Goal: Obtain resource: Download file/media

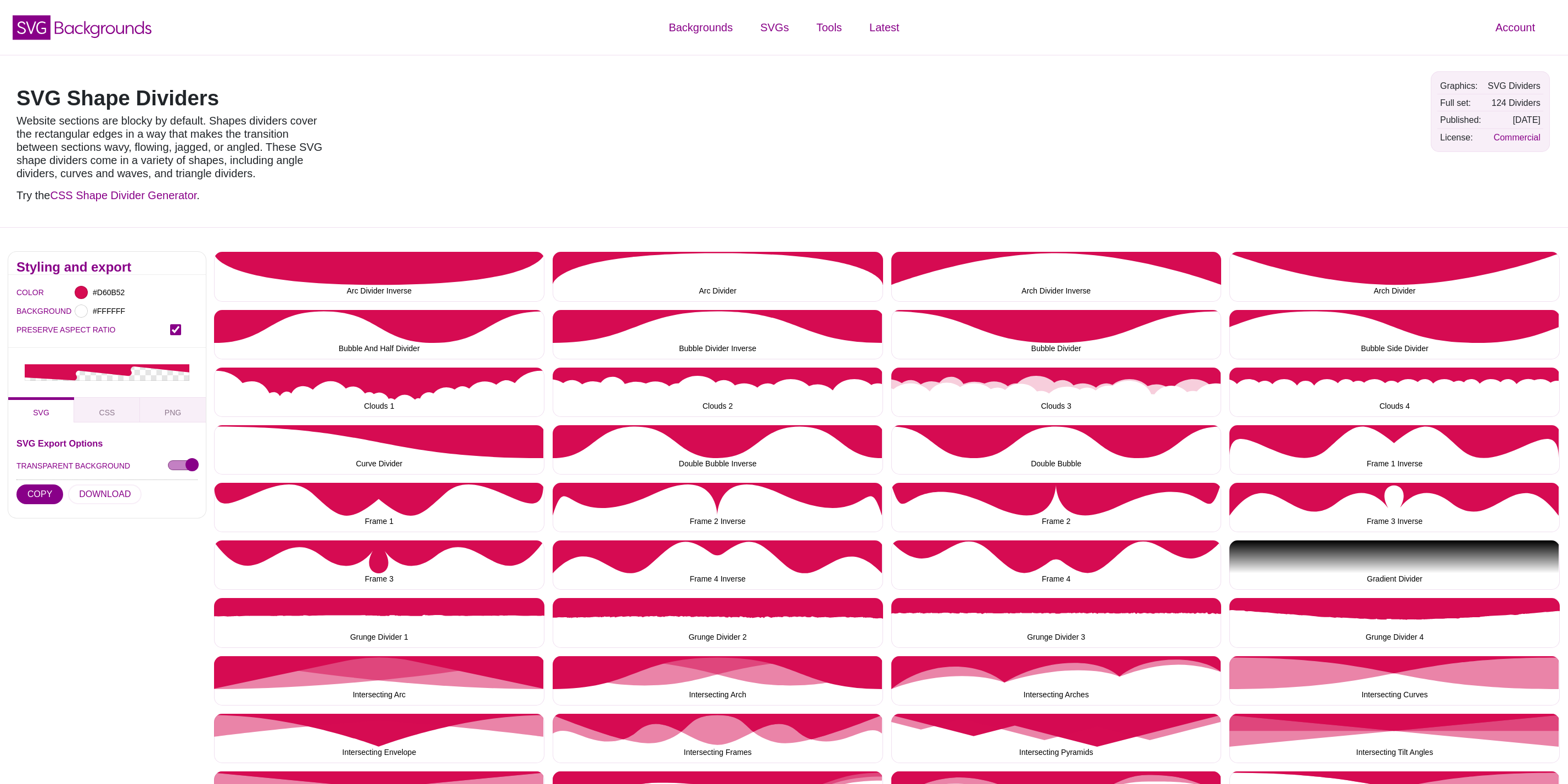
scroll to position [1234, 0]
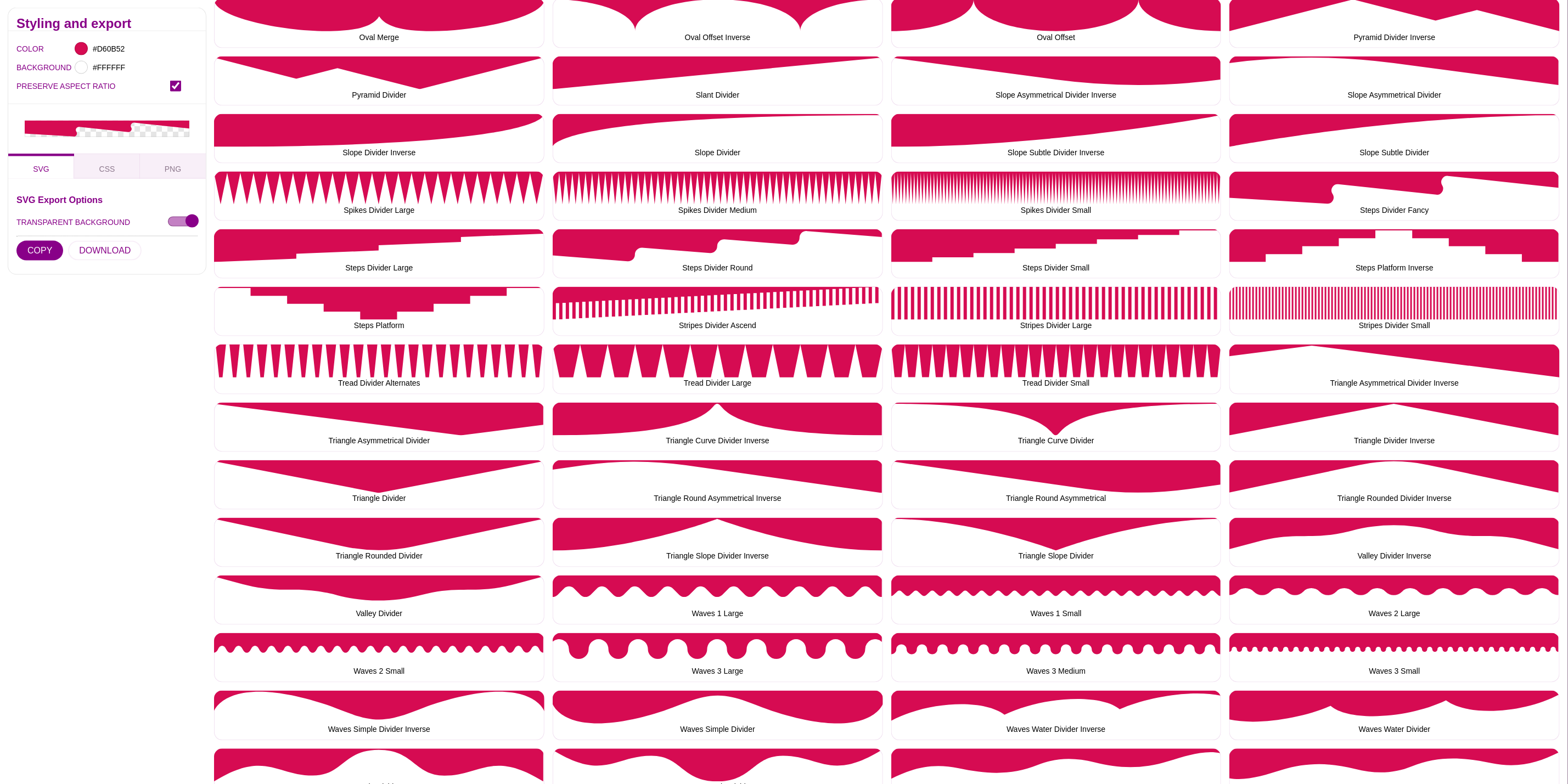
click at [135, 421] on div "Styling and export COLOR #D60B52 BACKGROUND #FFFFFF PRESERVE ASPECT RATIO SVG C…" at bounding box center [107, 35] width 214 height 1789
click at [455, 247] on button "Steps Divider Large" at bounding box center [379, 254] width 330 height 49
click at [112, 244] on button "DOWNLOAD" at bounding box center [105, 251] width 74 height 20
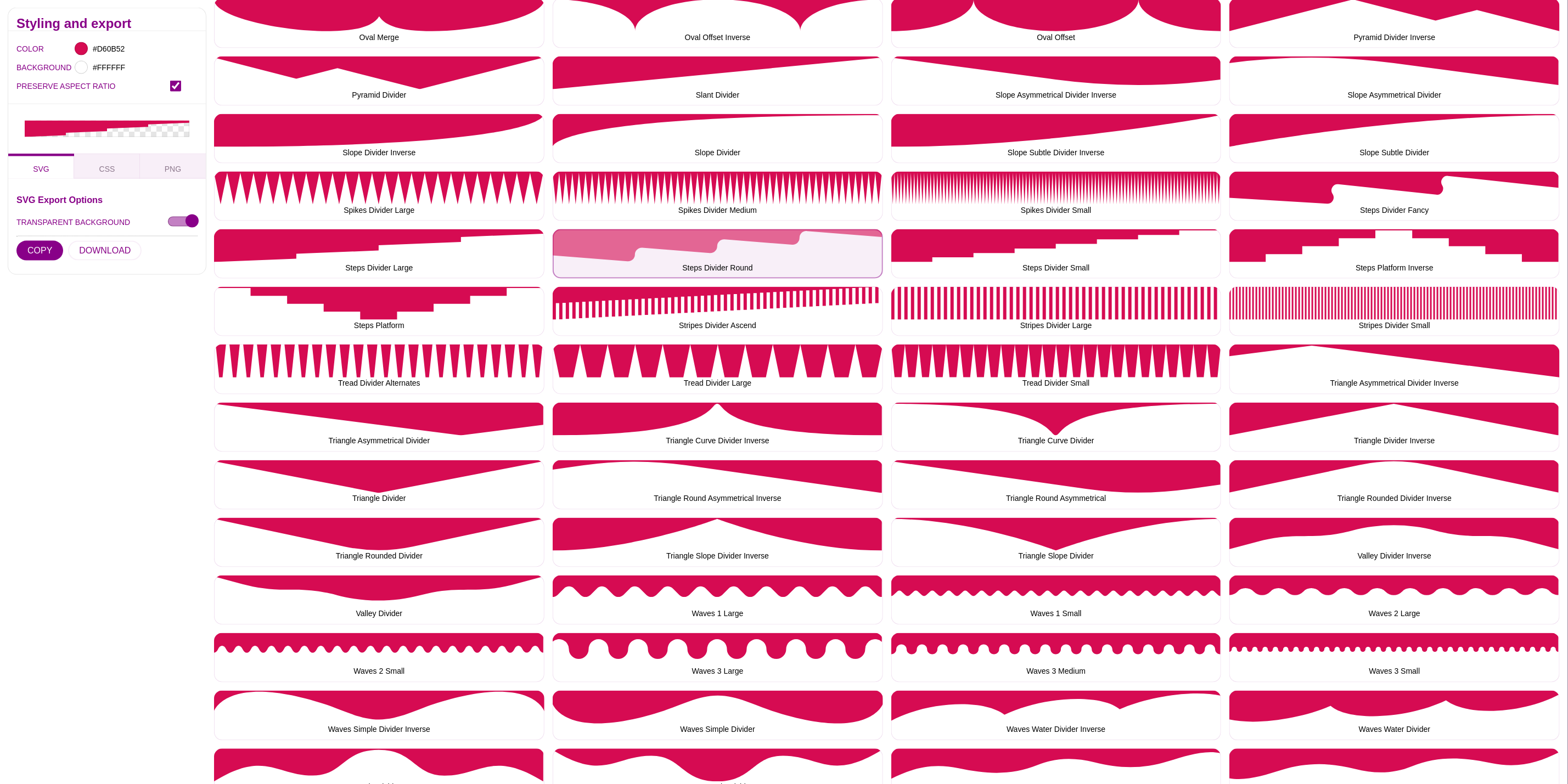
click at [724, 255] on button "Steps Divider Round" at bounding box center [718, 254] width 330 height 49
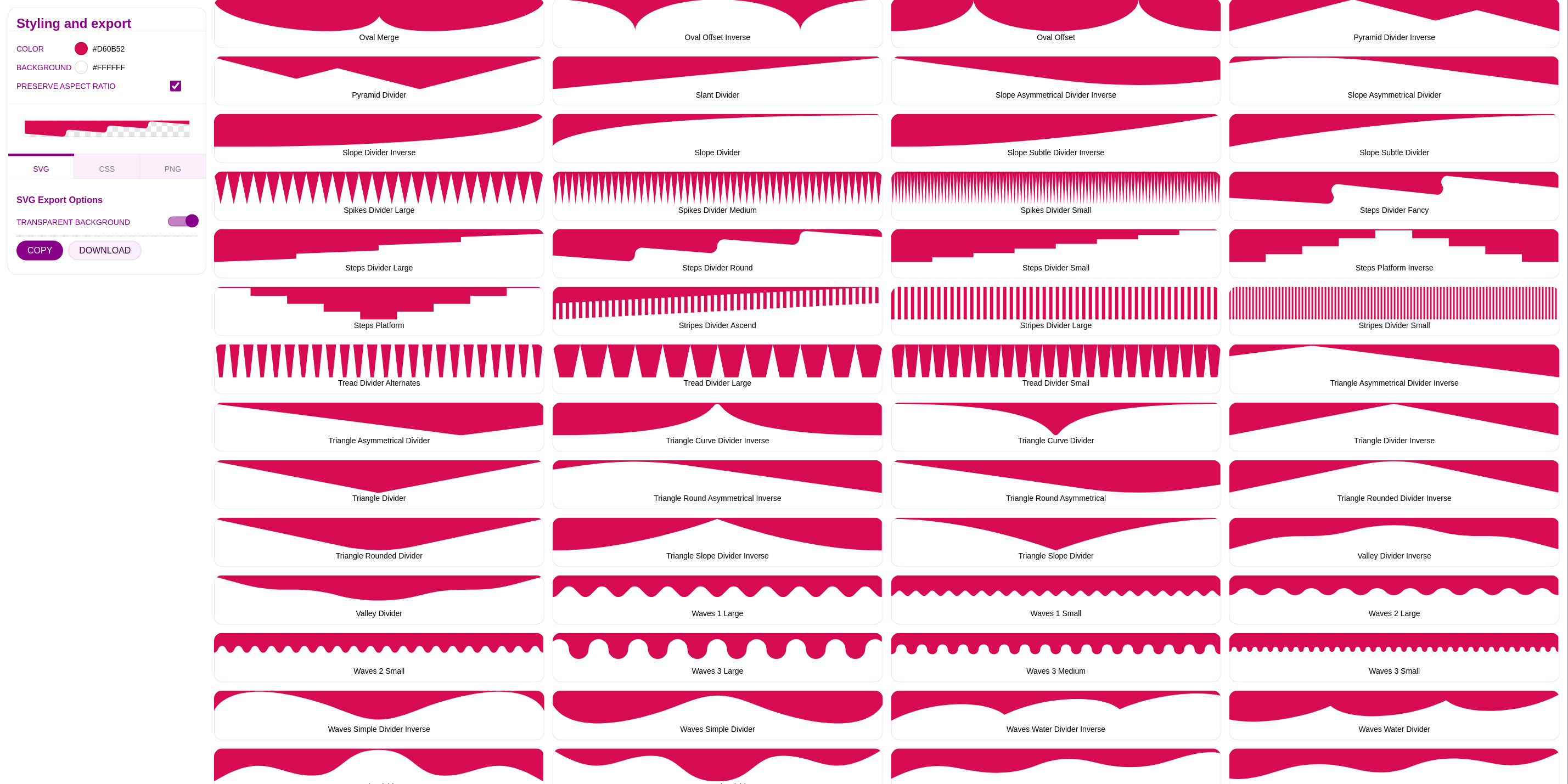
click at [98, 247] on button "DOWNLOAD" at bounding box center [105, 251] width 74 height 20
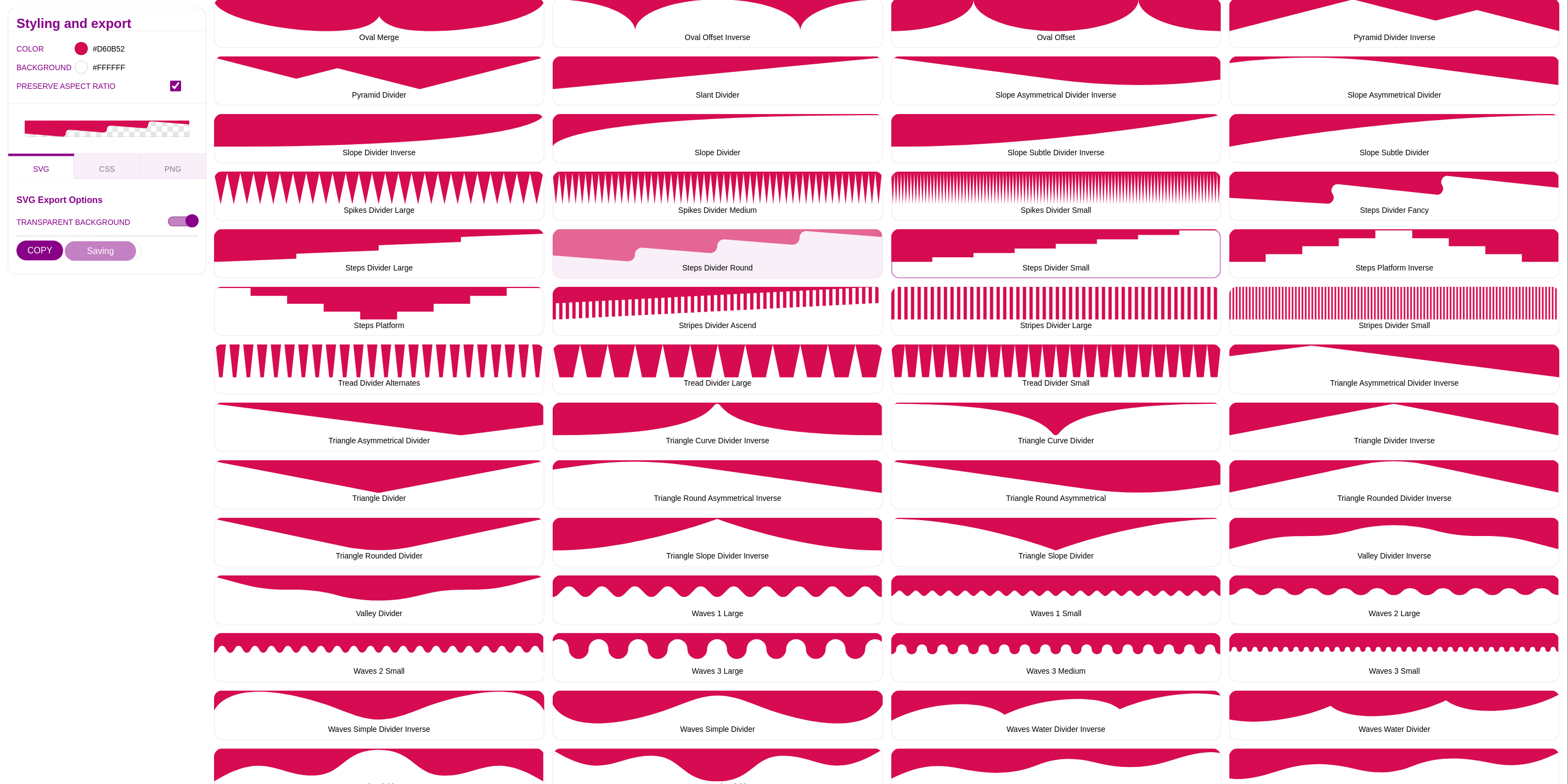
drag, startPoint x: 1008, startPoint y: 265, endPoint x: 684, endPoint y: 237, distance: 325.2
click at [1003, 265] on button "Steps Divider Small" at bounding box center [1057, 254] width 330 height 49
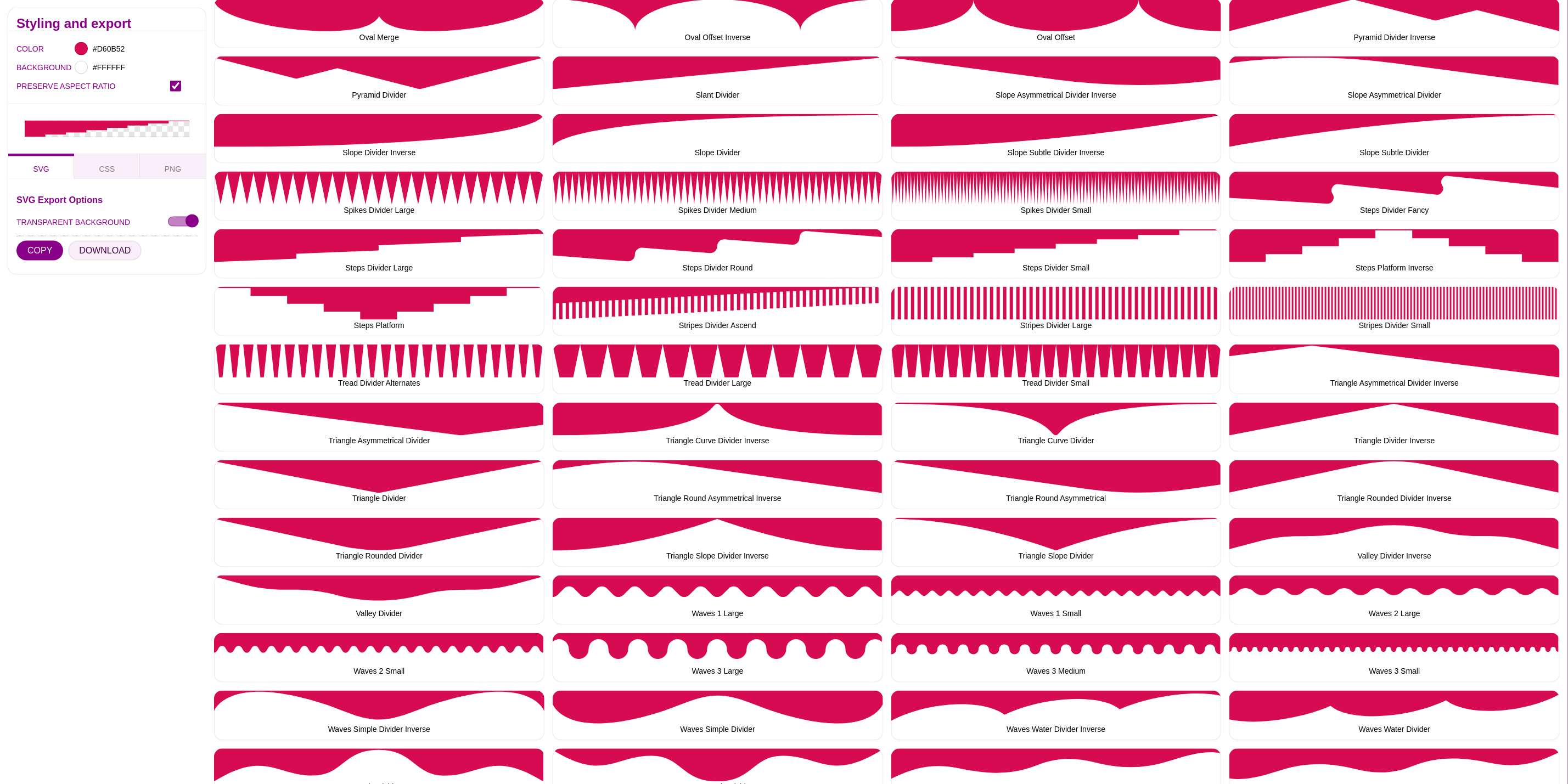
click at [101, 249] on button "DOWNLOAD" at bounding box center [105, 251] width 74 height 20
drag, startPoint x: 1339, startPoint y: 258, endPoint x: 749, endPoint y: 209, distance: 592.0
click at [1338, 258] on button "Steps Platform Inverse" at bounding box center [1395, 254] width 330 height 49
click at [107, 252] on button "DOWNLOAD" at bounding box center [105, 251] width 74 height 20
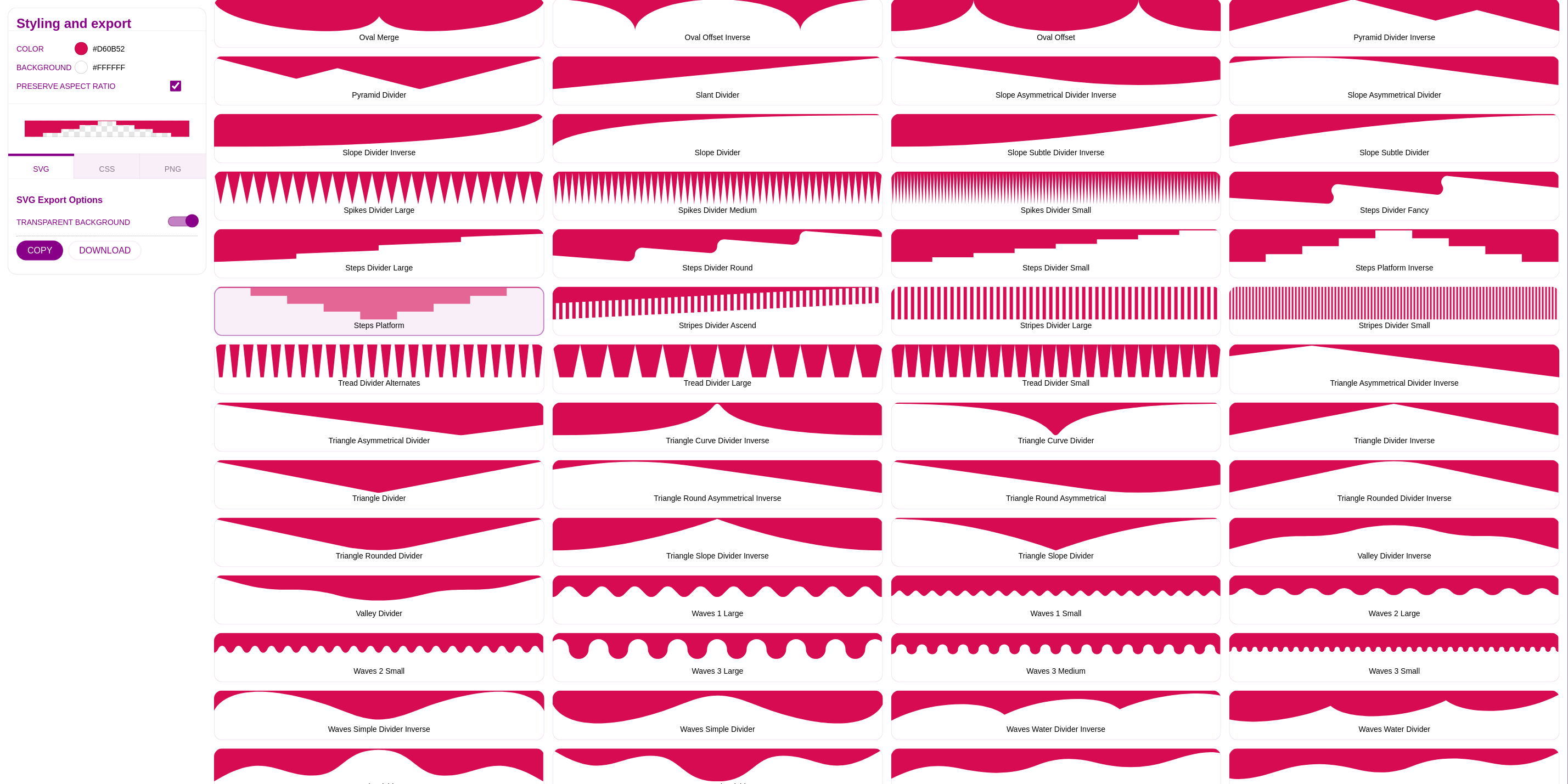
drag, startPoint x: 427, startPoint y: 326, endPoint x: 374, endPoint y: 305, distance: 57.0
click at [427, 325] on button "Steps Platform" at bounding box center [379, 312] width 330 height 49
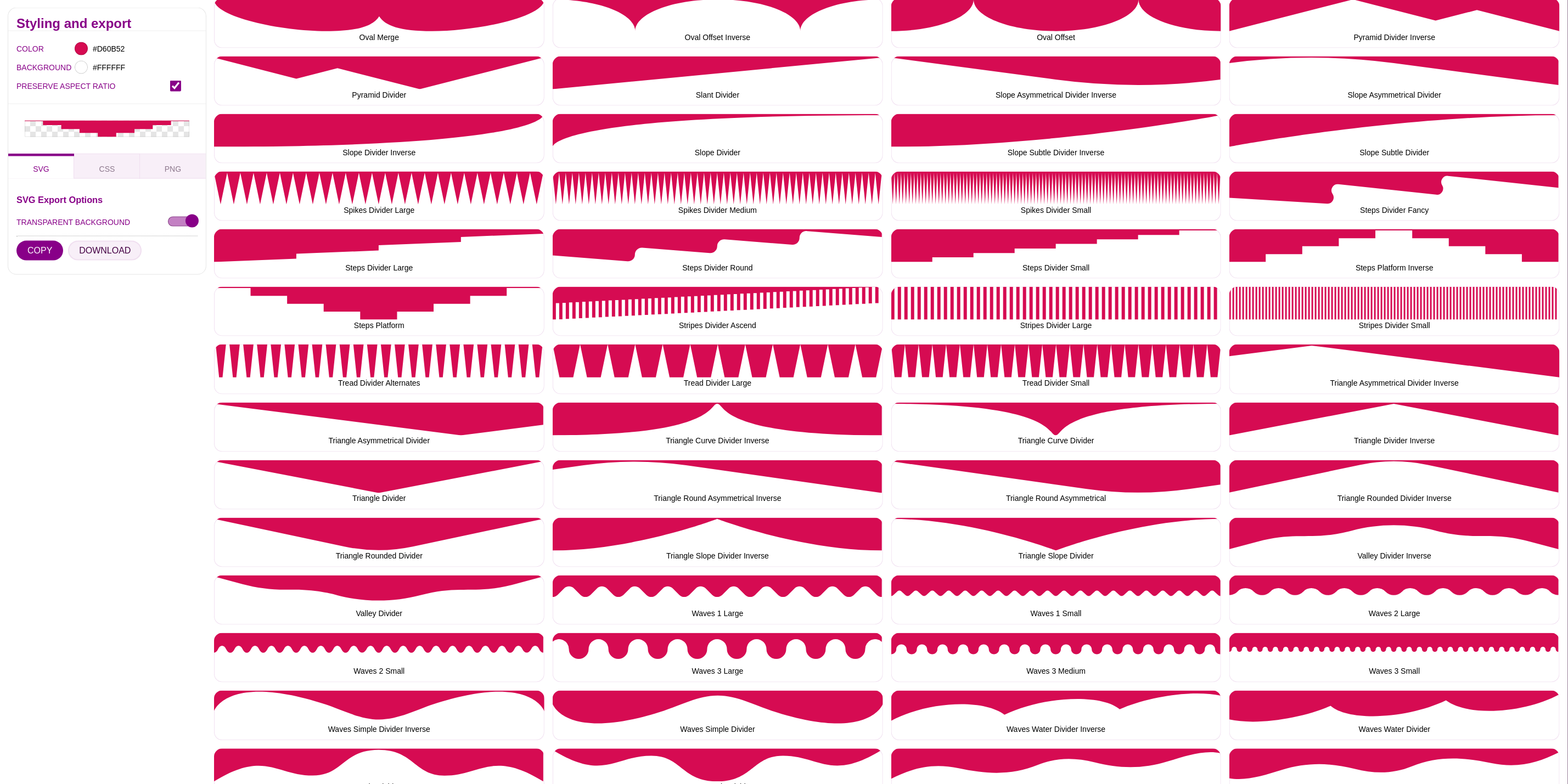
click at [97, 247] on button "DOWNLOAD" at bounding box center [105, 251] width 74 height 20
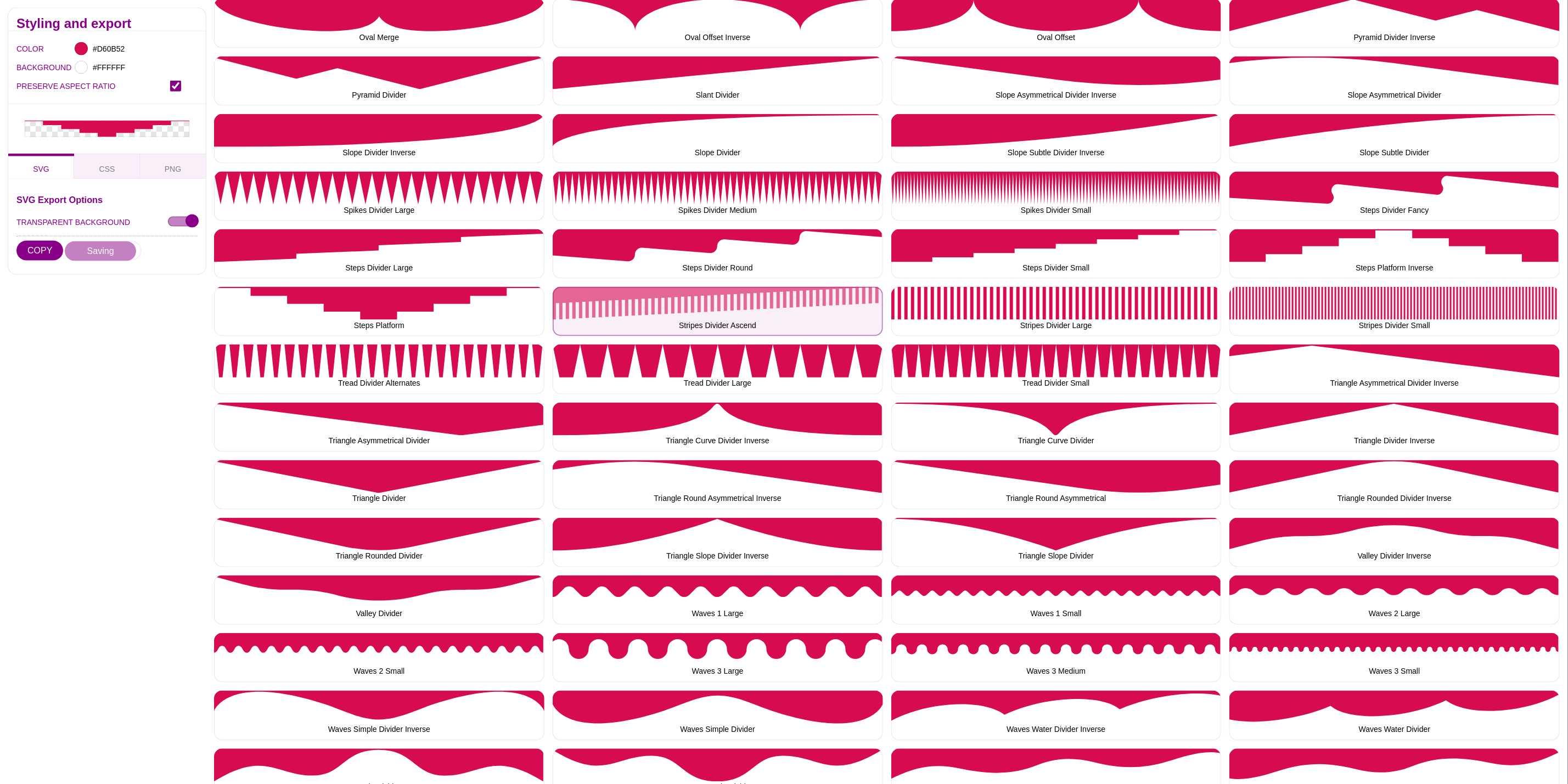
click at [663, 310] on button "Stripes Divider Ascend" at bounding box center [718, 312] width 330 height 49
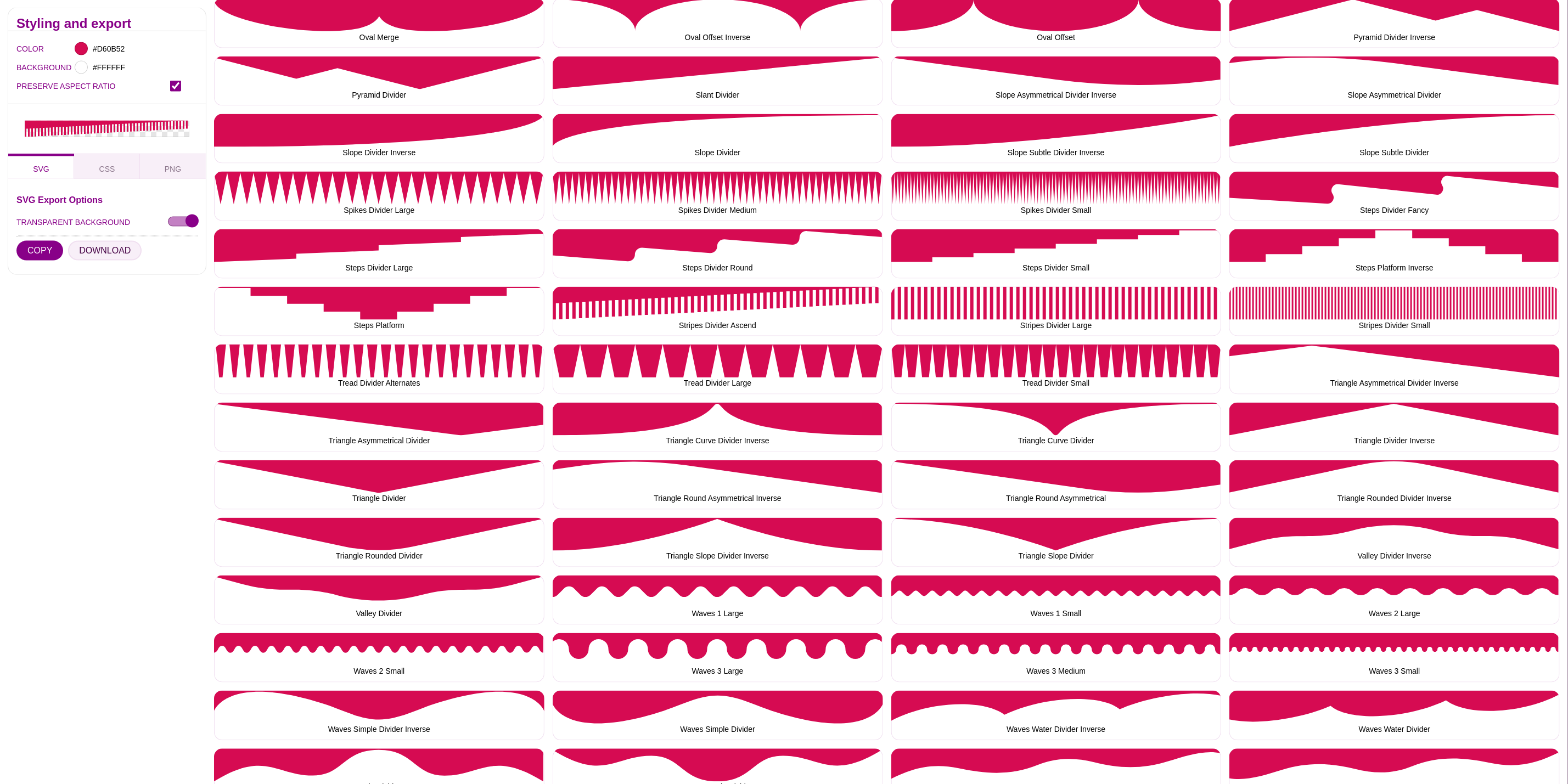
click at [104, 252] on button "DOWNLOAD" at bounding box center [105, 251] width 74 height 20
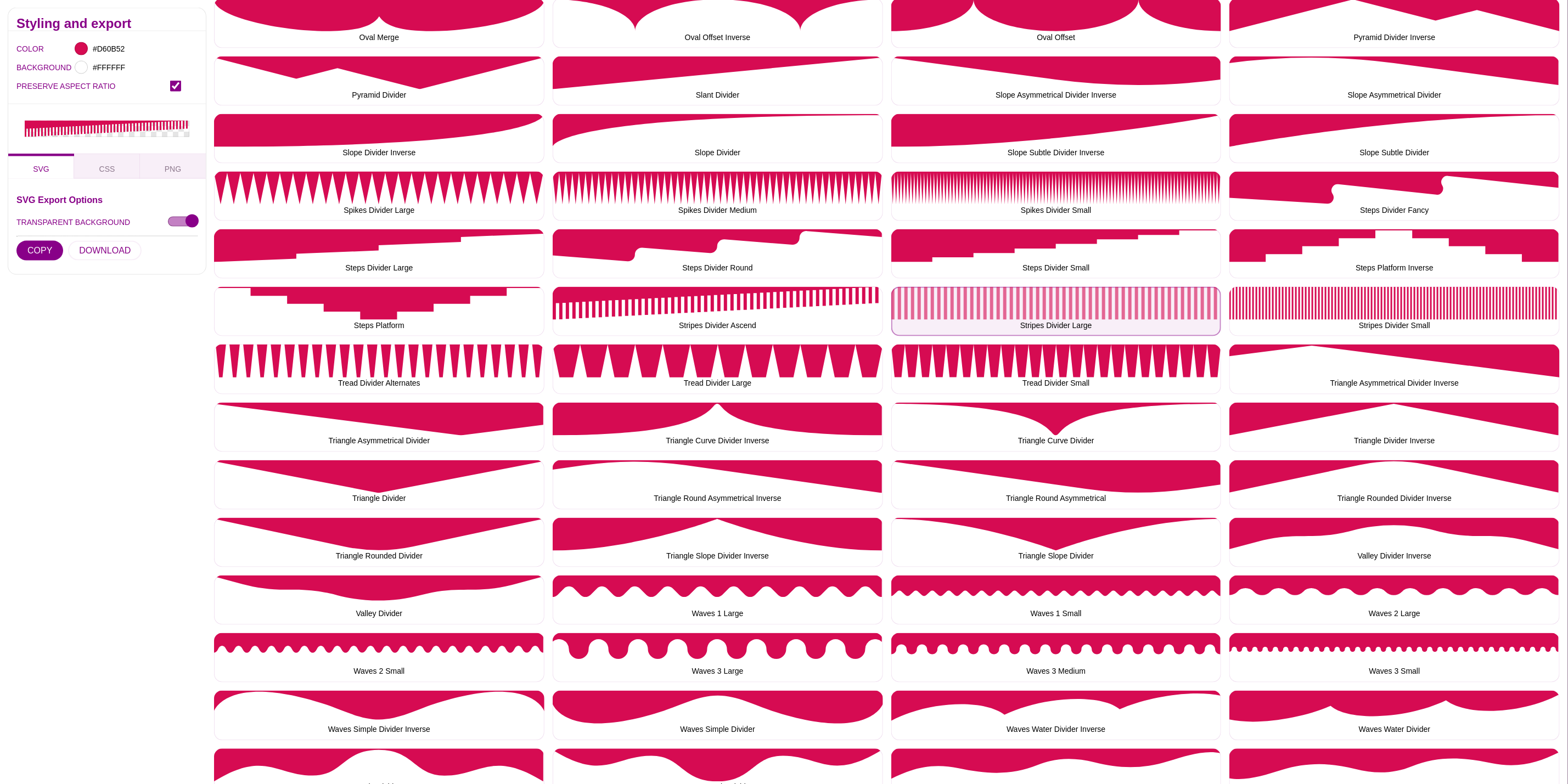
drag, startPoint x: 1005, startPoint y: 298, endPoint x: 980, endPoint y: 293, distance: 25.5
click at [1005, 298] on button "Stripes Divider Large" at bounding box center [1057, 312] width 330 height 49
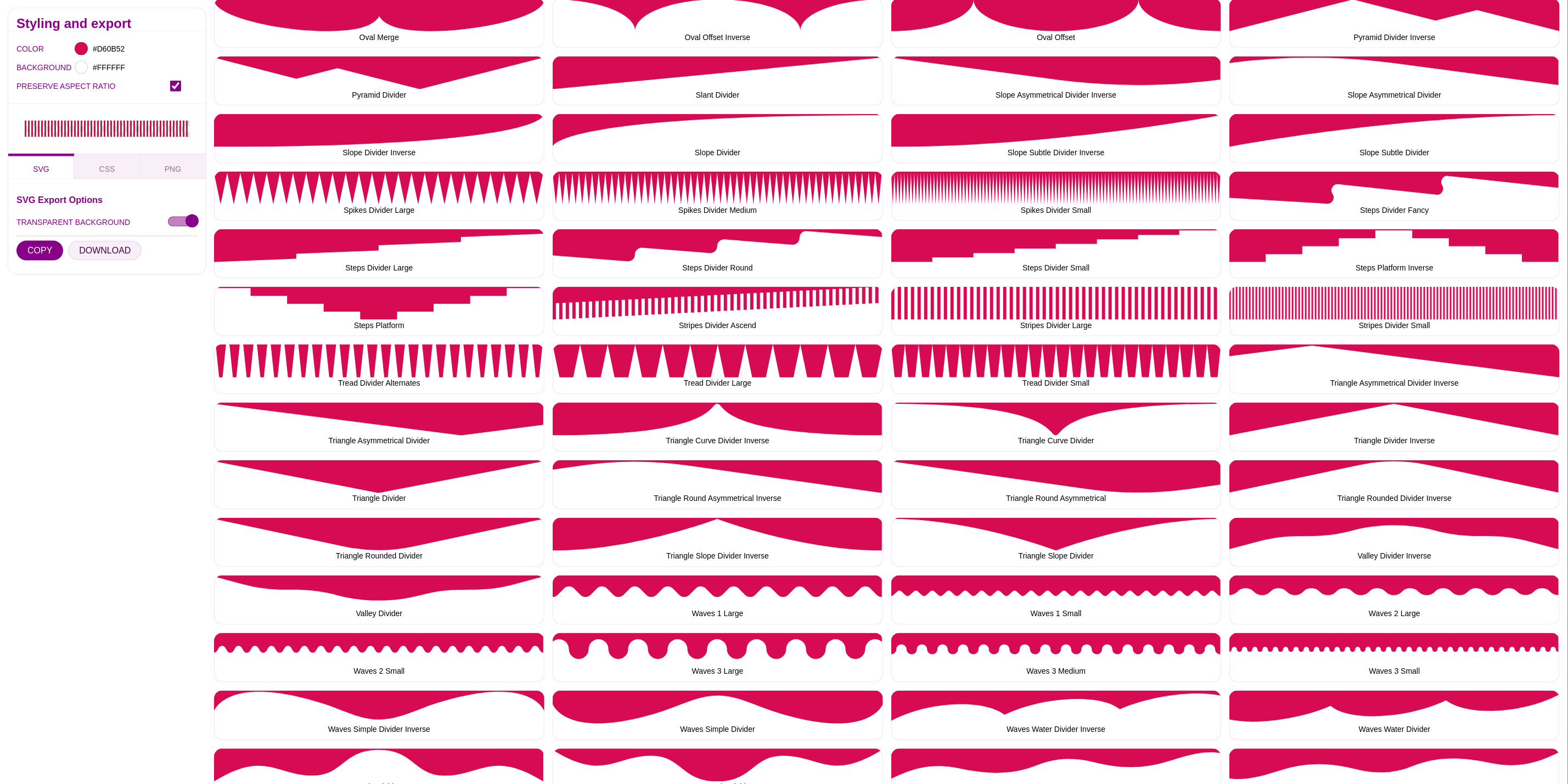
click at [112, 249] on button "DOWNLOAD" at bounding box center [105, 251] width 74 height 20
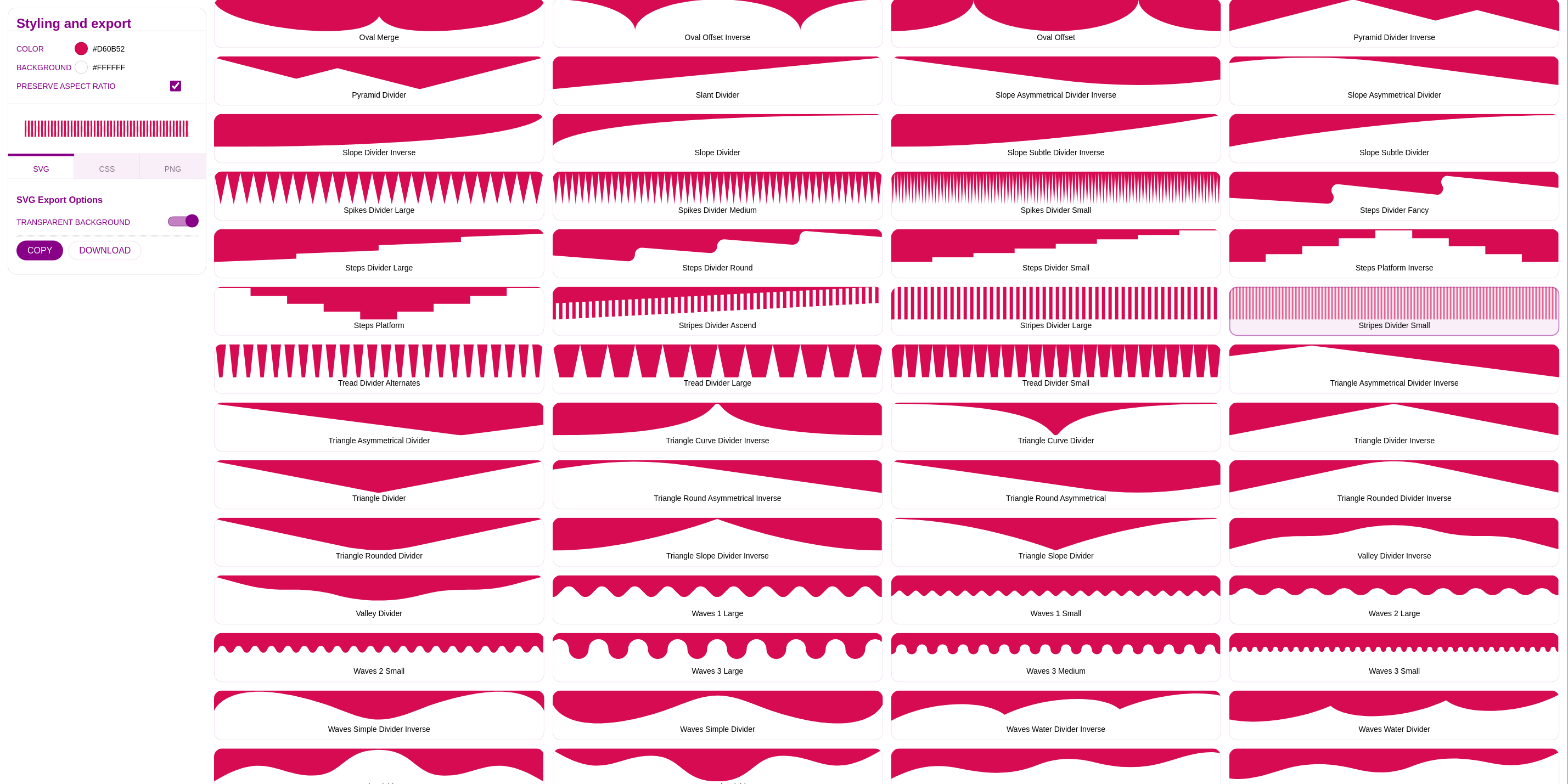
drag, startPoint x: 1326, startPoint y: 311, endPoint x: 1303, endPoint y: 311, distance: 23.0
click at [1326, 311] on button "Stripes Divider Small" at bounding box center [1395, 312] width 330 height 49
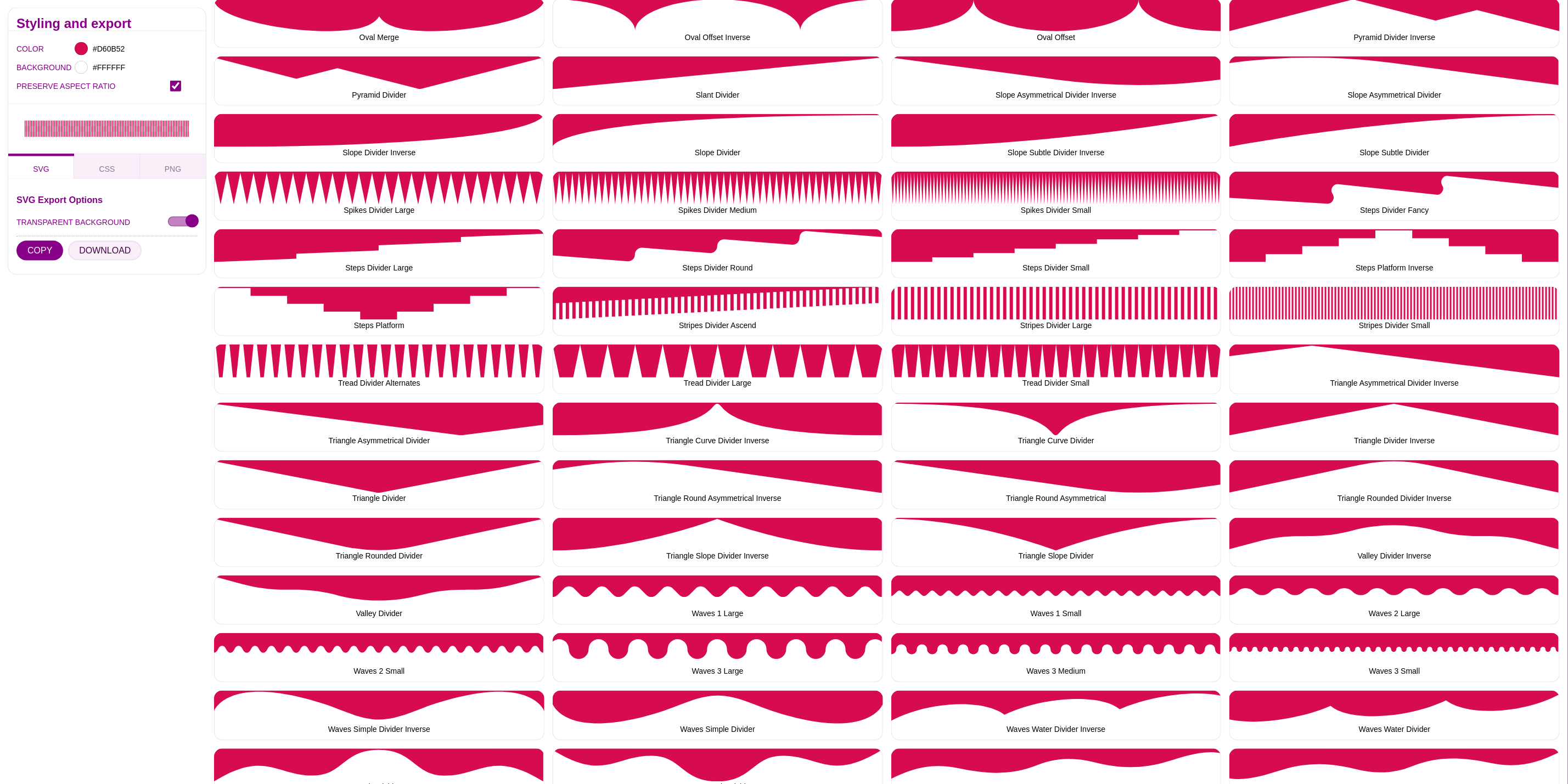
click at [104, 250] on button "DOWNLOAD" at bounding box center [105, 251] width 74 height 20
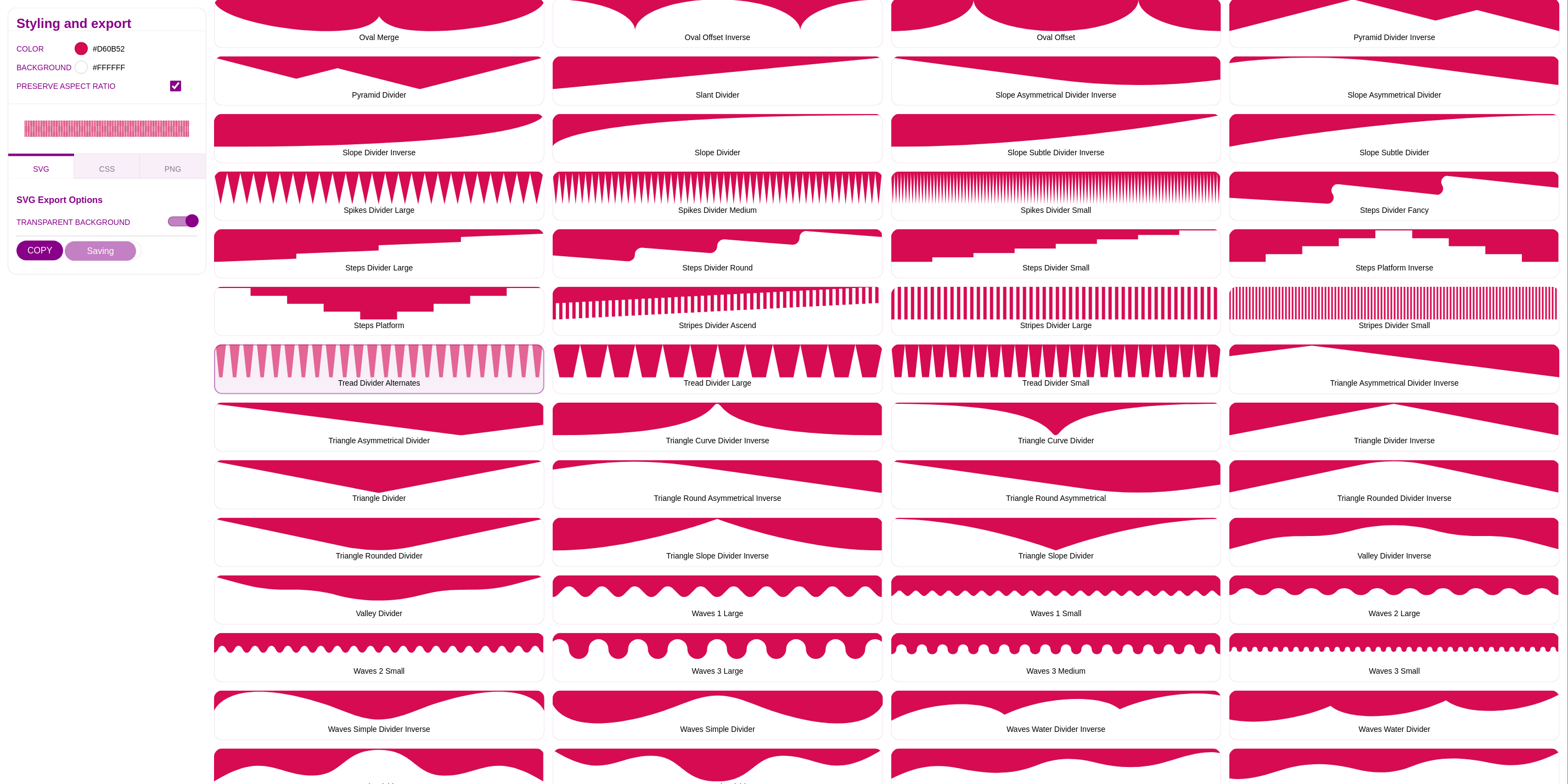
click at [374, 372] on button "Tread Divider Alternates" at bounding box center [379, 369] width 330 height 49
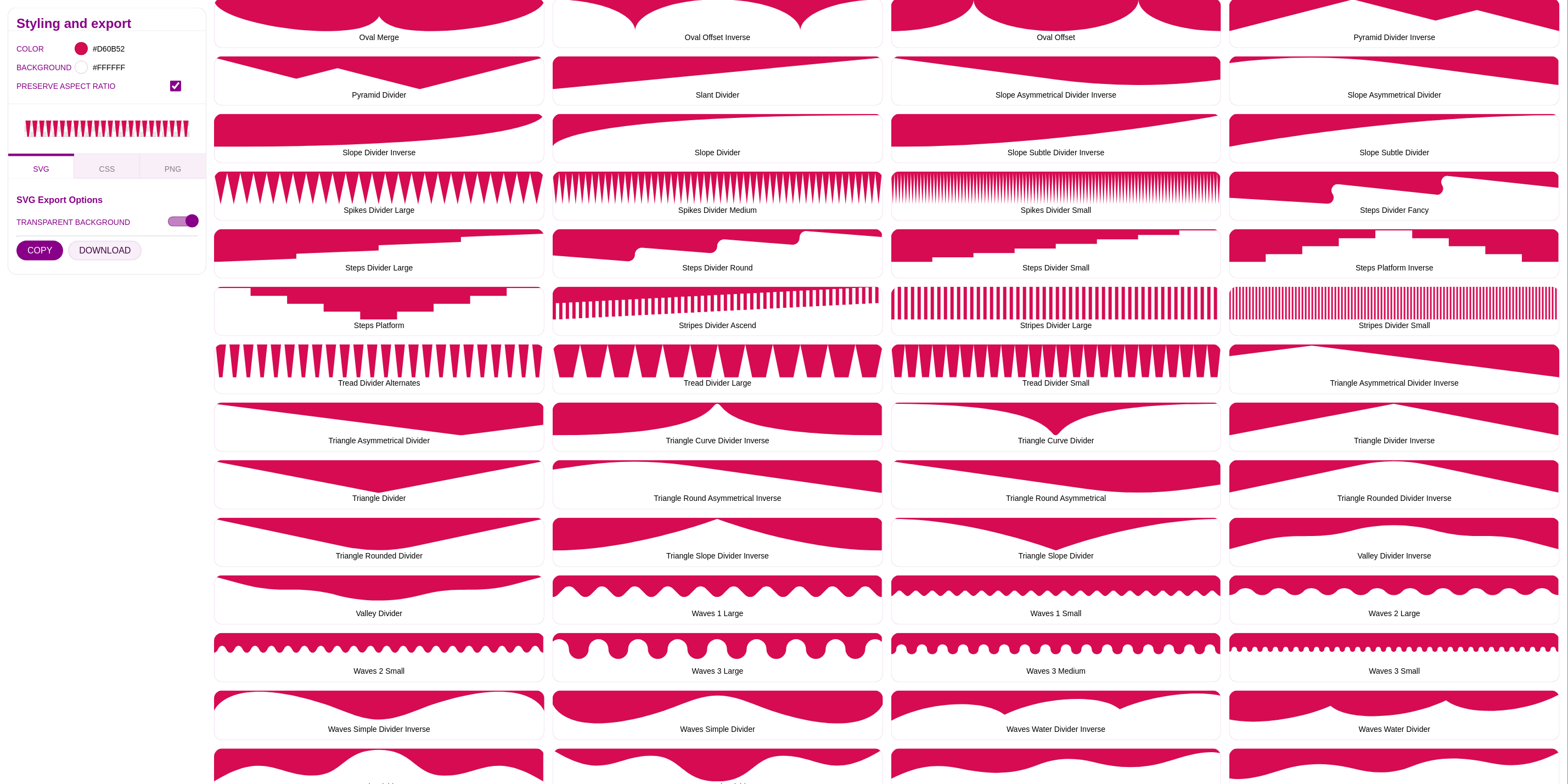
click at [75, 247] on button "DOWNLOAD" at bounding box center [105, 251] width 74 height 20
click at [704, 356] on button "Tread Divider Large" at bounding box center [718, 369] width 330 height 49
click at [107, 250] on button "DOWNLOAD" at bounding box center [105, 251] width 74 height 20
click at [1041, 367] on button "Tread Divider Small" at bounding box center [1057, 369] width 330 height 49
click at [97, 251] on button "DOWNLOAD" at bounding box center [105, 251] width 74 height 20
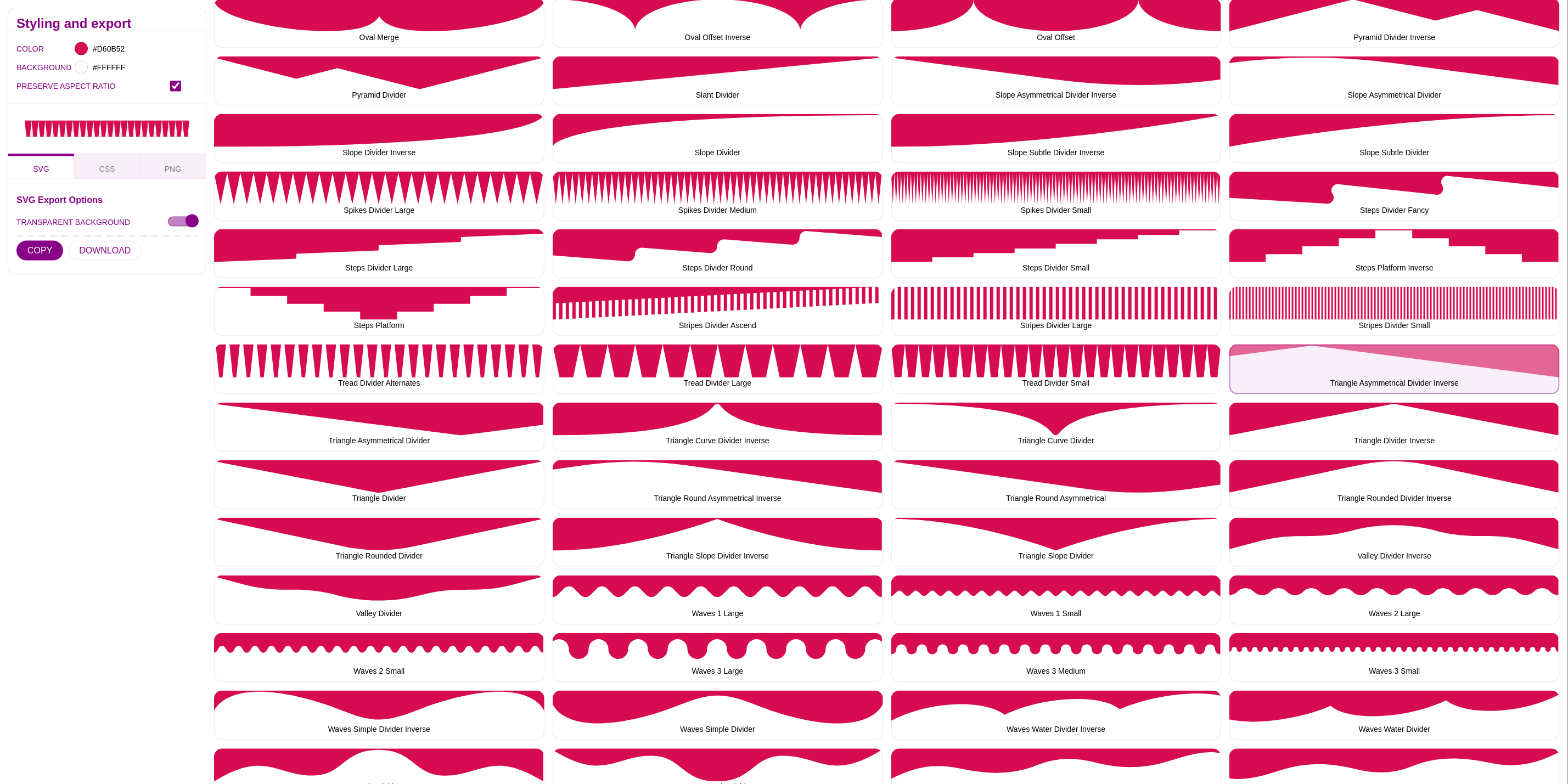
click at [1387, 356] on button "Triangle Asymmetrical Divider Inverse" at bounding box center [1395, 369] width 330 height 49
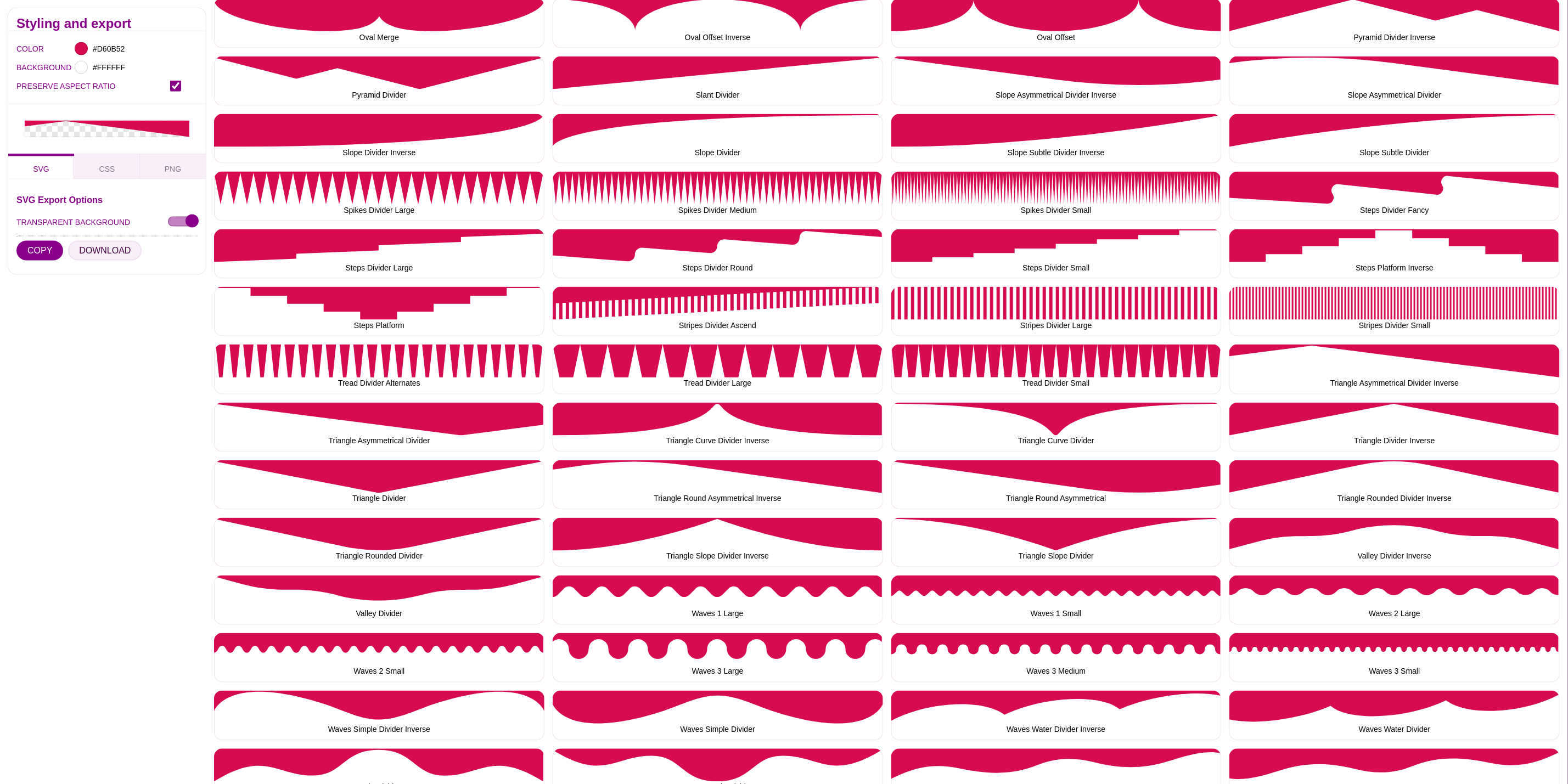
click at [96, 250] on button "DOWNLOAD" at bounding box center [105, 251] width 74 height 20
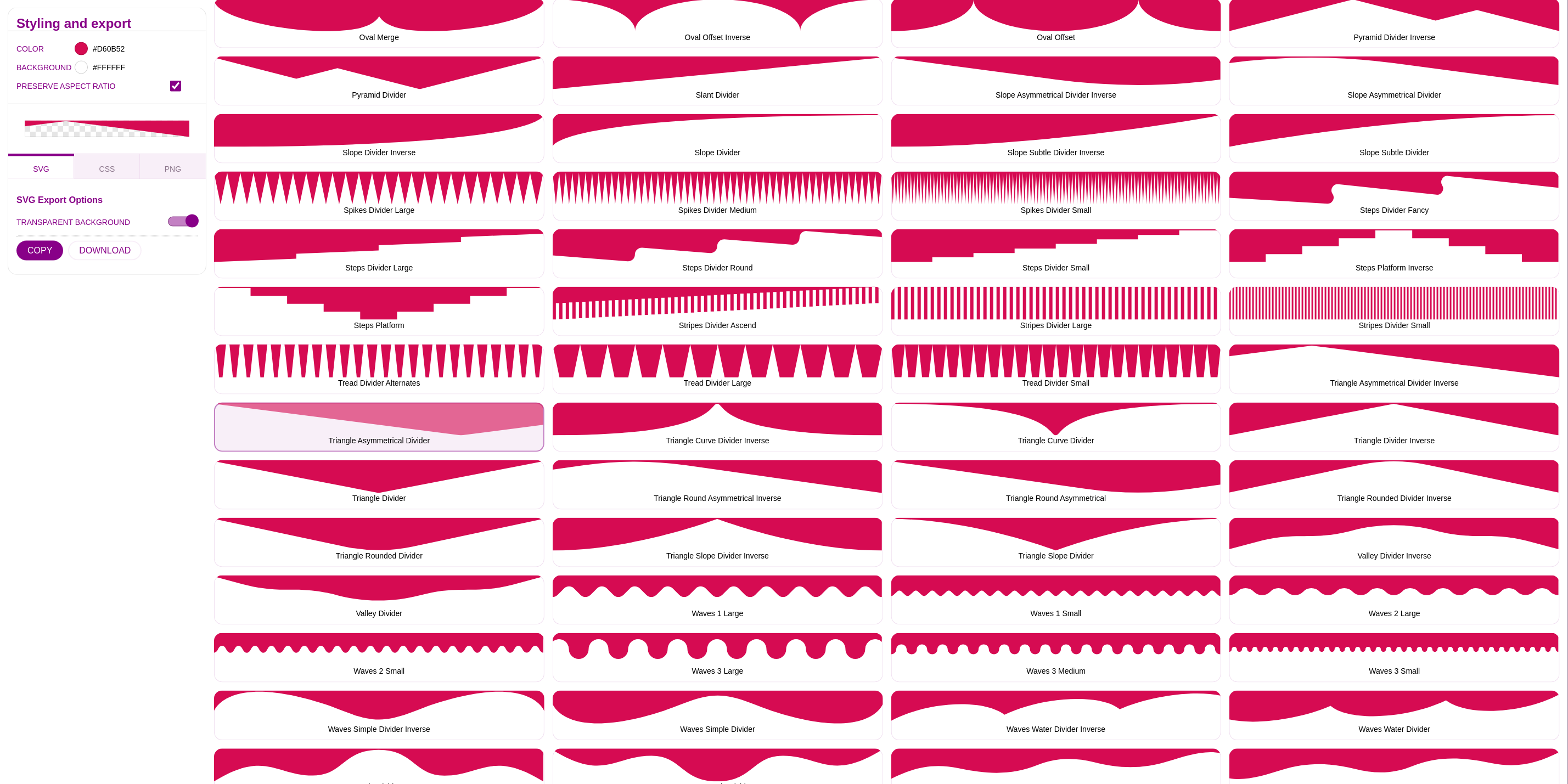
click at [447, 430] on button "Triangle Asymmetrical Divider" at bounding box center [379, 428] width 330 height 49
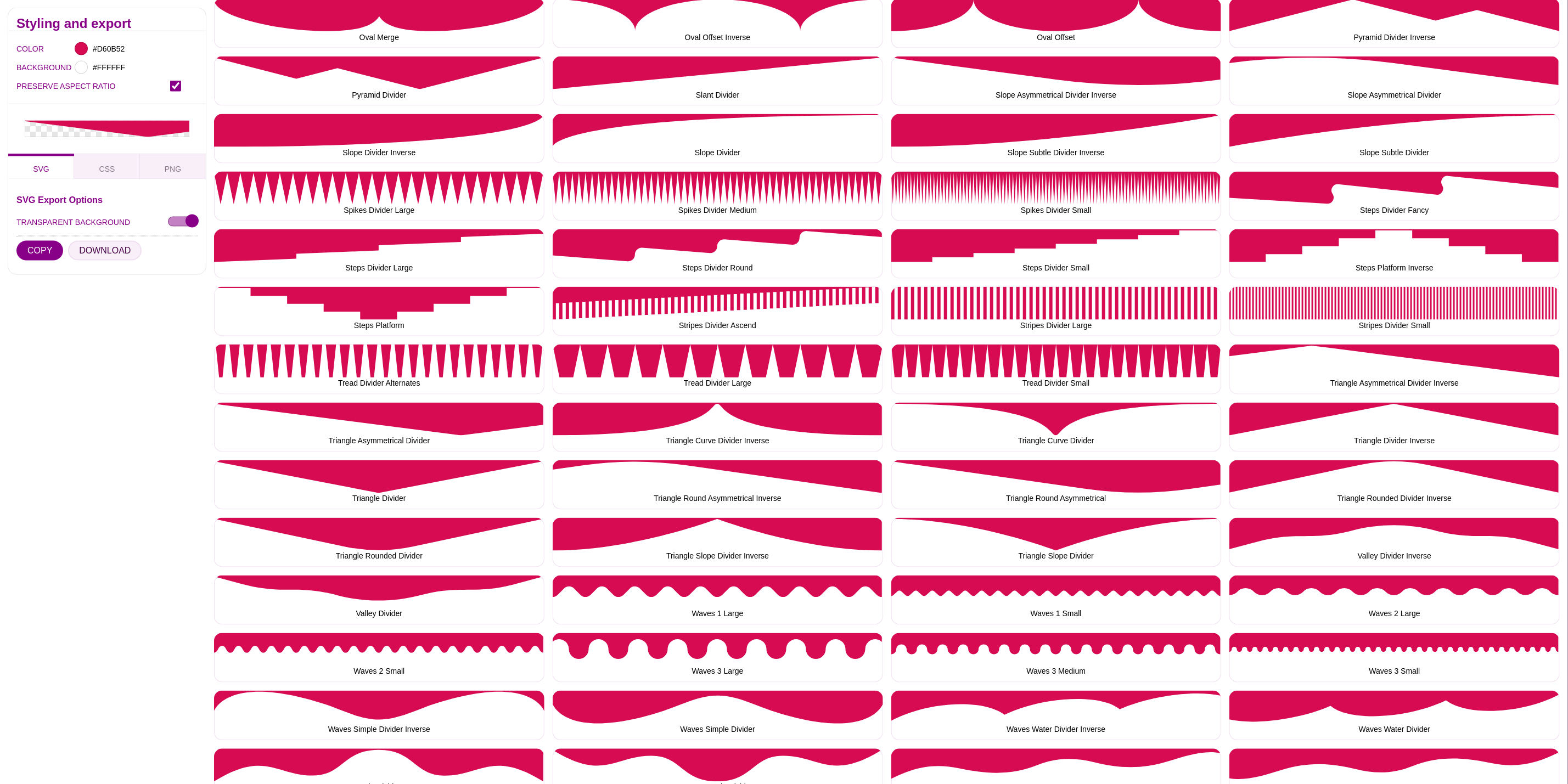
click at [91, 252] on button "DOWNLOAD" at bounding box center [105, 251] width 74 height 20
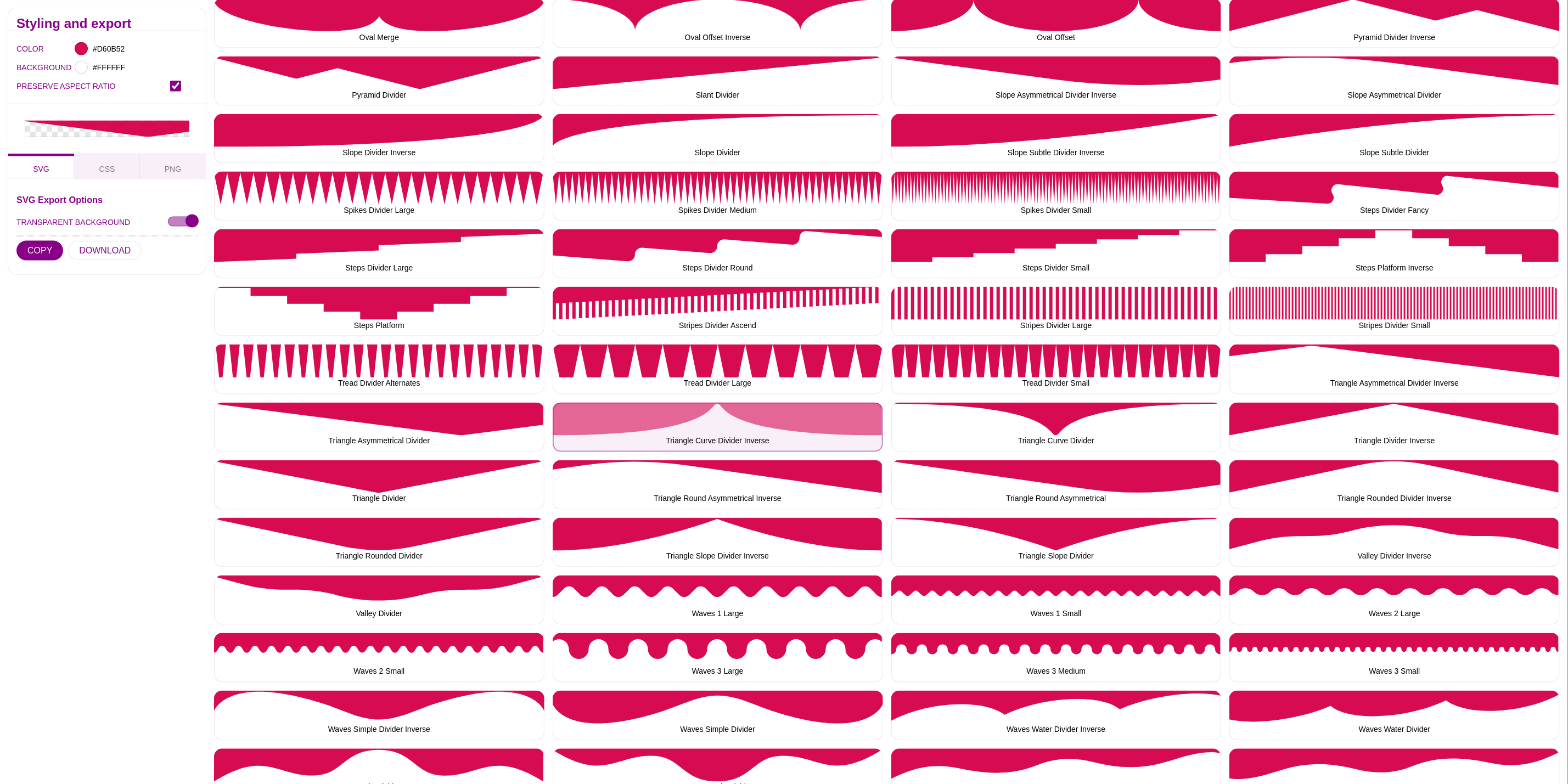
click at [709, 438] on button "Triangle Curve Divider Inverse" at bounding box center [718, 428] width 330 height 49
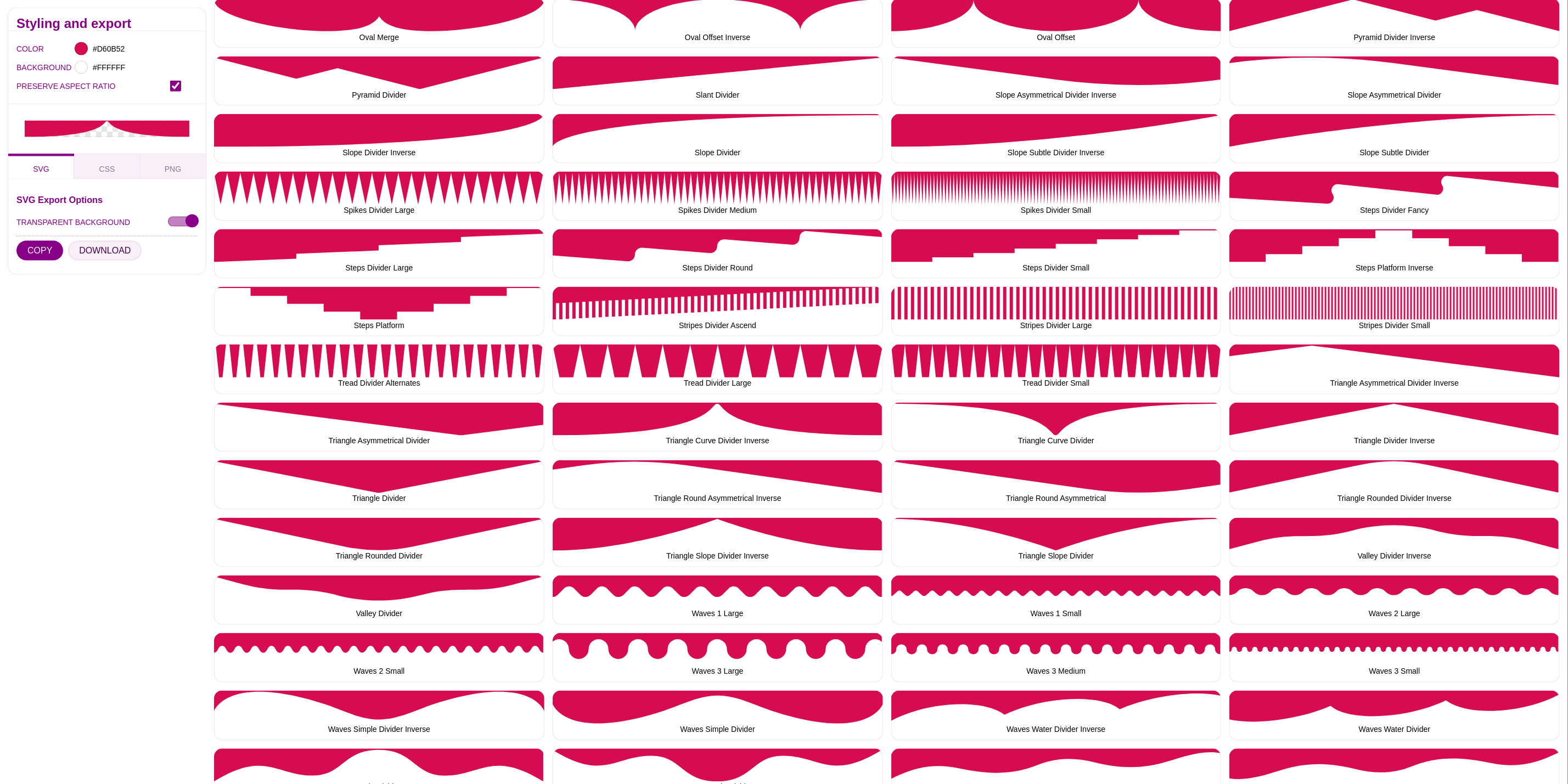
click at [101, 246] on button "DOWNLOAD" at bounding box center [105, 251] width 74 height 20
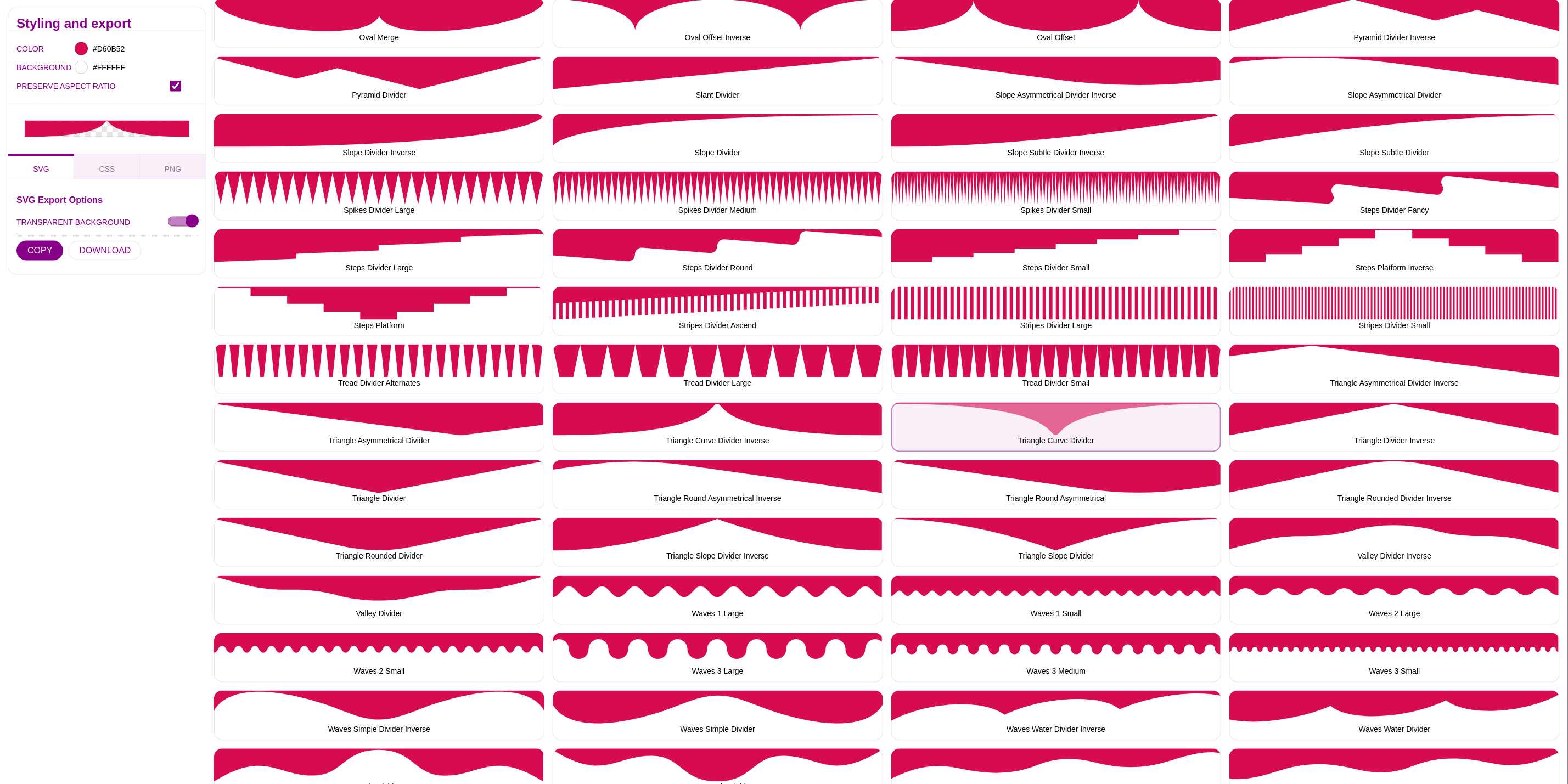
click at [1041, 427] on button "Triangle Curve Divider" at bounding box center [1057, 428] width 330 height 49
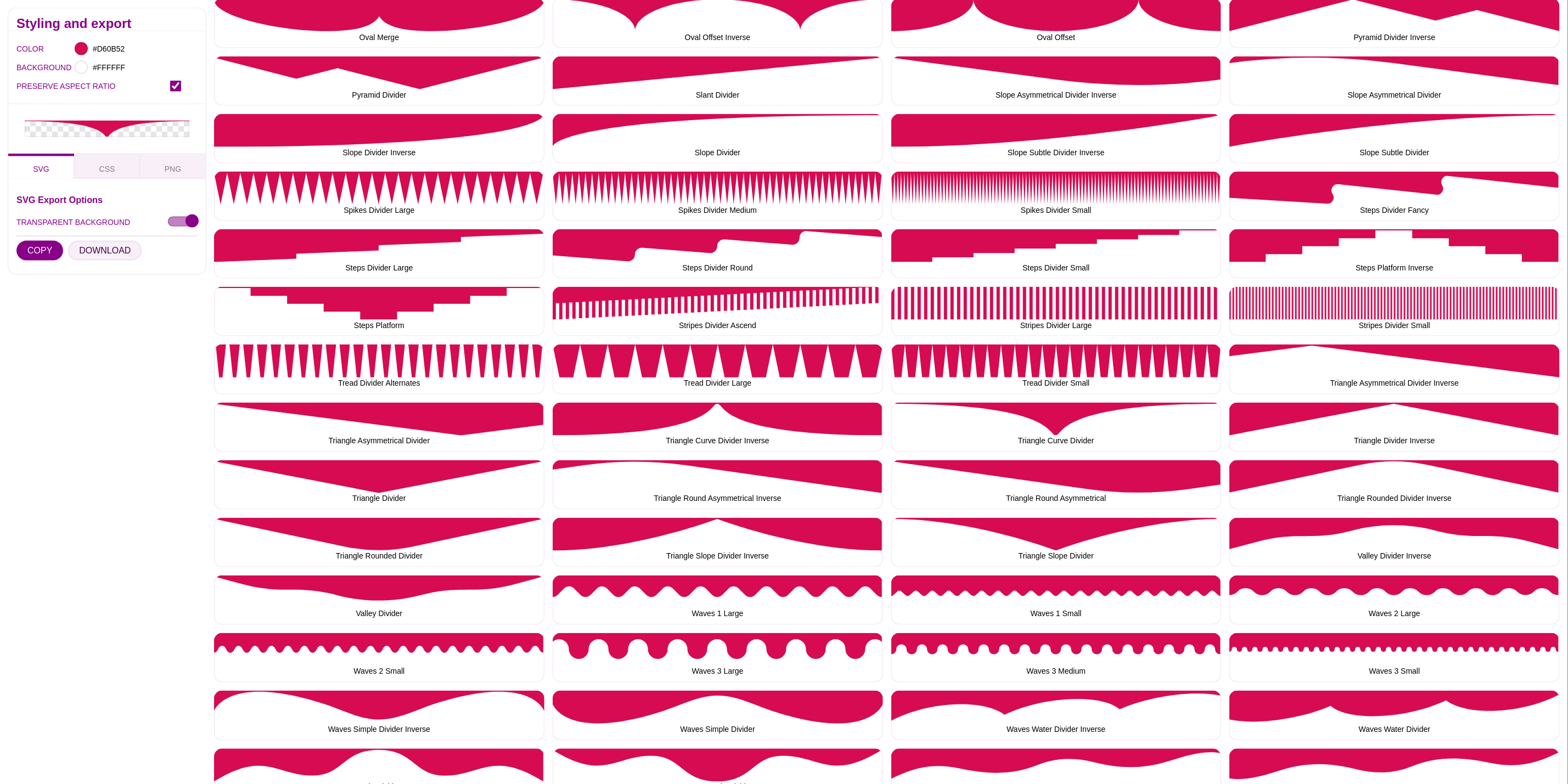
click at [99, 246] on button "DOWNLOAD" at bounding box center [105, 251] width 74 height 20
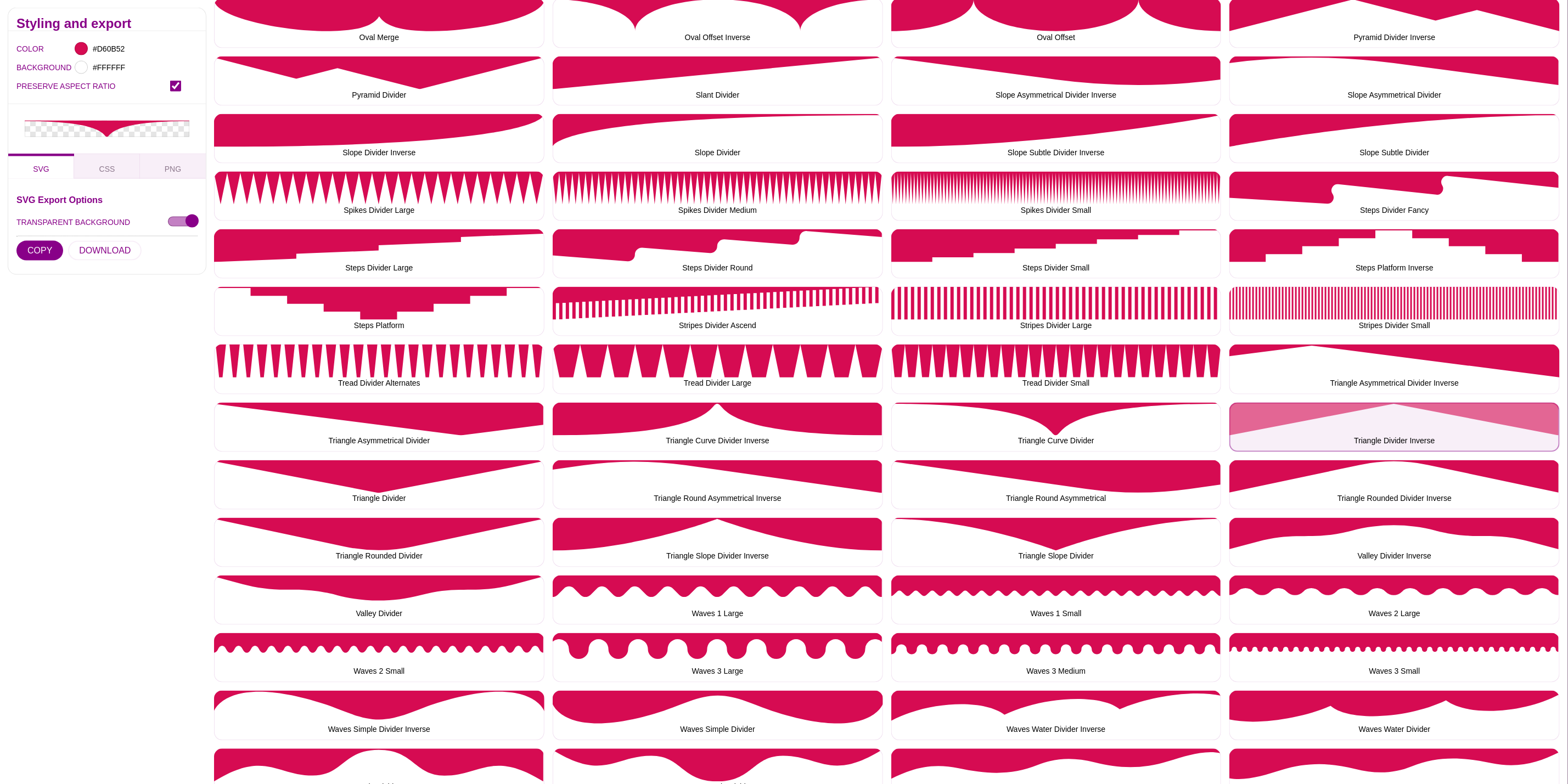
click at [1302, 418] on button "Triangle Divider Inverse" at bounding box center [1395, 428] width 330 height 49
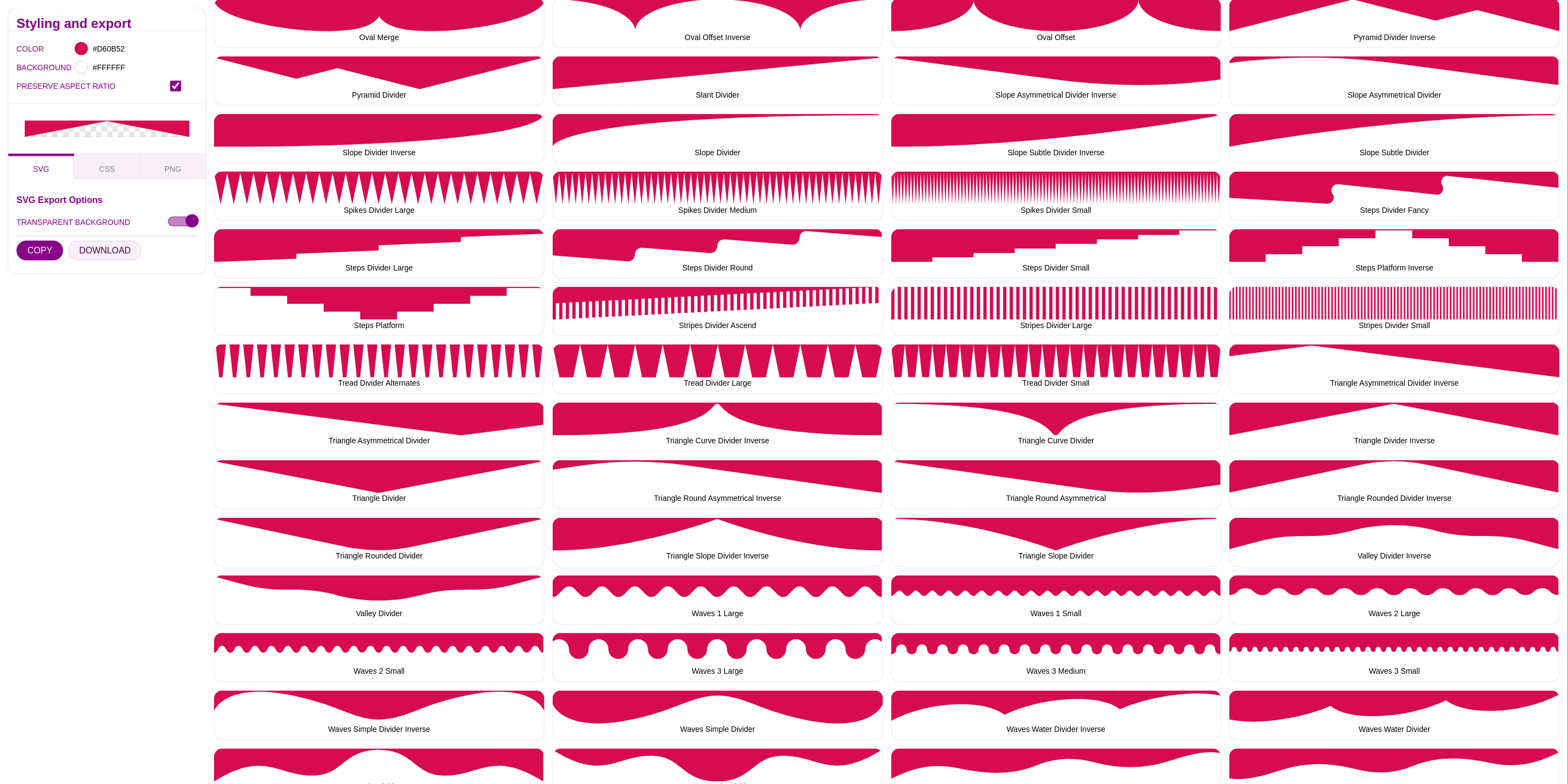
click at [96, 251] on button "DOWNLOAD" at bounding box center [105, 251] width 74 height 20
drag, startPoint x: 379, startPoint y: 482, endPoint x: 353, endPoint y: 466, distance: 30.5
click at [379, 482] on button "Triangle Divider" at bounding box center [379, 485] width 330 height 49
click at [95, 253] on button "DOWNLOAD" at bounding box center [105, 251] width 74 height 20
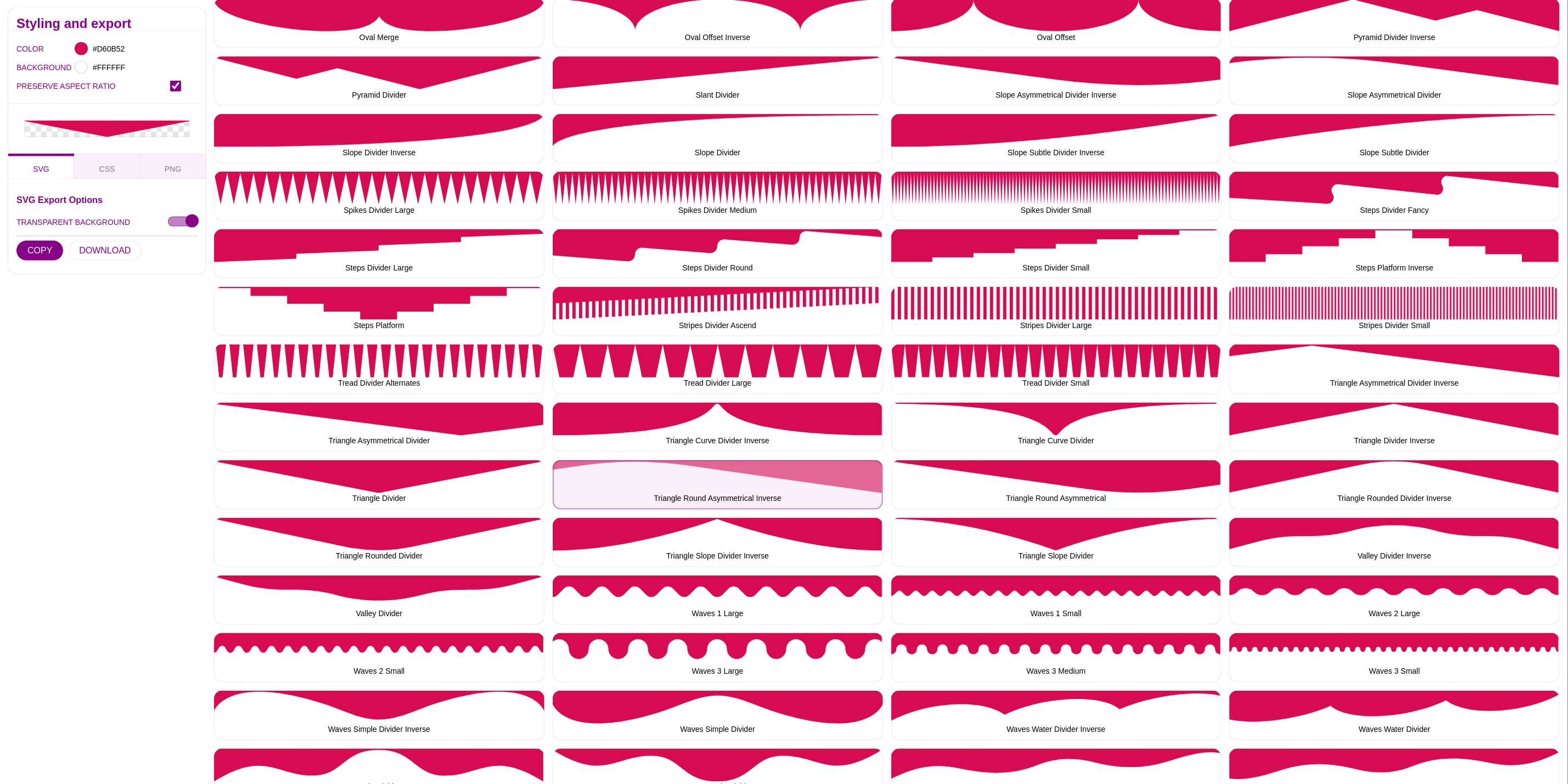
click at [685, 497] on button "Triangle Round Asymmetrical Inverse" at bounding box center [718, 485] width 330 height 49
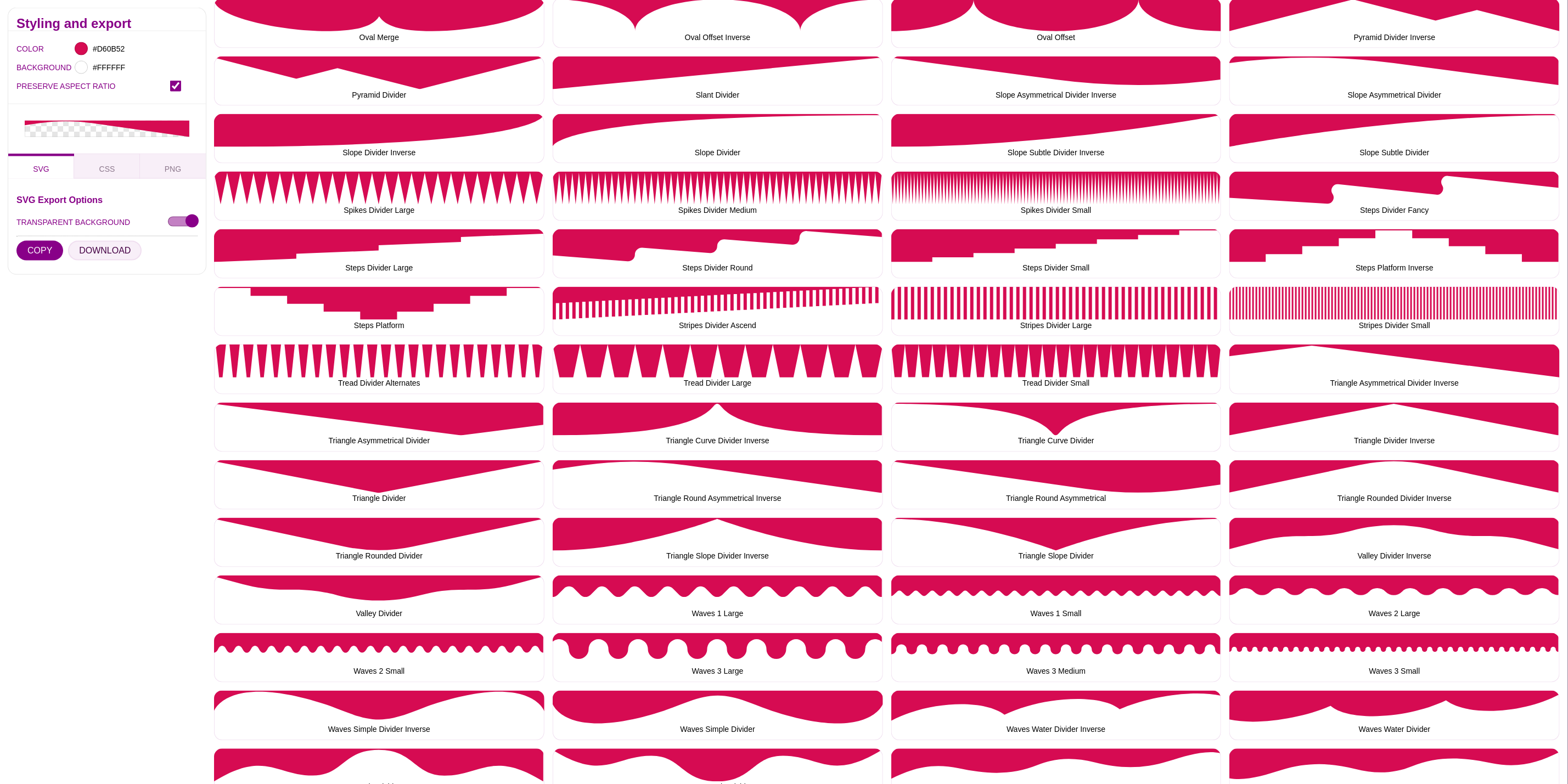
click at [111, 247] on button "DOWNLOAD" at bounding box center [105, 251] width 74 height 20
drag, startPoint x: 1039, startPoint y: 482, endPoint x: 1017, endPoint y: 498, distance: 27.2
click at [1039, 482] on button "Triangle Round Asymmetrical" at bounding box center [1057, 485] width 330 height 49
click at [89, 248] on button "DOWNLOAD" at bounding box center [105, 251] width 74 height 20
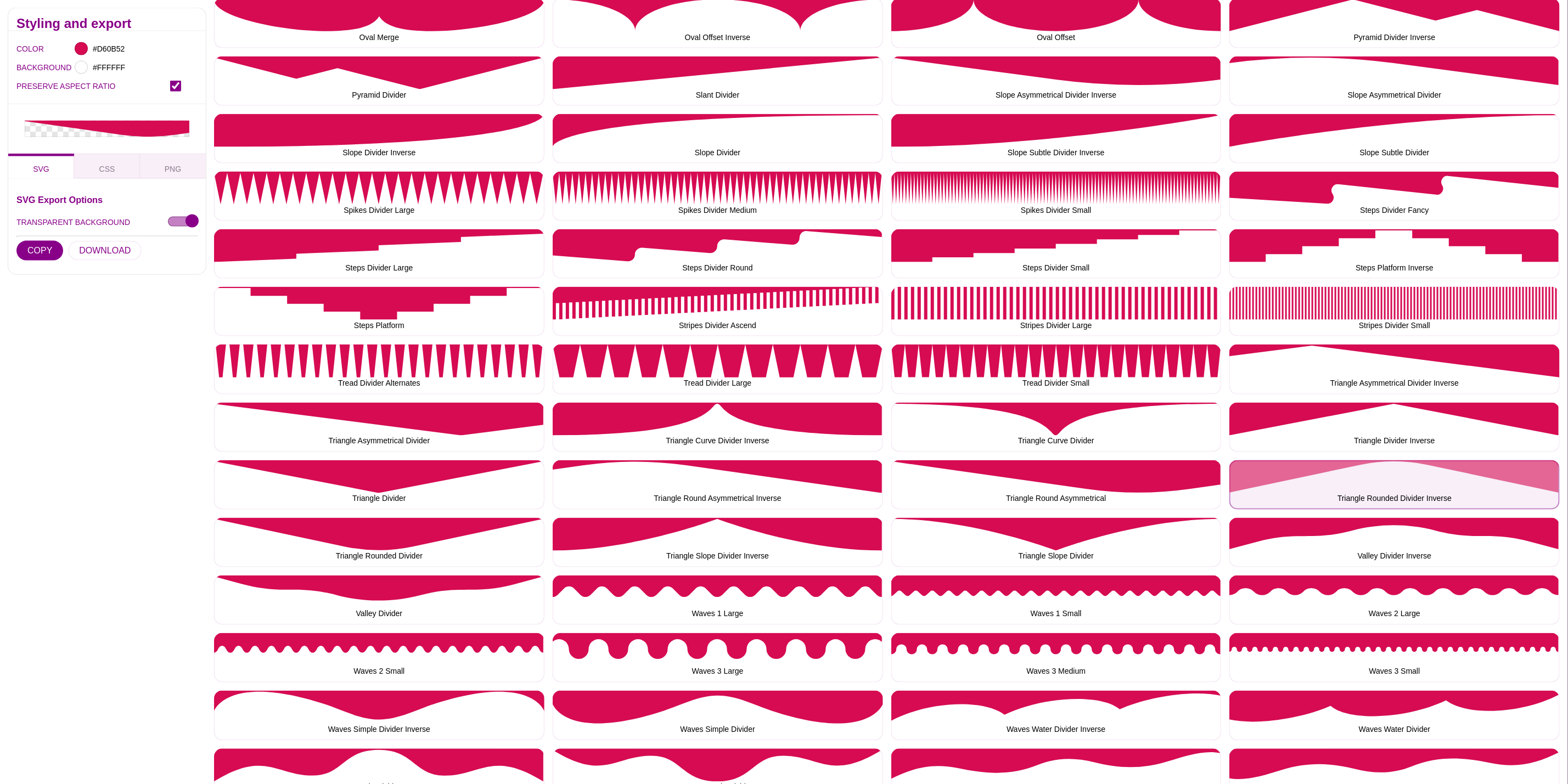
click at [1319, 486] on button "Triangle Rounded Divider Inverse" at bounding box center [1395, 485] width 330 height 49
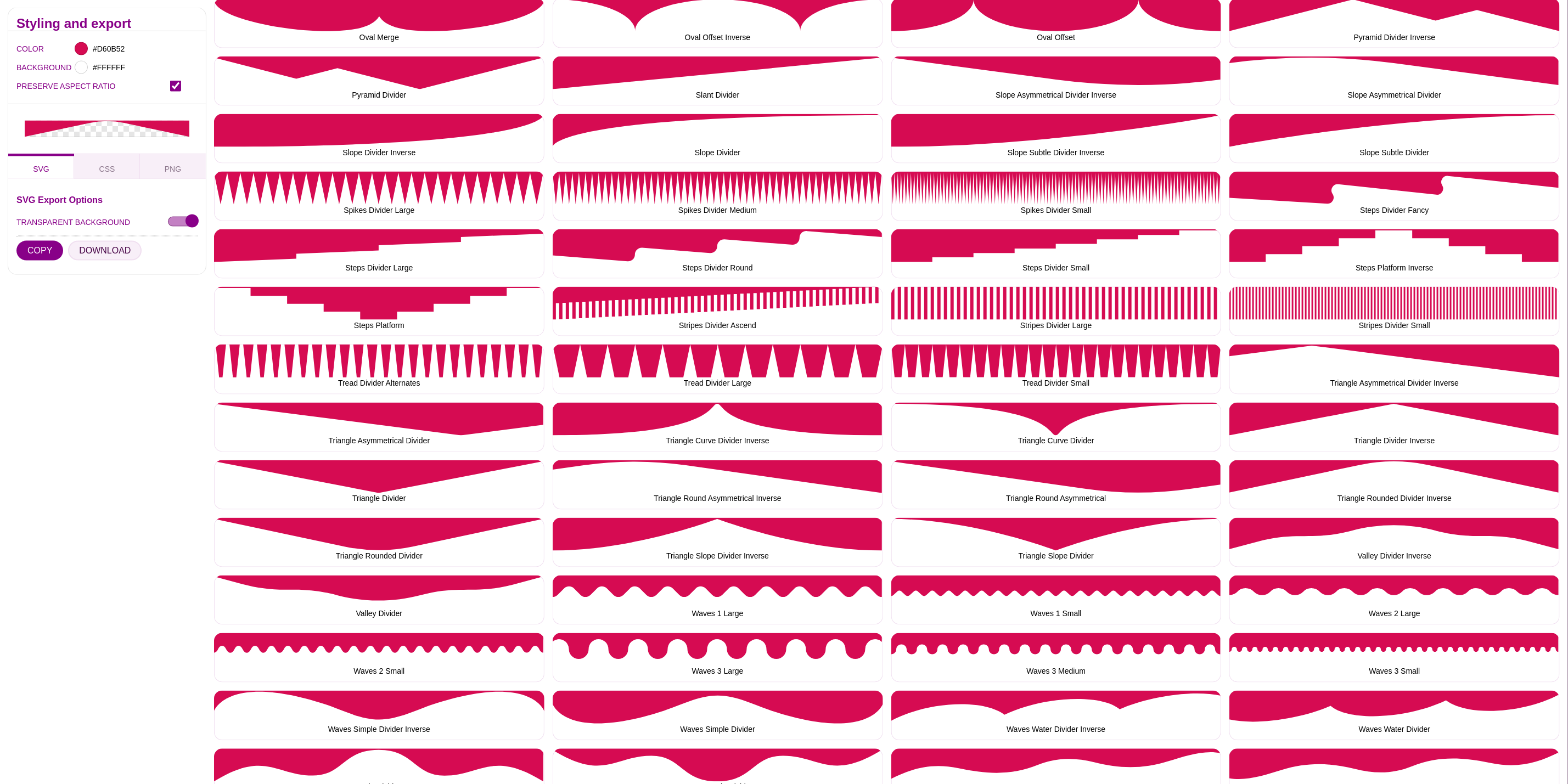
click at [104, 251] on button "DOWNLOAD" at bounding box center [105, 251] width 74 height 20
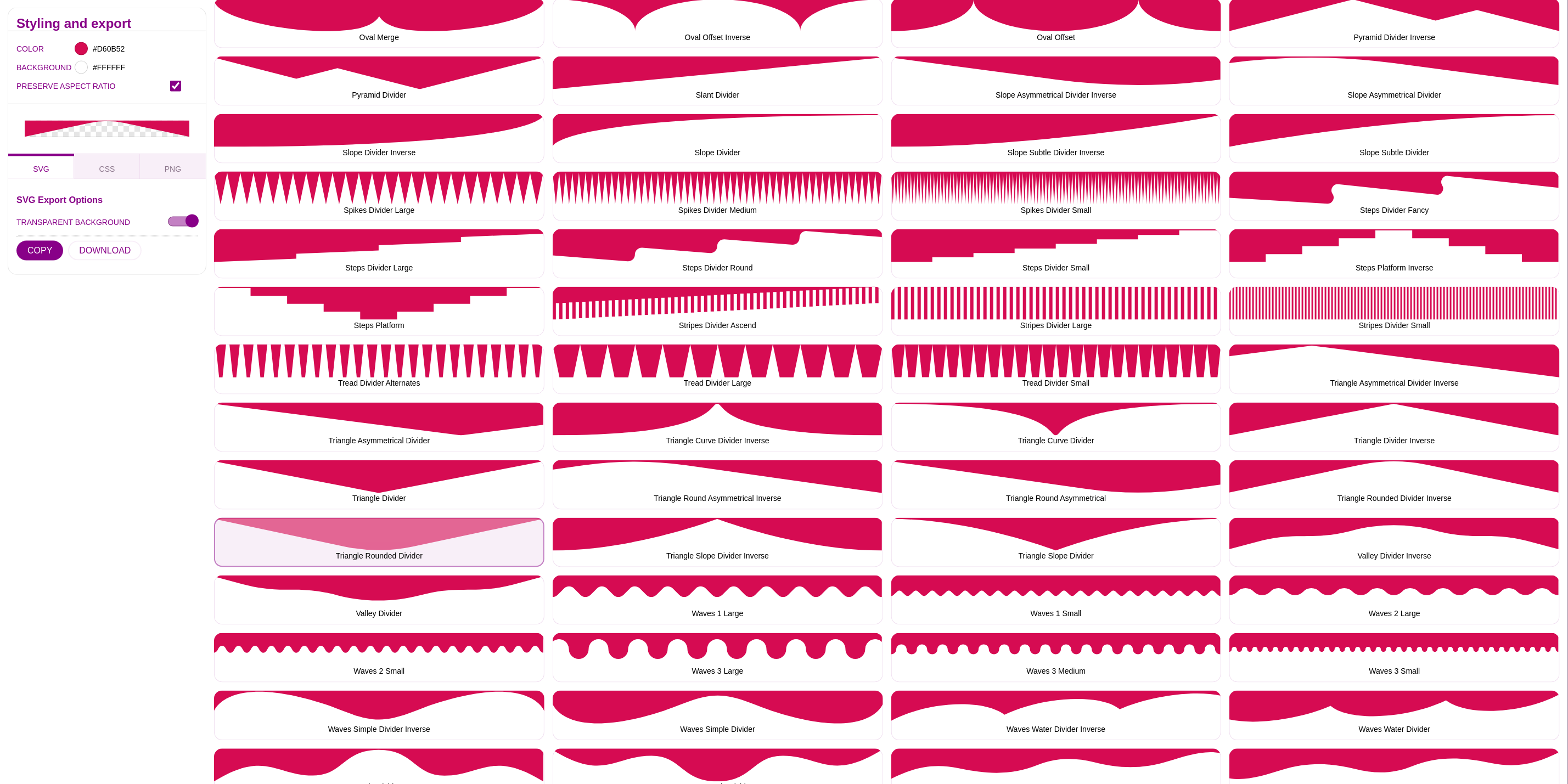
click at [388, 550] on button "Triangle Rounded Divider" at bounding box center [379, 542] width 330 height 49
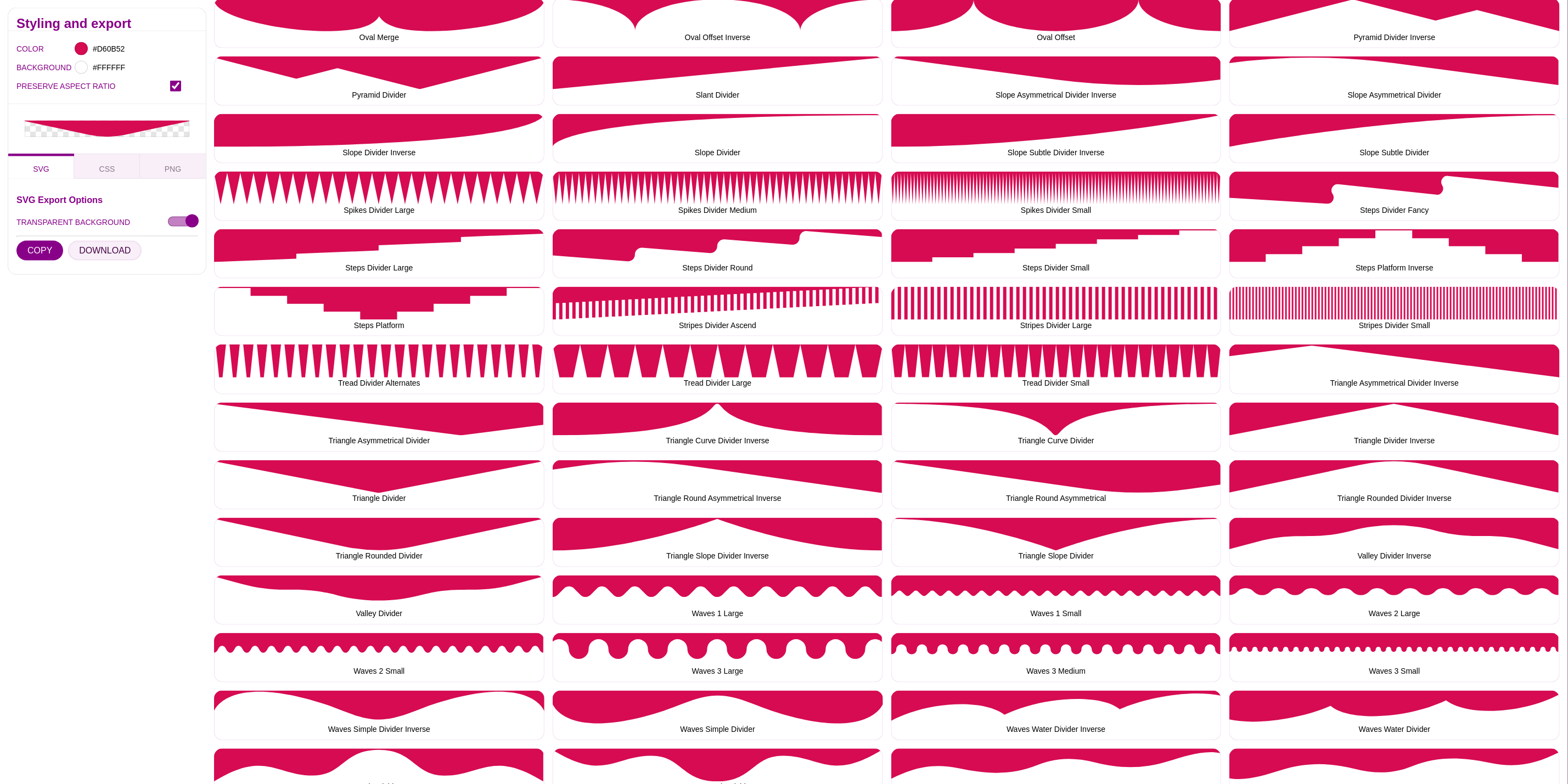
click at [94, 252] on button "DOWNLOAD" at bounding box center [105, 251] width 74 height 20
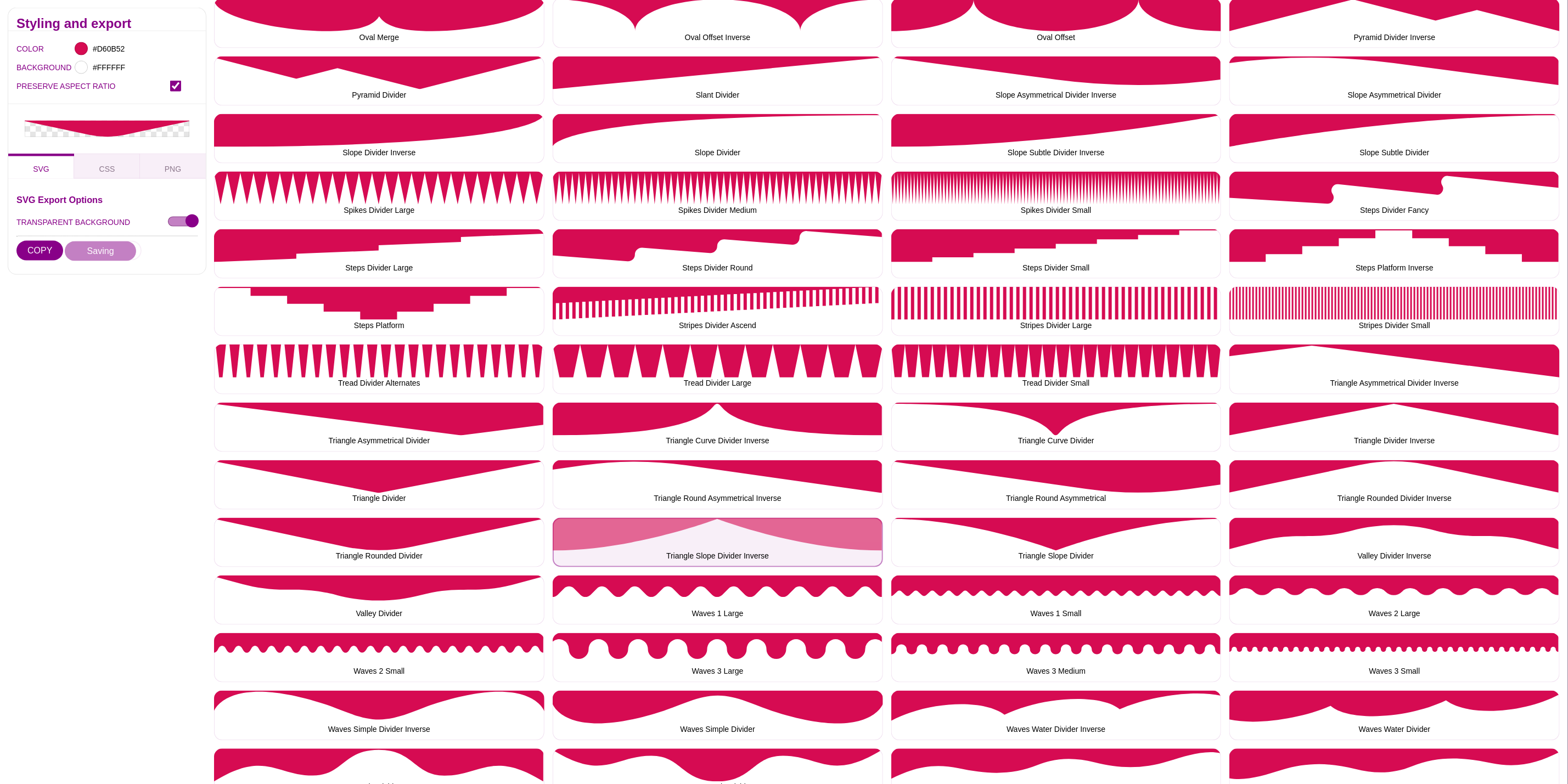
click at [665, 537] on button "Triangle Slope Divider Inverse" at bounding box center [718, 542] width 330 height 49
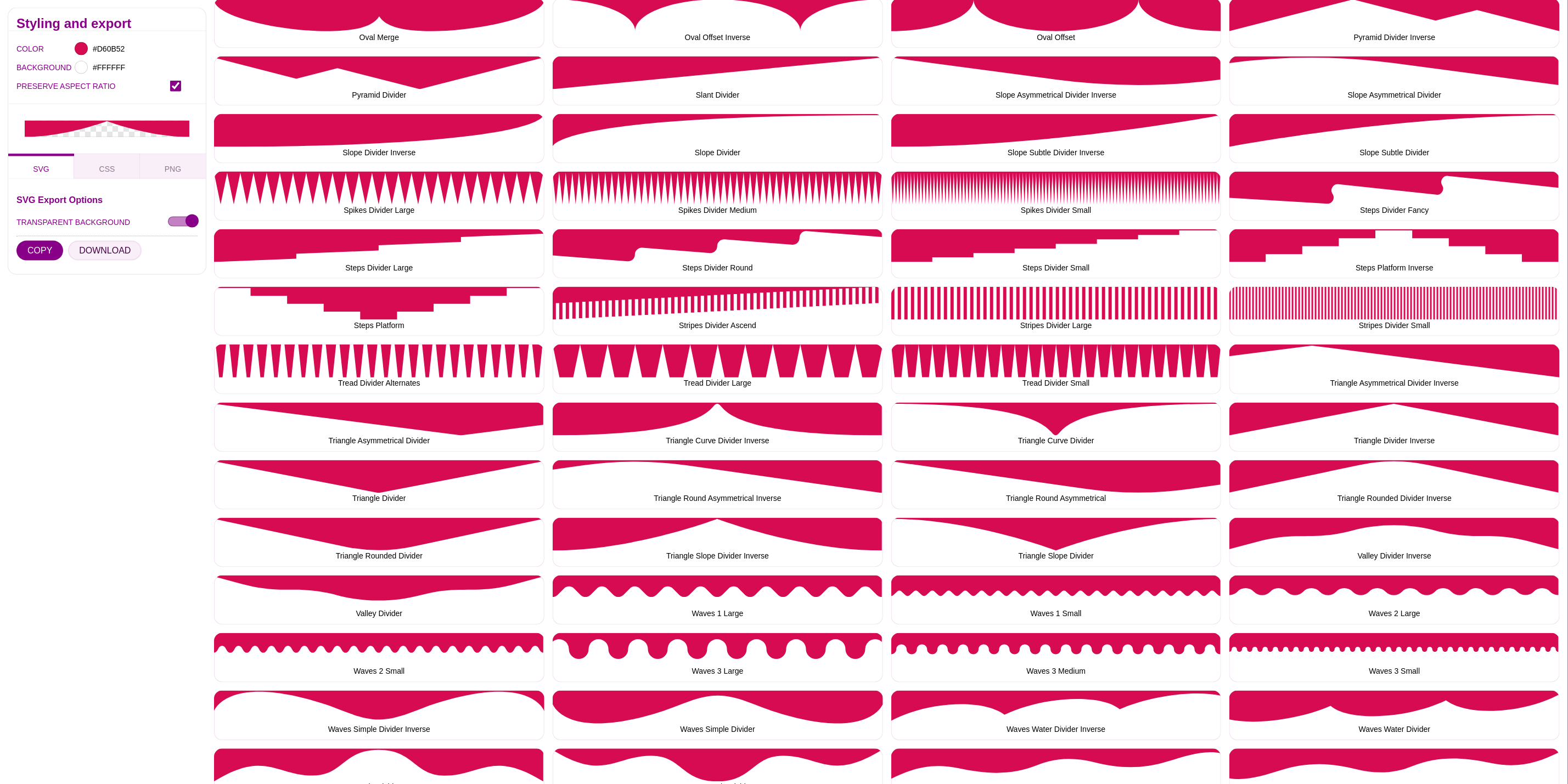
click at [102, 257] on button "DOWNLOAD" at bounding box center [105, 251] width 74 height 20
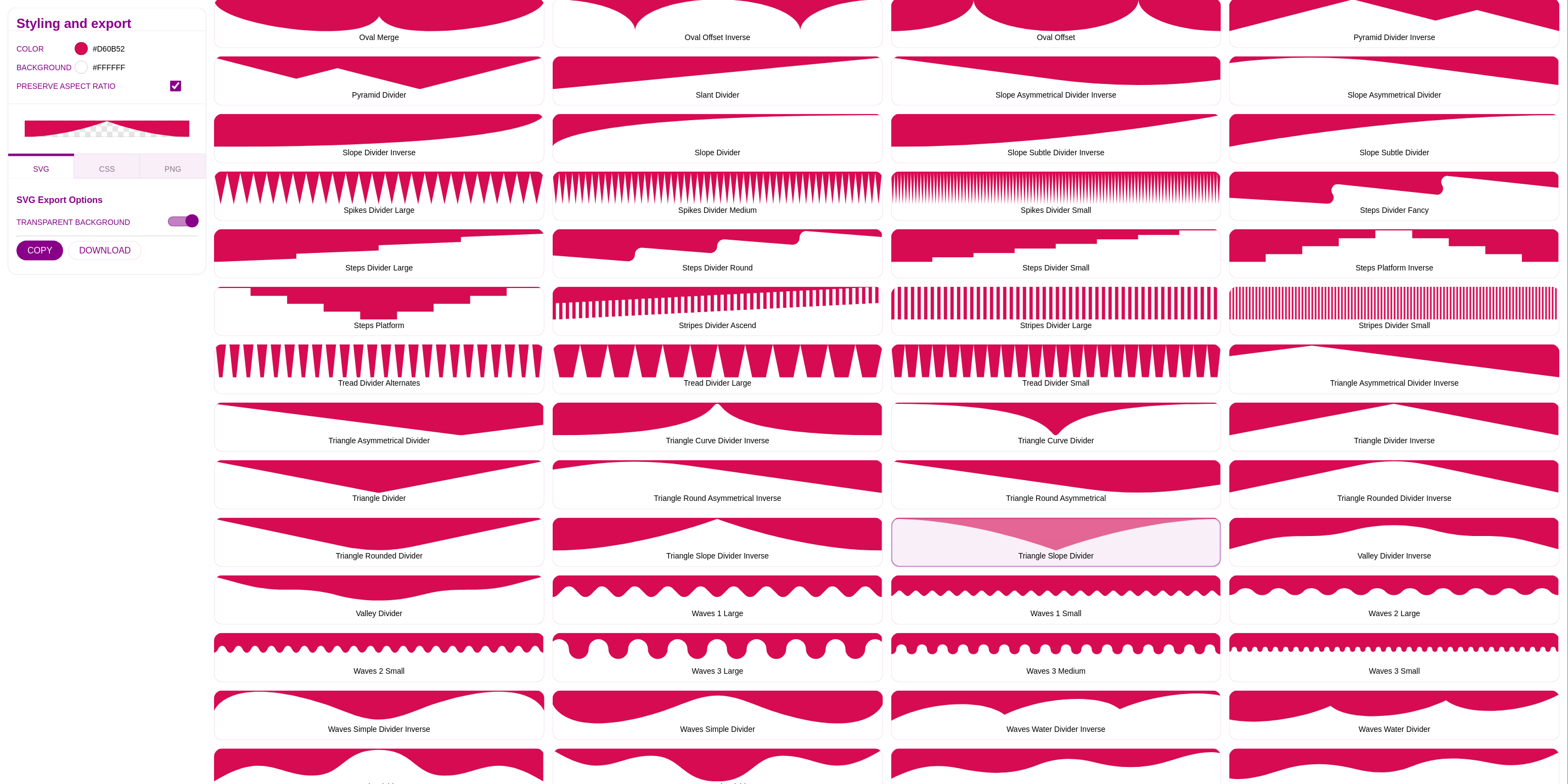
click at [1001, 552] on button "Triangle Slope Divider" at bounding box center [1057, 542] width 330 height 49
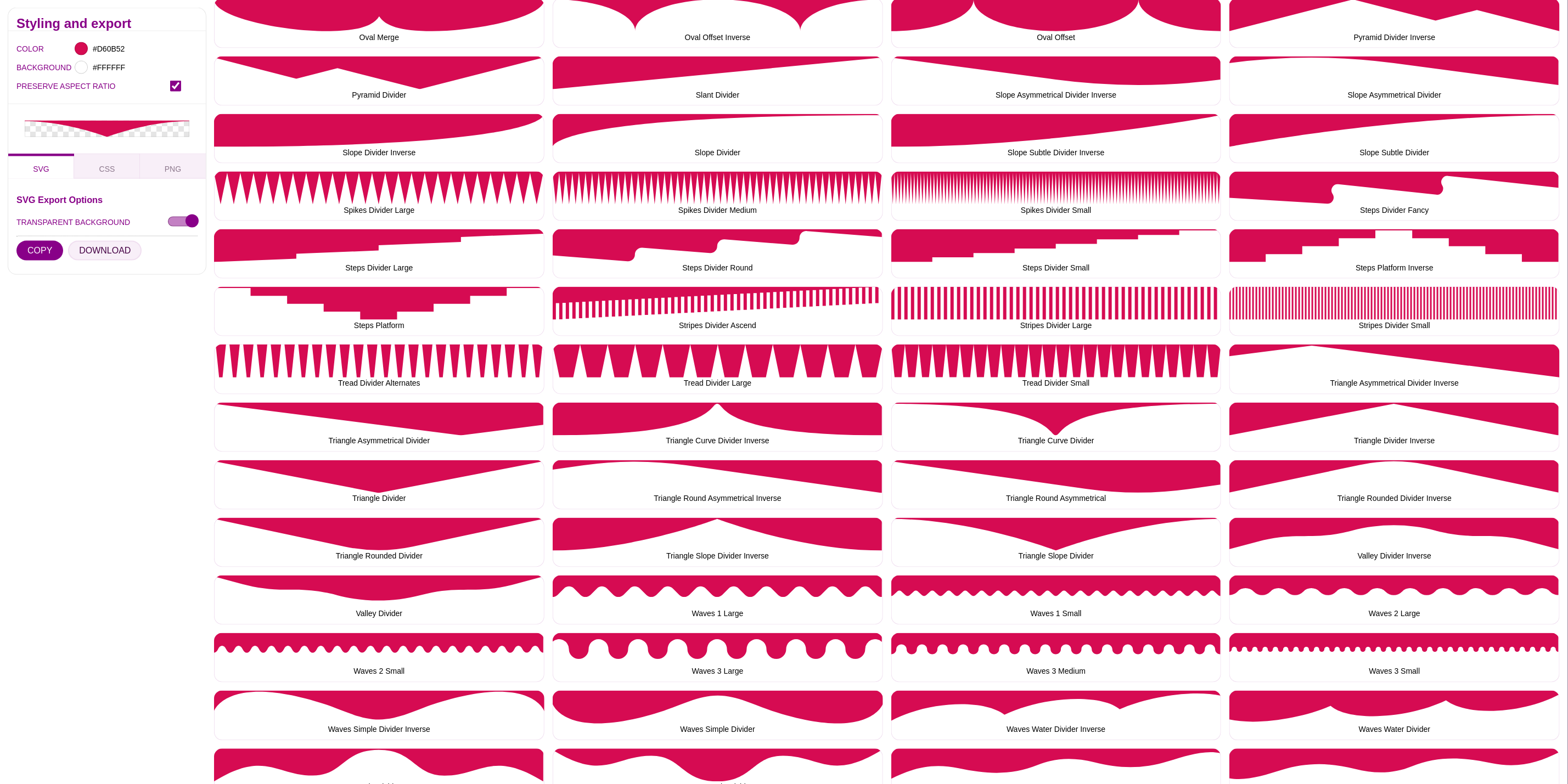
click at [102, 250] on button "DOWNLOAD" at bounding box center [105, 251] width 74 height 20
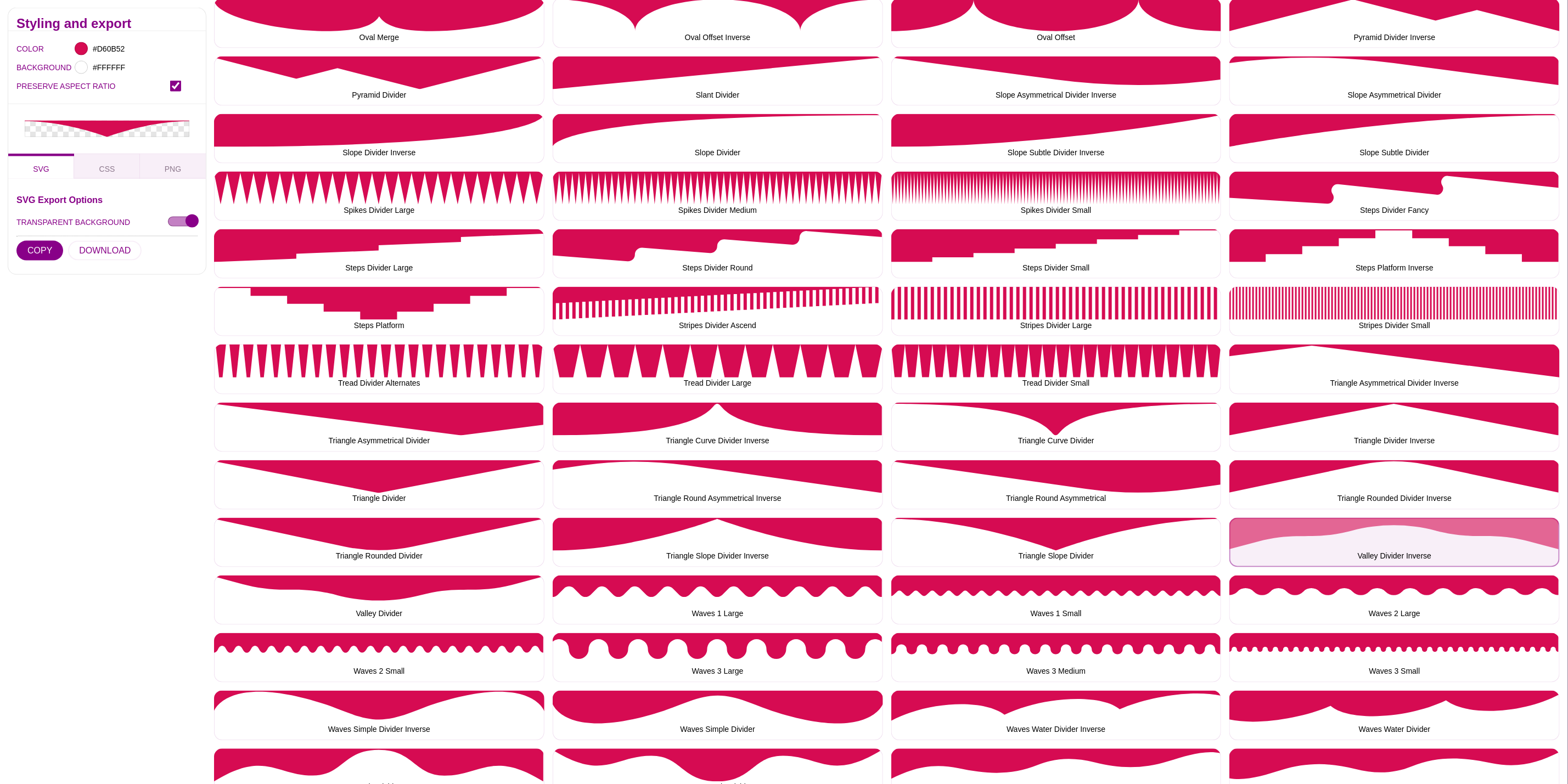
click at [1328, 528] on button "Valley Divider Inverse" at bounding box center [1395, 542] width 330 height 49
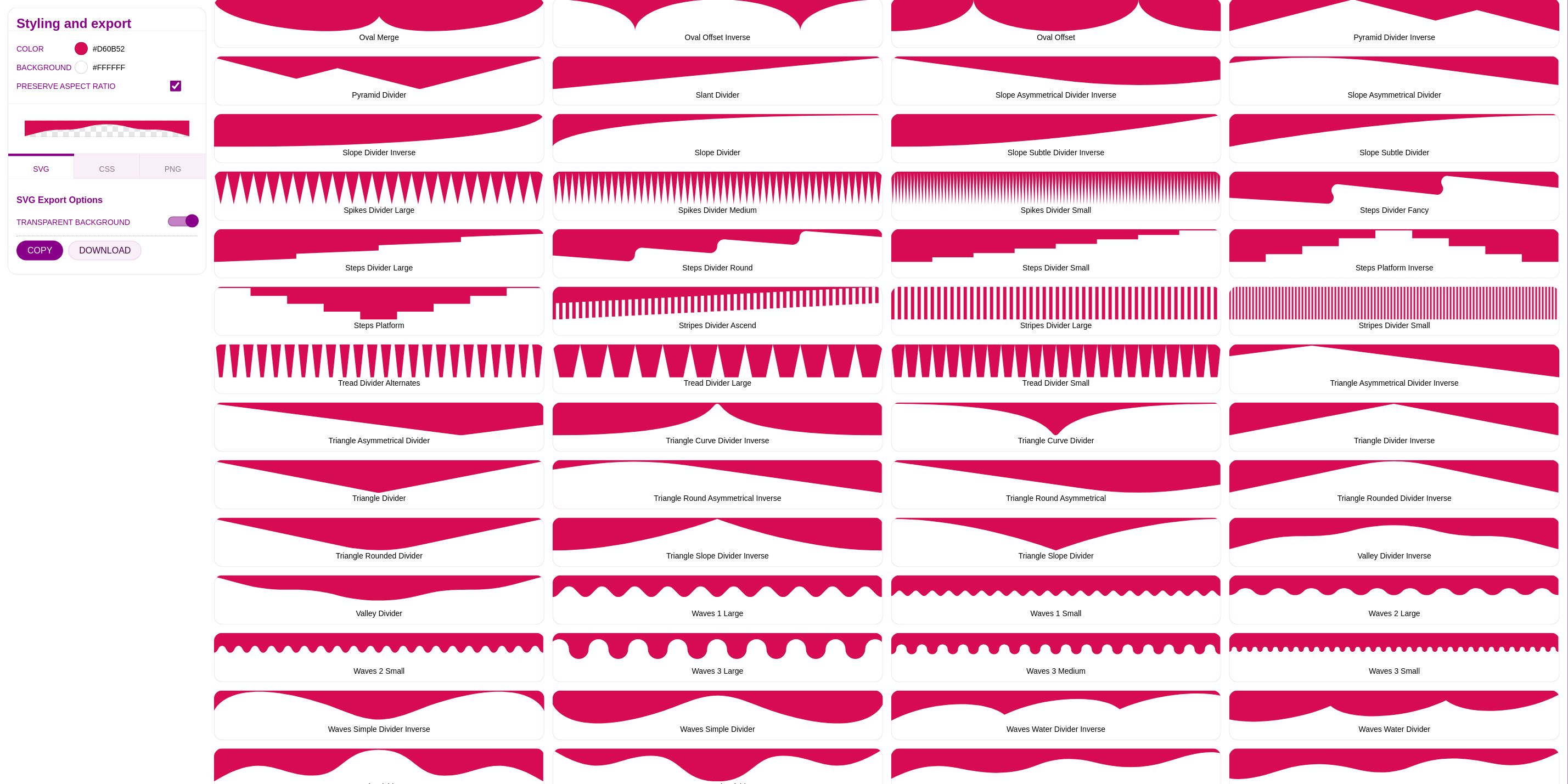
click at [118, 251] on button "DOWNLOAD" at bounding box center [105, 251] width 74 height 20
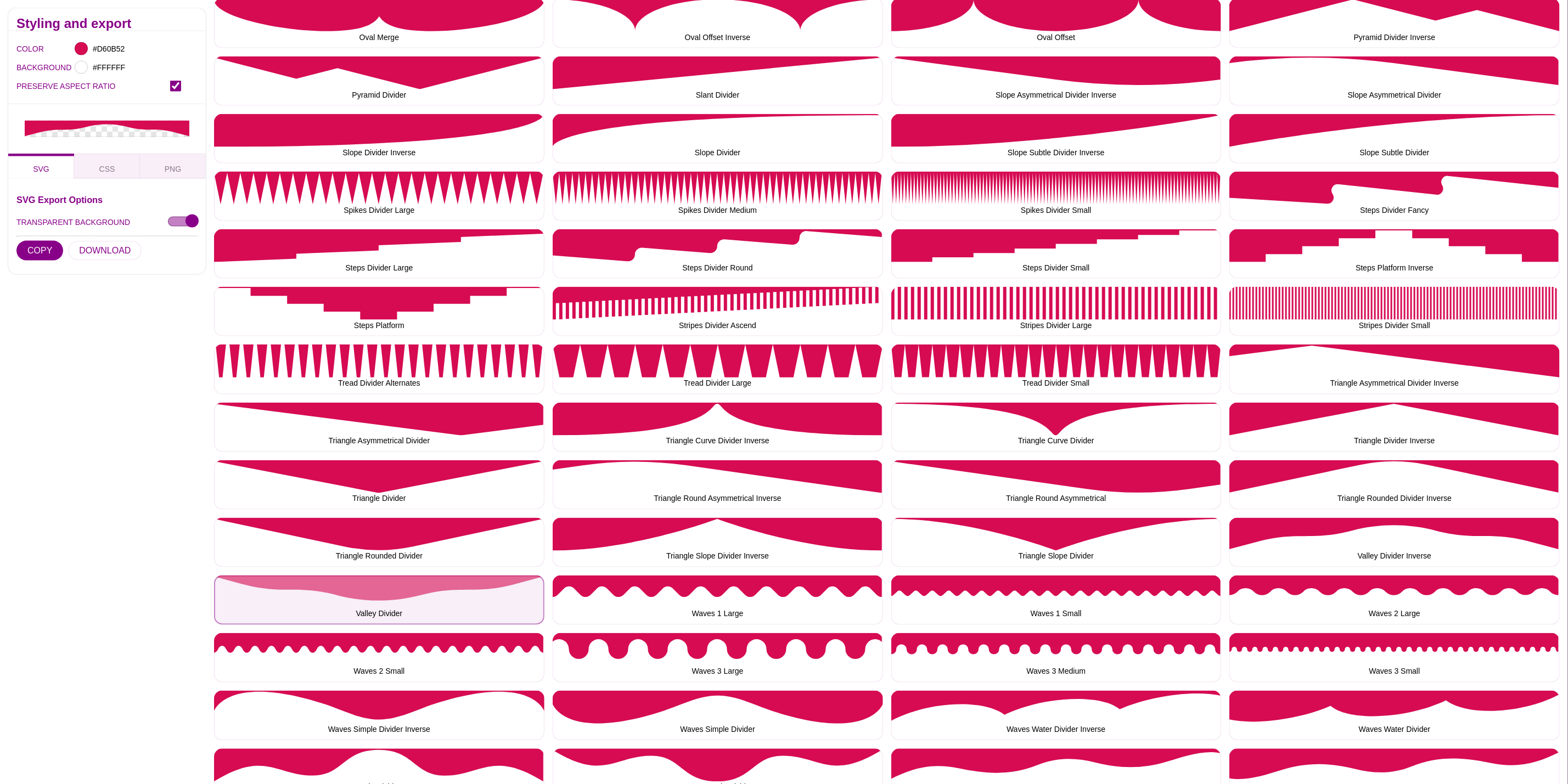
click at [319, 612] on button "Valley Divider" at bounding box center [379, 600] width 330 height 49
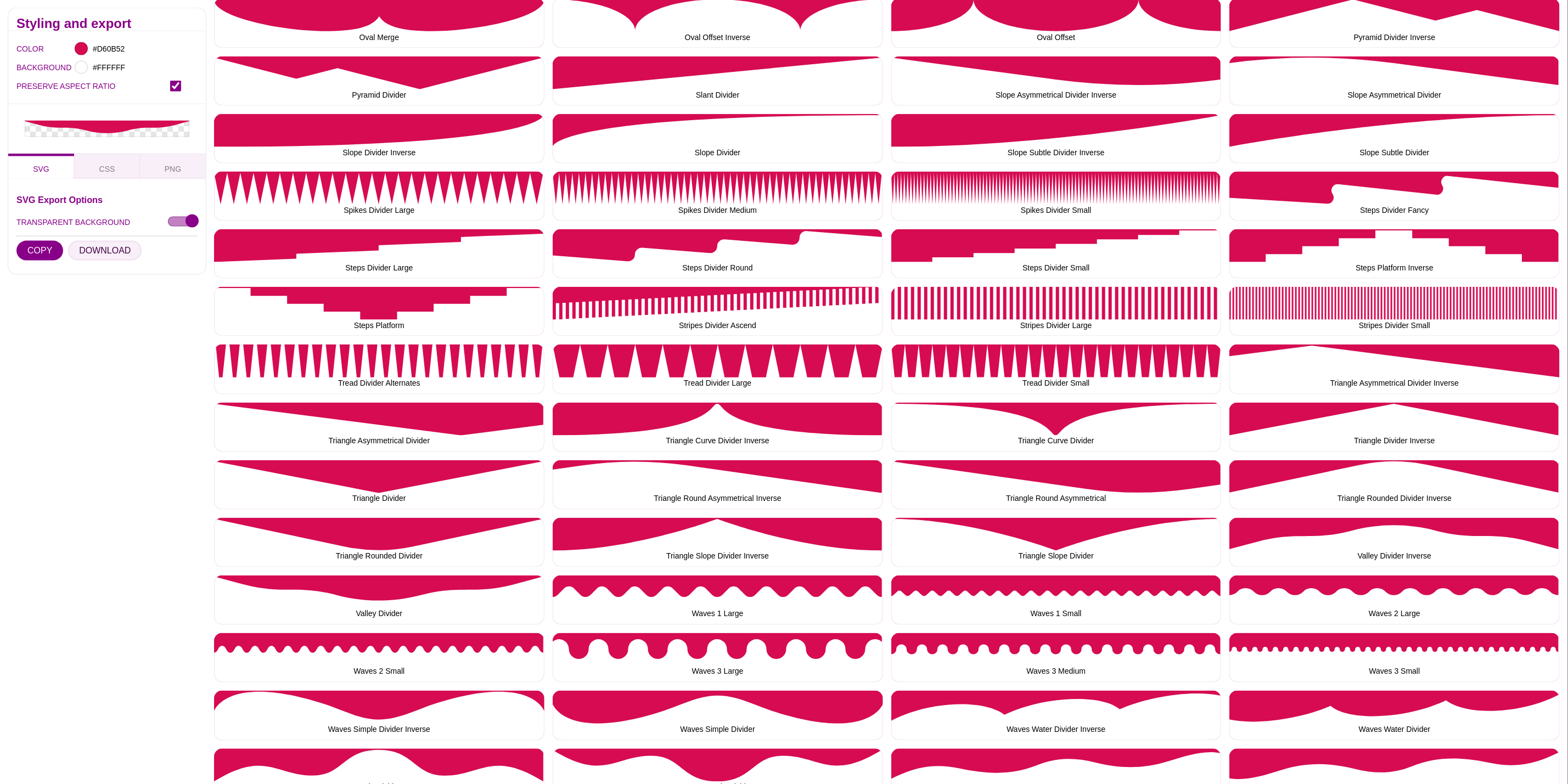
click at [102, 252] on button "DOWNLOAD" at bounding box center [105, 251] width 74 height 20
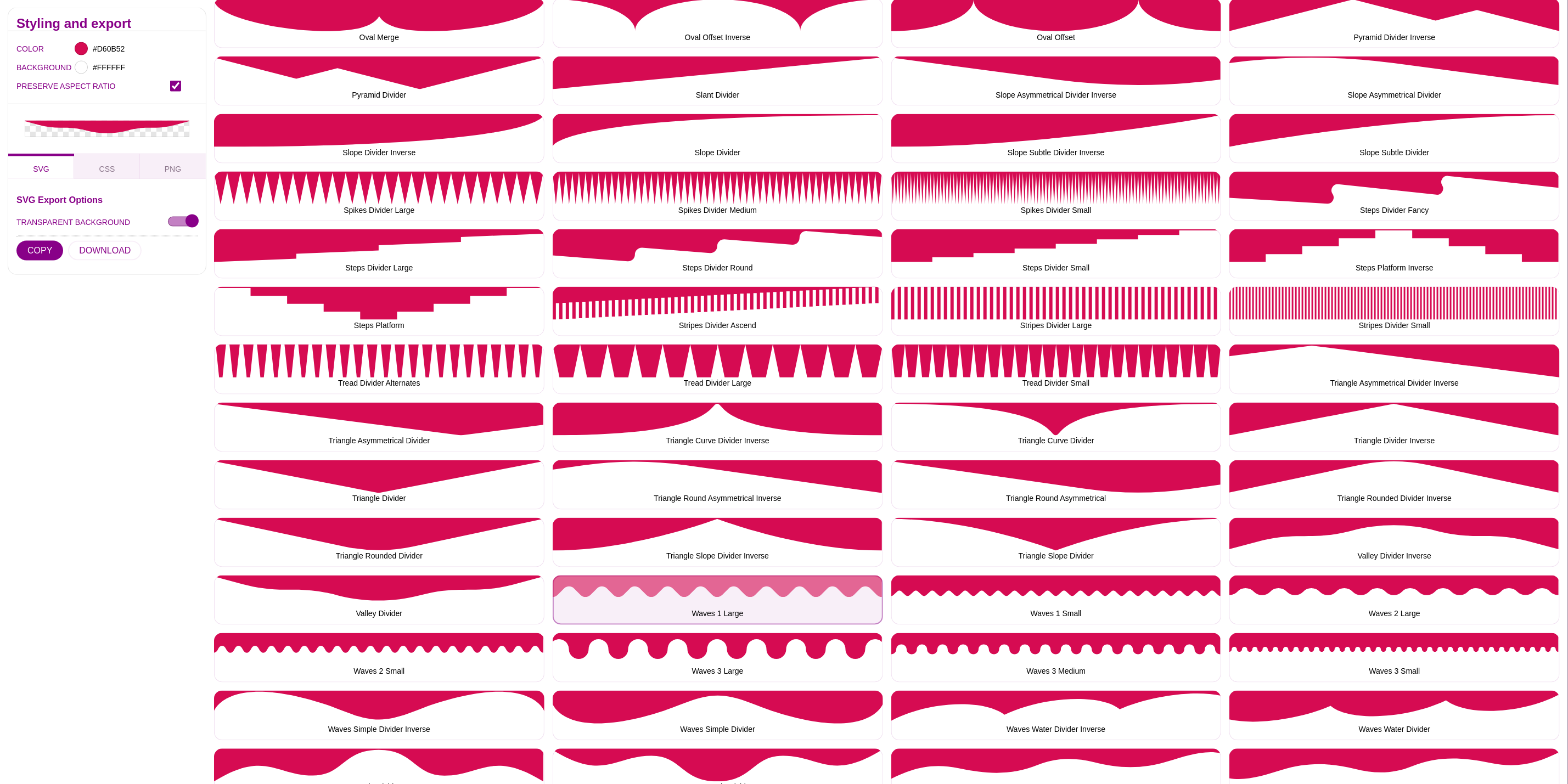
click at [656, 613] on button "Waves 1 Large" at bounding box center [718, 600] width 330 height 49
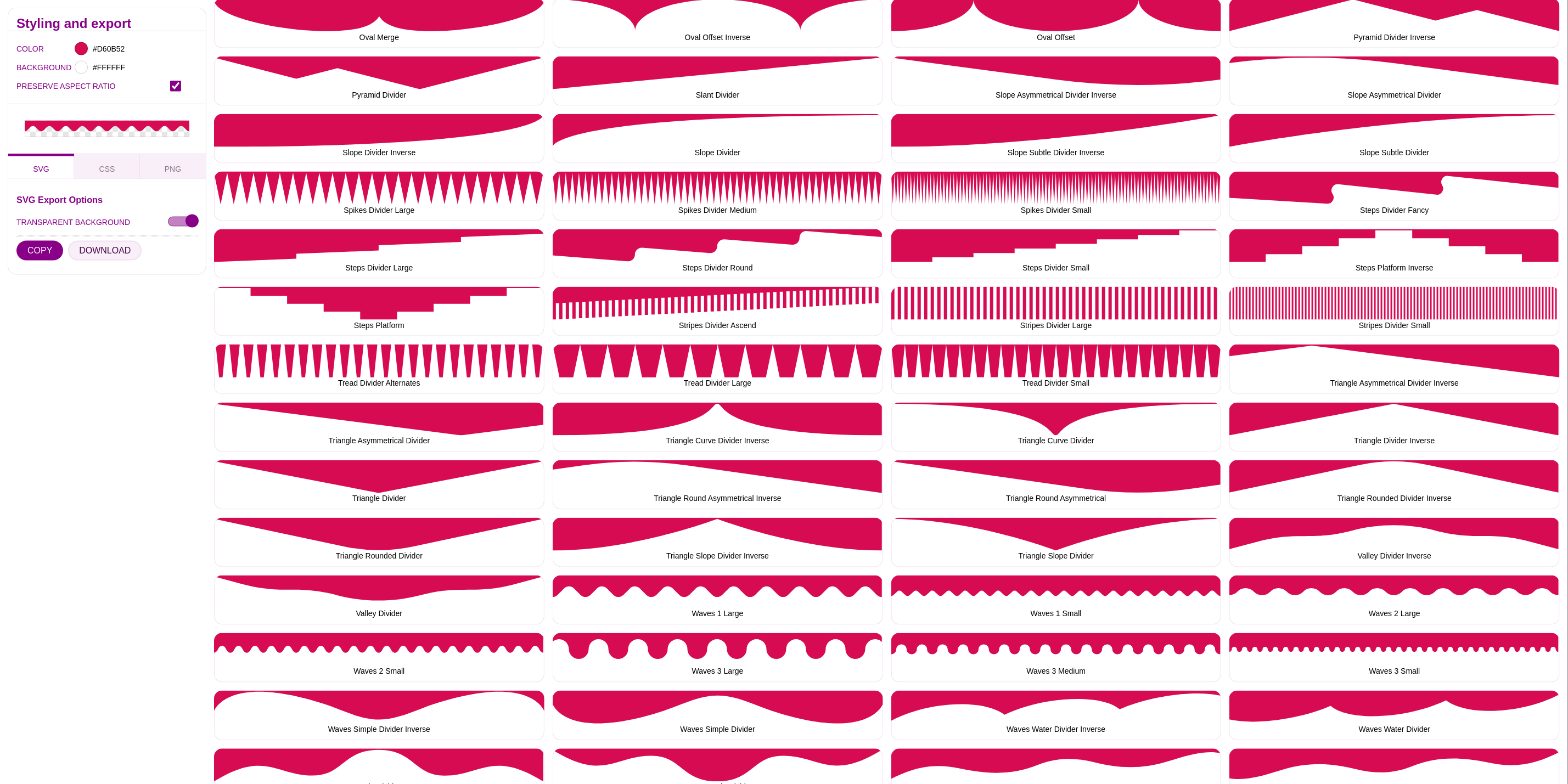
click at [96, 248] on button "DOWNLOAD" at bounding box center [105, 251] width 74 height 20
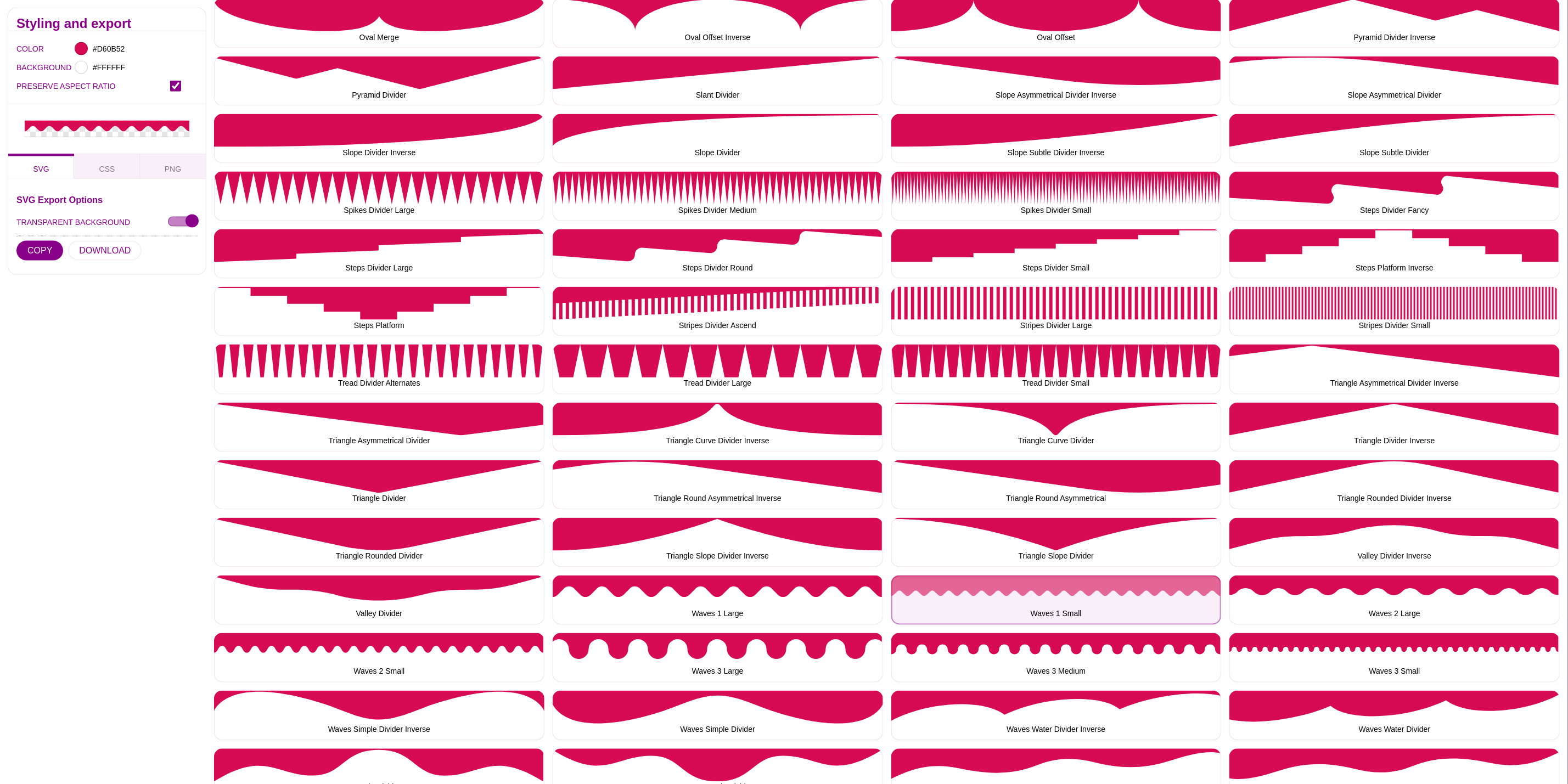
click at [985, 585] on button "Waves 1 Small" at bounding box center [1057, 600] width 330 height 49
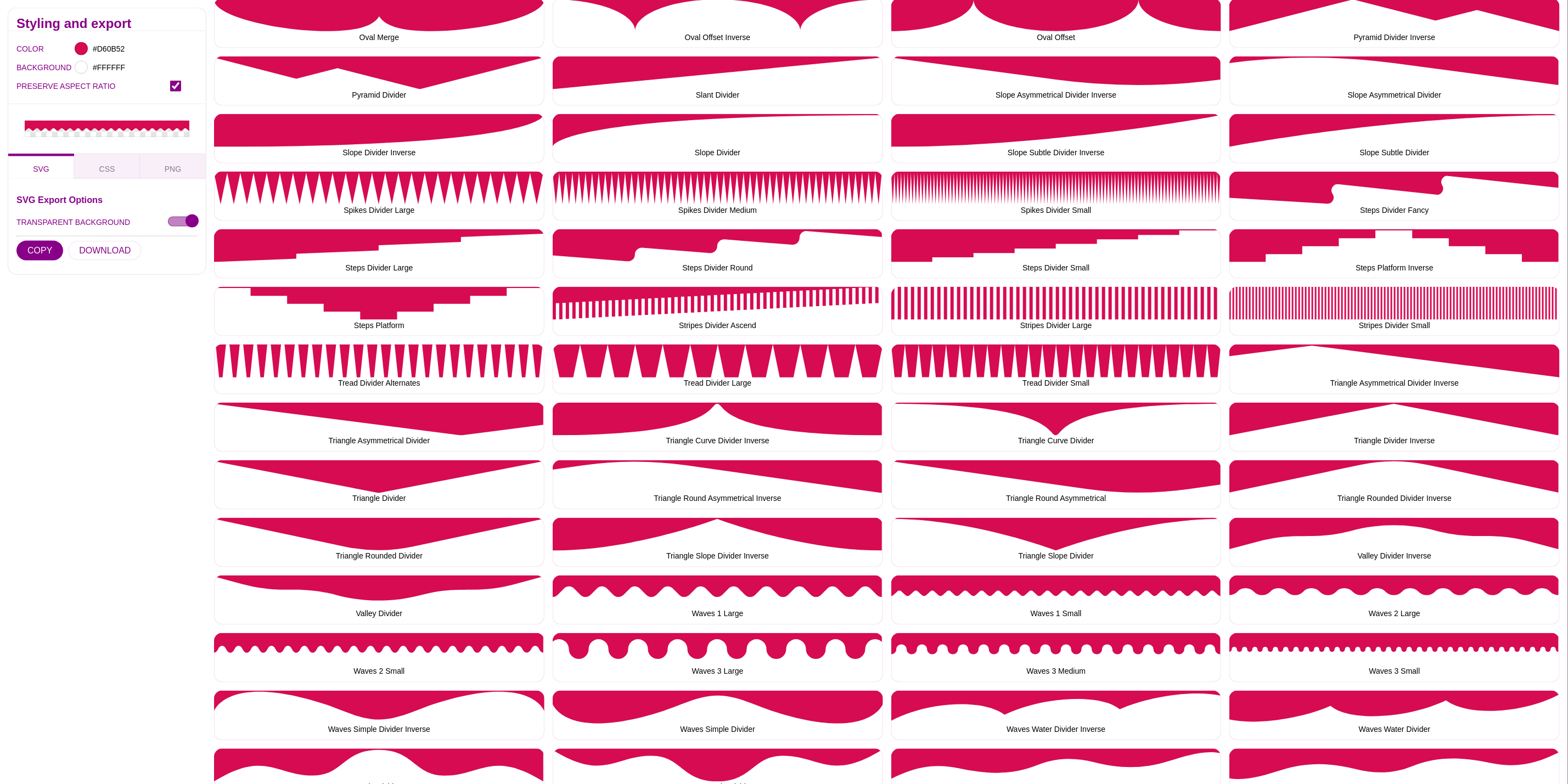
click at [99, 239] on div "SVG Export Options TRANSPARENT BACKGROUND COPY DOWNLOAD" at bounding box center [107, 230] width 181 height 71
click at [97, 257] on button "DOWNLOAD" at bounding box center [105, 251] width 74 height 20
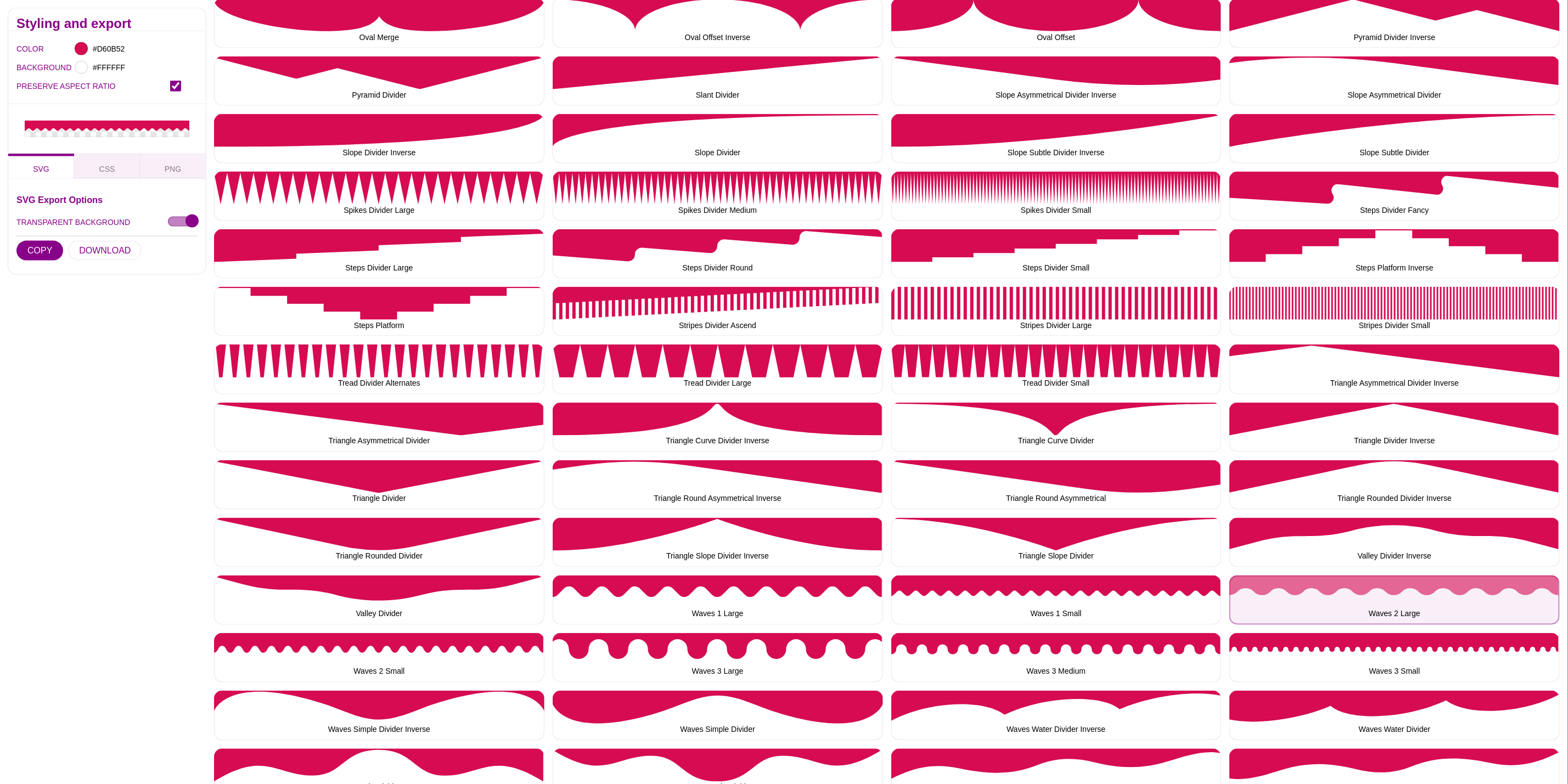
click at [1319, 602] on button "Waves 2 Large" at bounding box center [1395, 600] width 330 height 49
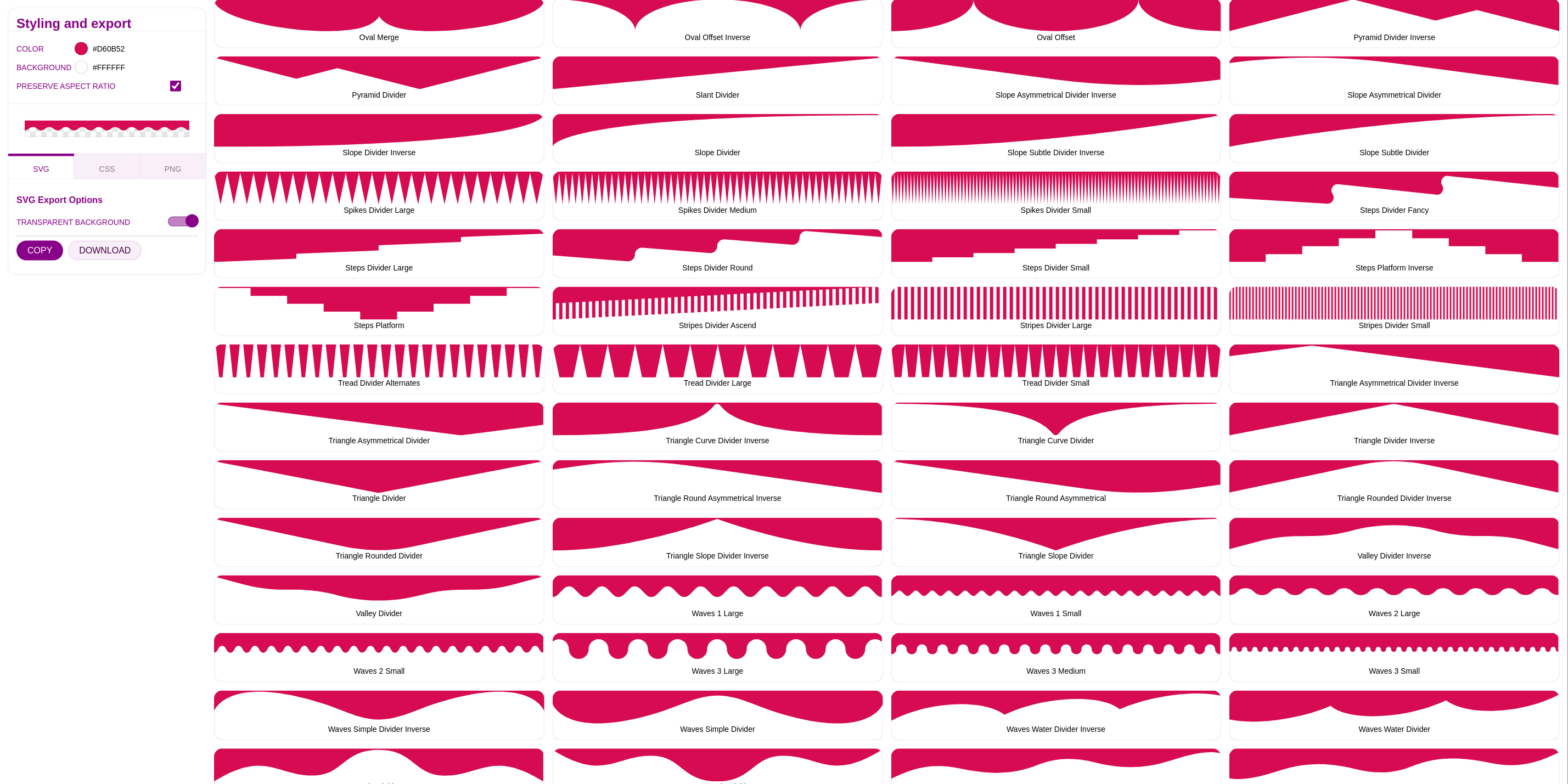
click at [115, 252] on button "DOWNLOAD" at bounding box center [105, 251] width 74 height 20
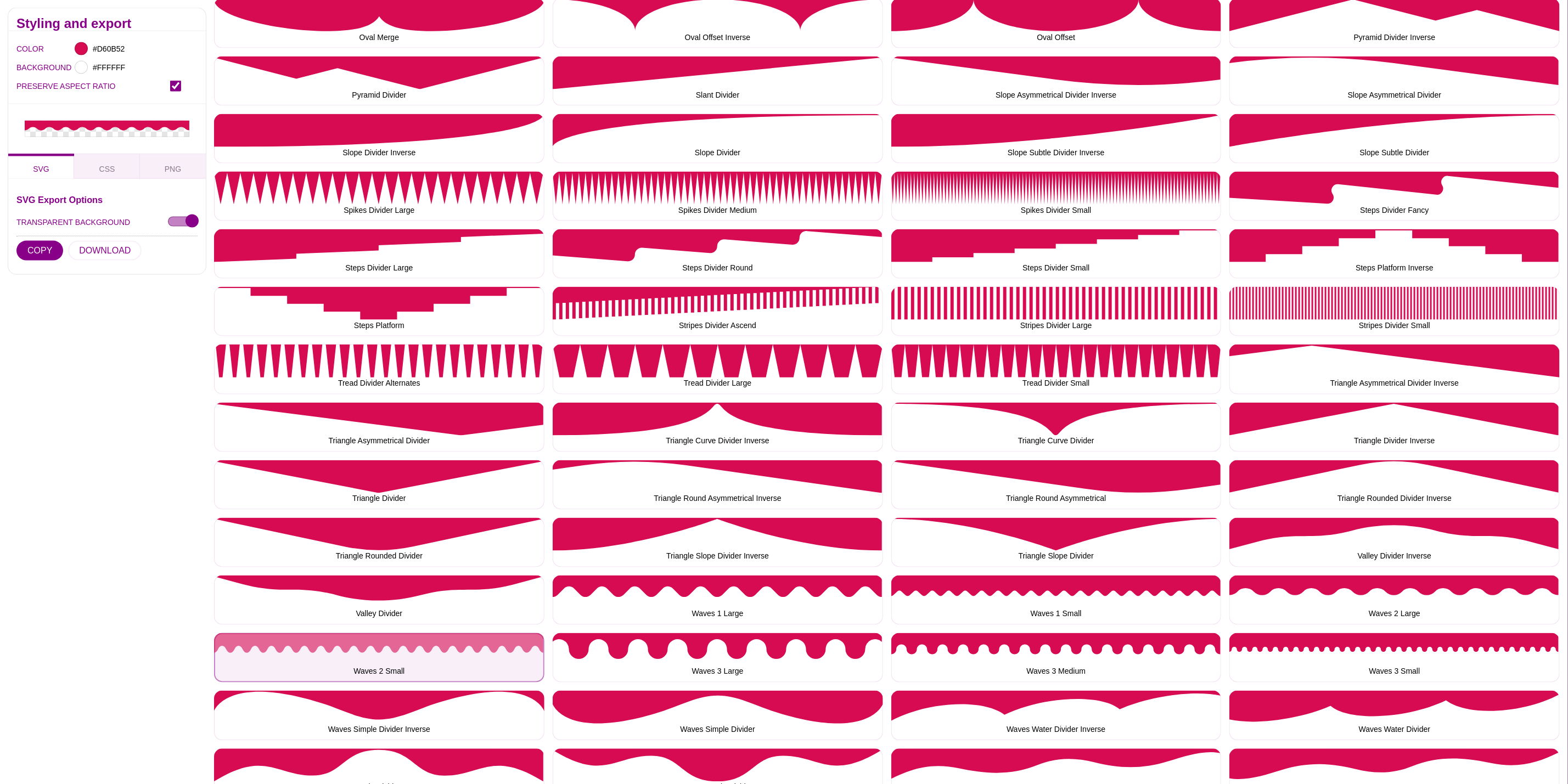
click at [299, 682] on button "Waves 2 Small" at bounding box center [379, 658] width 330 height 49
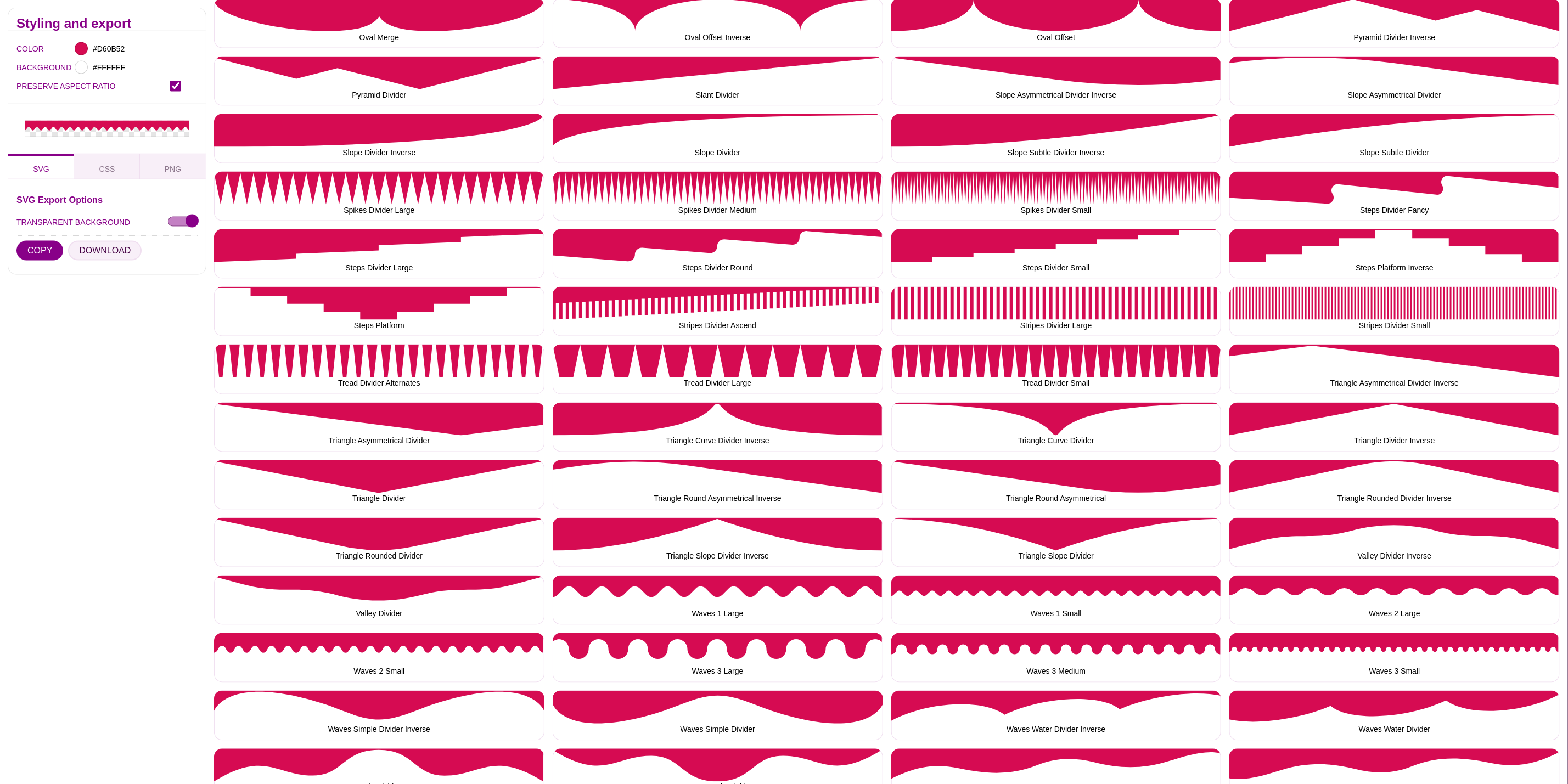
click at [107, 256] on button "DOWNLOAD" at bounding box center [105, 251] width 74 height 20
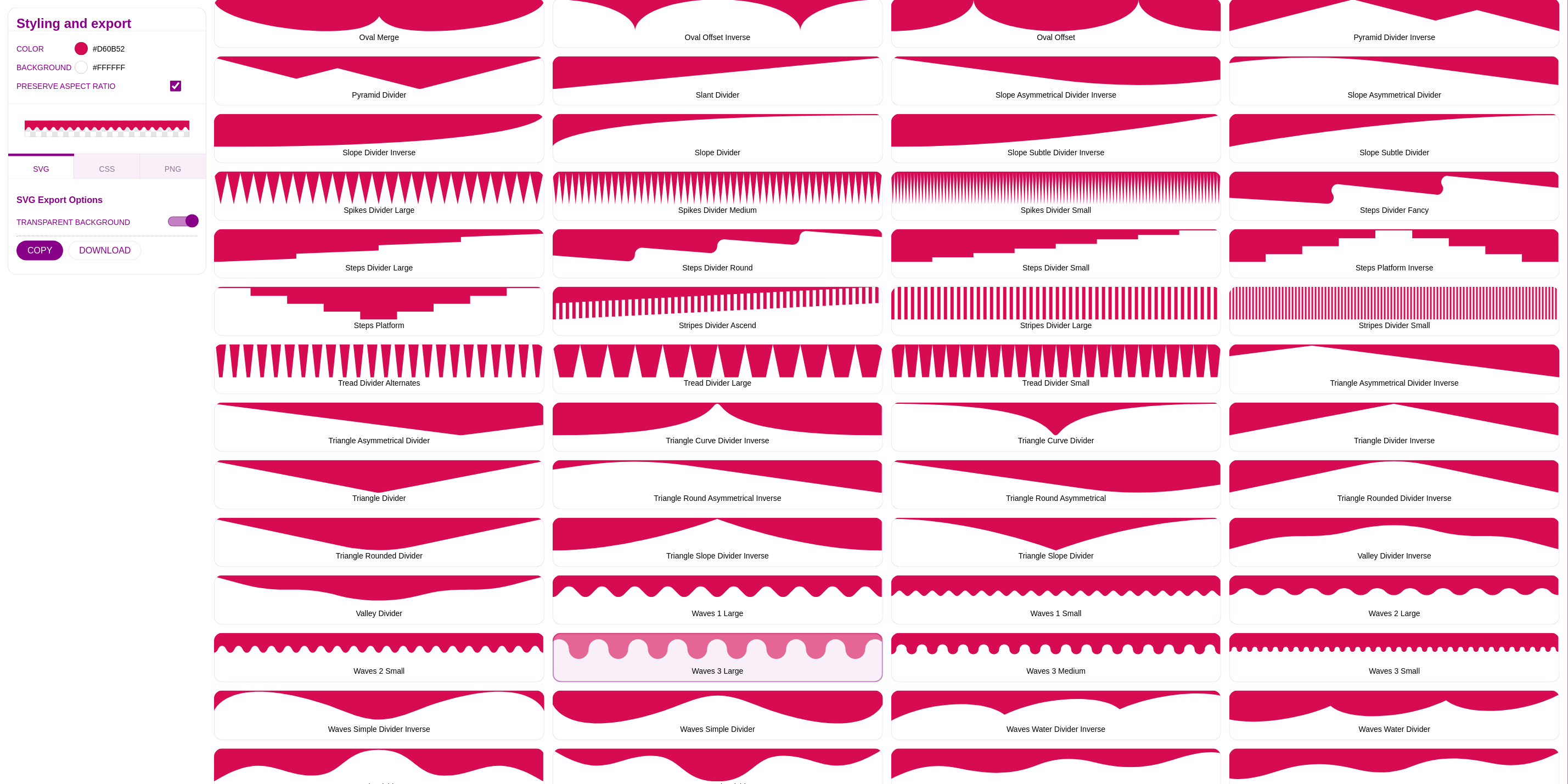
click at [704, 644] on button "Waves 3 Large" at bounding box center [718, 658] width 330 height 49
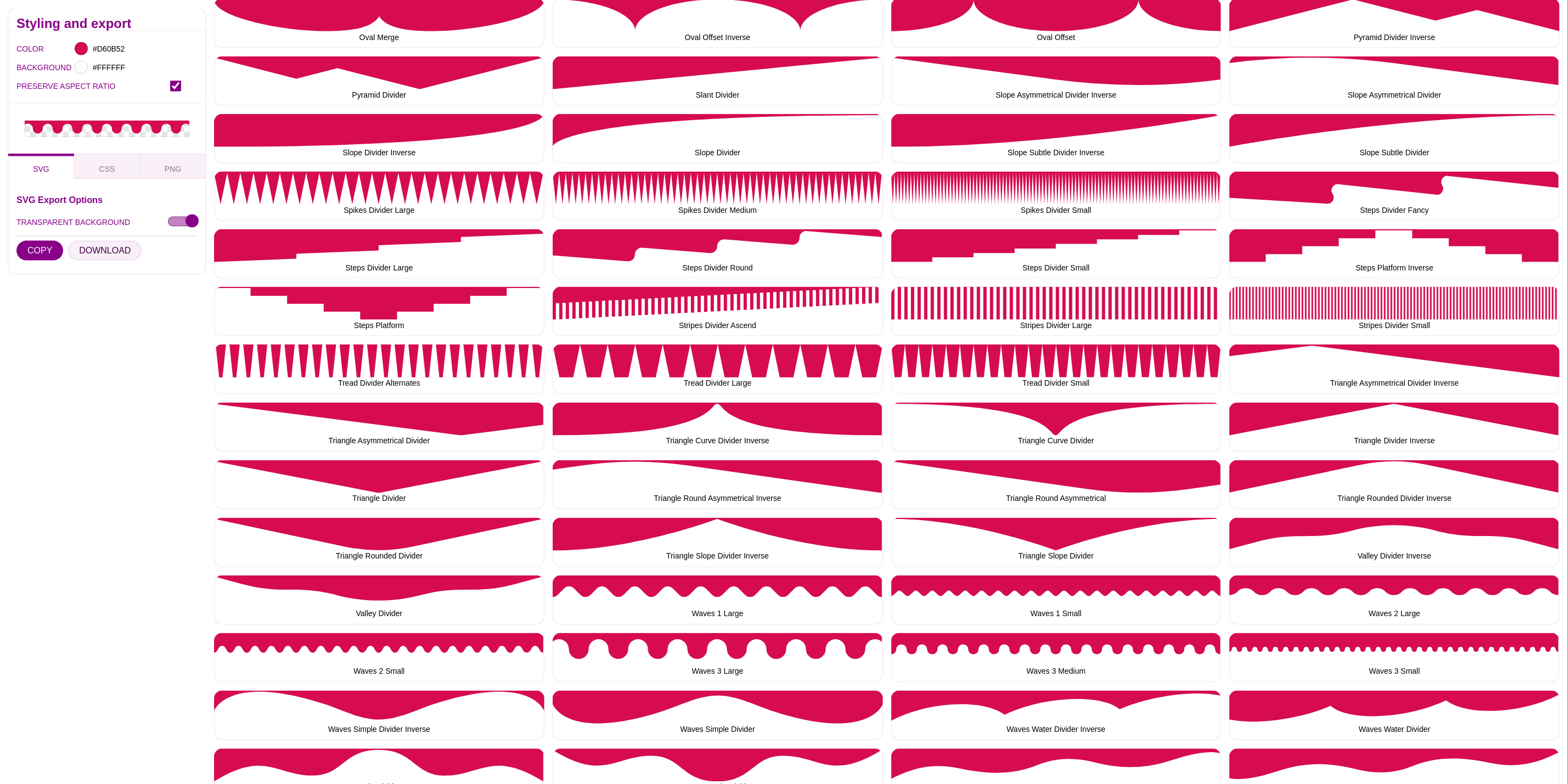
click at [107, 247] on button "DOWNLOAD" at bounding box center [105, 251] width 74 height 20
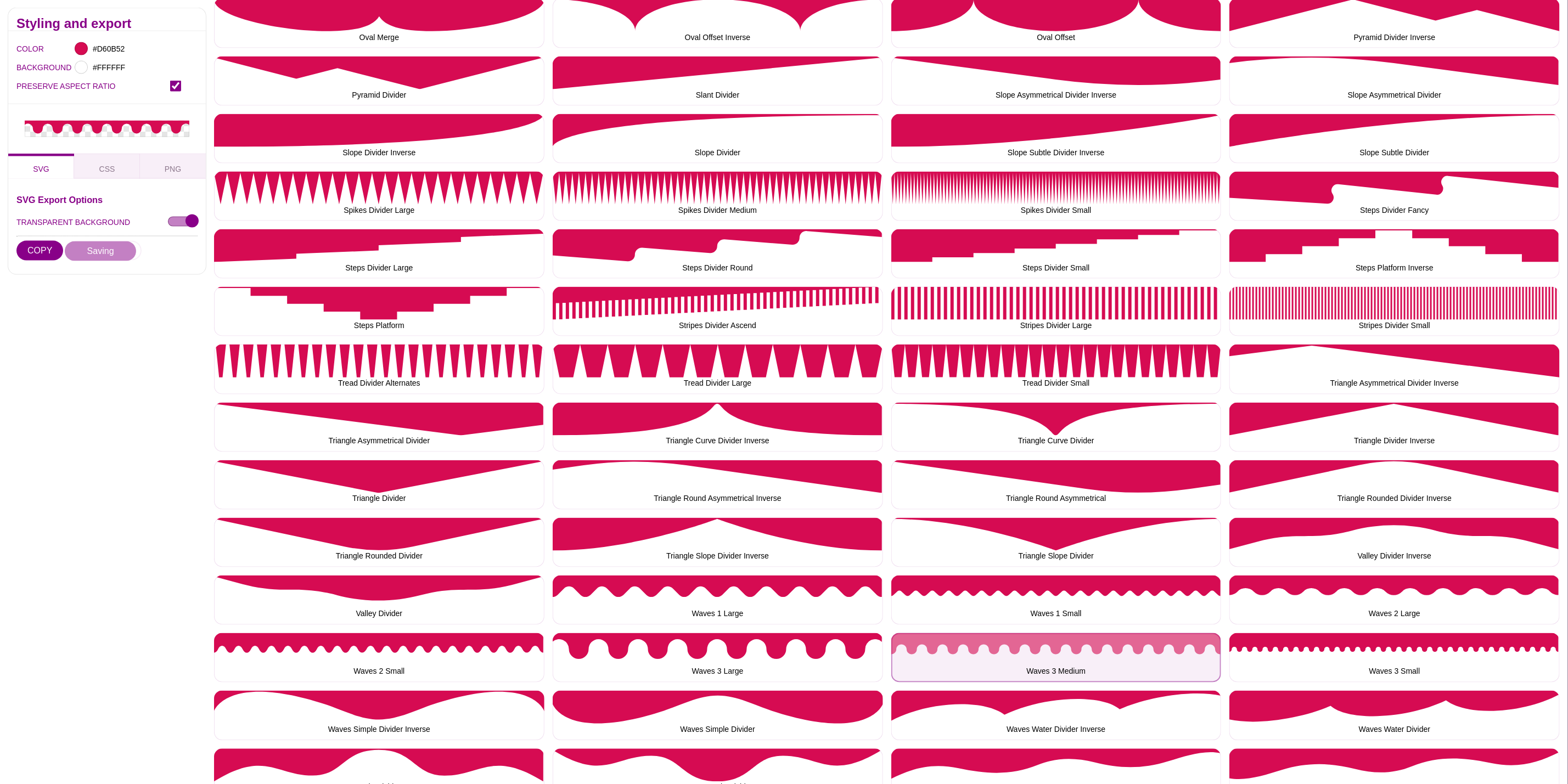
click at [983, 661] on button "Waves 3 Medium" at bounding box center [1057, 658] width 330 height 49
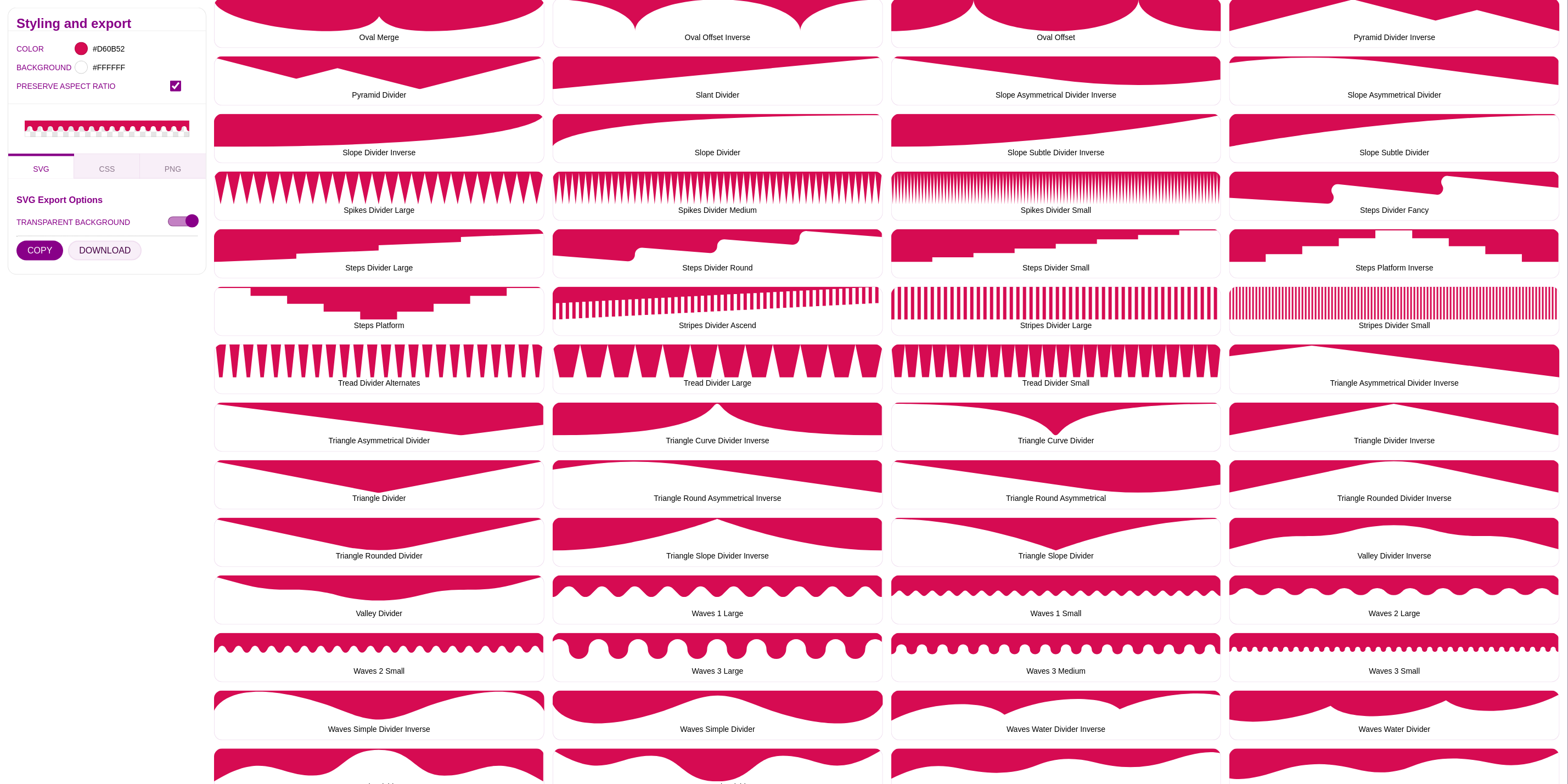
click at [107, 246] on button "DOWNLOAD" at bounding box center [105, 251] width 74 height 20
drag, startPoint x: 1275, startPoint y: 649, endPoint x: 1195, endPoint y: 623, distance: 84.1
click at [1275, 650] on button "Waves 3 Small" at bounding box center [1395, 658] width 330 height 49
click at [99, 252] on button "DOWNLOAD" at bounding box center [105, 251] width 74 height 20
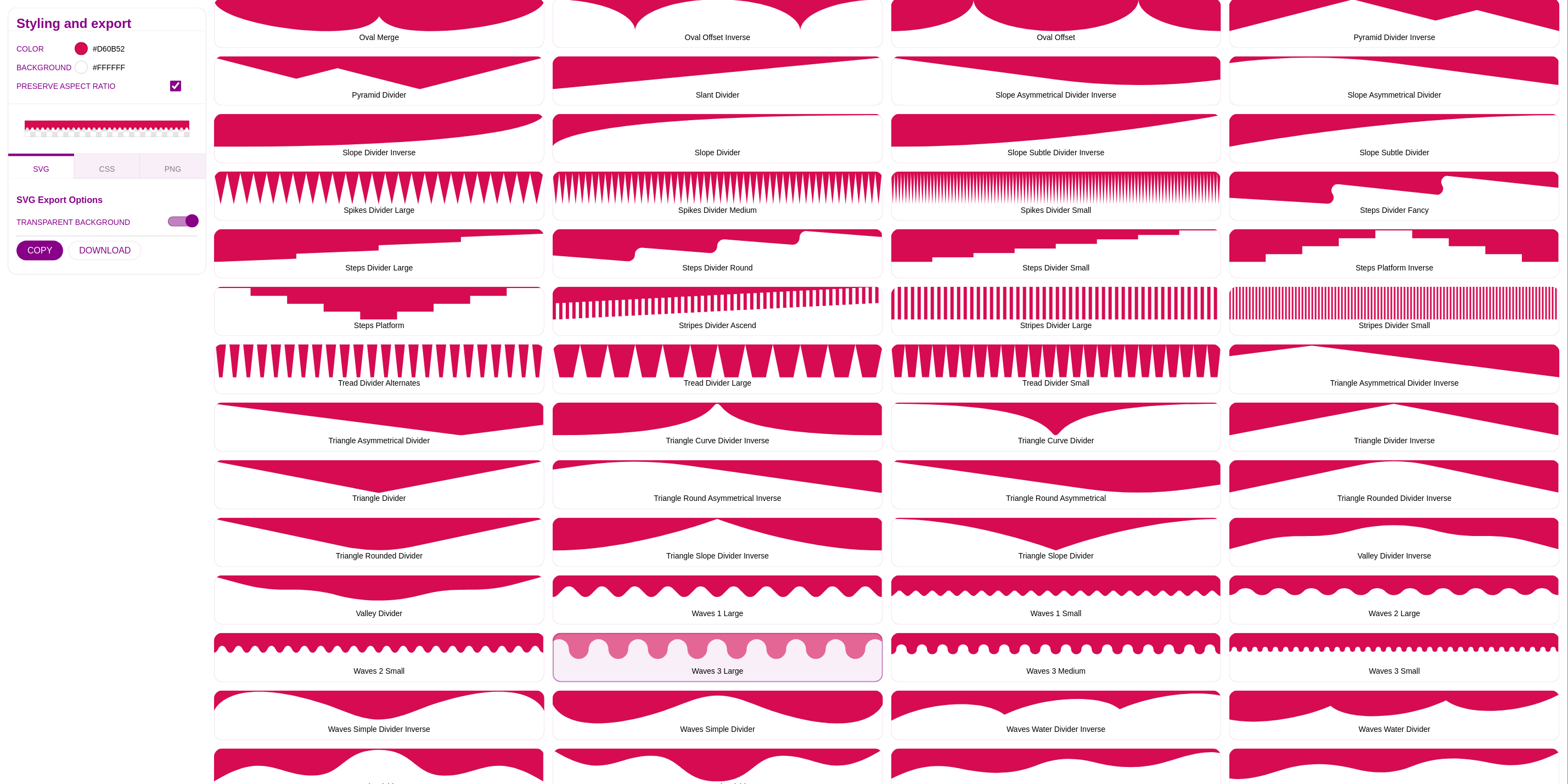
click at [798, 639] on button "Waves 3 Large" at bounding box center [718, 658] width 330 height 49
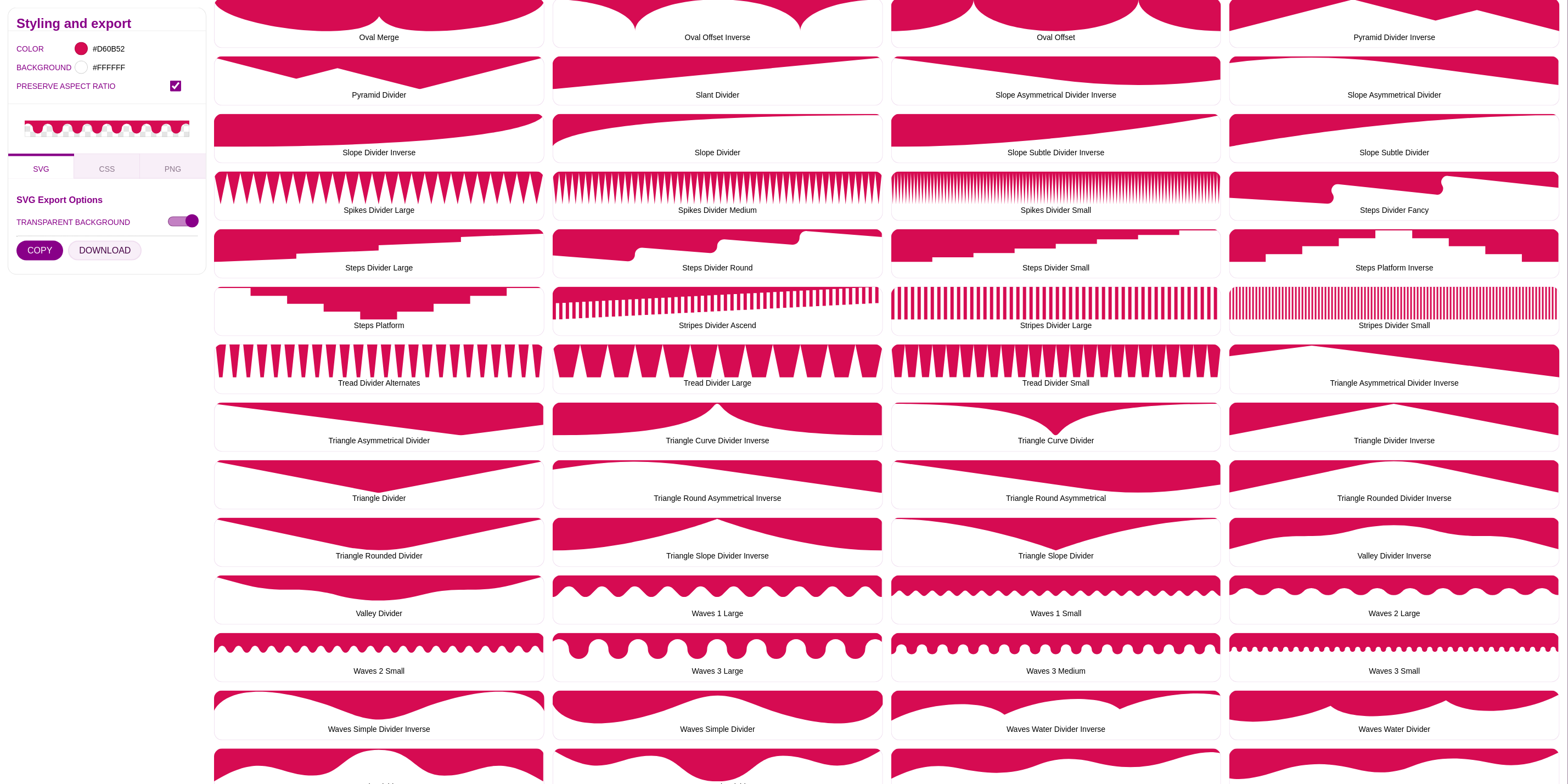
click at [104, 247] on button "DOWNLOAD" at bounding box center [105, 251] width 74 height 20
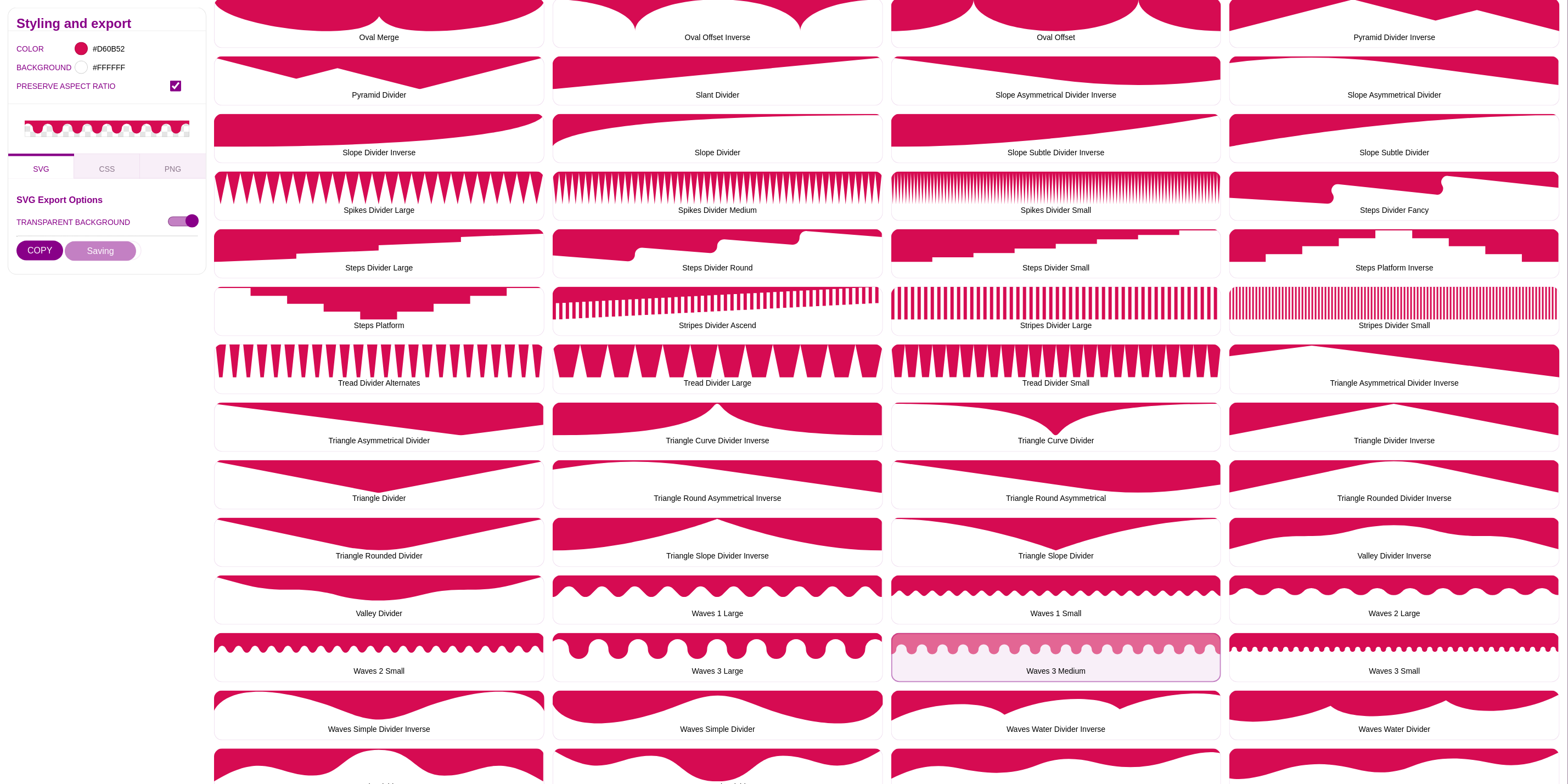
click at [962, 645] on button "Waves 3 Medium" at bounding box center [1057, 658] width 330 height 49
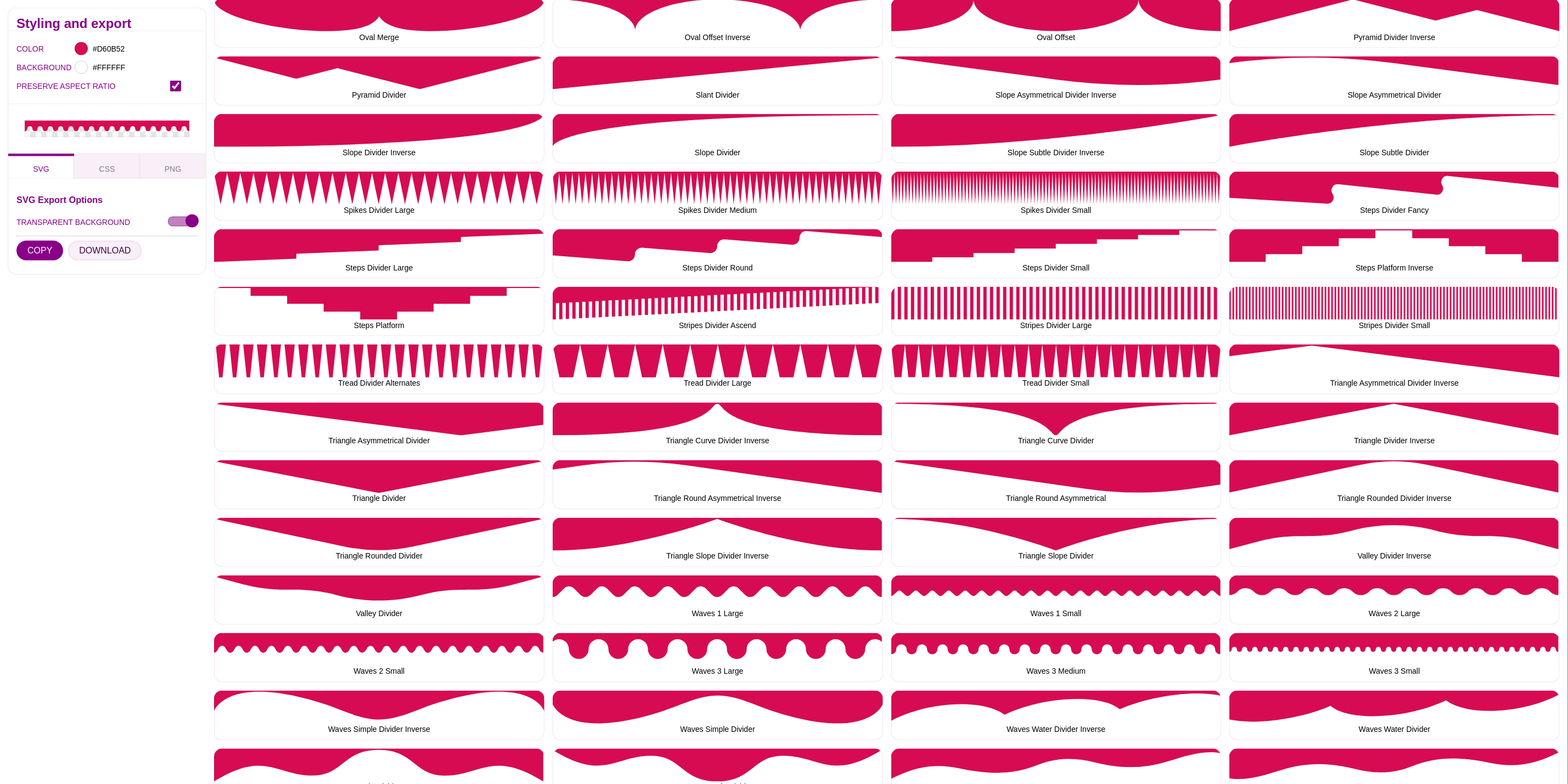
click at [109, 252] on button "DOWNLOAD" at bounding box center [105, 251] width 74 height 20
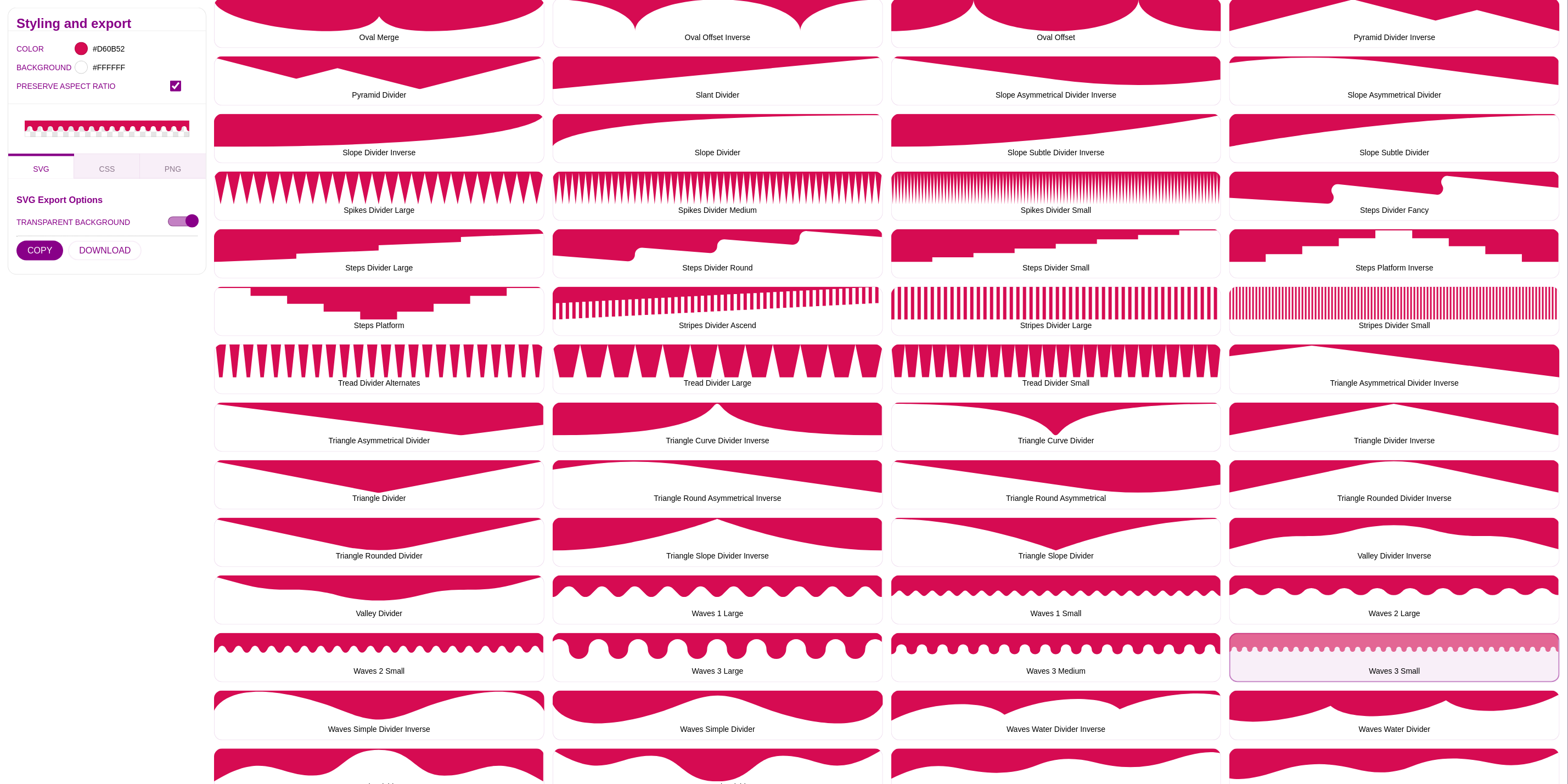
click at [1292, 647] on button "Waves 3 Small" at bounding box center [1395, 658] width 330 height 49
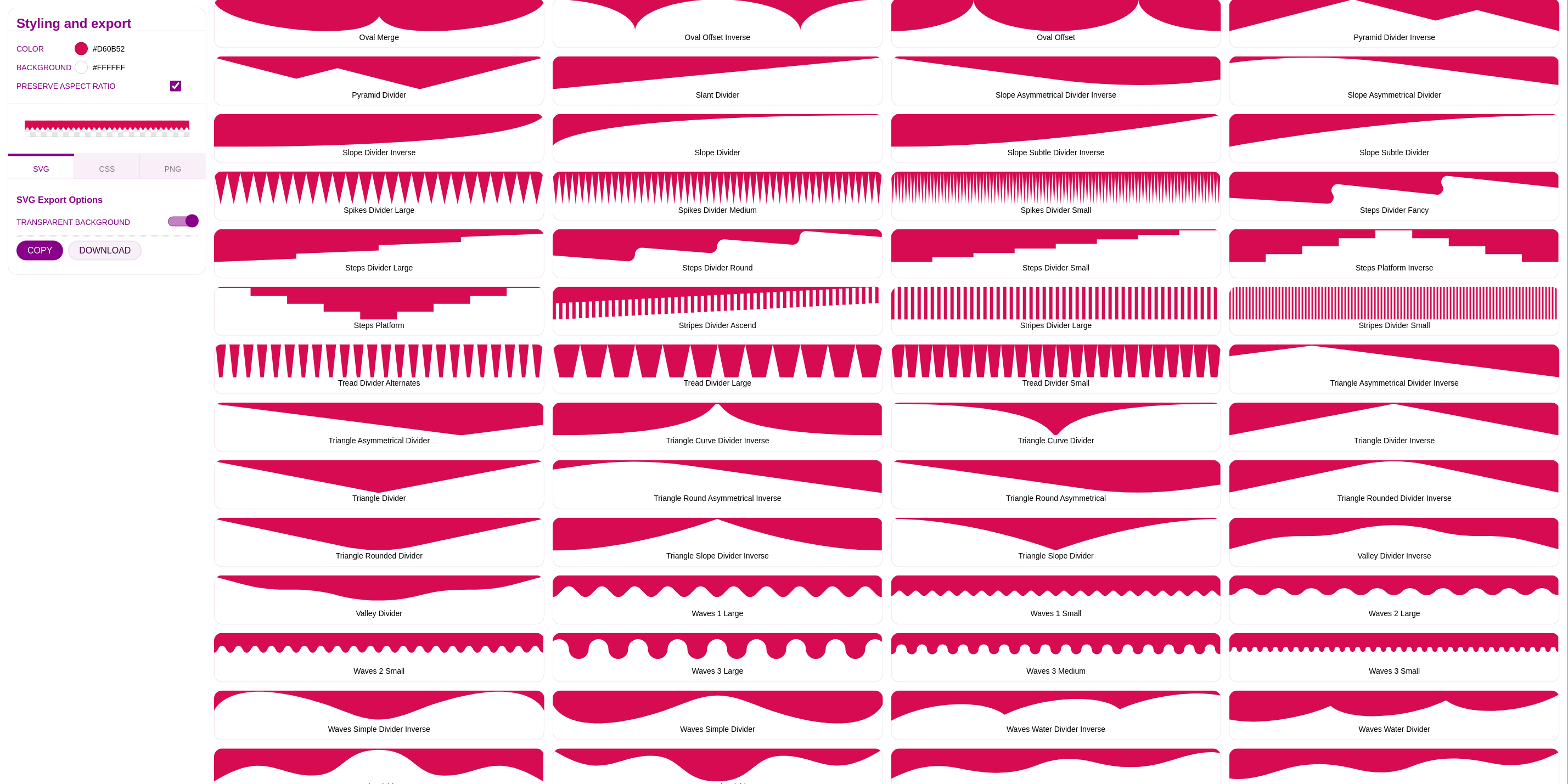
click at [117, 255] on button "DOWNLOAD" at bounding box center [105, 251] width 74 height 20
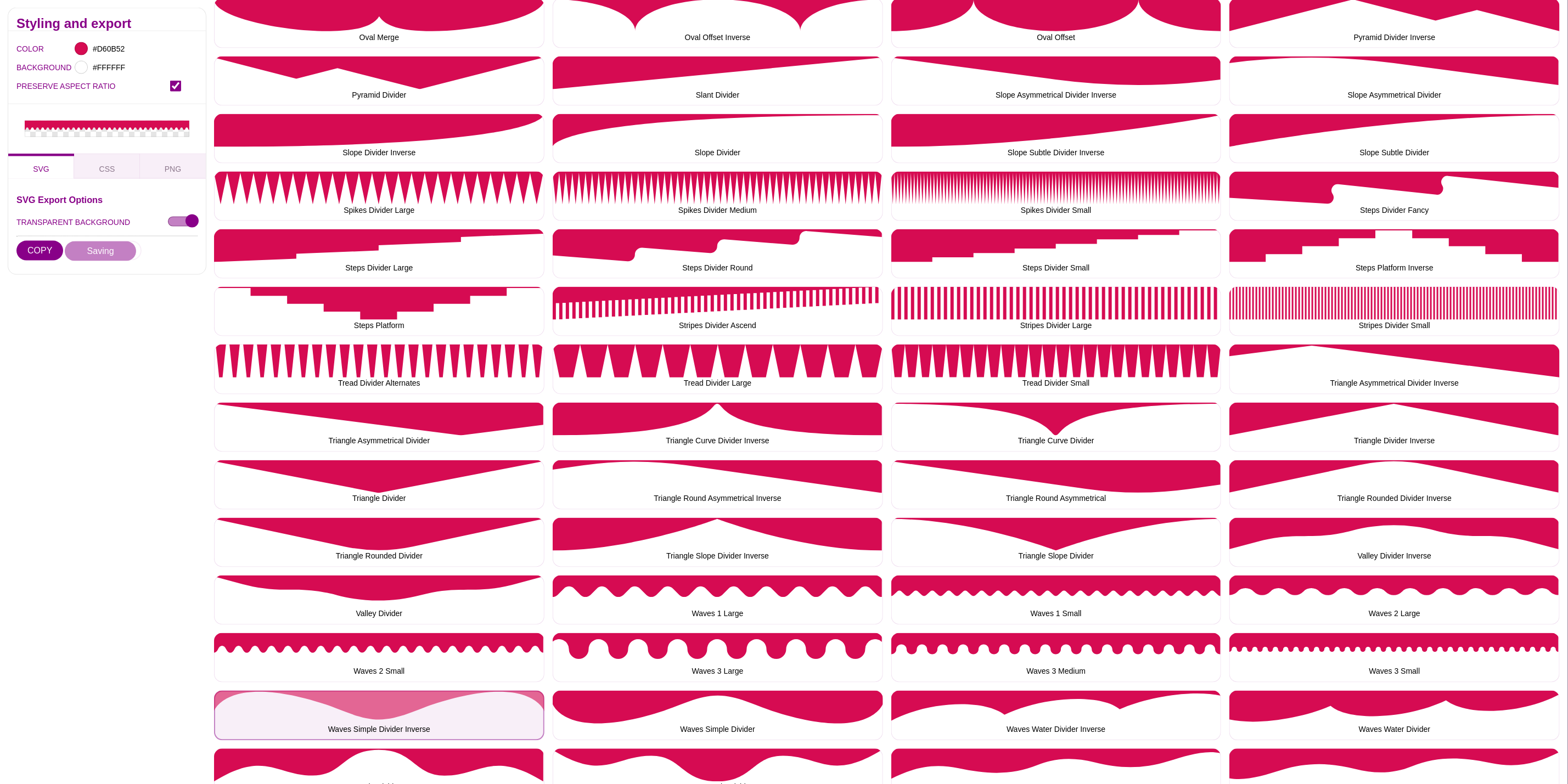
click at [364, 710] on button "Waves Simple Divider Inverse" at bounding box center [379, 715] width 330 height 49
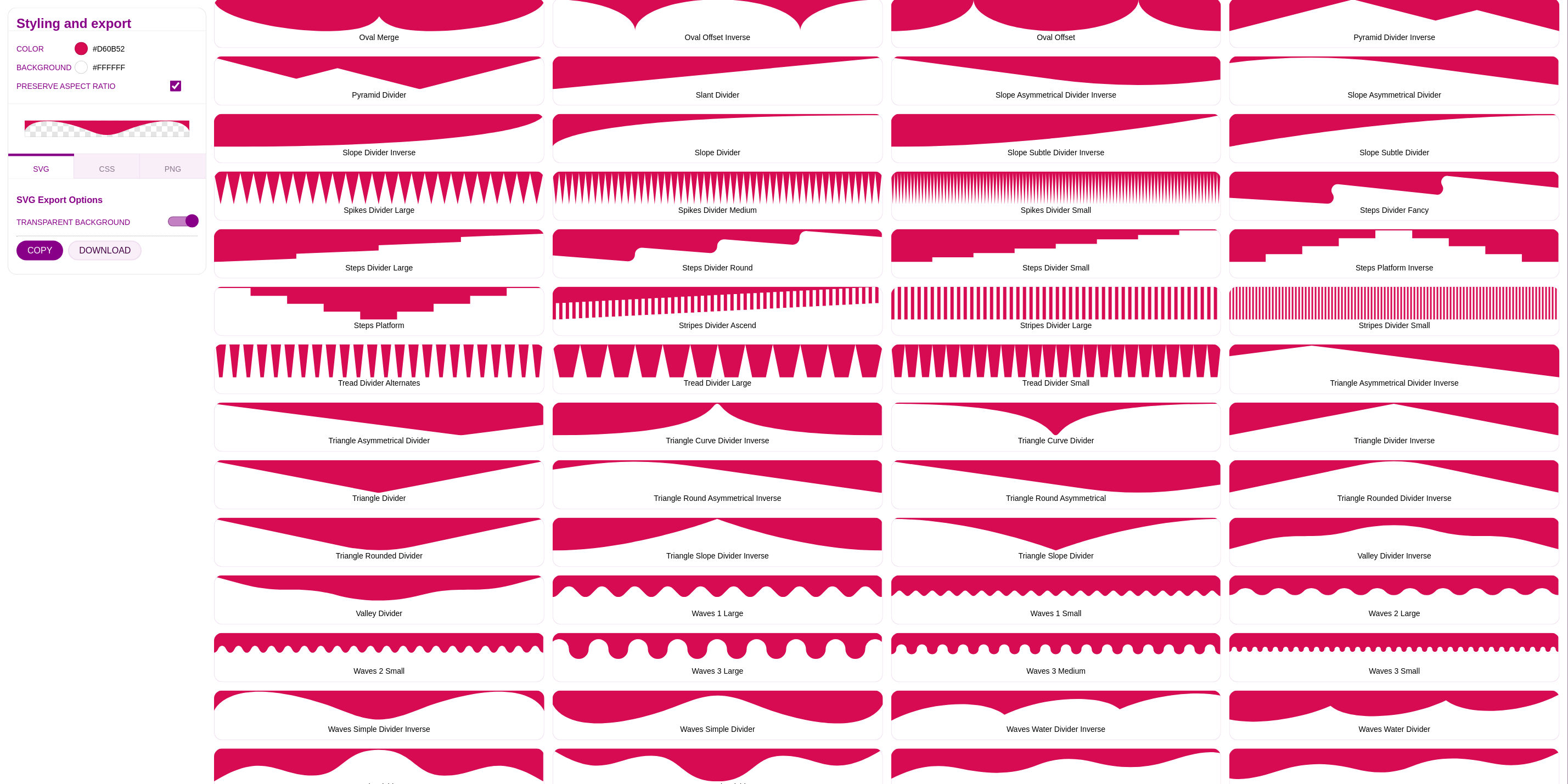
click at [118, 248] on button "DOWNLOAD" at bounding box center [105, 251] width 74 height 20
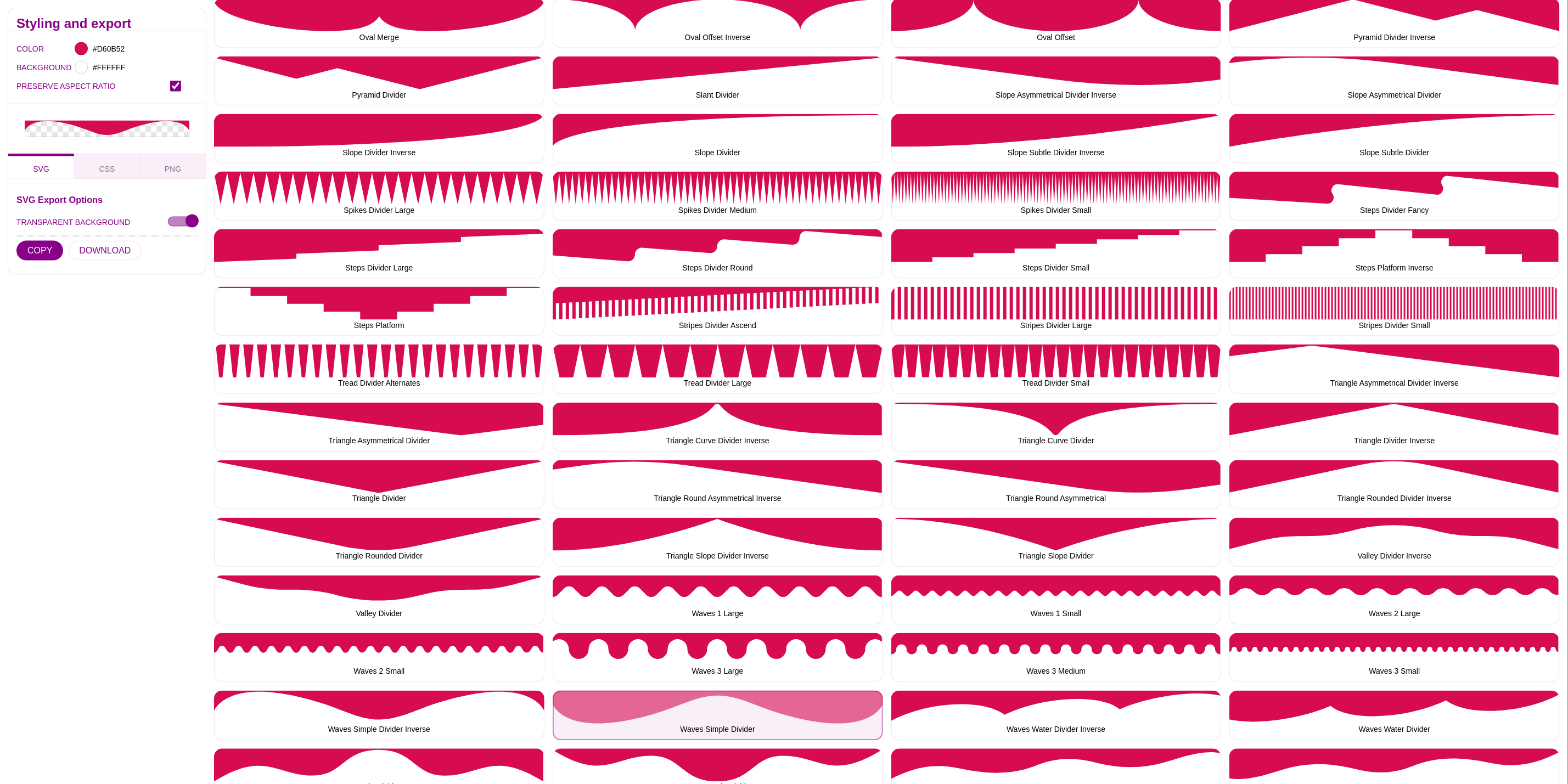
drag, startPoint x: 639, startPoint y: 720, endPoint x: 627, endPoint y: 698, distance: 25.1
click at [639, 720] on button "Waves Simple Divider" at bounding box center [718, 715] width 330 height 49
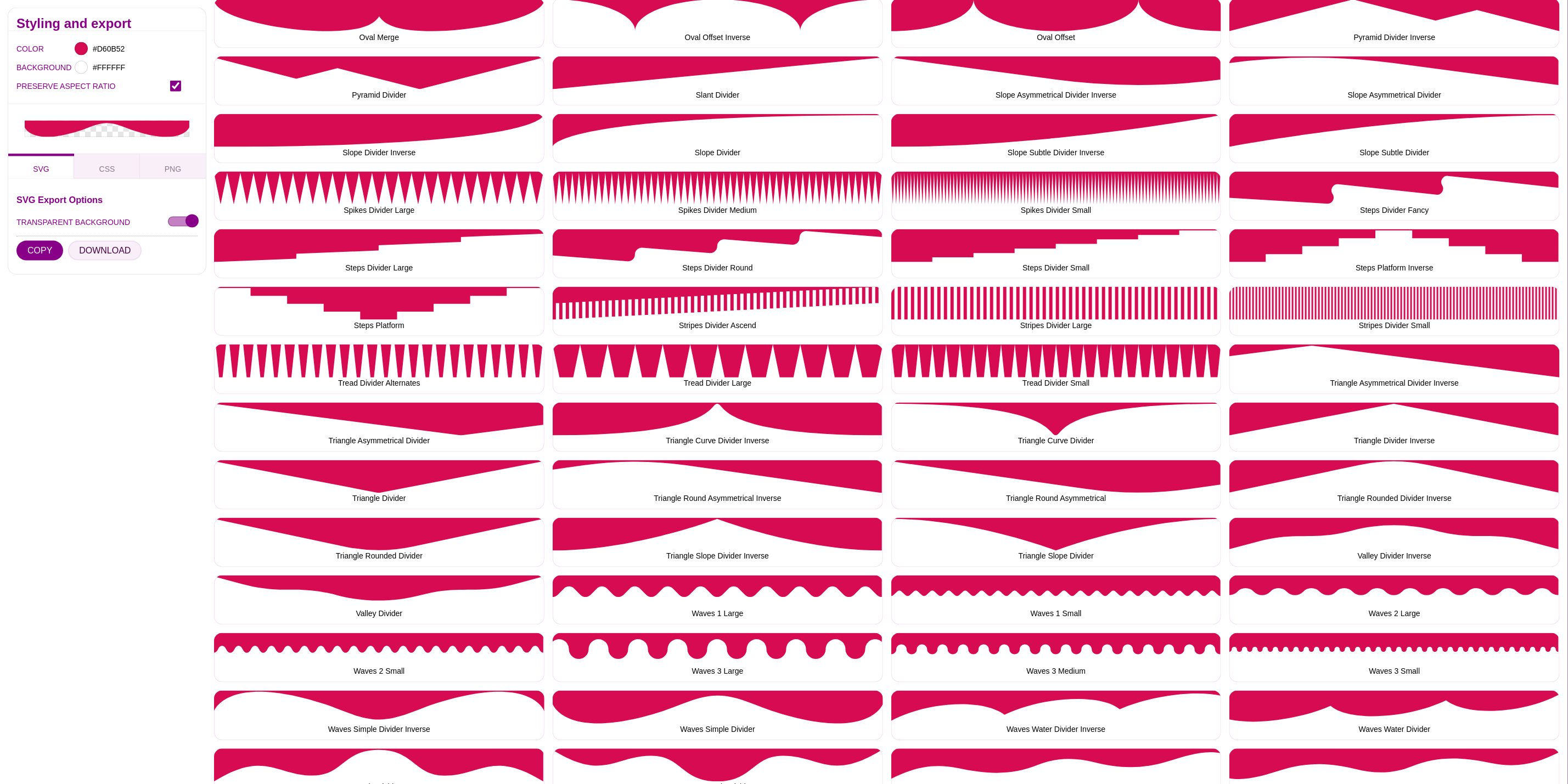
click at [104, 248] on button "DOWNLOAD" at bounding box center [105, 251] width 74 height 20
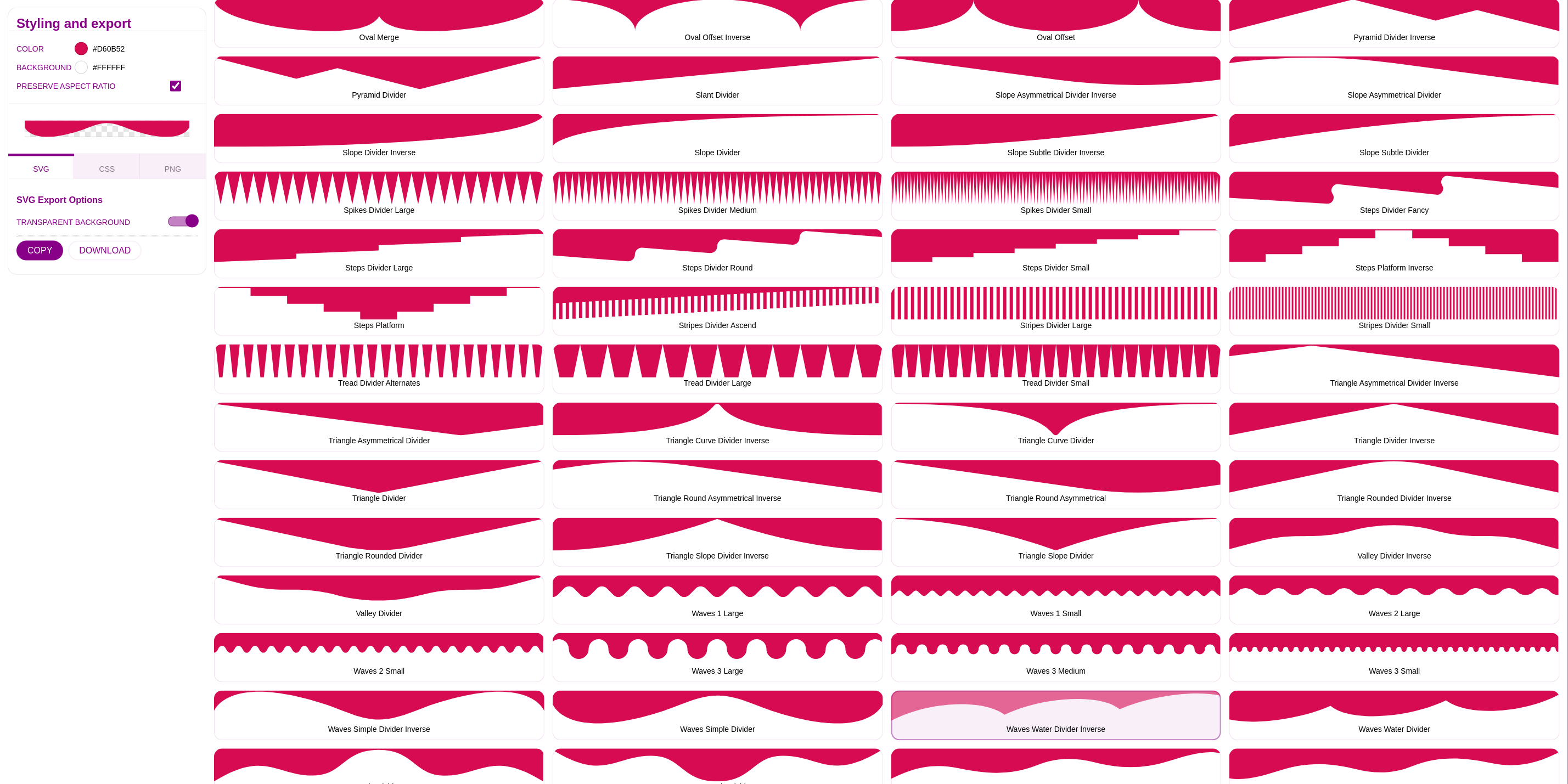
click at [1063, 692] on button "Waves Water Divider Inverse" at bounding box center [1057, 715] width 330 height 49
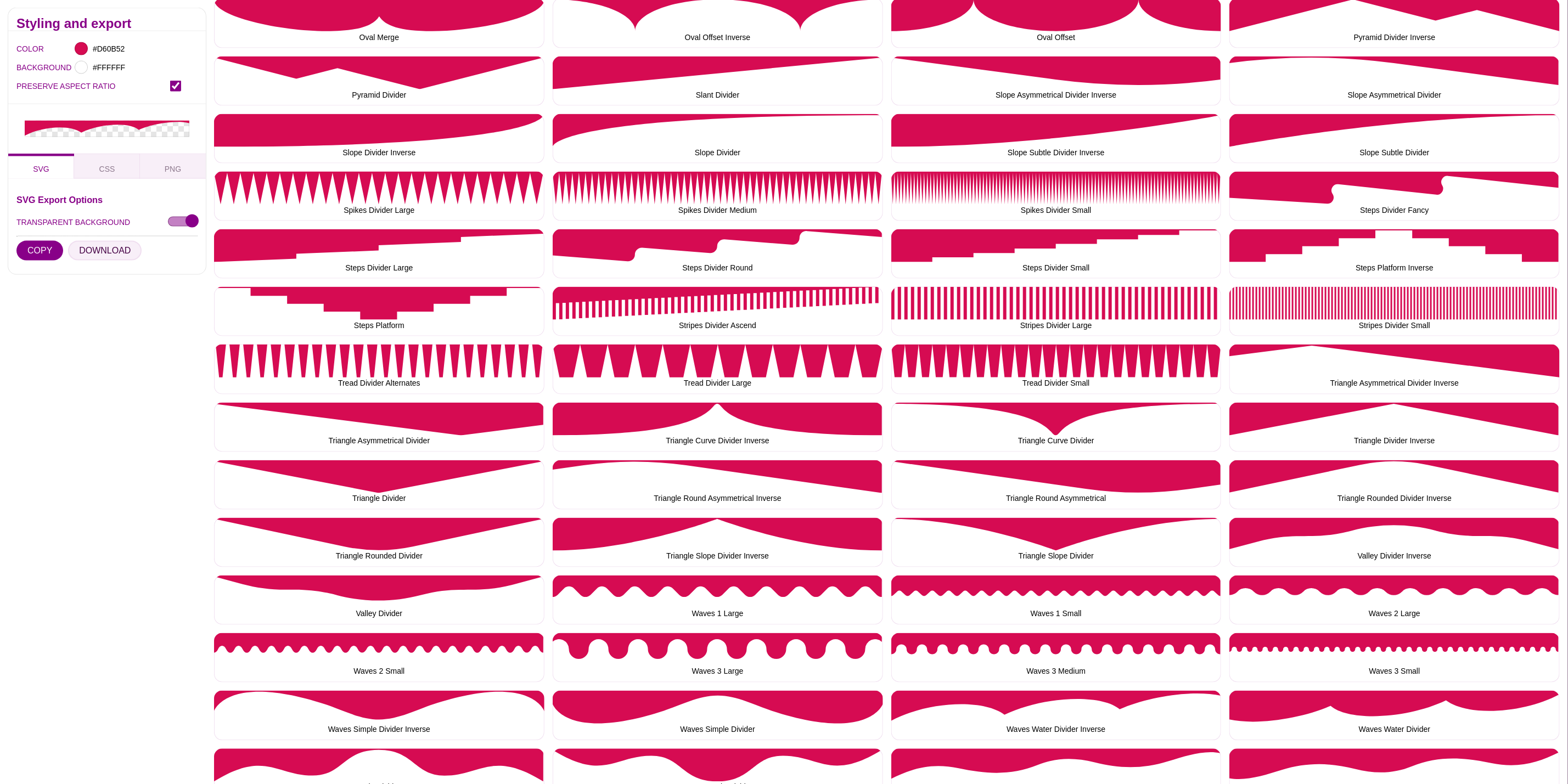
click at [112, 246] on button "DOWNLOAD" at bounding box center [105, 251] width 74 height 20
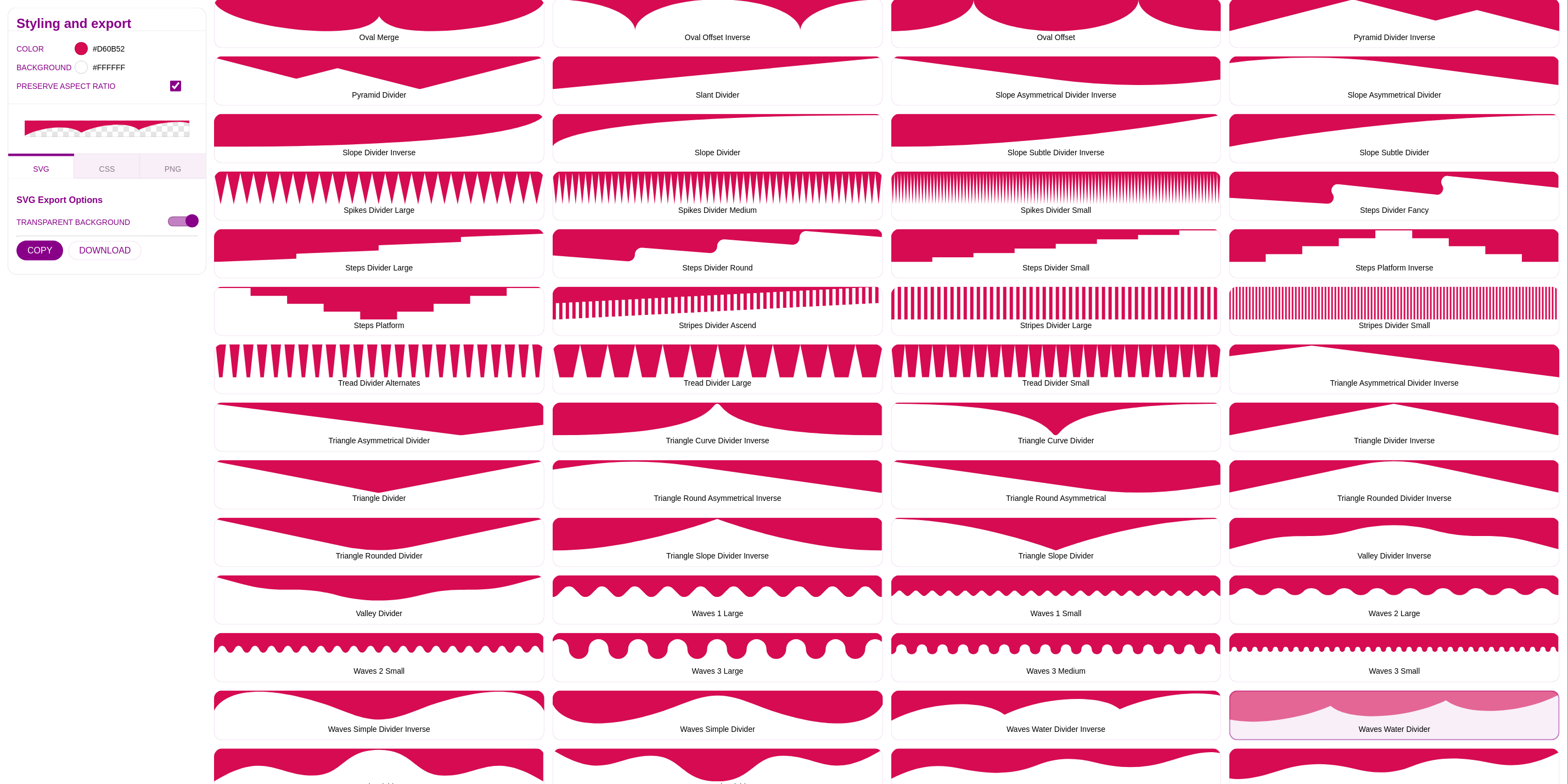
click at [1293, 715] on button "Waves Water Divider" at bounding box center [1395, 715] width 330 height 49
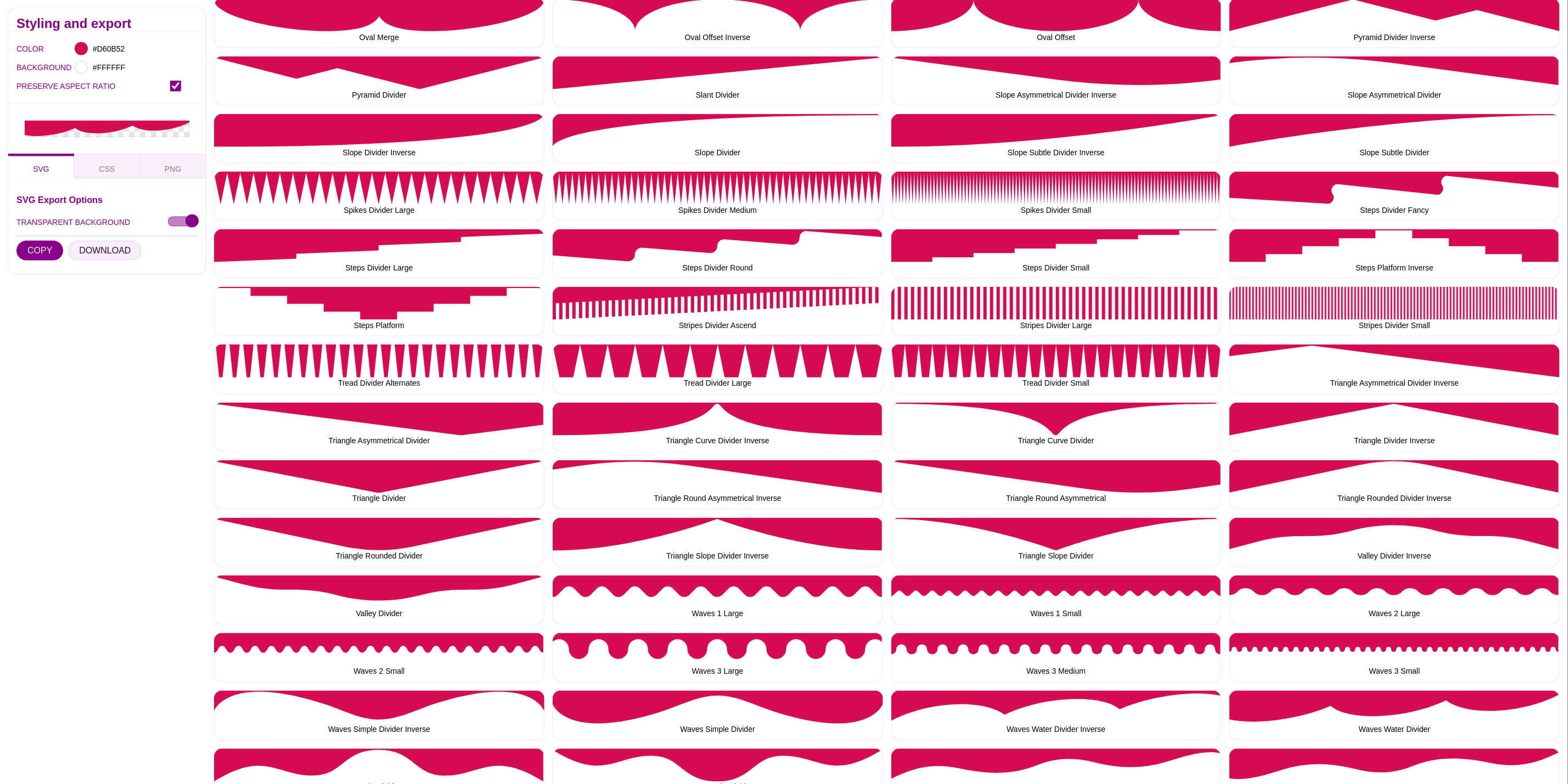
drag, startPoint x: 102, startPoint y: 252, endPoint x: 190, endPoint y: 300, distance: 100.2
click at [101, 251] on button "DOWNLOAD" at bounding box center [105, 251] width 74 height 20
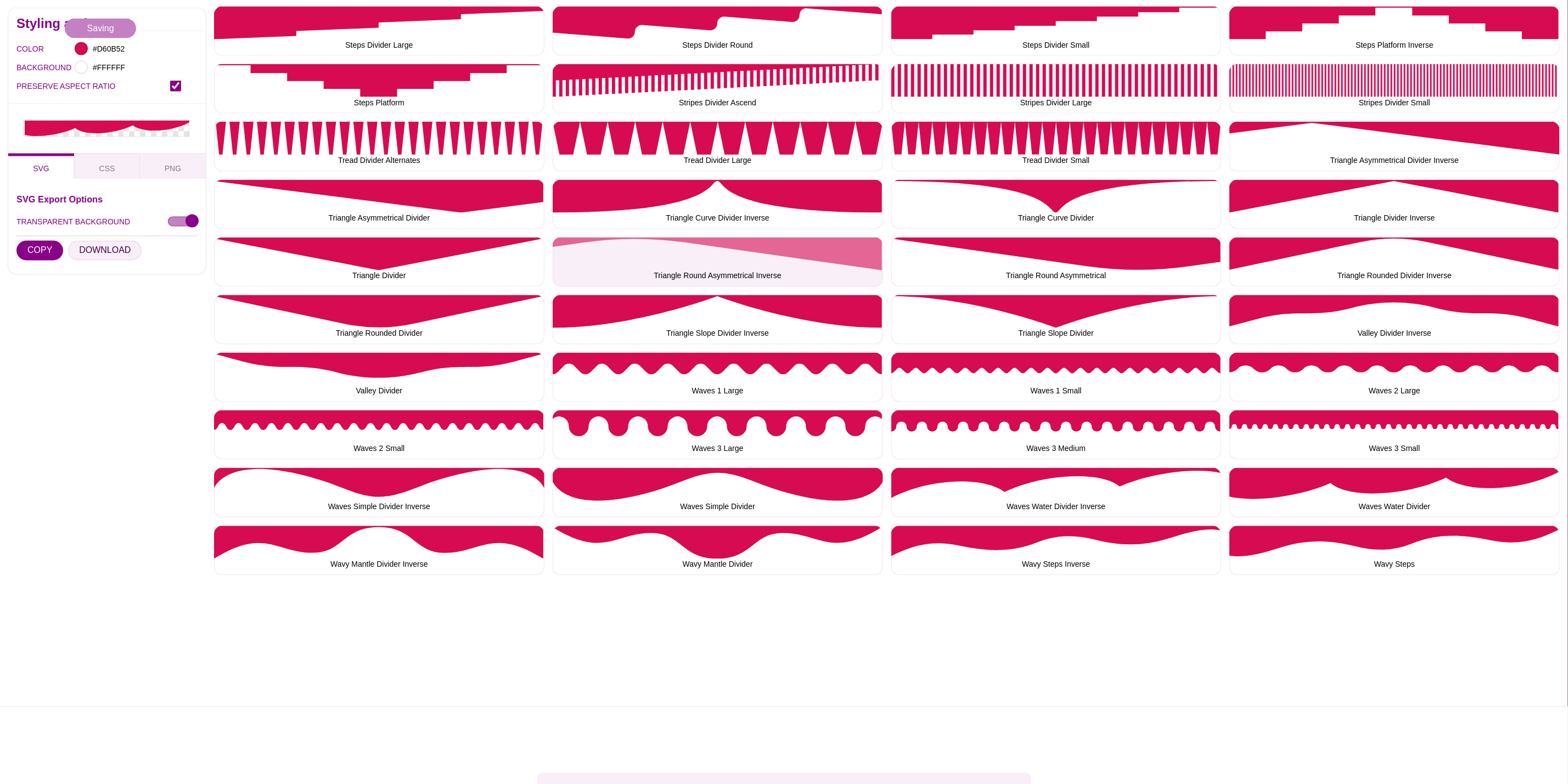
scroll to position [1482, 0]
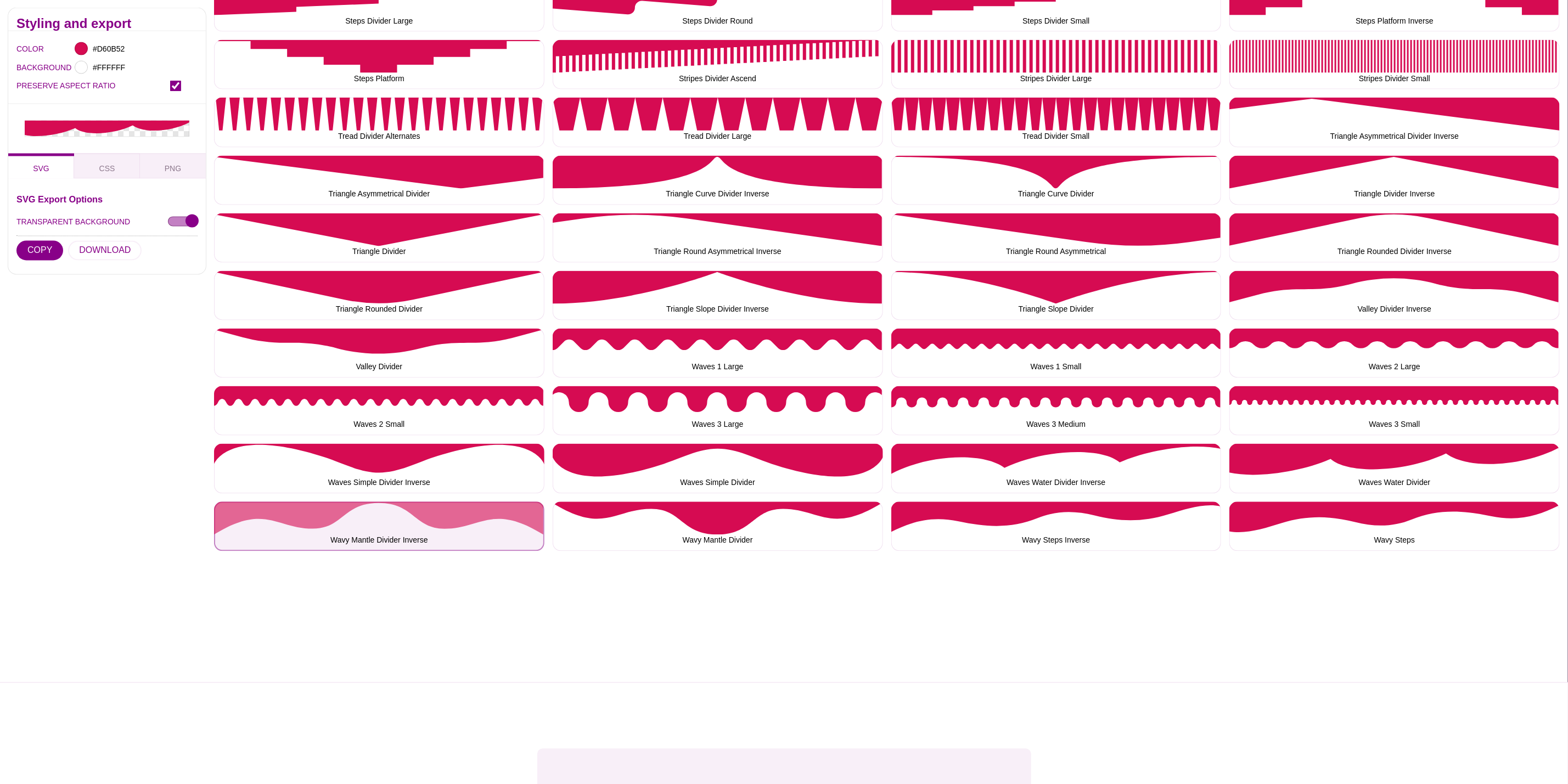
click at [420, 513] on button "Wavy Mantle Divider Inverse" at bounding box center [379, 526] width 330 height 49
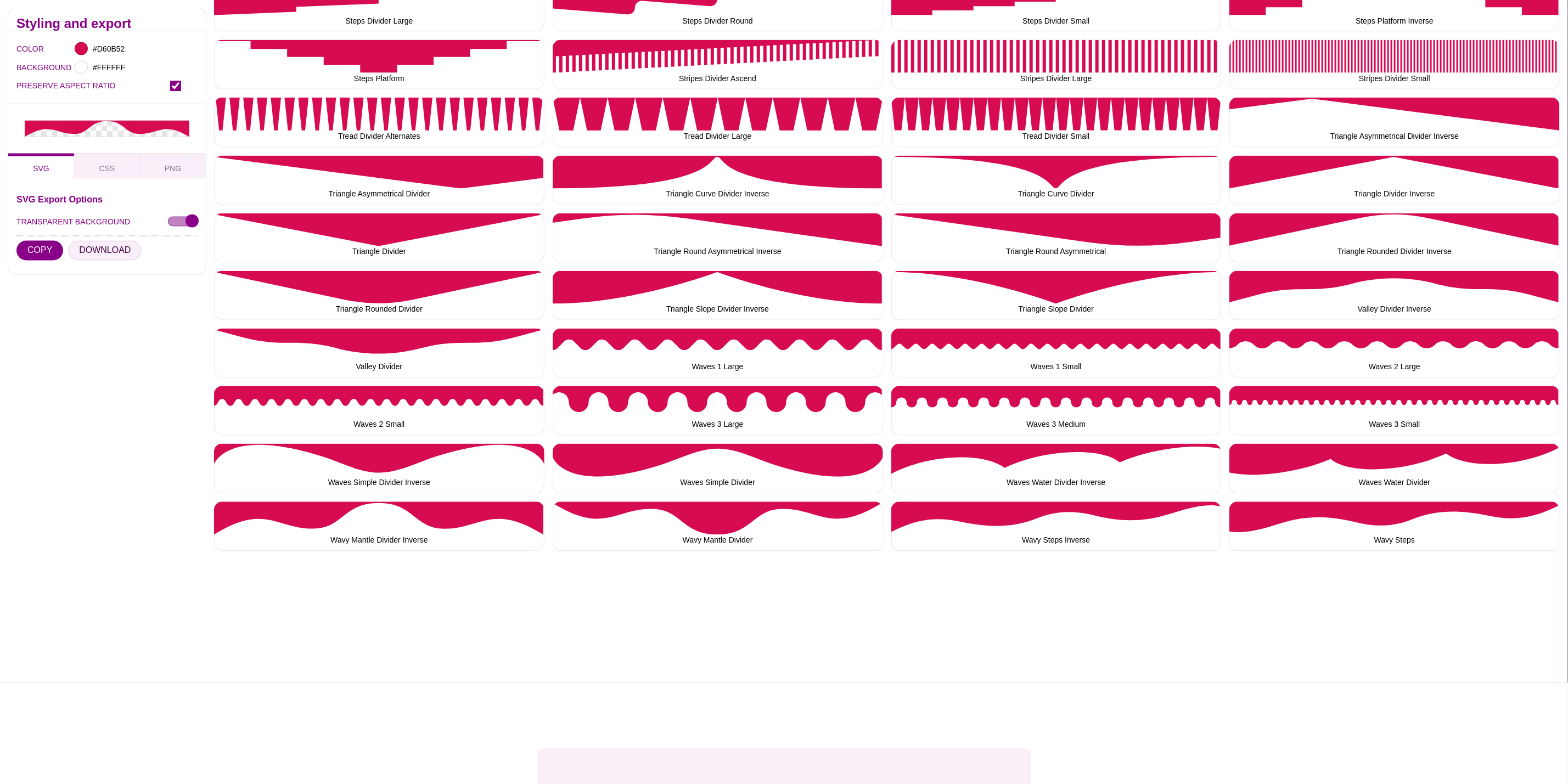
click at [118, 251] on button "DOWNLOAD" at bounding box center [105, 251] width 74 height 20
drag, startPoint x: 682, startPoint y: 519, endPoint x: 443, endPoint y: 450, distance: 248.8
click at [682, 519] on button "Wavy Mantle Divider" at bounding box center [718, 526] width 330 height 49
click at [104, 245] on button "DOWNLOAD" at bounding box center [105, 251] width 74 height 20
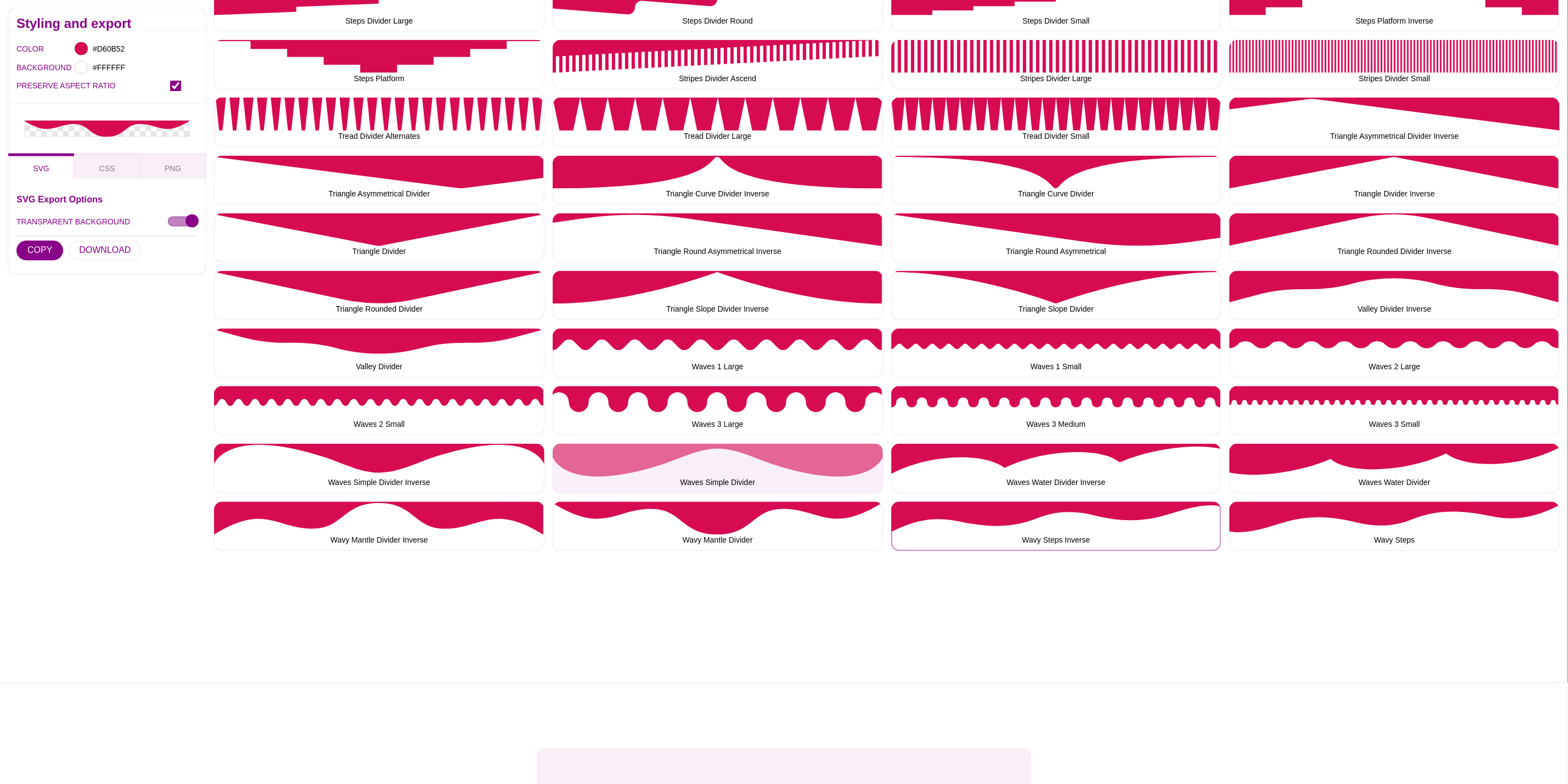
drag, startPoint x: 1014, startPoint y: 534, endPoint x: 786, endPoint y: 469, distance: 237.1
click at [1014, 534] on button "Wavy Steps Inverse" at bounding box center [1057, 526] width 330 height 49
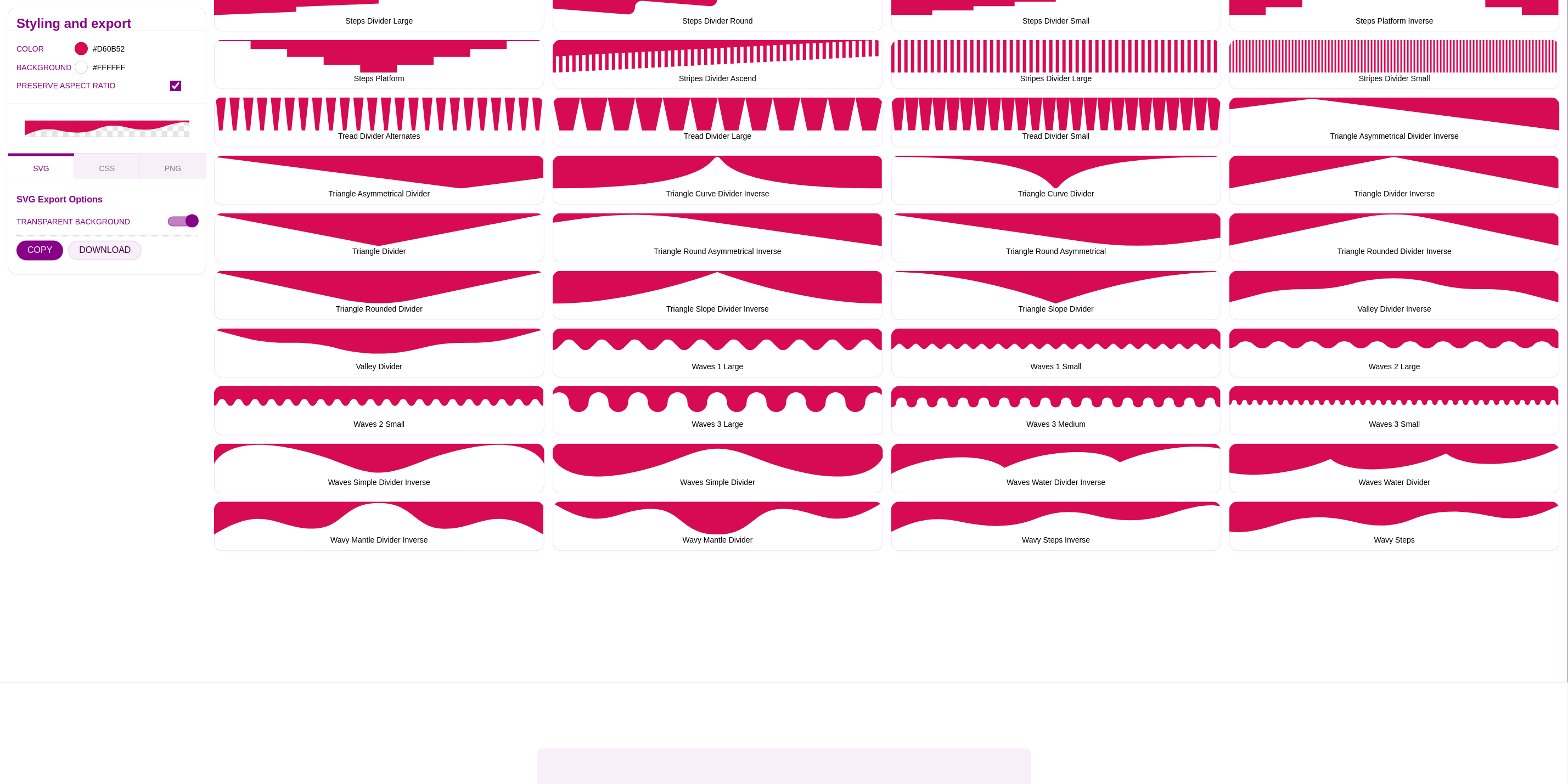
click at [104, 247] on button "DOWNLOAD" at bounding box center [105, 251] width 74 height 20
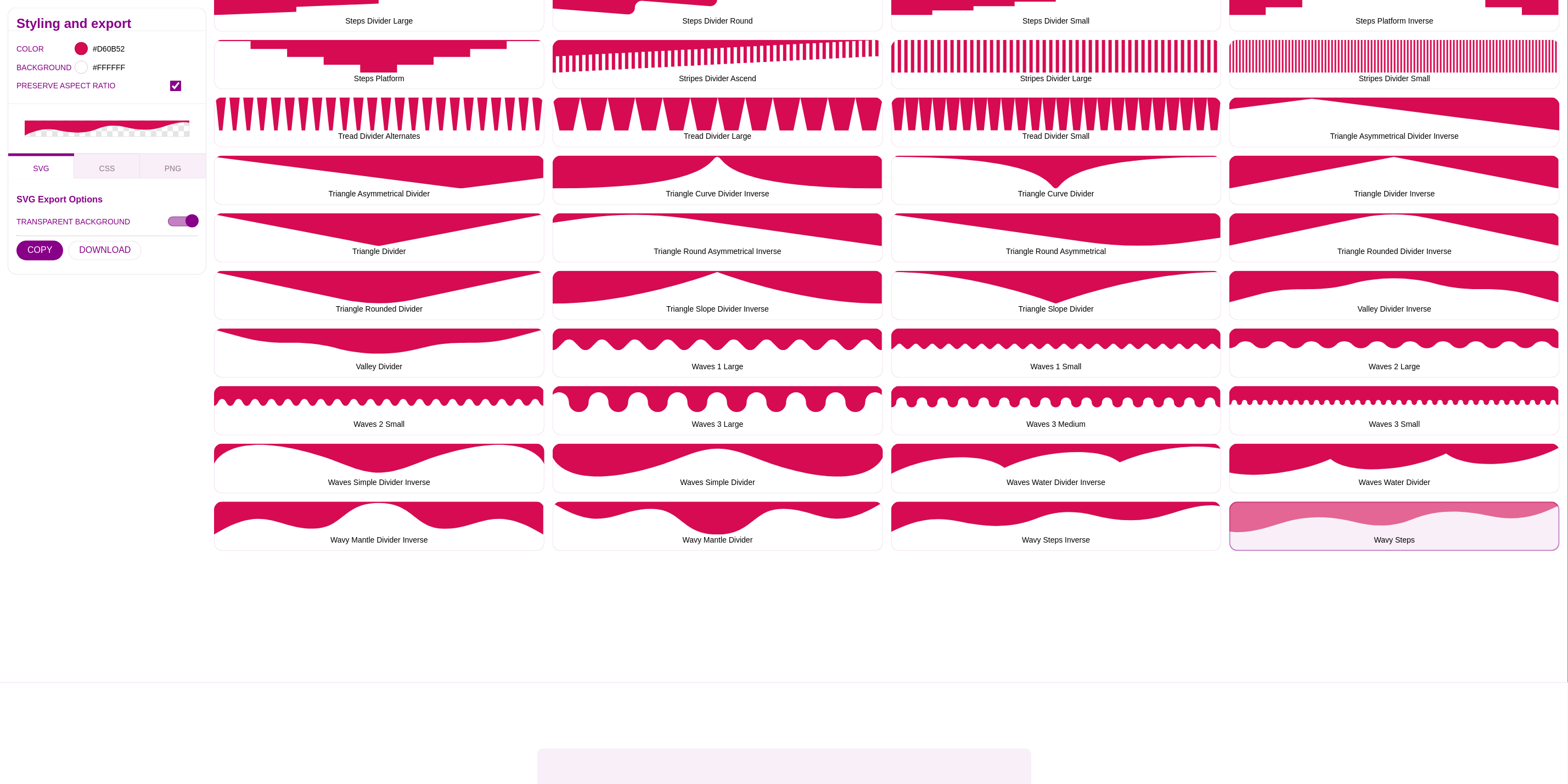
drag, startPoint x: 1359, startPoint y: 547, endPoint x: 1354, endPoint y: 544, distance: 5.8
click at [1359, 547] on button "Wavy Steps" at bounding box center [1395, 526] width 330 height 49
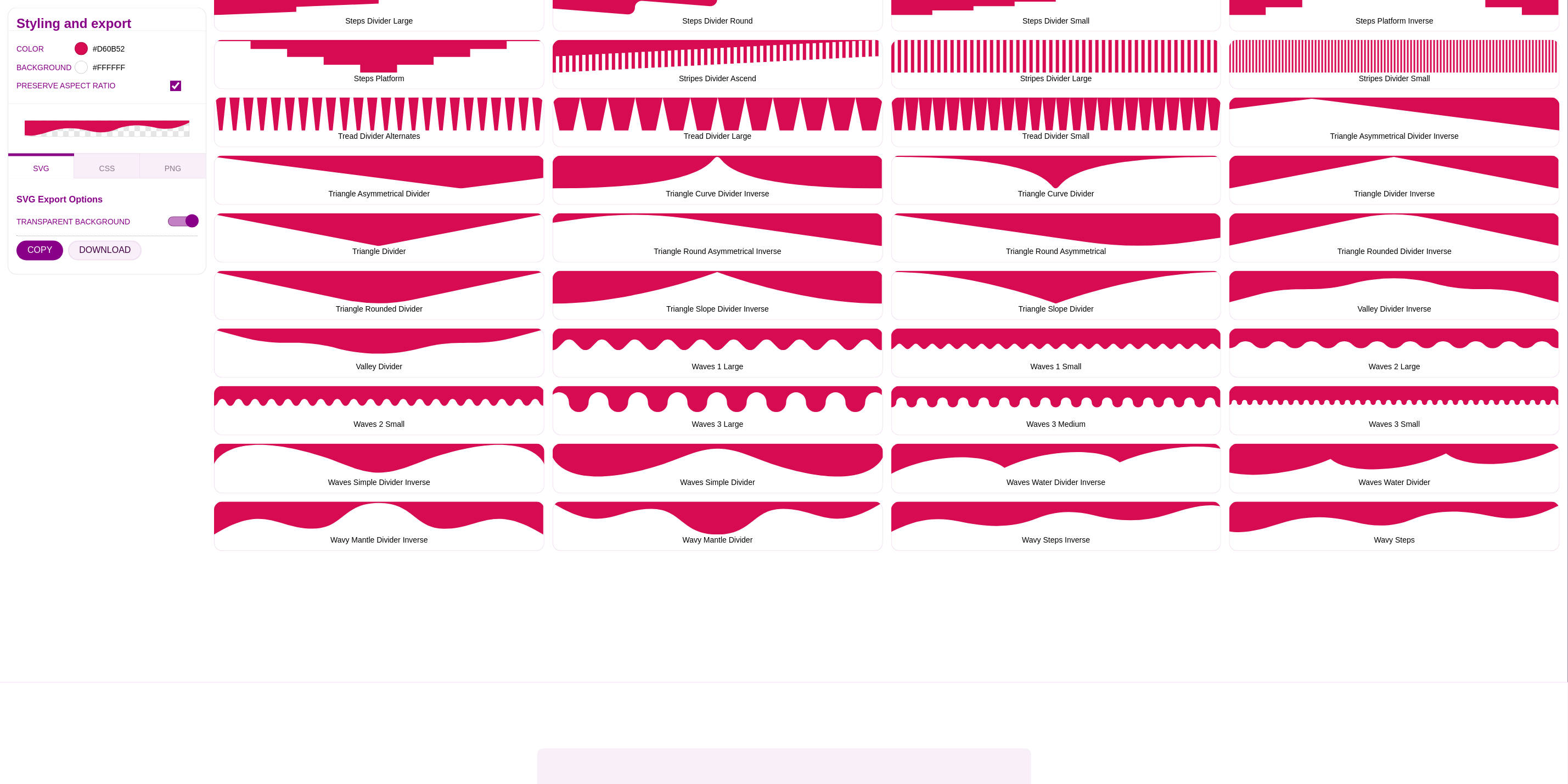
click at [109, 252] on button "DOWNLOAD" at bounding box center [105, 251] width 74 height 20
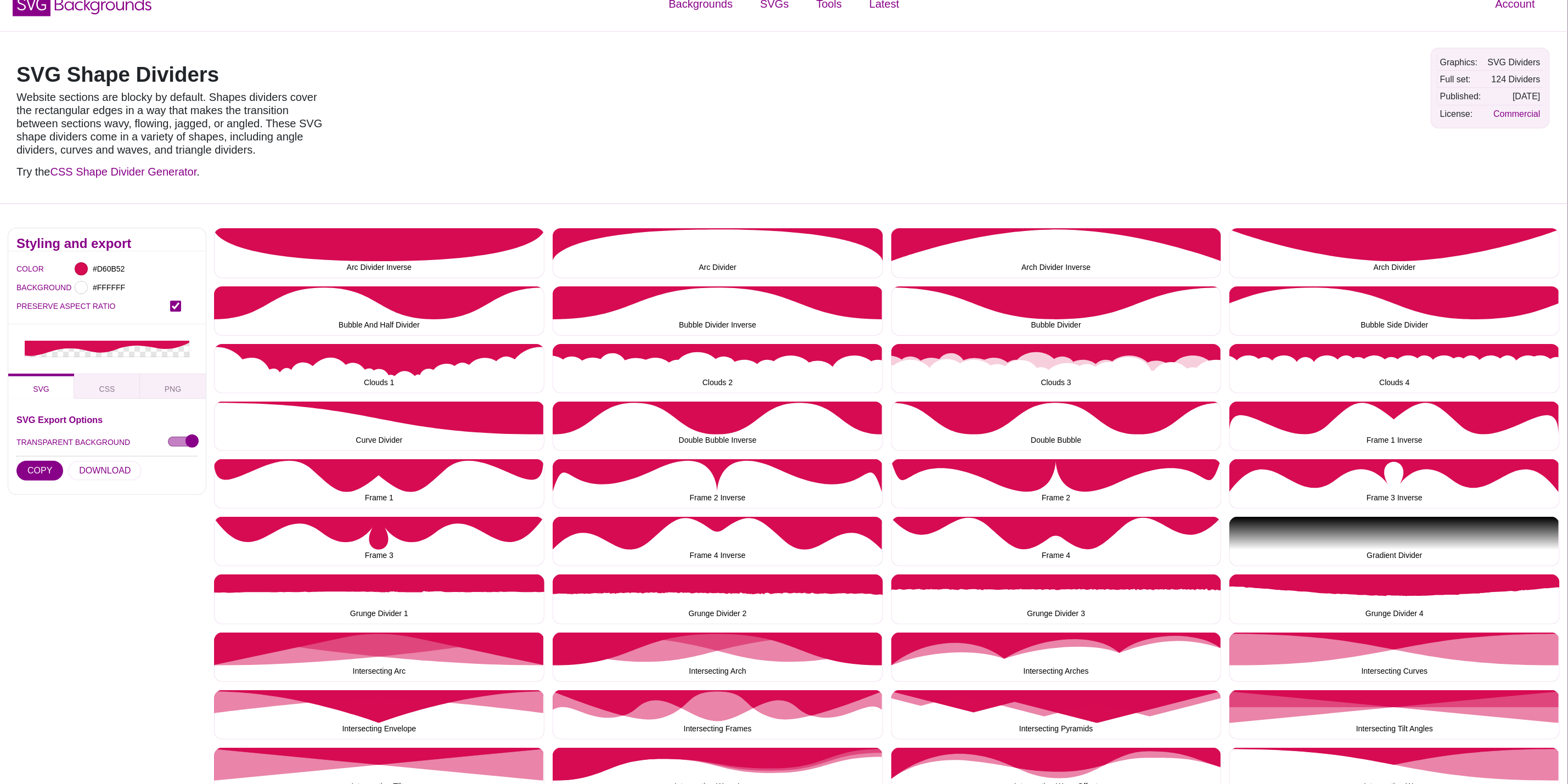
scroll to position [0, 0]
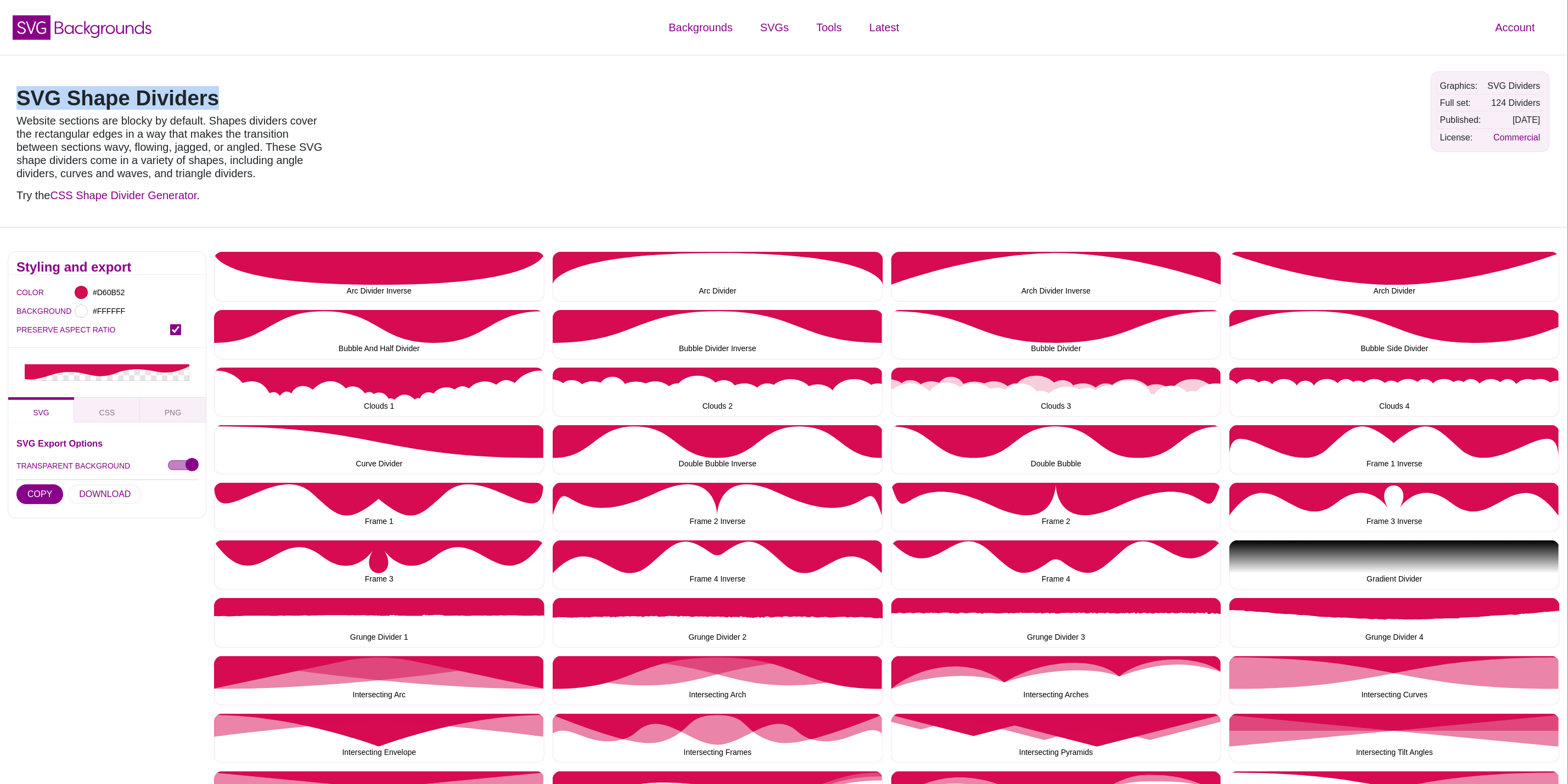
drag, startPoint x: 236, startPoint y: 90, endPoint x: 10, endPoint y: 91, distance: 226.0
click at [10, 91] on div "SVG Shape Dividers Website sections are blocky by default. Shapes dividers cove…" at bounding box center [172, 141] width 330 height 156
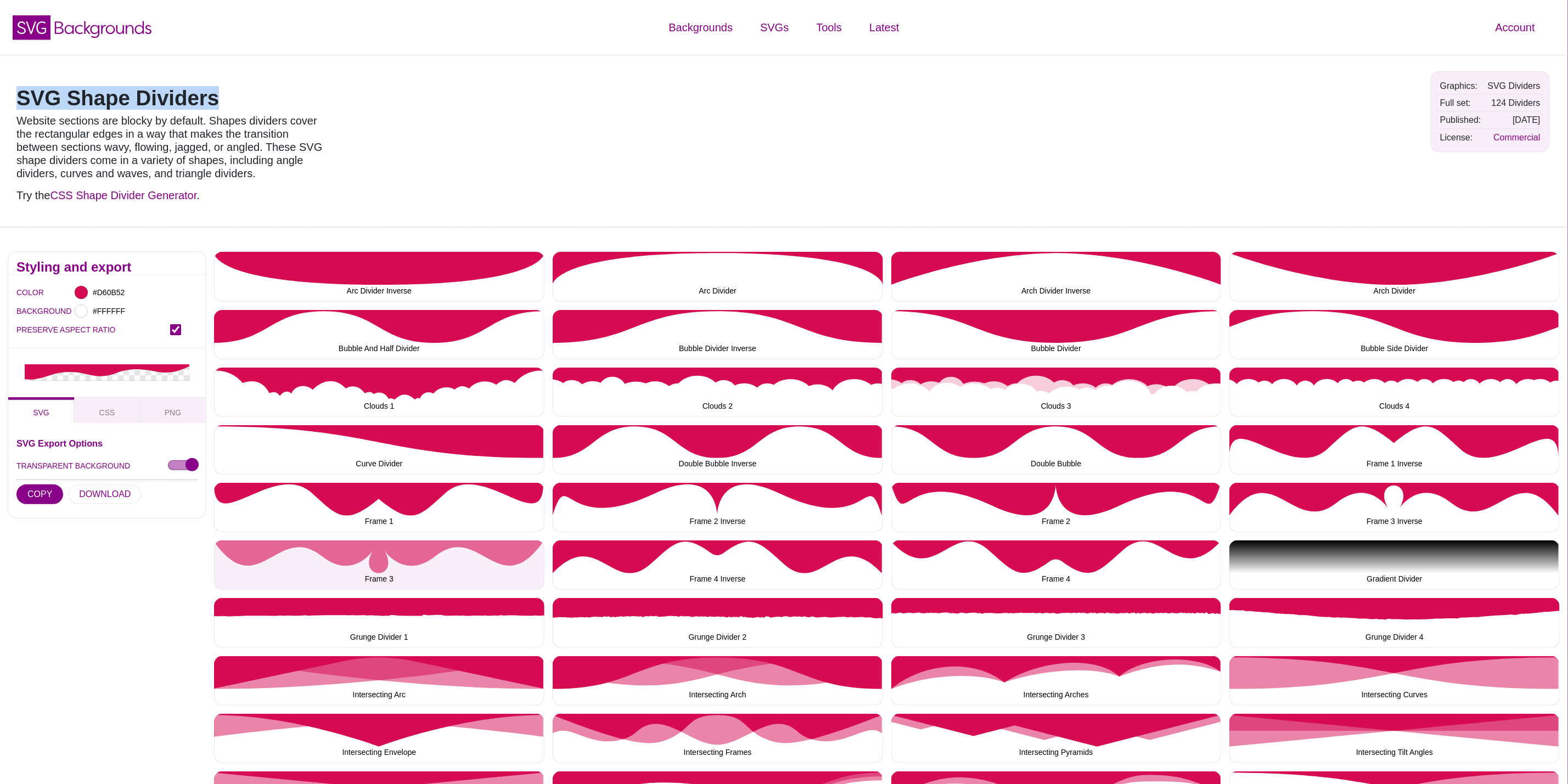
copy h1 "SVG Shape Dividers"
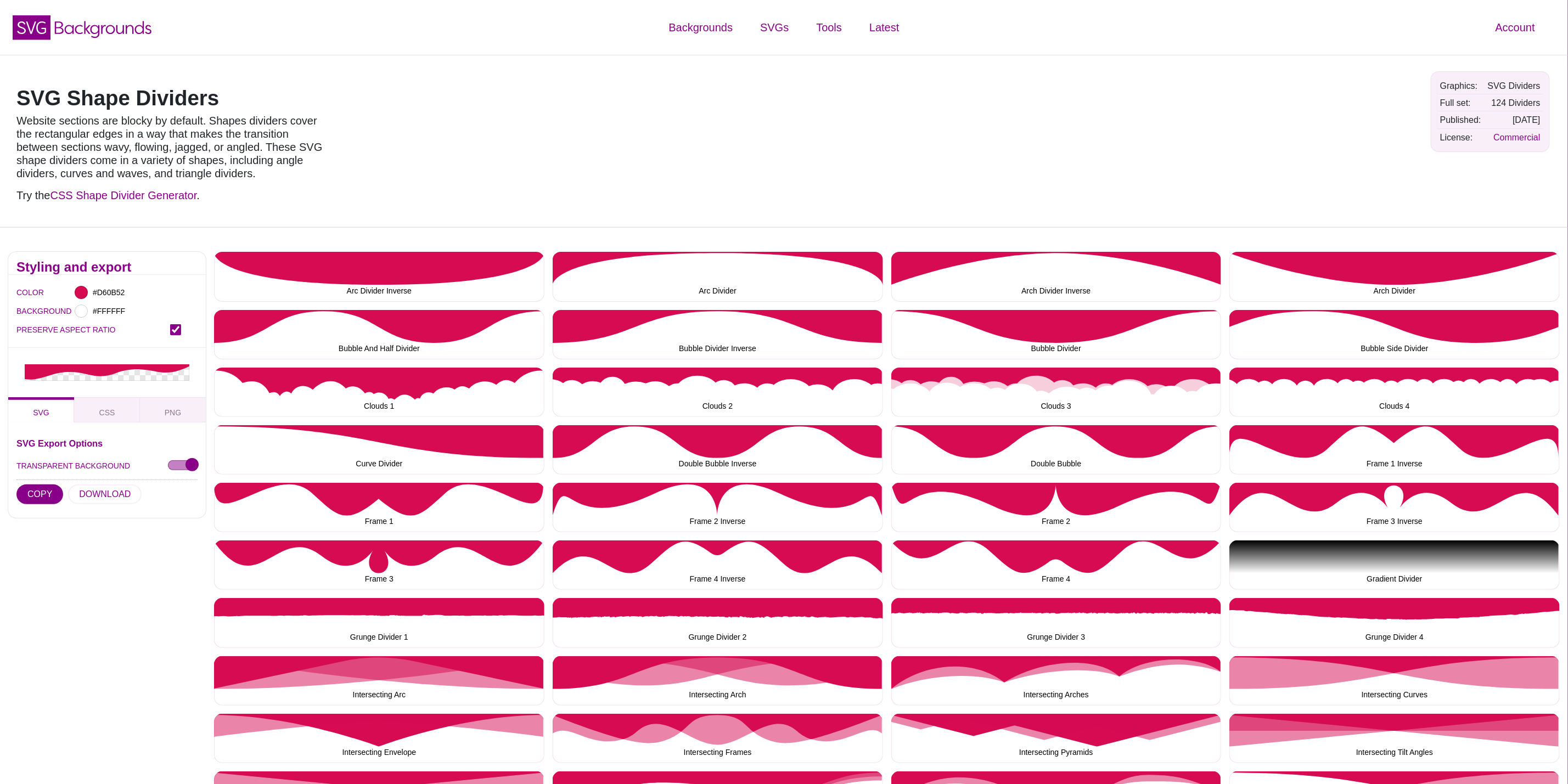
click at [1110, 104] on div at bounding box center [1069, 141] width 708 height 156
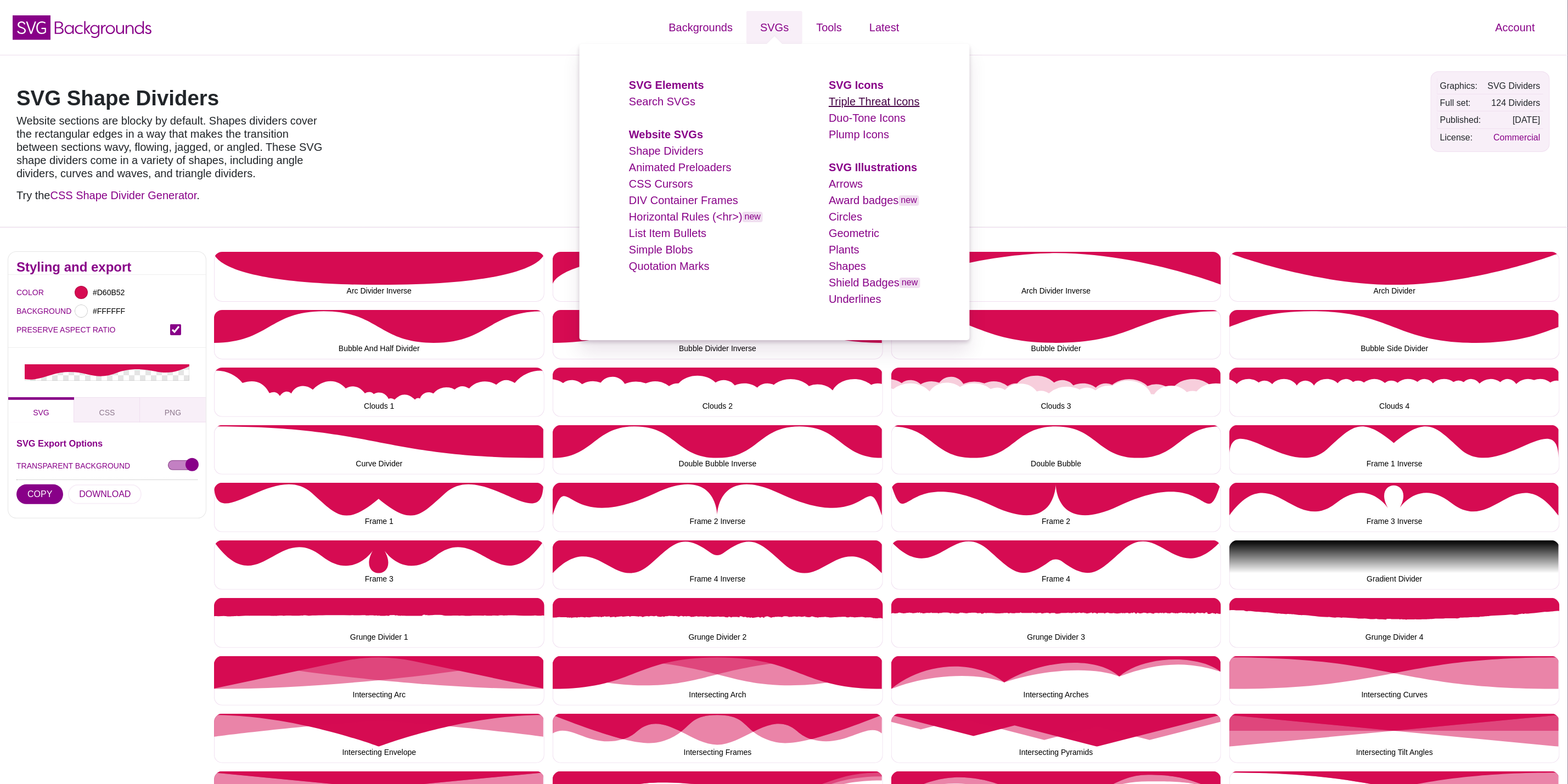
click at [868, 102] on link "Triple Threat Icons" at bounding box center [875, 102] width 91 height 12
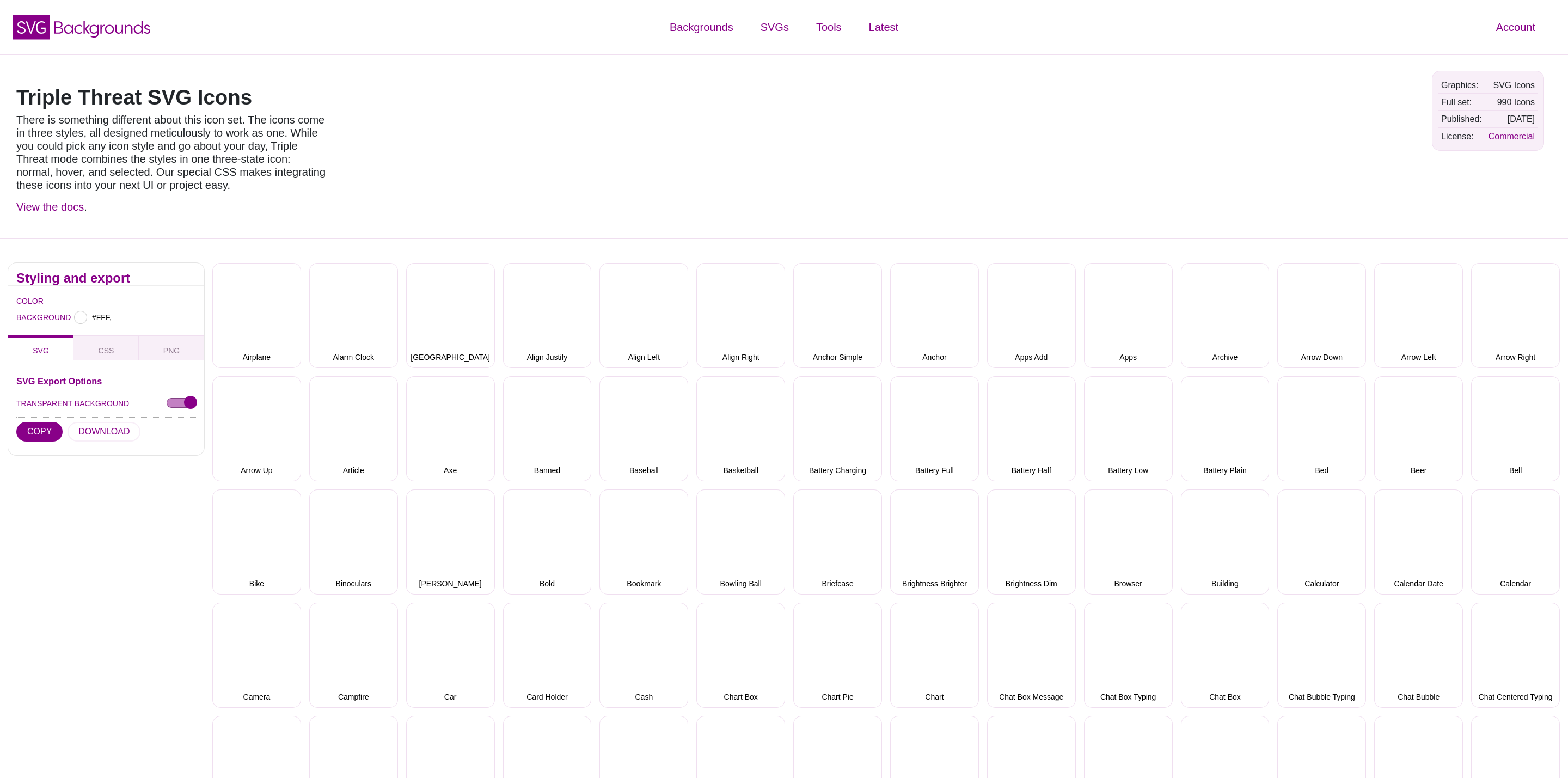
type input "#FFFFFF"
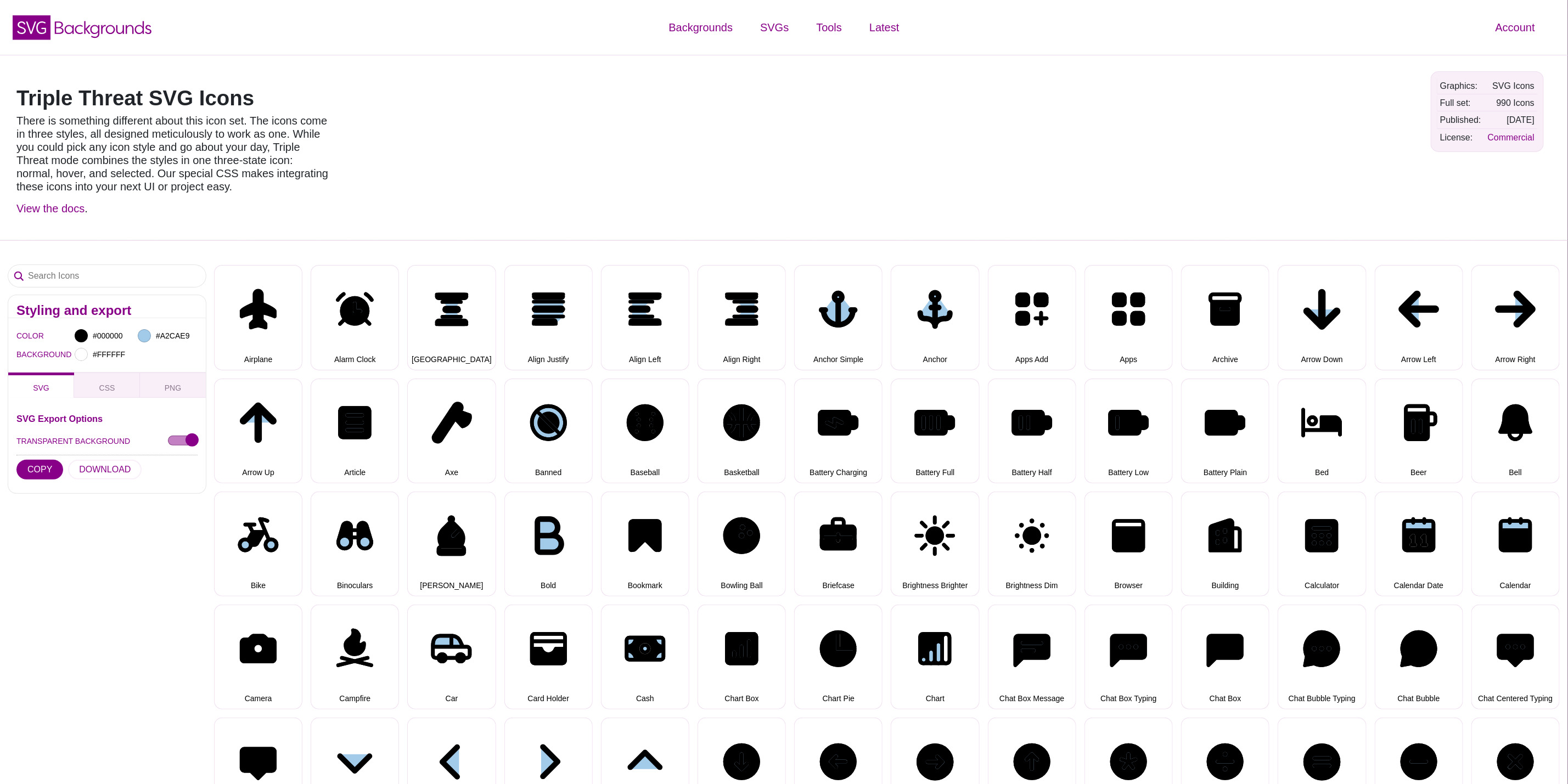
select select "triple threat"
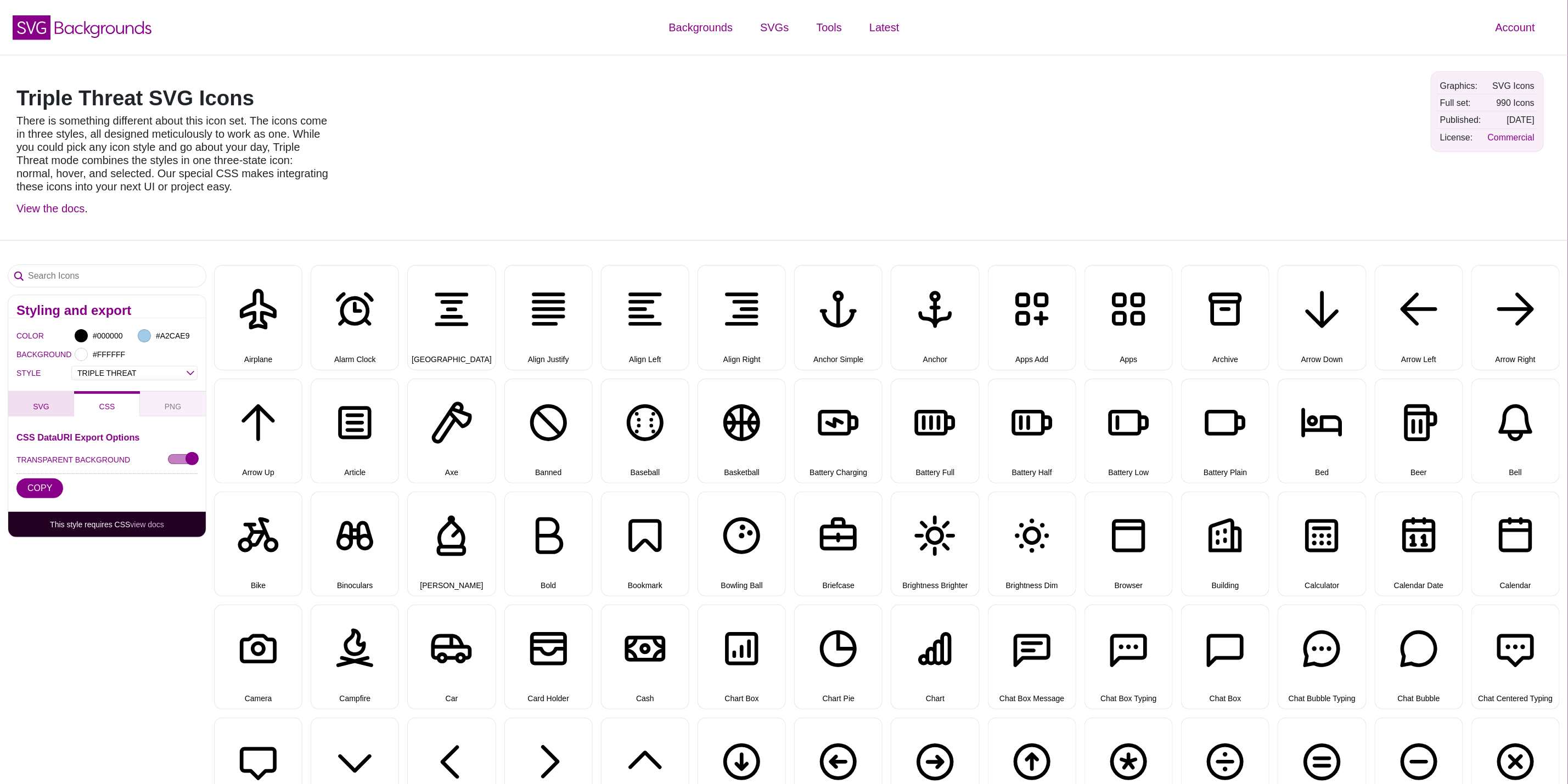
click at [34, 402] on span "SVG" at bounding box center [41, 407] width 25 height 12
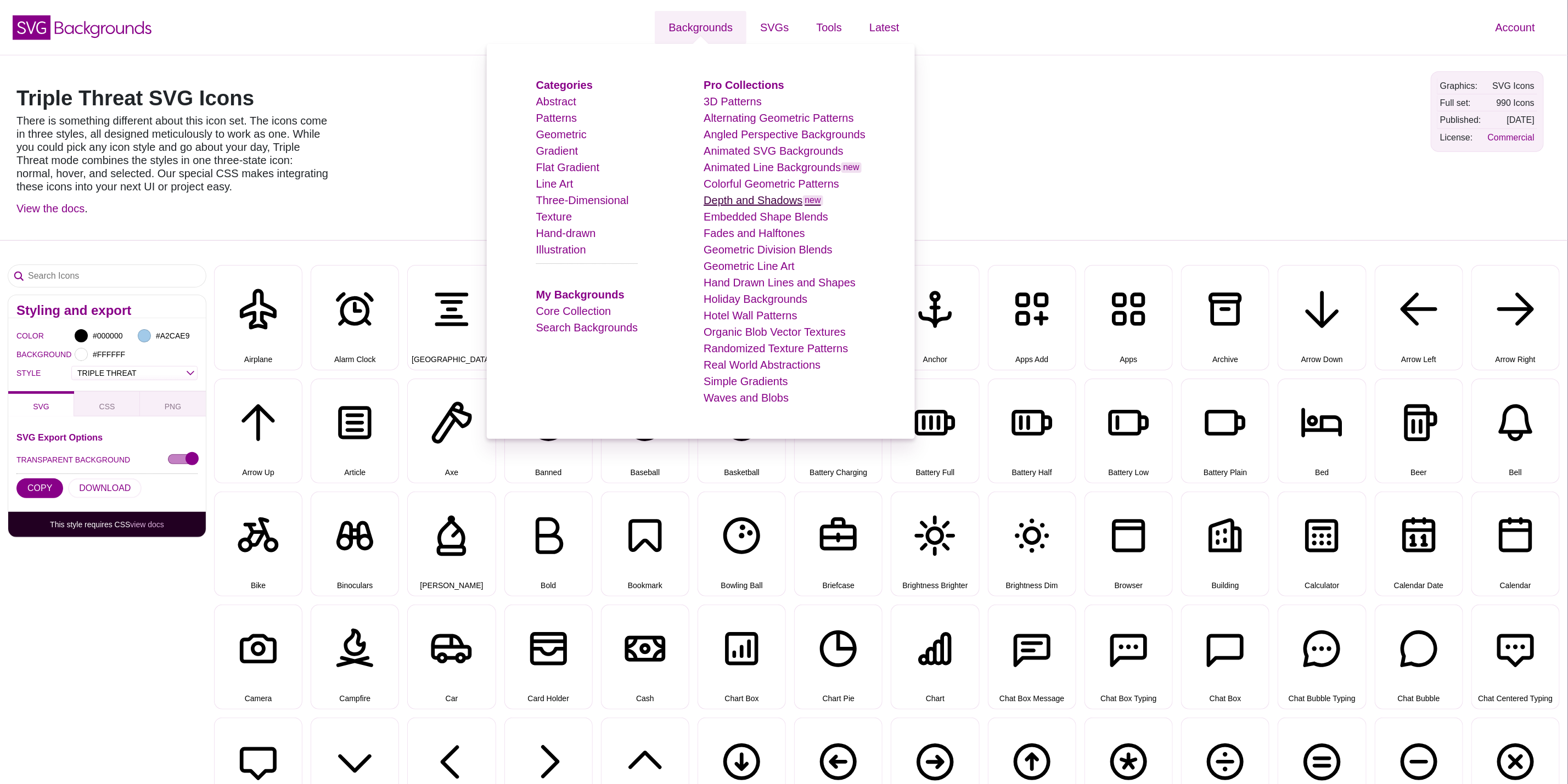
click at [763, 201] on link "Depth and Shadows new" at bounding box center [763, 201] width 120 height 12
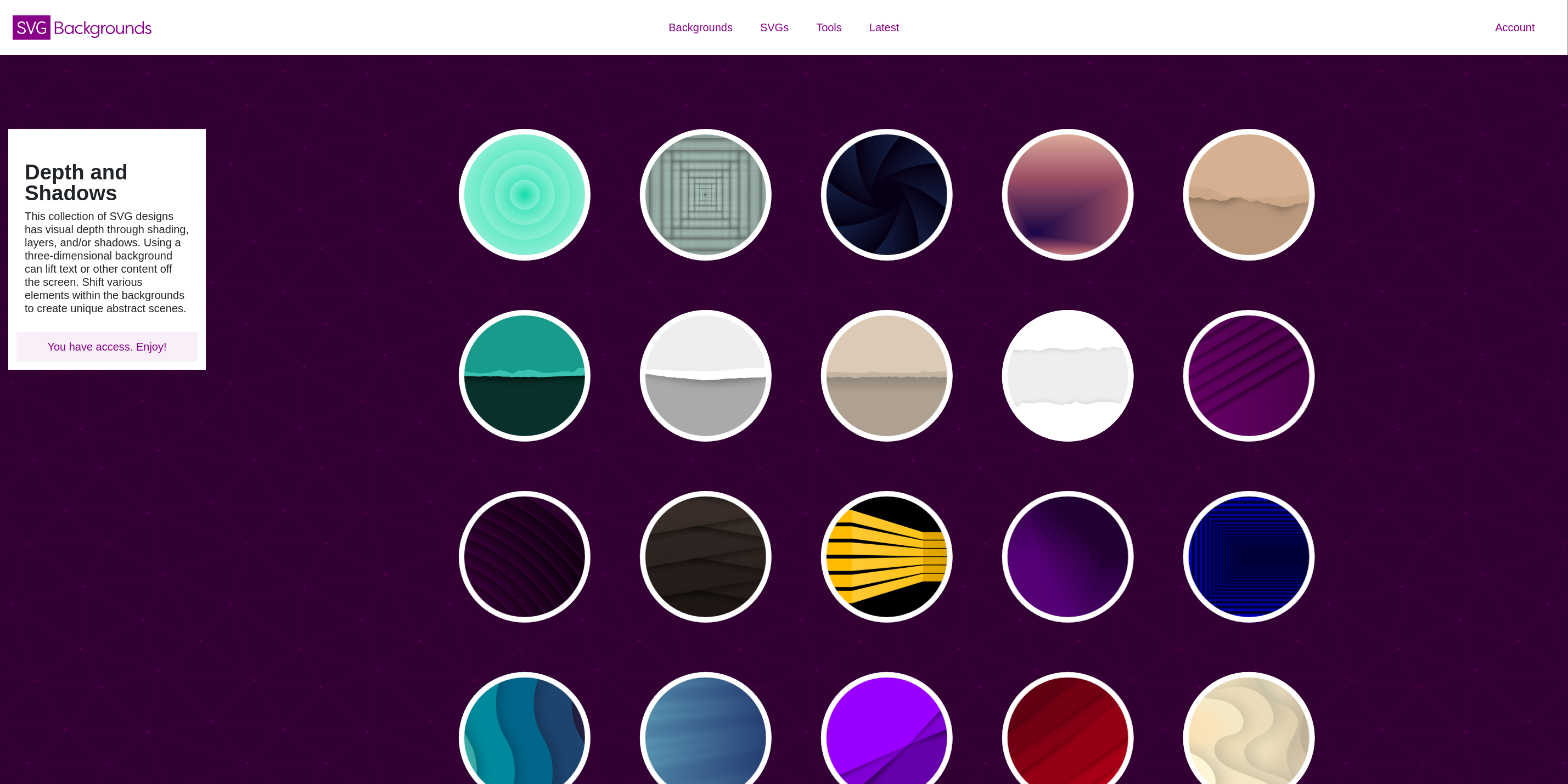
type input "#450057"
type input "#FFFFFF"
click at [560, 231] on div "PREVIEW" at bounding box center [525, 194] width 132 height 132
type input "#11DDAA"
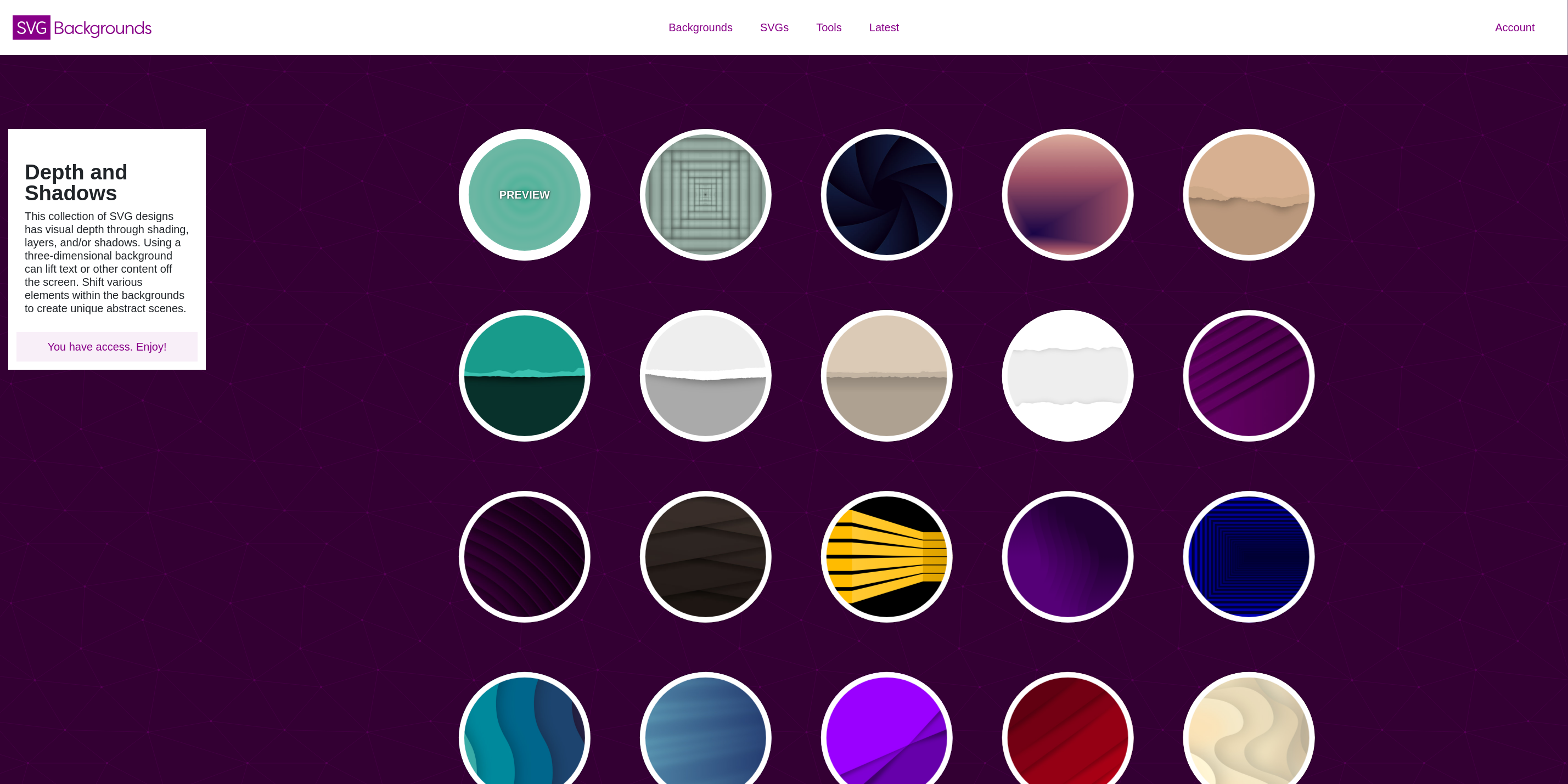
type input "0"
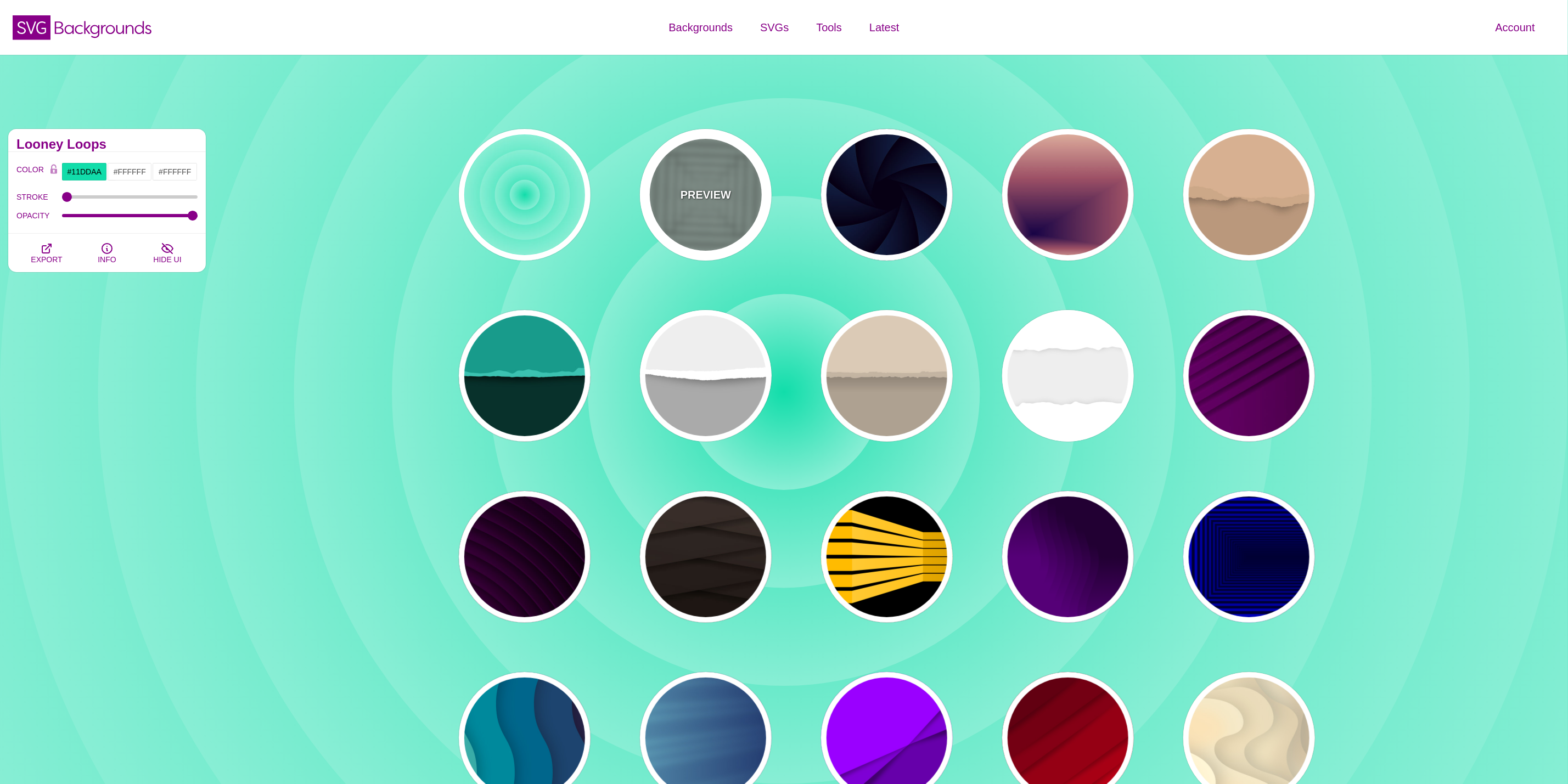
click at [770, 198] on div "PREVIEW" at bounding box center [706, 194] width 132 height 132
type input "#ABC3B9"
type input "0"
type input "0.5"
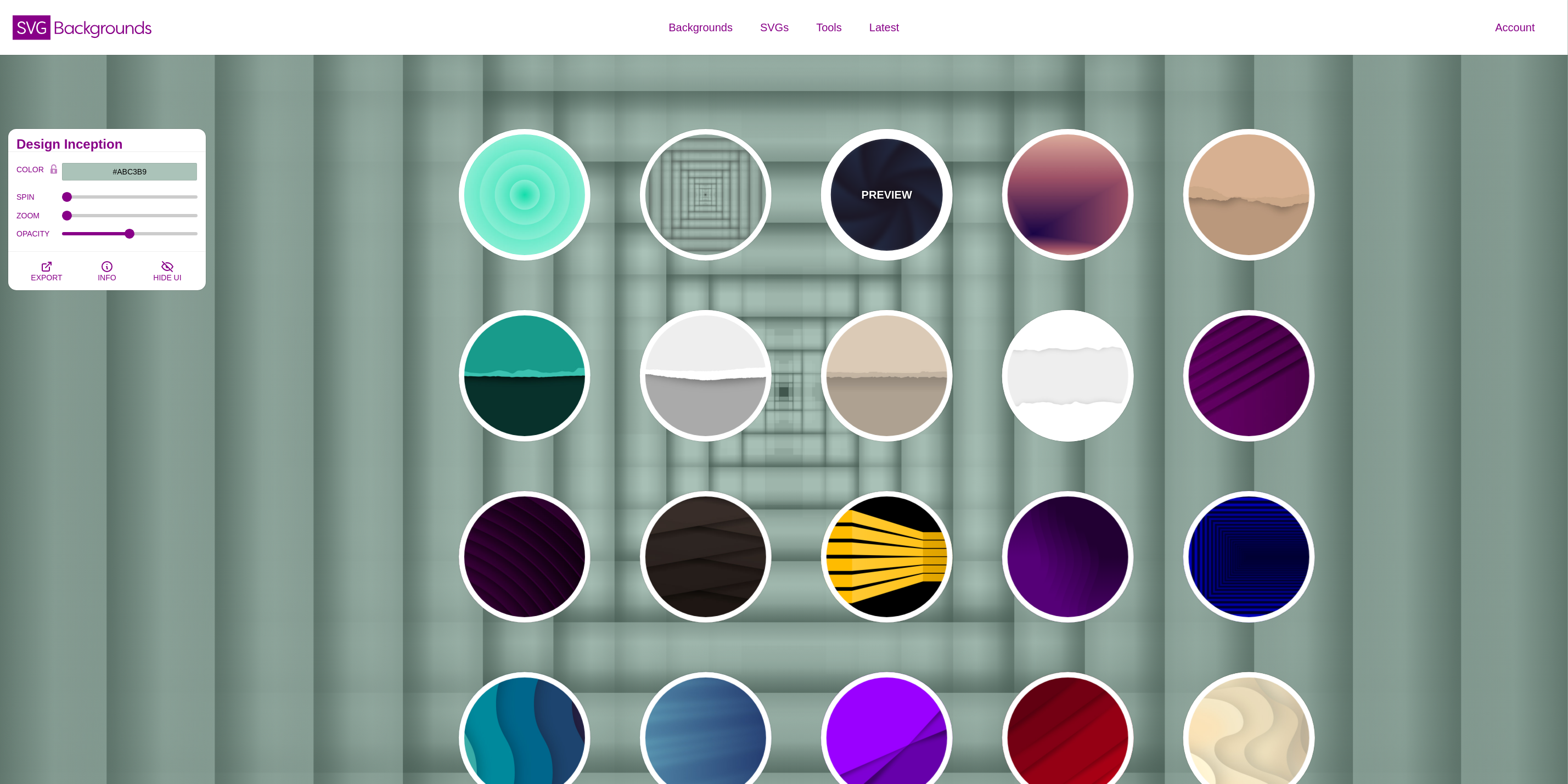
click at [902, 201] on p "PREVIEW" at bounding box center [887, 194] width 50 height 17
type input "#070014"
type input "#1A3666"
type input "#99FFFF"
type input "1"
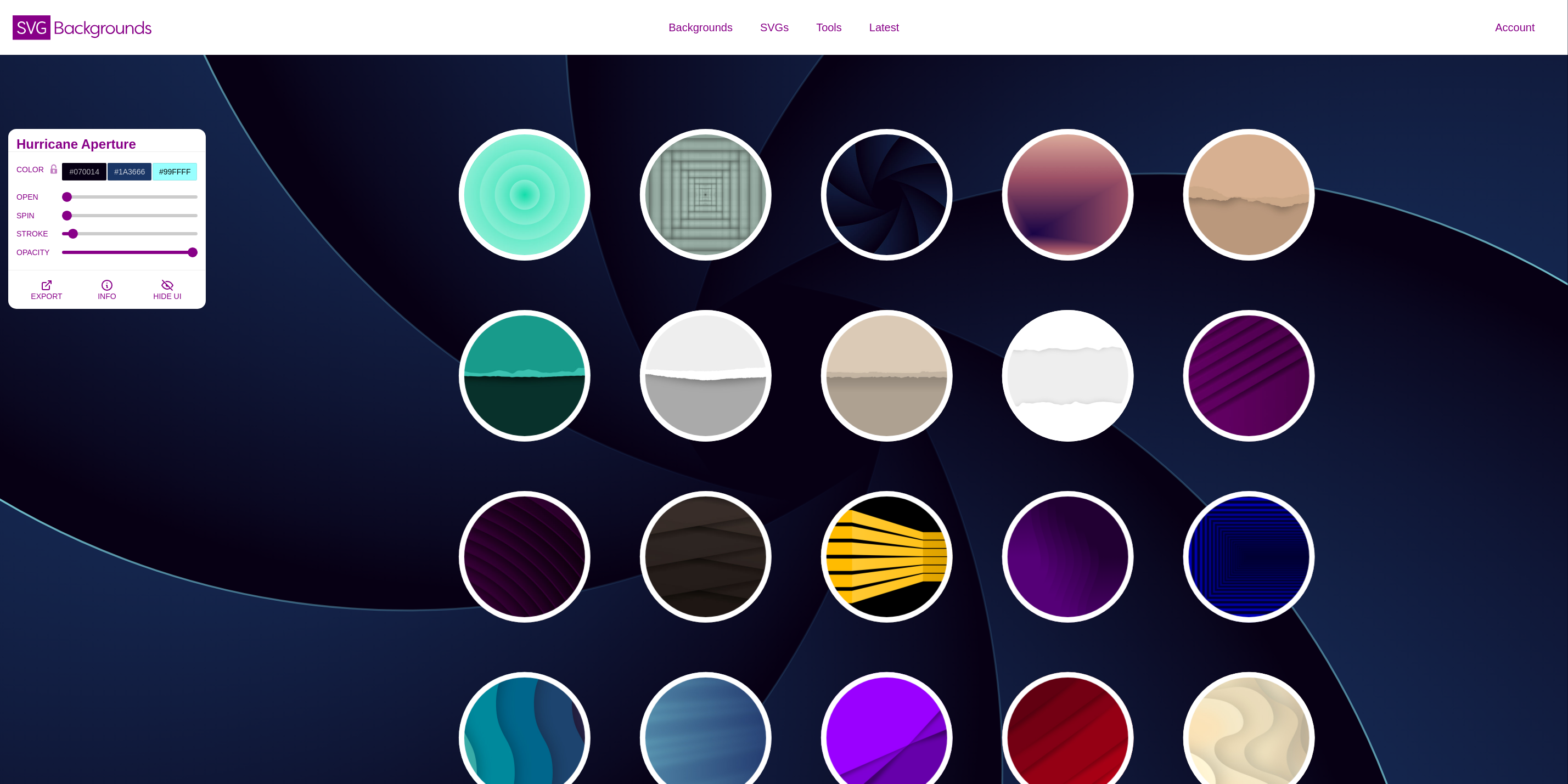
click at [897, 655] on div "PREVIEW PREVIEW PREVIEW PREVIEW PREVIEW PREVIEW PREVIEW PREVIEW PREVIEW PREVIEW…" at bounding box center [891, 466] width 922 height 691
click at [873, 736] on p "PREVIEW" at bounding box center [887, 738] width 50 height 17
type input "#9900FF"
type input "#6600AA"
type input "0.5"
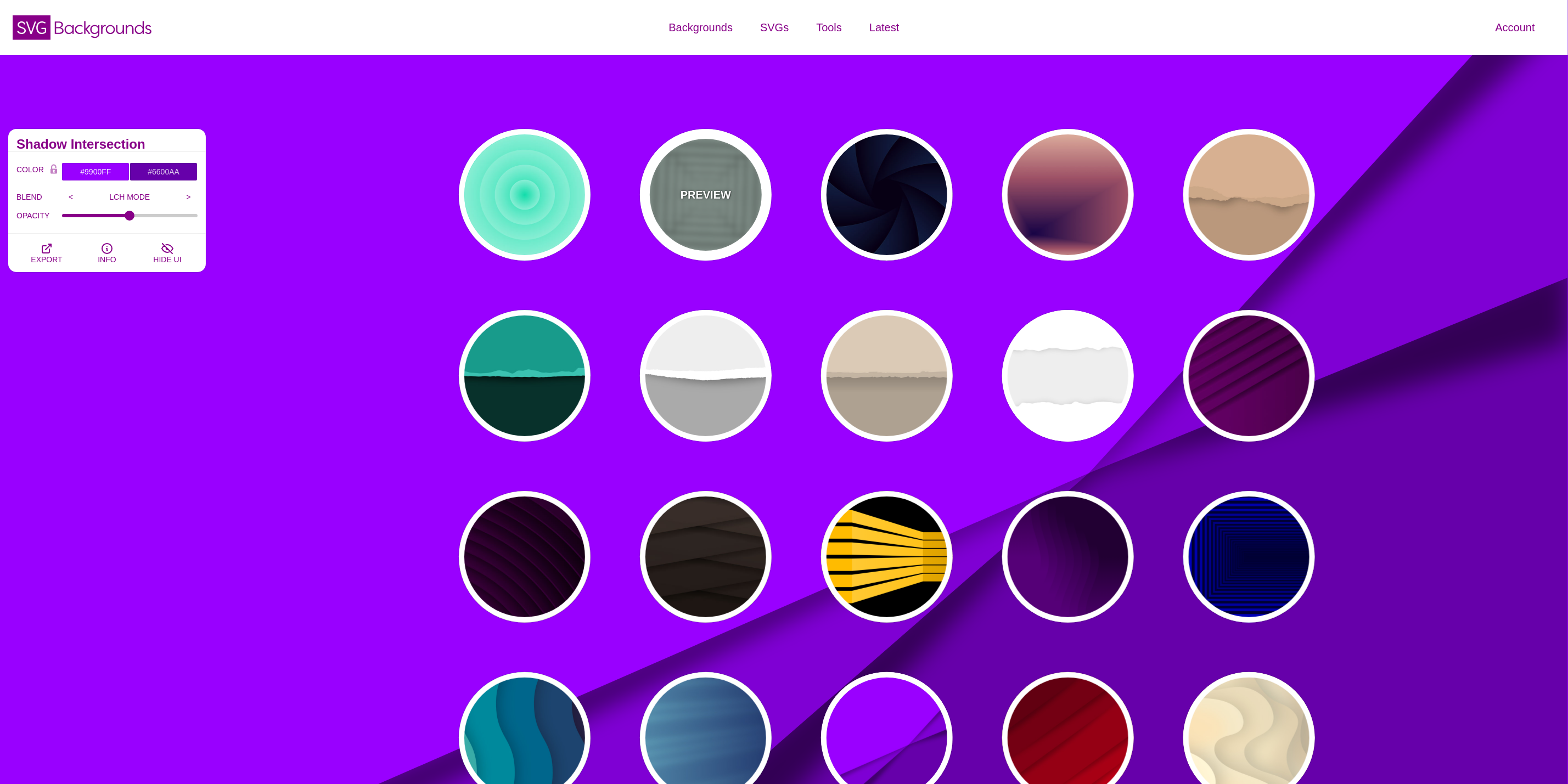
click at [678, 180] on div "PREVIEW" at bounding box center [706, 194] width 132 height 132
type input "#ABC3B9"
type input "0"
type input "0.5"
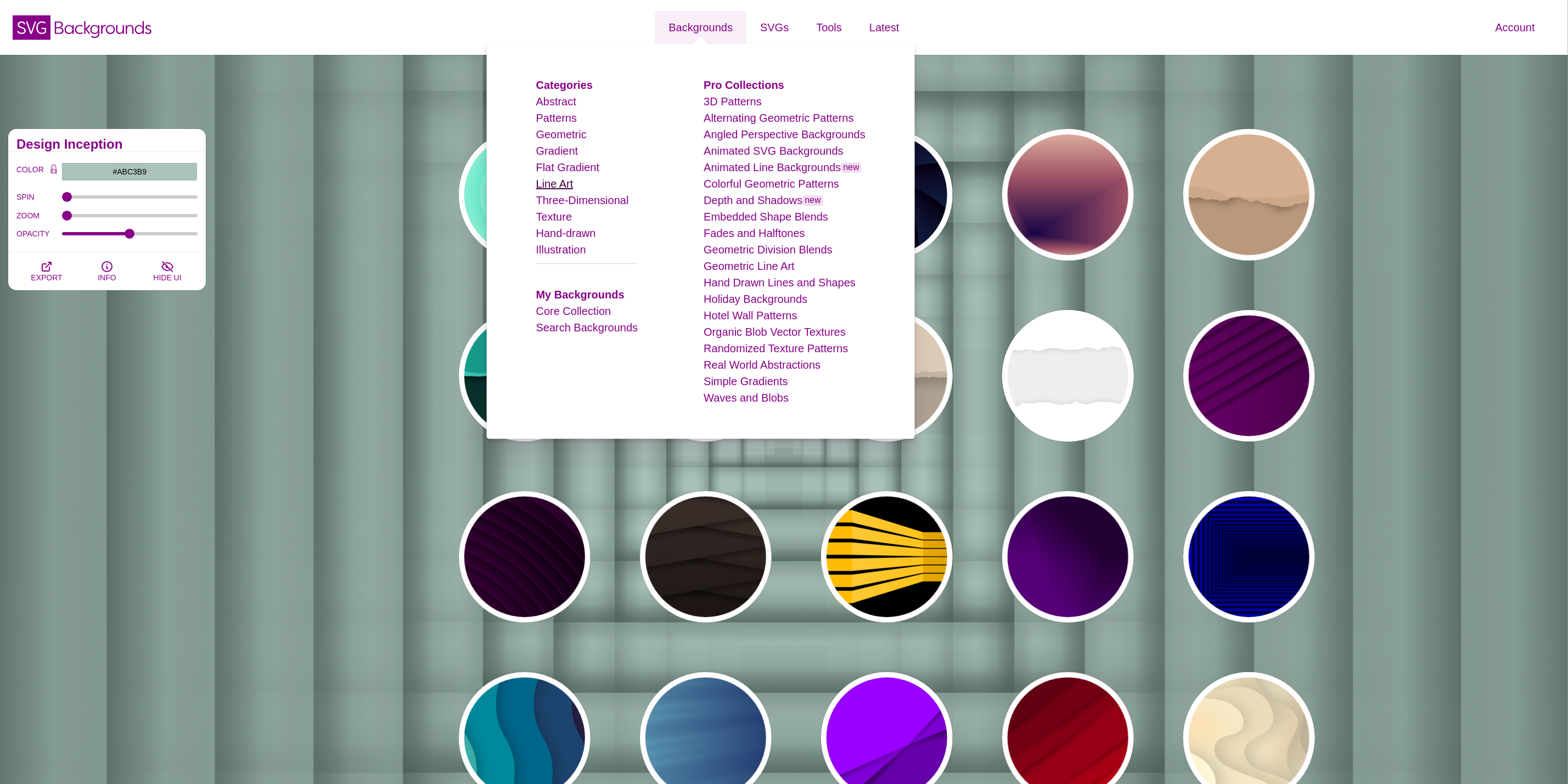
click at [562, 188] on link "Line Art" at bounding box center [555, 184] width 37 height 12
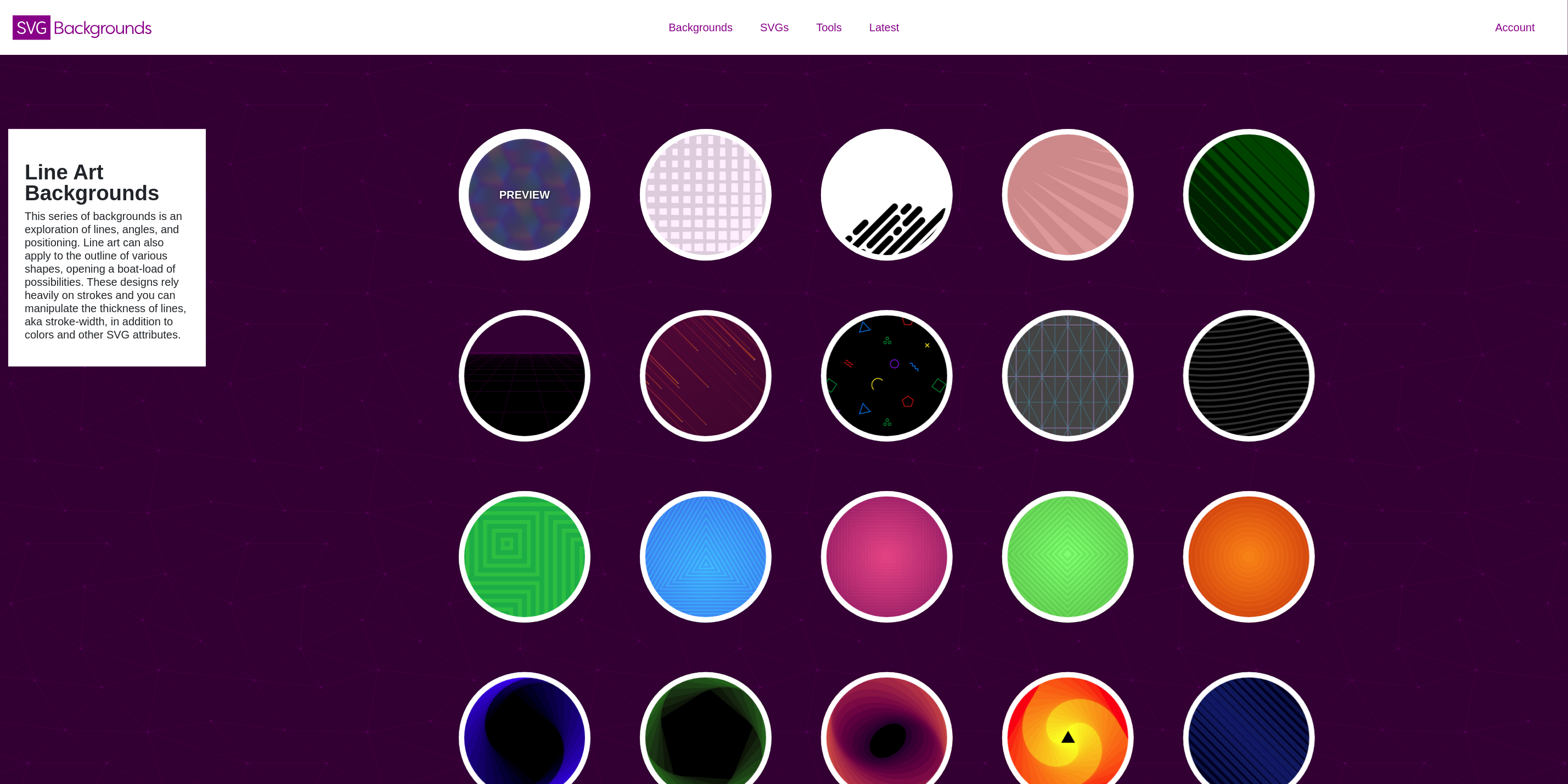
type input "#450057"
type input "#FFFFFF"
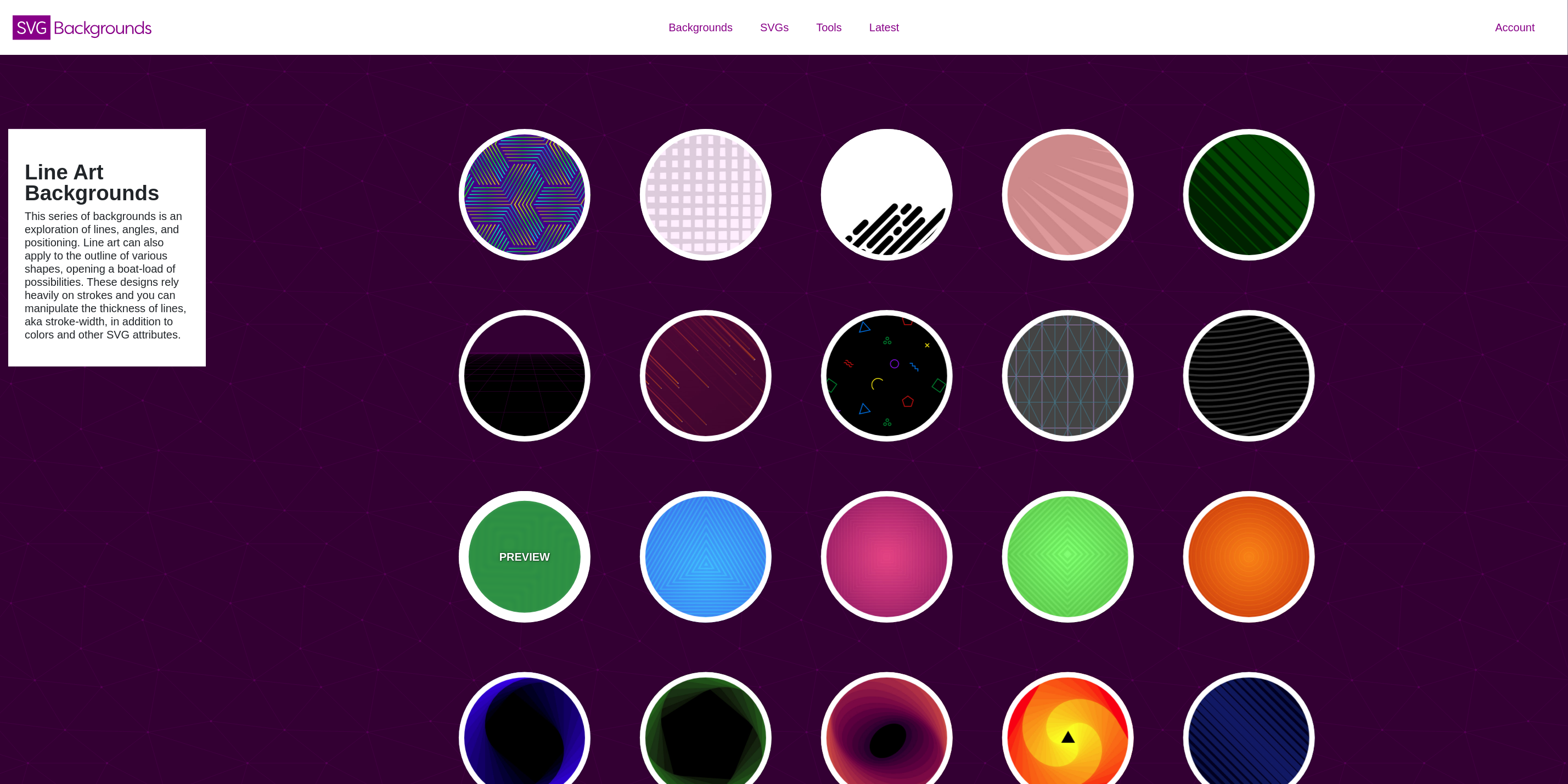
click at [544, 574] on div "PREVIEW" at bounding box center [525, 557] width 132 height 132
type input "#11AA44"
type input "#77FF33"
type input "400"
type input "0.2"
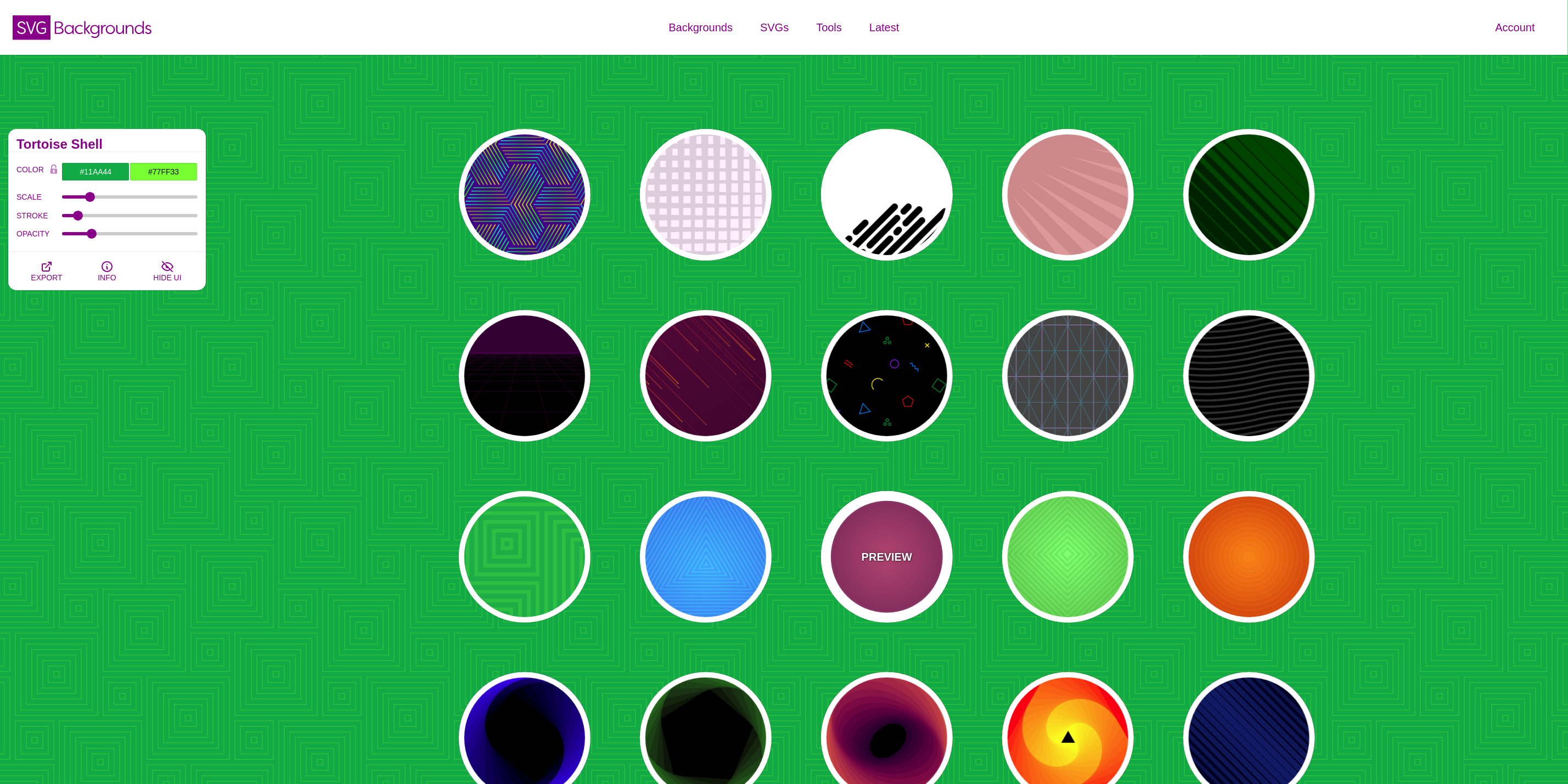
click at [883, 544] on div "PREVIEW" at bounding box center [887, 557] width 132 height 132
type input "#DD33BB"
type input "#440044"
type input "#FF7700"
type input "#FF66BB"
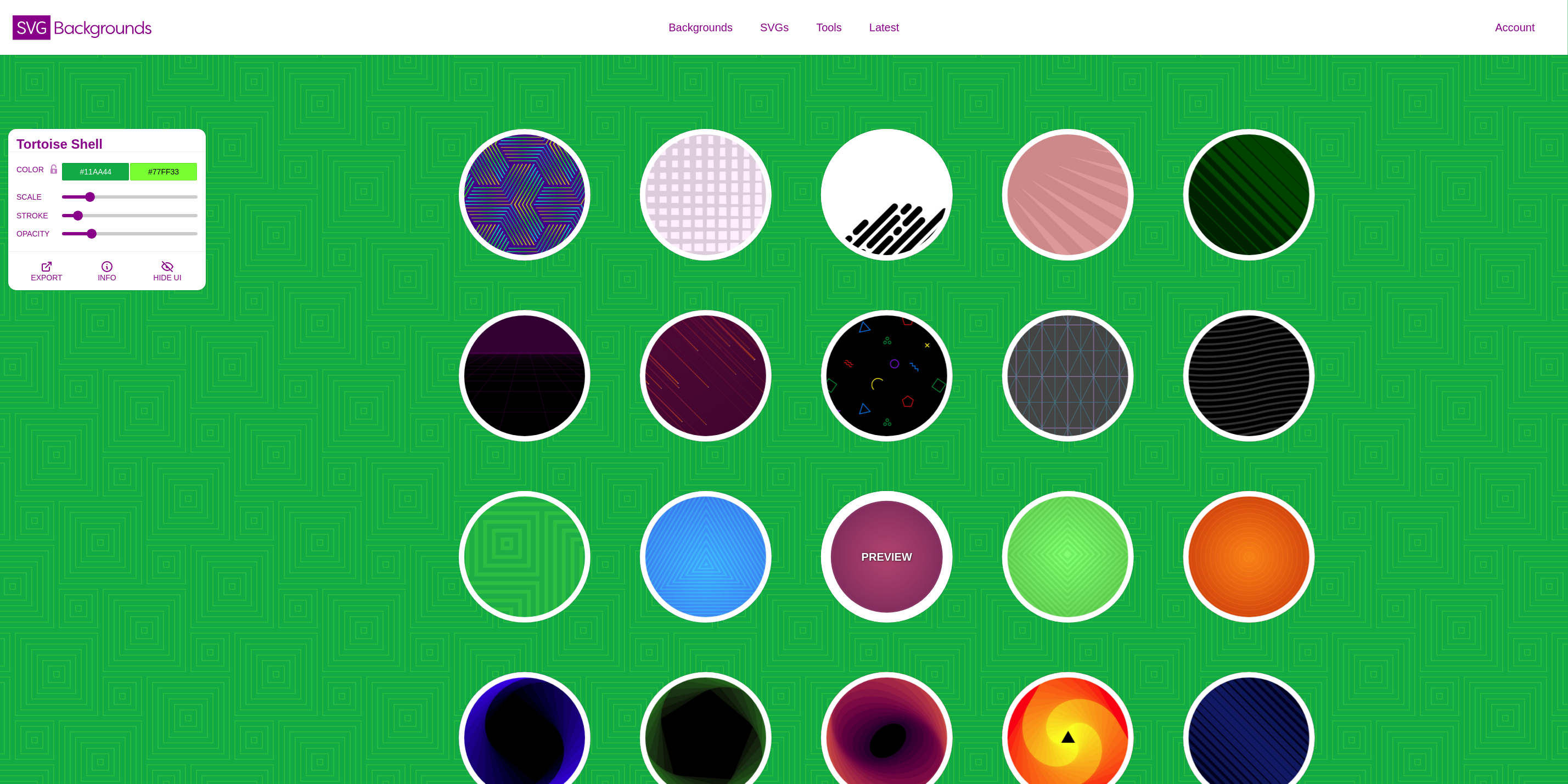
type input "1"
type input "50"
type input "60"
type input "0.3"
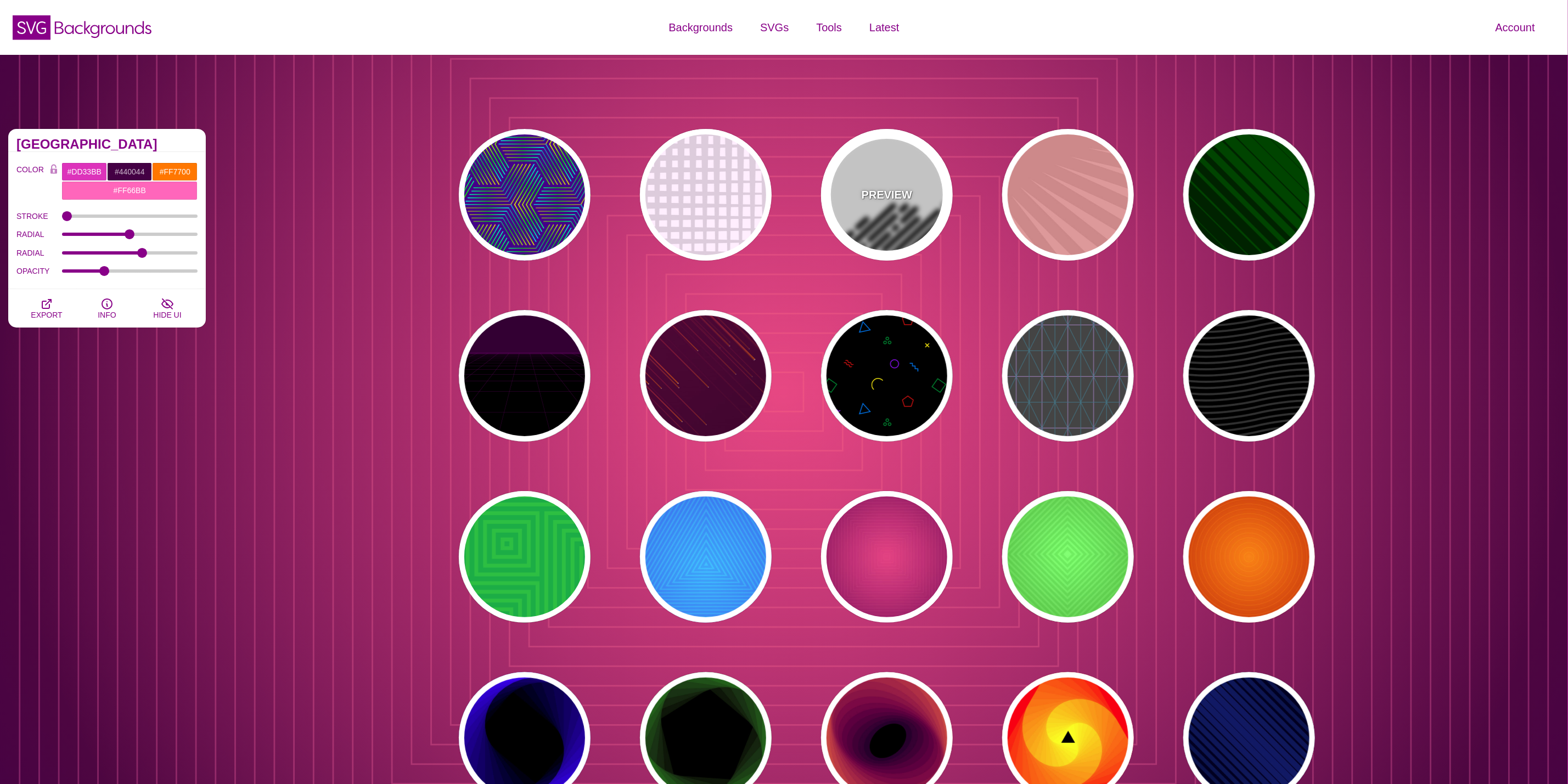
click at [880, 168] on div "PREVIEW" at bounding box center [887, 194] width 132 height 132
type input "#FFFFFF"
type input "#000000"
type input "0"
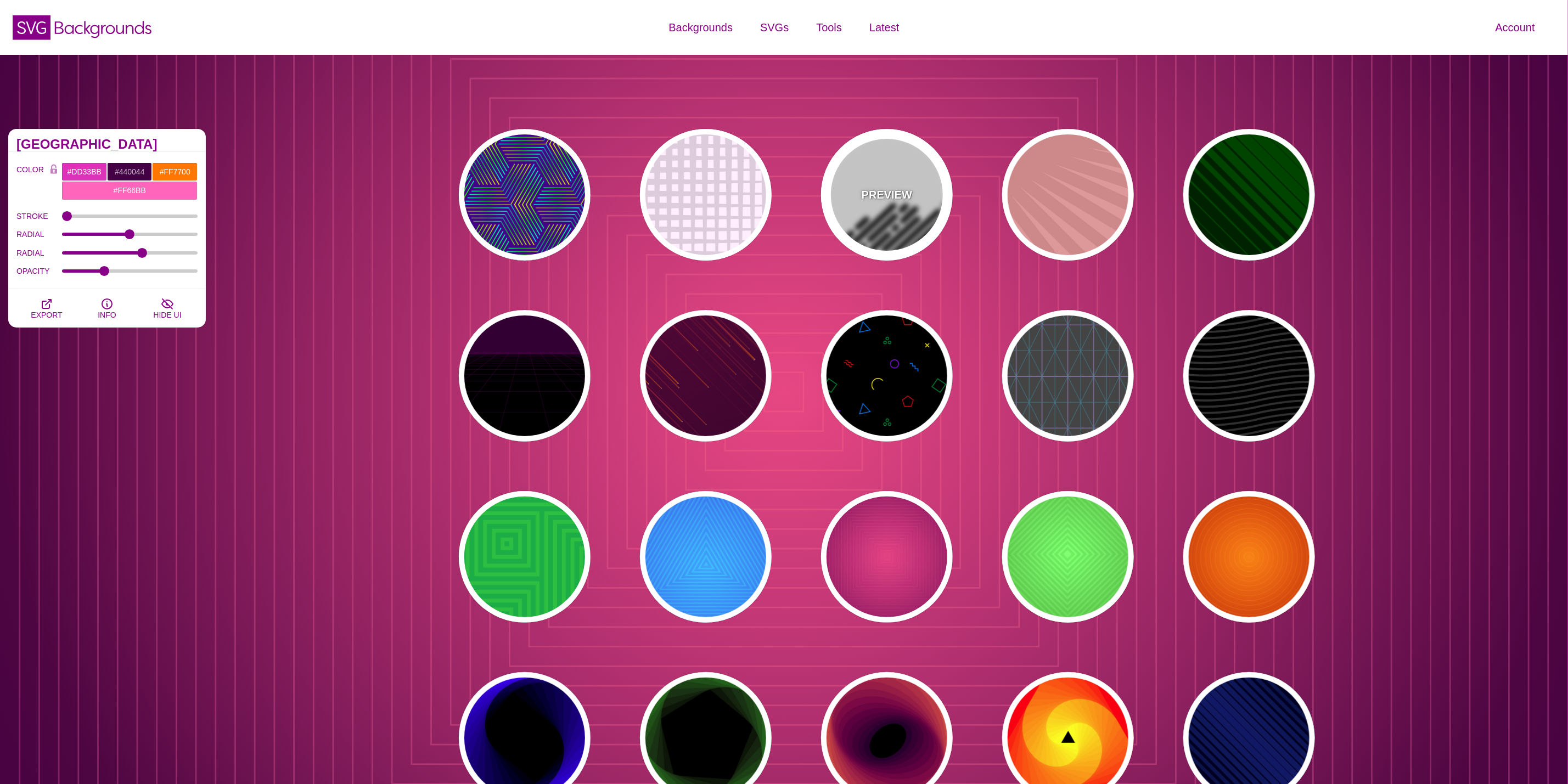
type input "500"
type input "25"
type input "1"
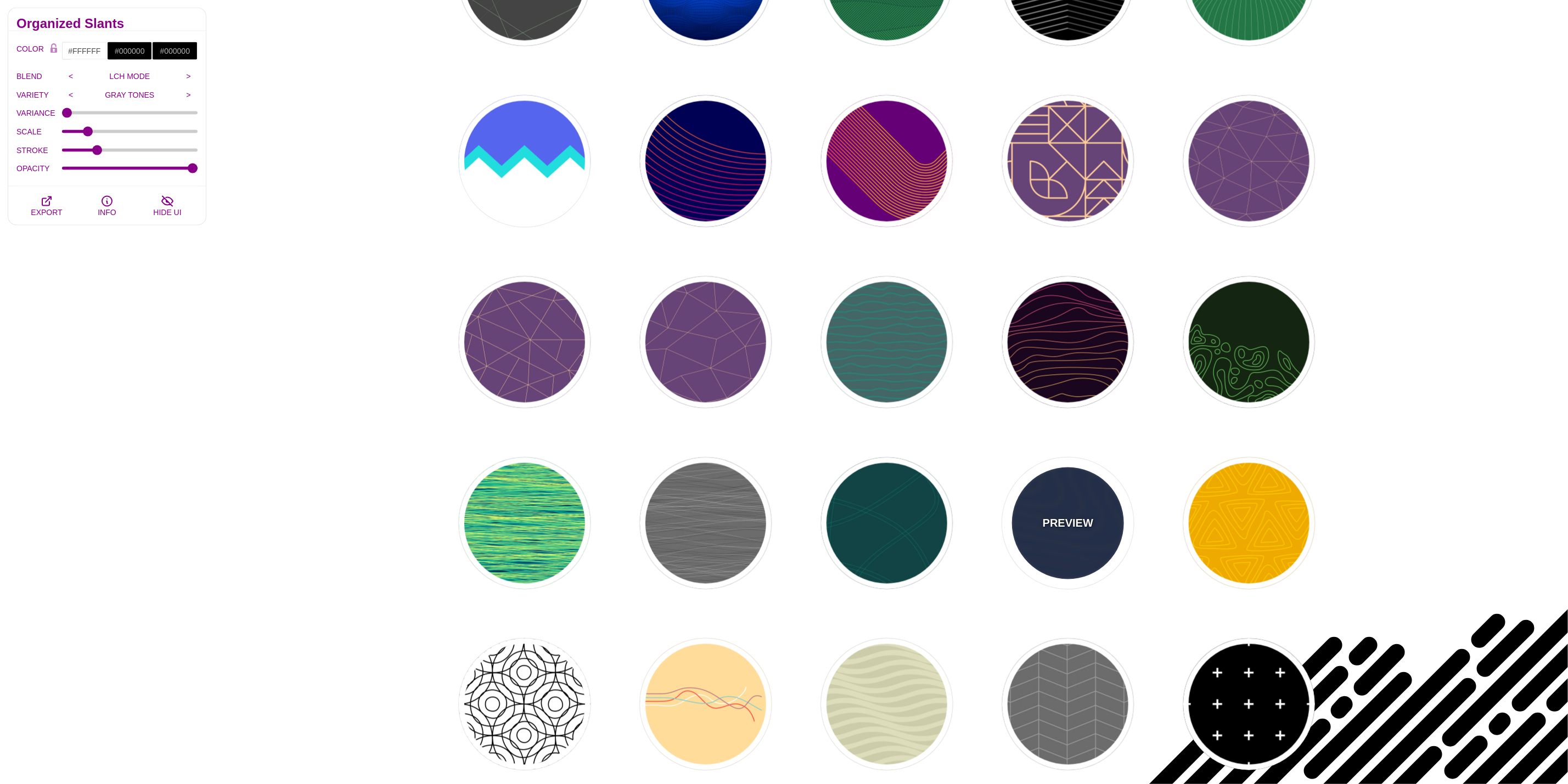
scroll to position [1276, 0]
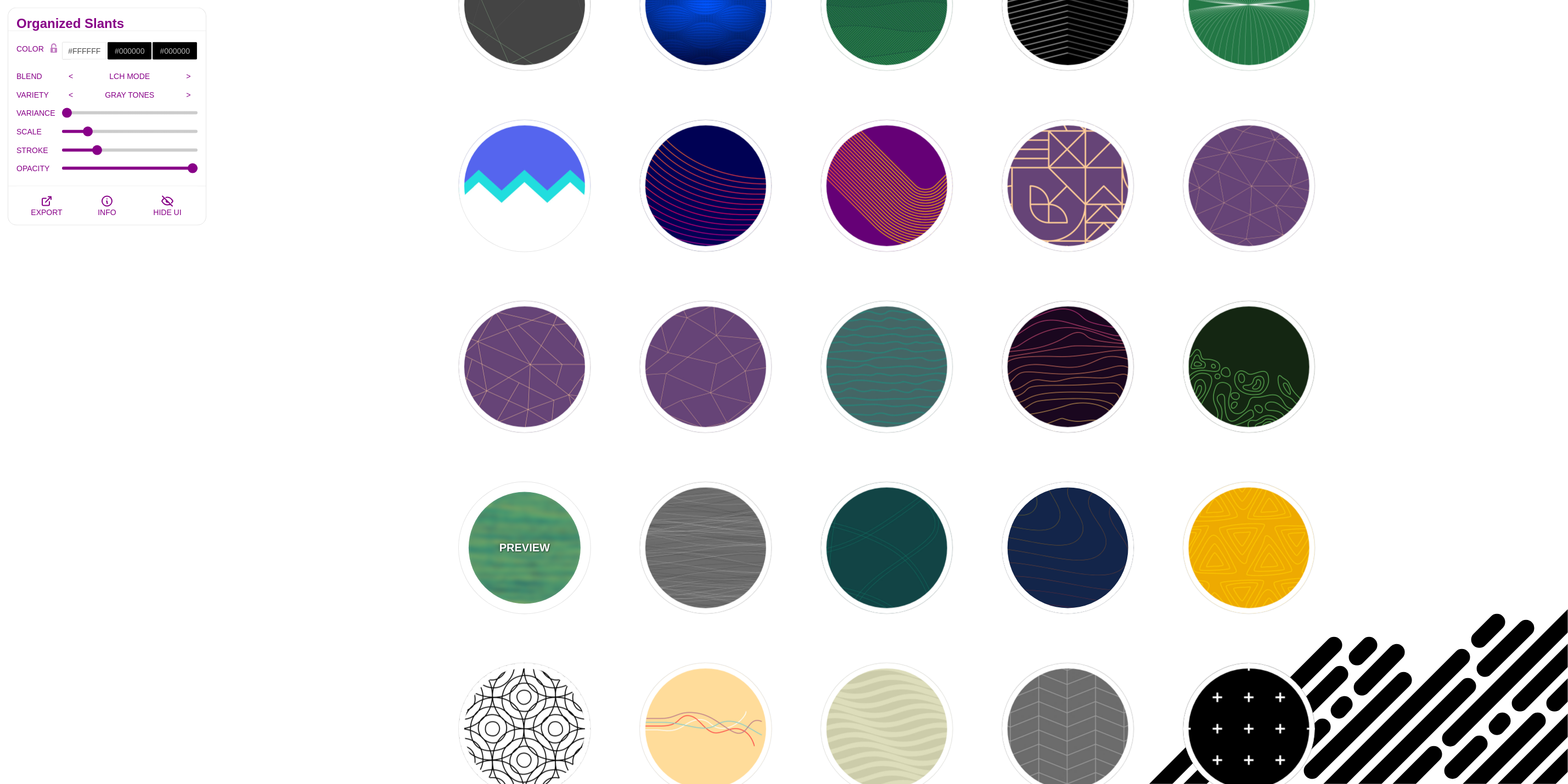
drag, startPoint x: 458, startPoint y: 523, endPoint x: 460, endPoint y: 540, distance: 17.1
click at [458, 523] on div "PREVIEW PREVIEW PREVIEW PREVIEW PREVIEW PREVIEW PREVIEW PREVIEW PREVIEW PREVIEW…" at bounding box center [891, 95] width 922 height 2502
click at [507, 540] on p "PREVIEW" at bounding box center [525, 548] width 50 height 17
type input "#052747"
type input "#FEFF66"
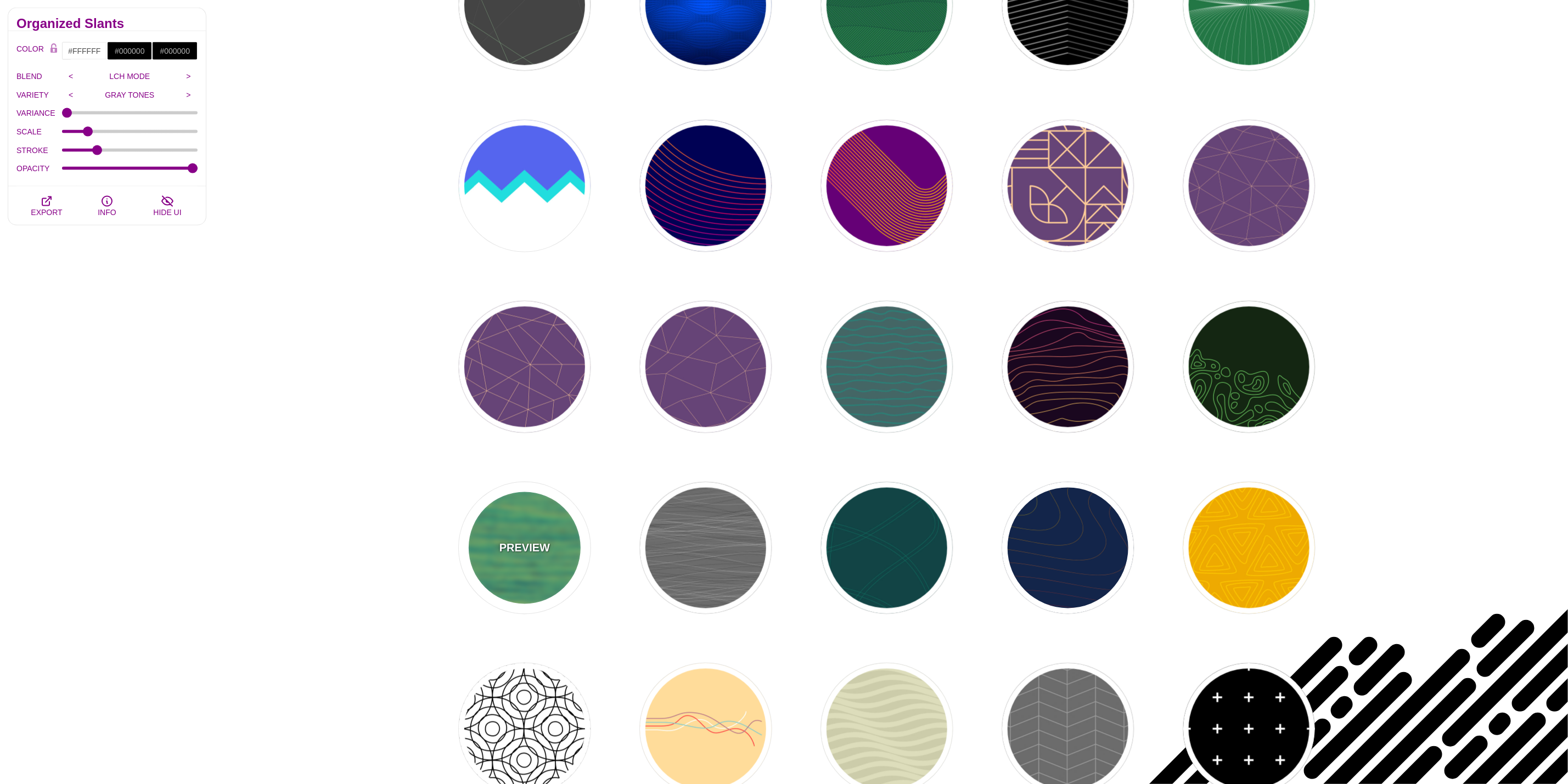
type input "0"
type input "1"
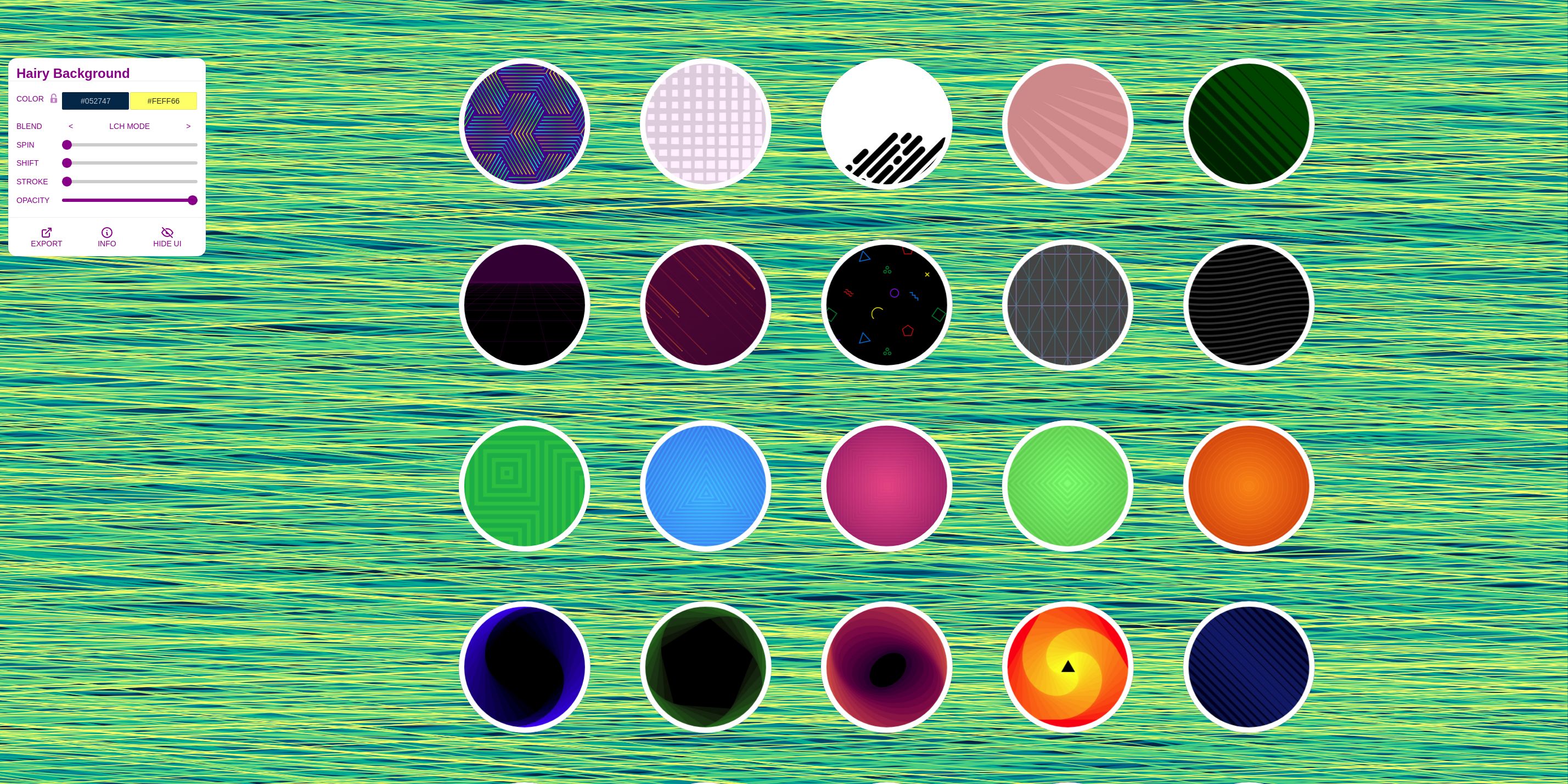
scroll to position [0, 0]
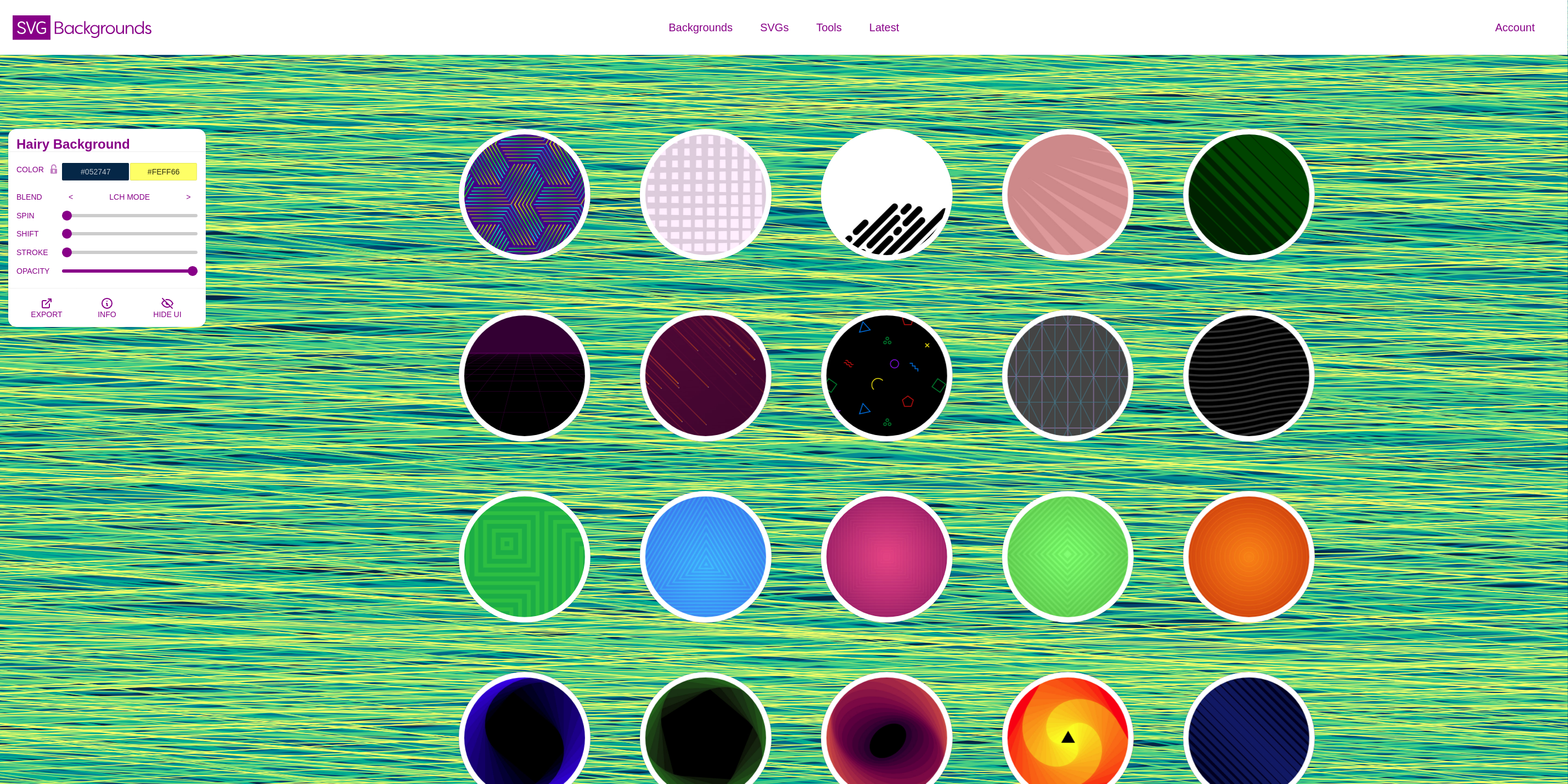
drag, startPoint x: 1183, startPoint y: 186, endPoint x: 1157, endPoint y: 183, distance: 26.2
click at [906, 361] on div "PREVIEW" at bounding box center [887, 375] width 132 height 132
type input "#000000"
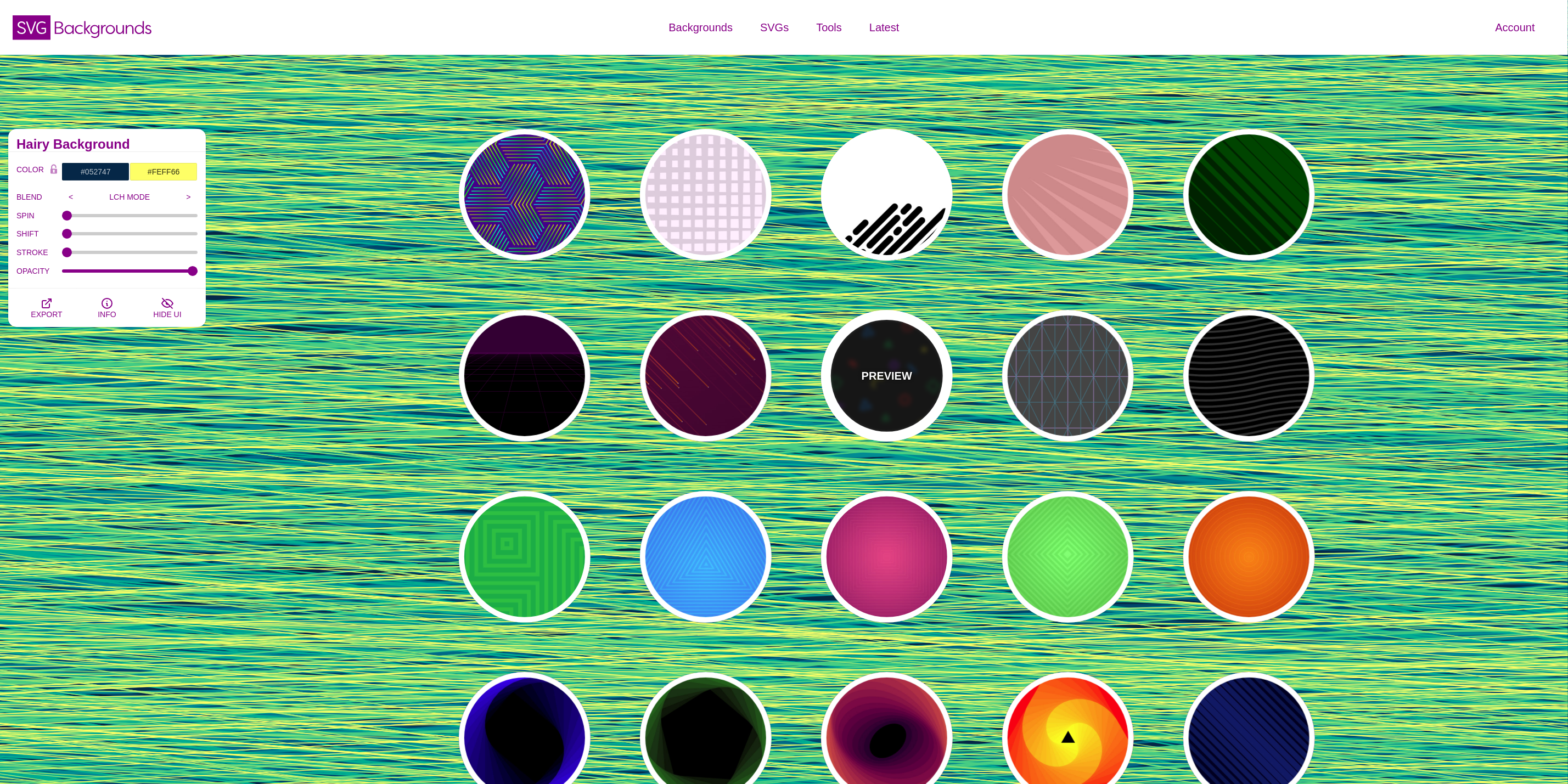
type input "#008833"
type input "#CC1111"
type input "#FFEE11"
type input "#8811EE"
type input "#0077EE"
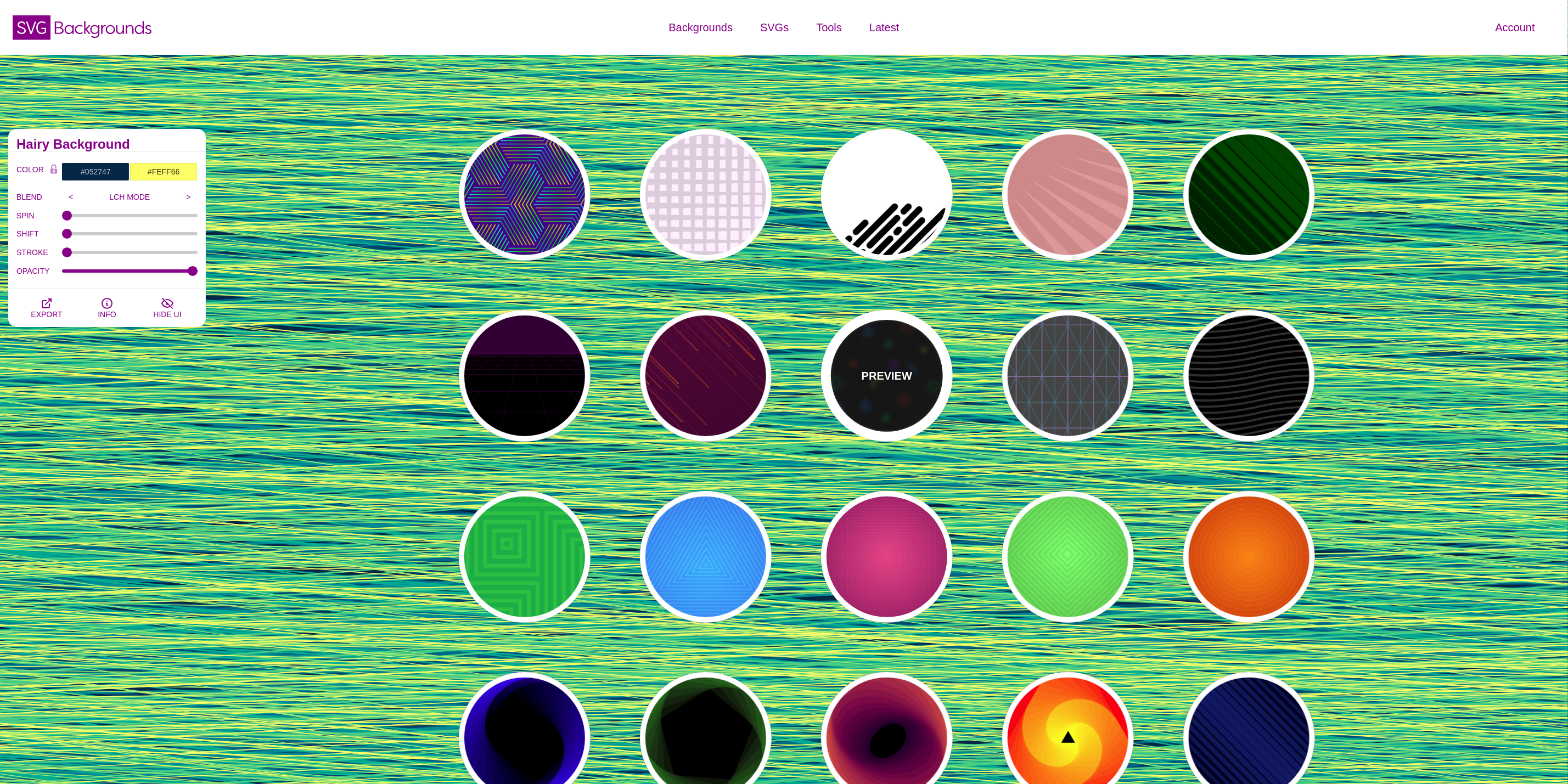
type input "0.6"
type input "10"
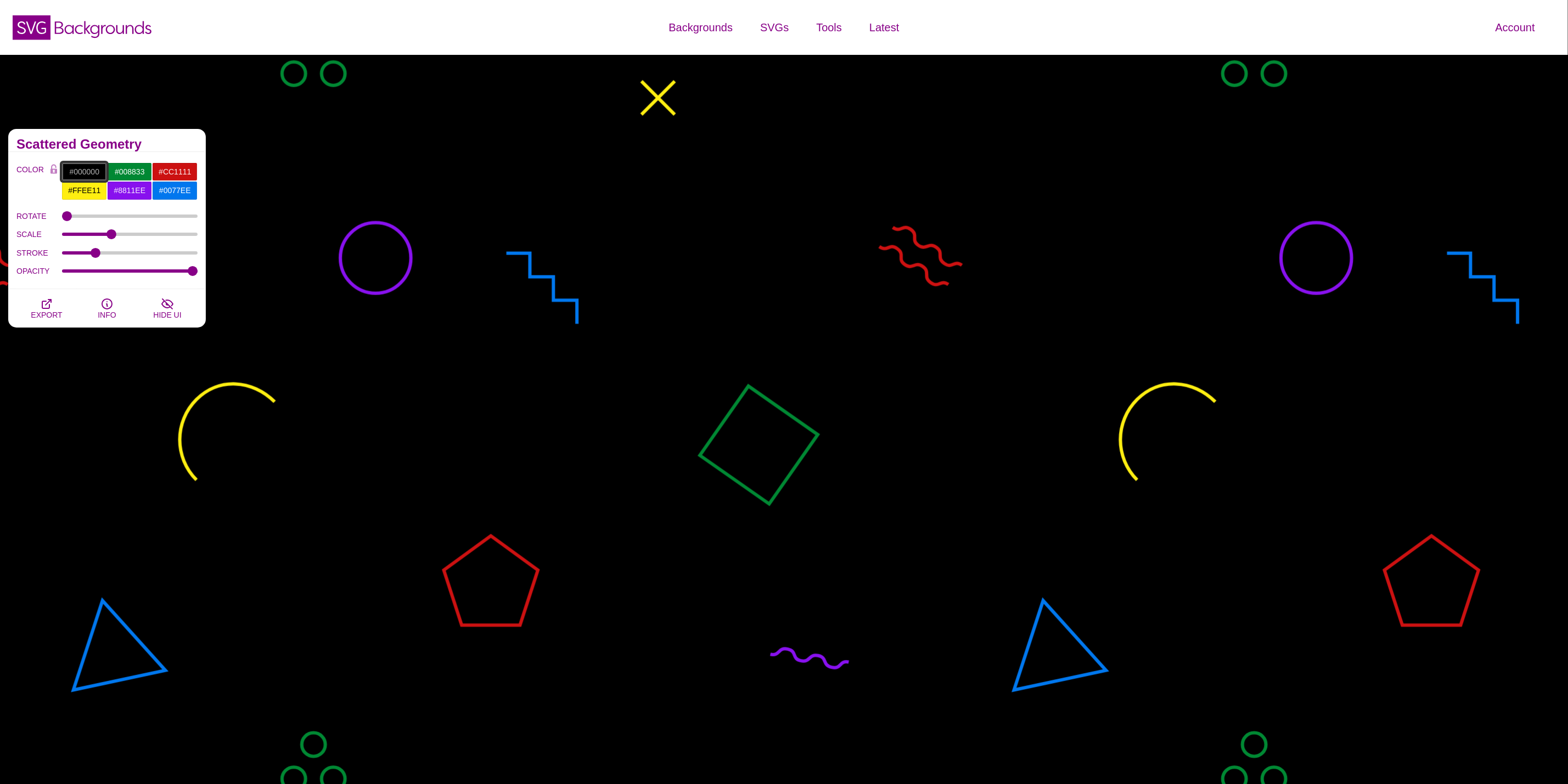
click at [90, 166] on input "#000000" at bounding box center [84, 172] width 45 height 18
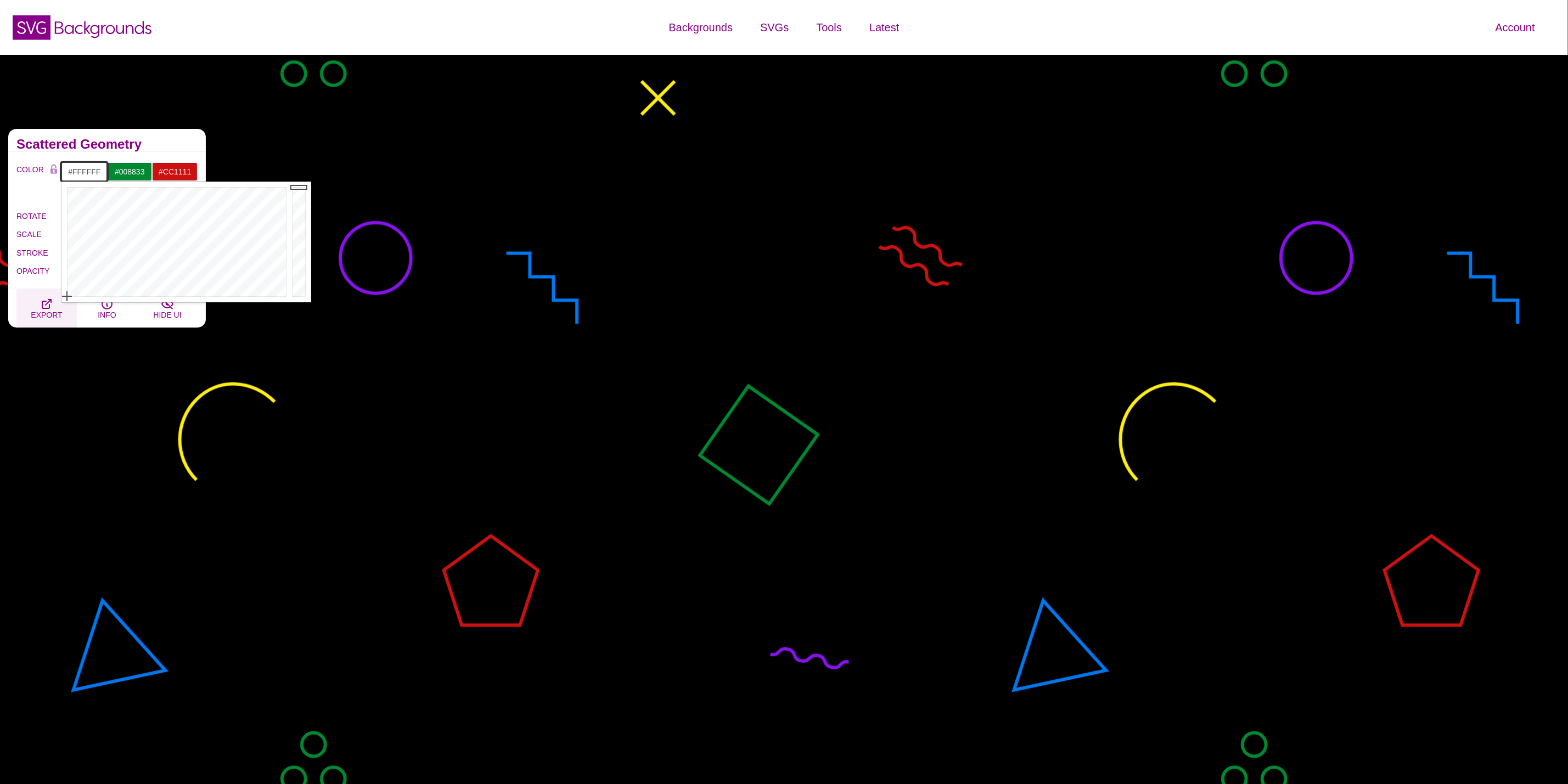
drag, startPoint x: 118, startPoint y: 242, endPoint x: 26, endPoint y: 323, distance: 122.6
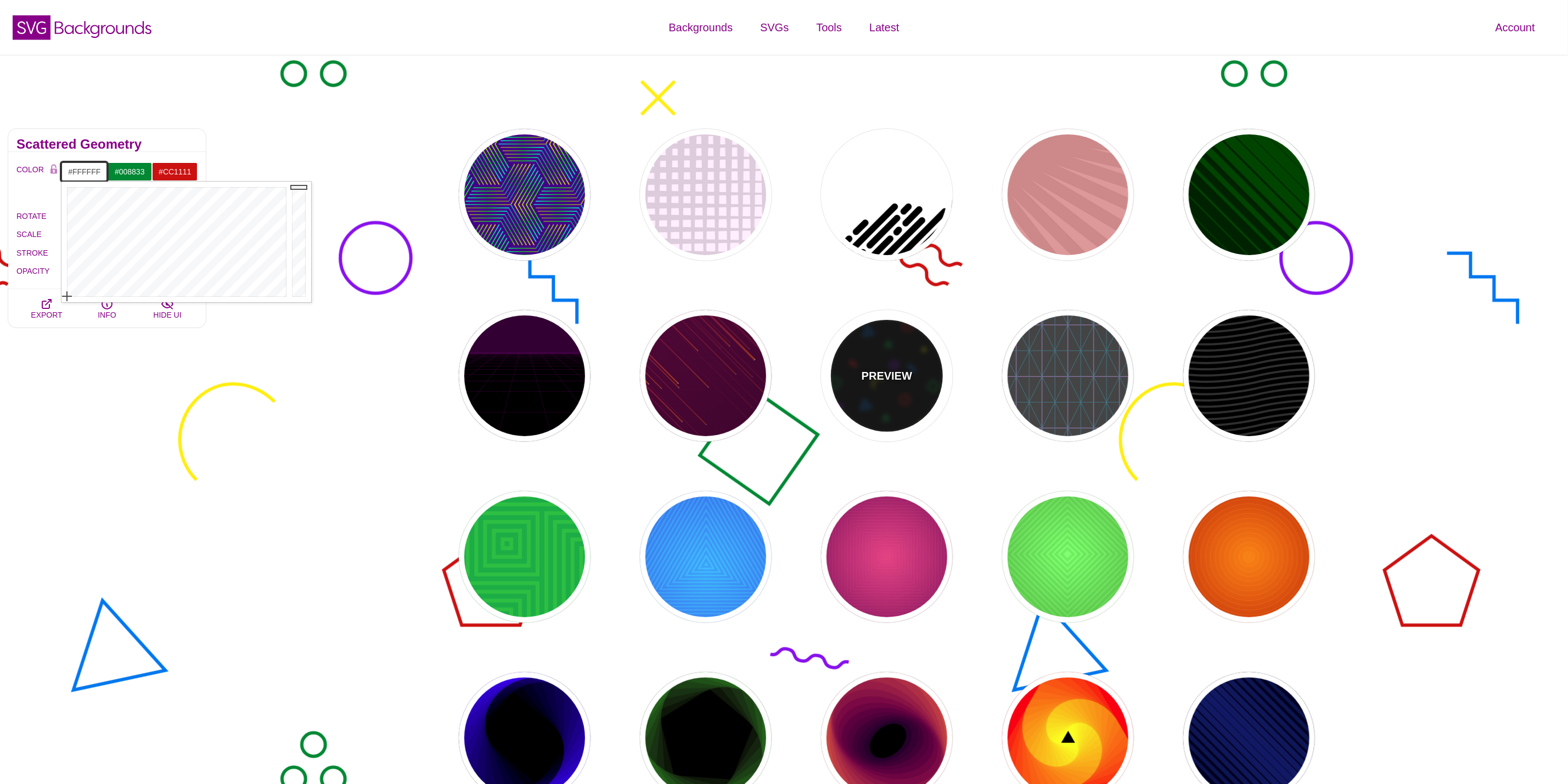
scroll to position [247, 0]
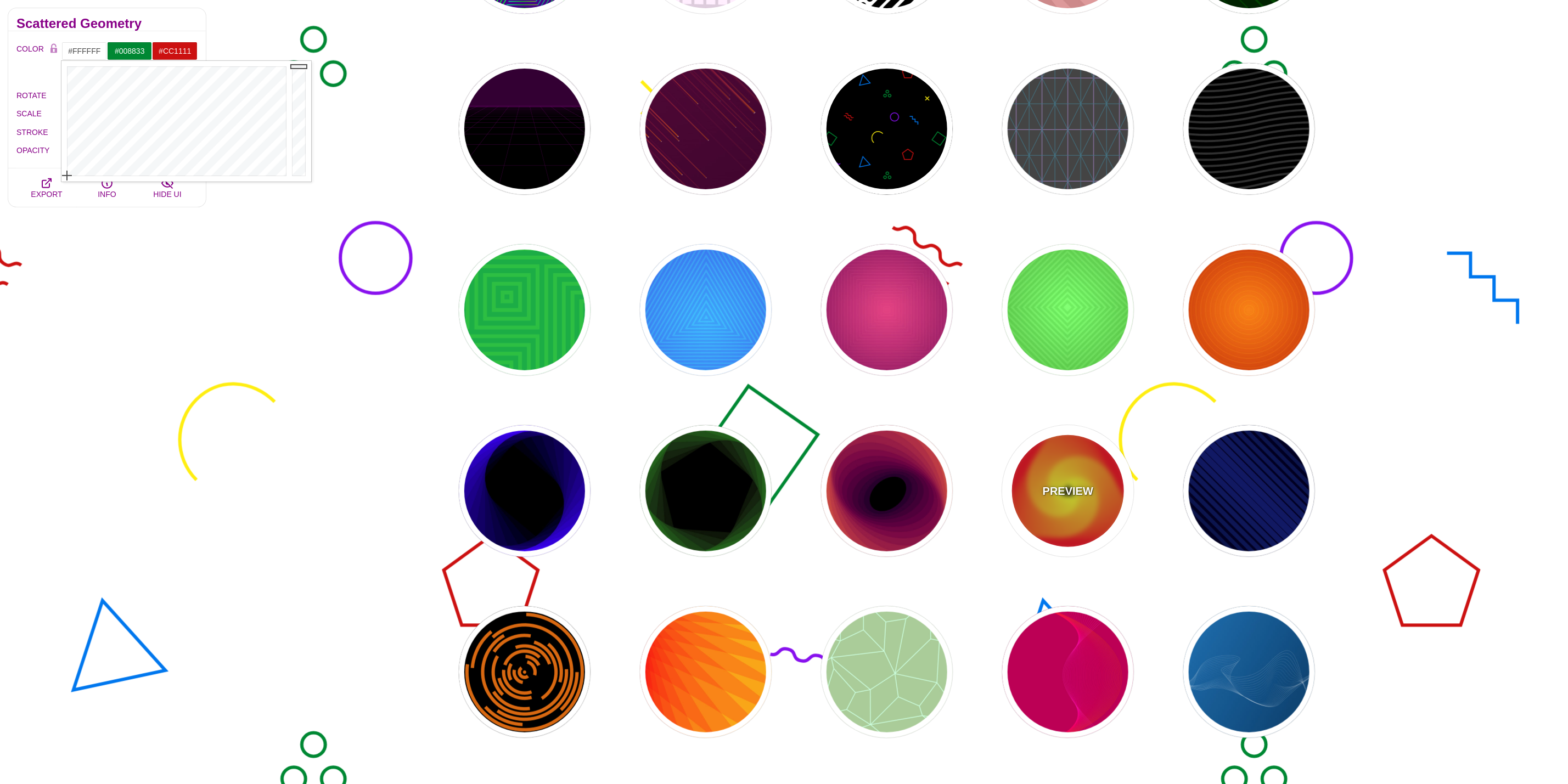
click at [1126, 514] on div "PREVIEW" at bounding box center [1068, 491] width 132 height 132
type input "#000000"
type input "#FFFF00"
type input "#FF0000"
type input "0"
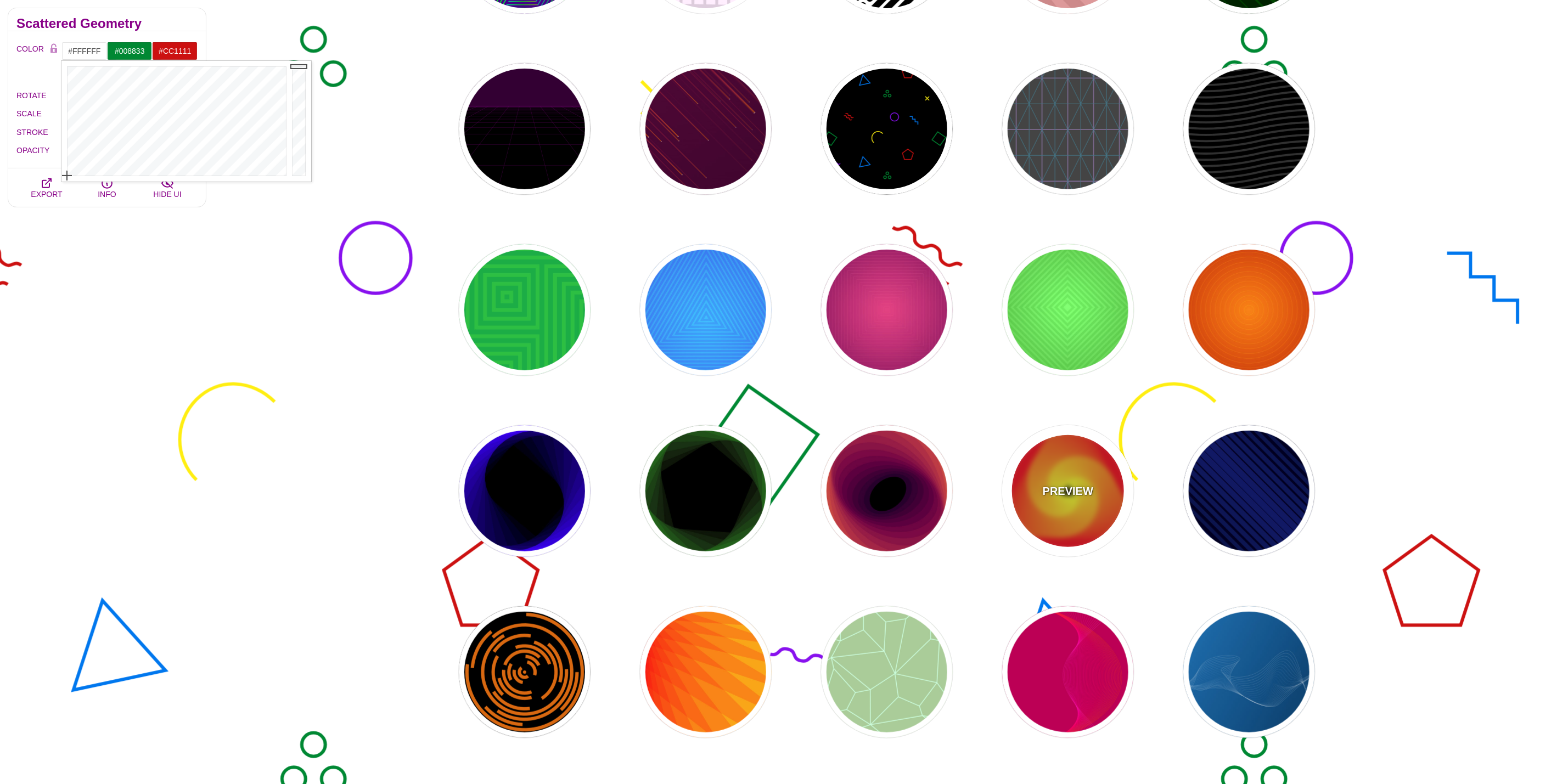
type input "0"
type input "200"
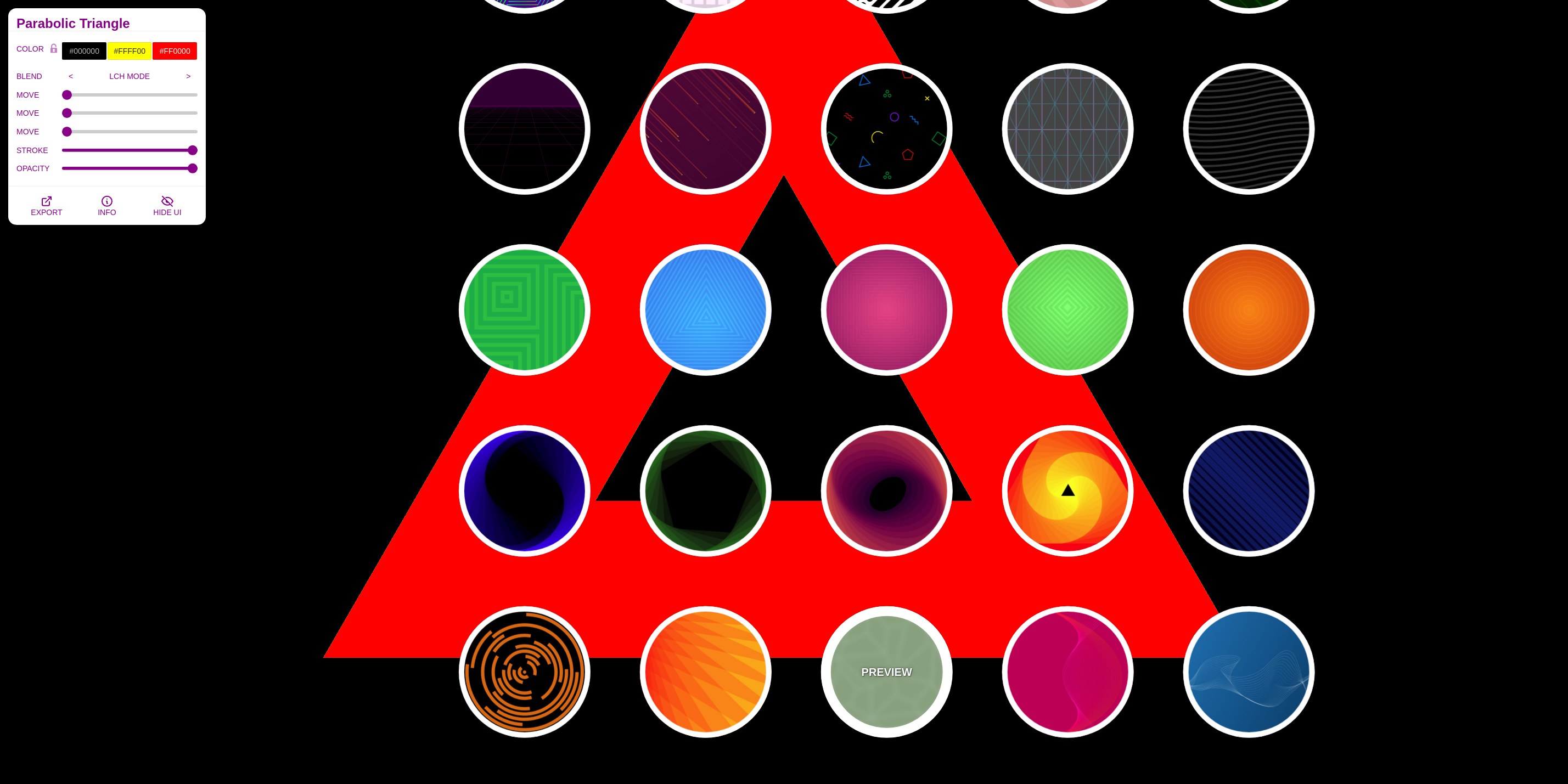
click at [904, 671] on p "PREVIEW" at bounding box center [887, 672] width 50 height 17
type input "#AACC99"
type input "#CCFFDD"
type input "5"
type input "1"
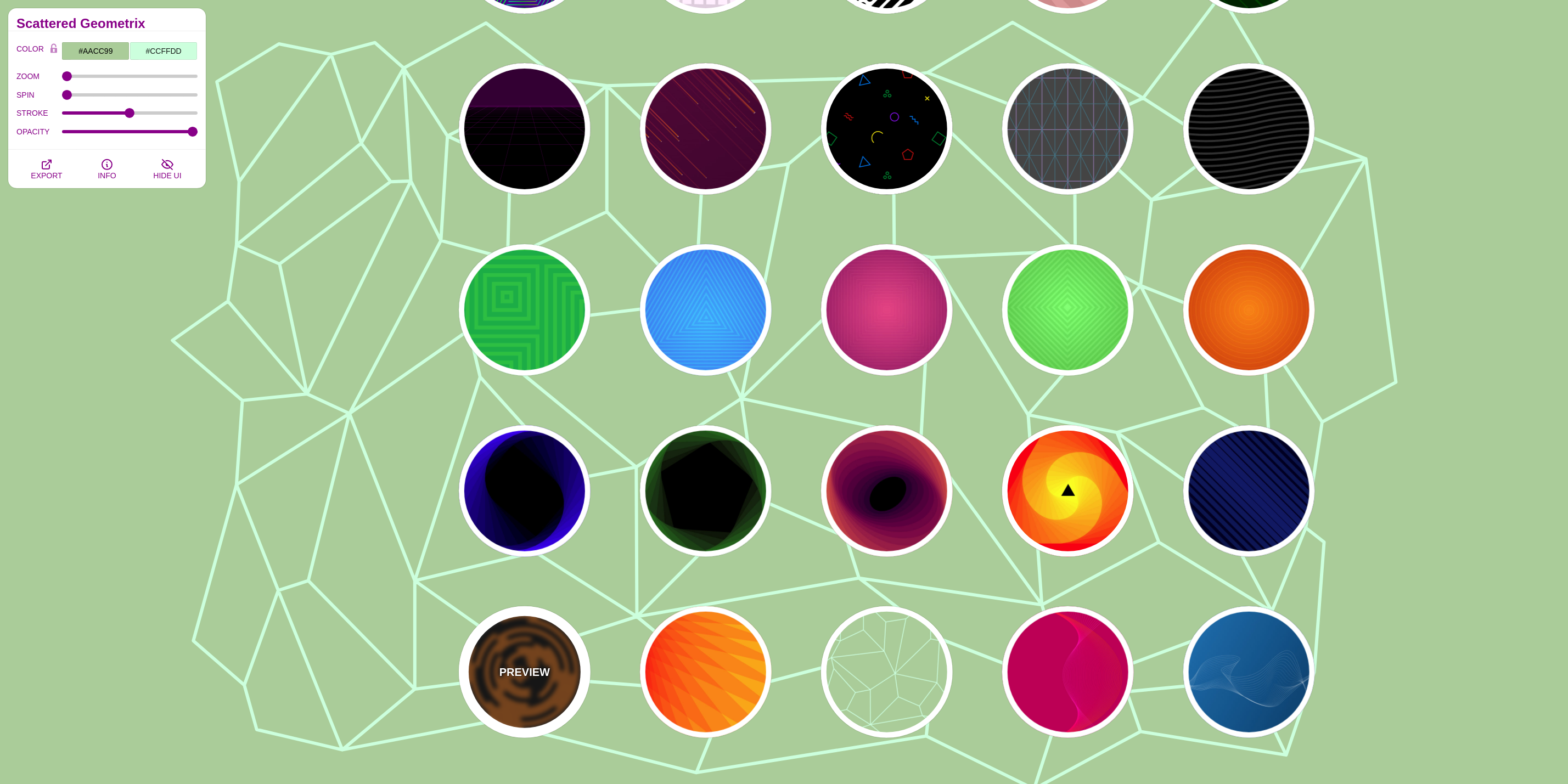
click at [569, 707] on div "PREVIEW" at bounding box center [525, 672] width 132 height 132
type input "#000000"
type input "#DD6600"
type input "0"
type input "5"
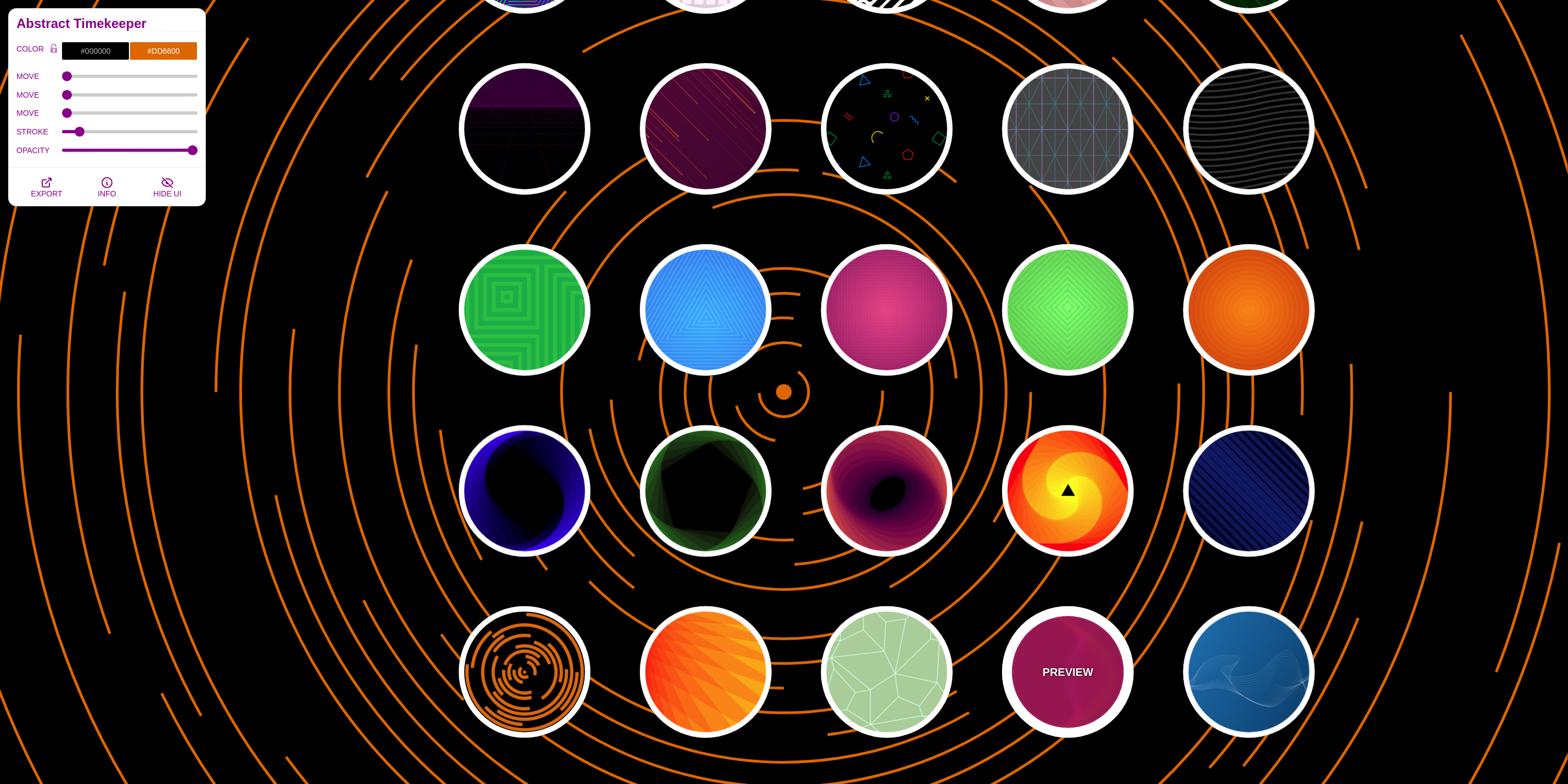
click at [1087, 622] on div "PREVIEW" at bounding box center [1068, 672] width 132 height 132
type input "#BB0055"
type input "#FF4400"
type input "#FF22BB"
type input "1"
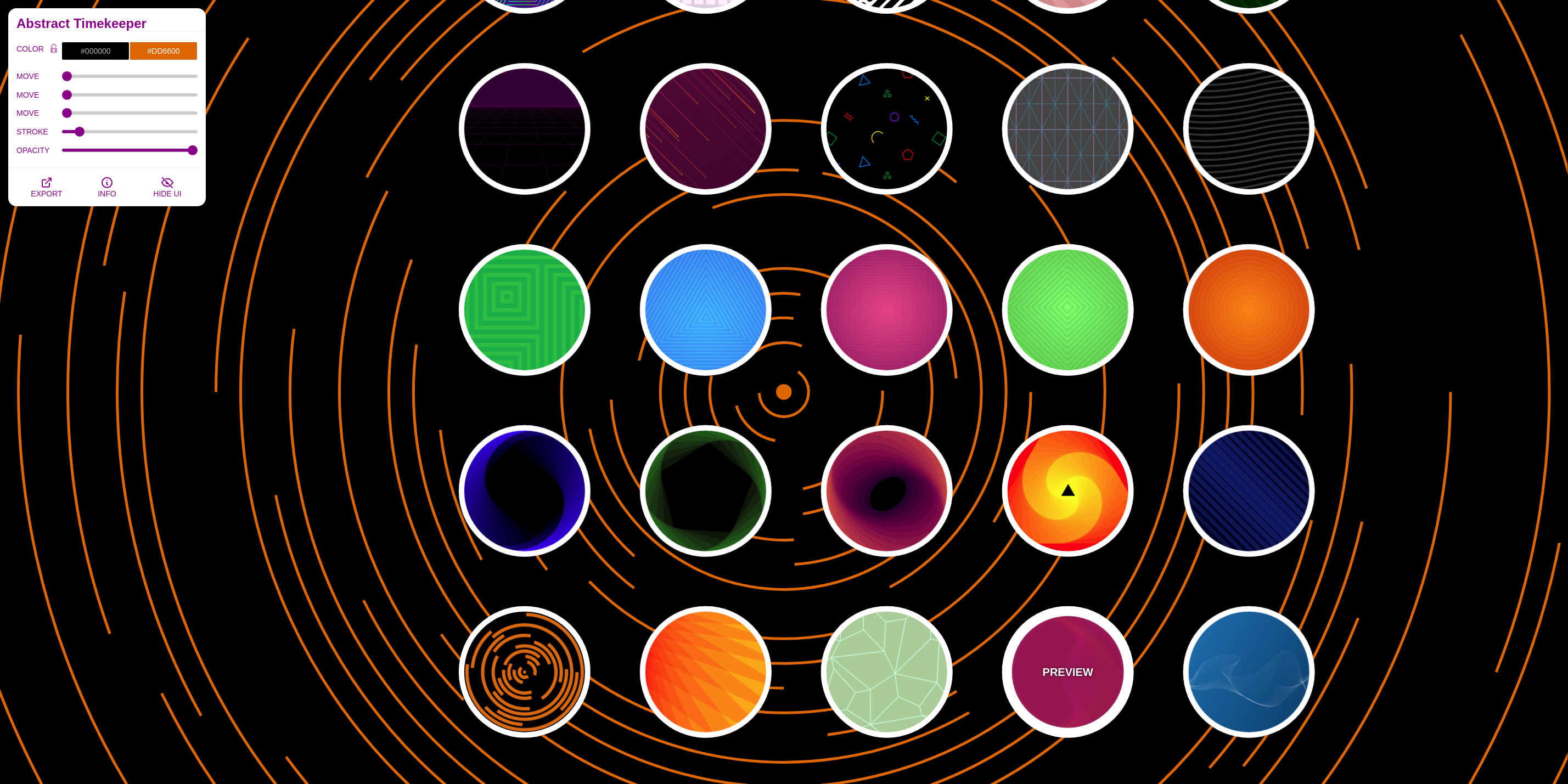
type input "1"
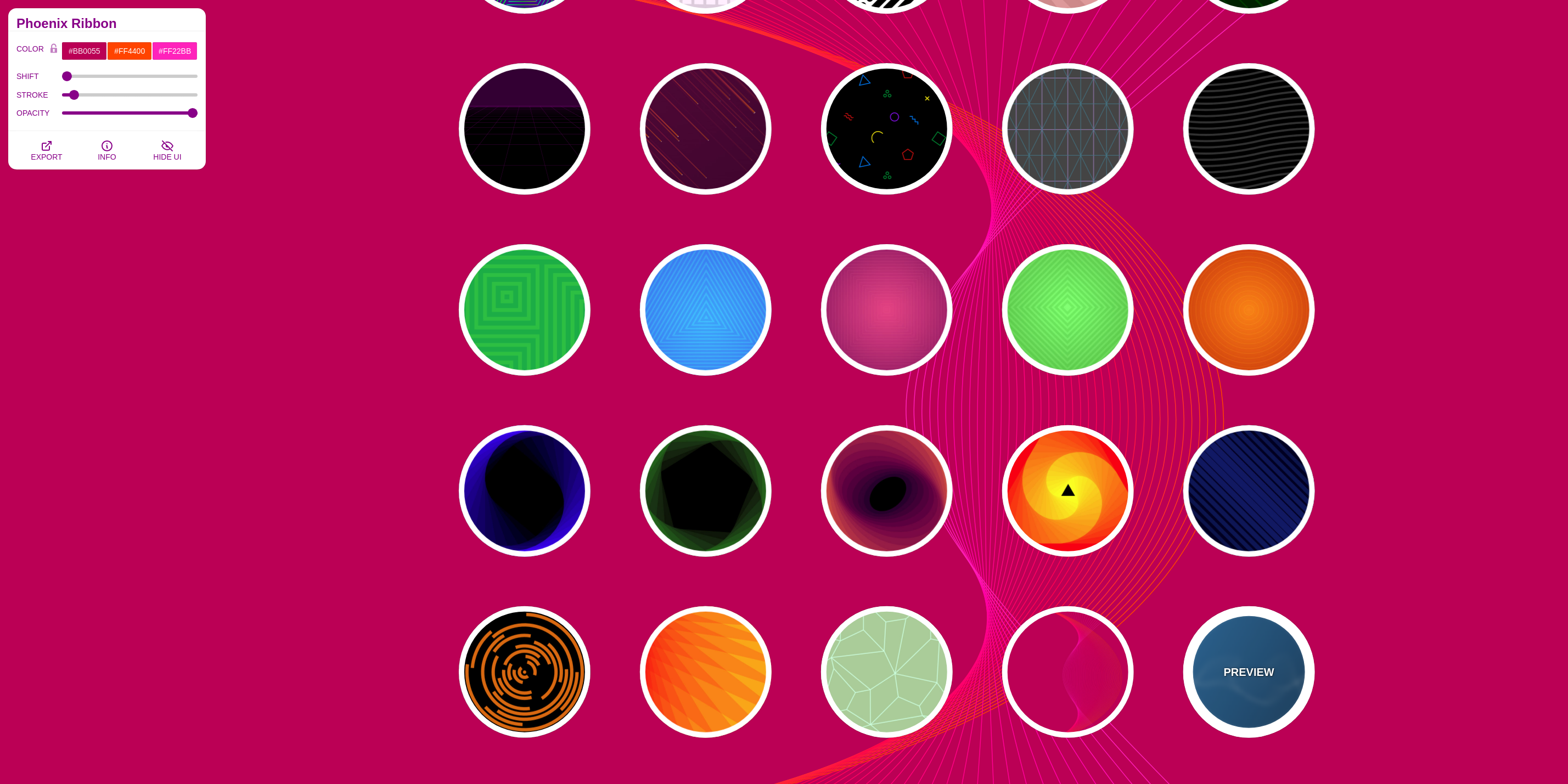
click at [1224, 666] on div "PREVIEW" at bounding box center [1249, 672] width 132 height 132
type input "#2277BB"
type input "#002244"
type input "#FFFFFF"
type input "1"
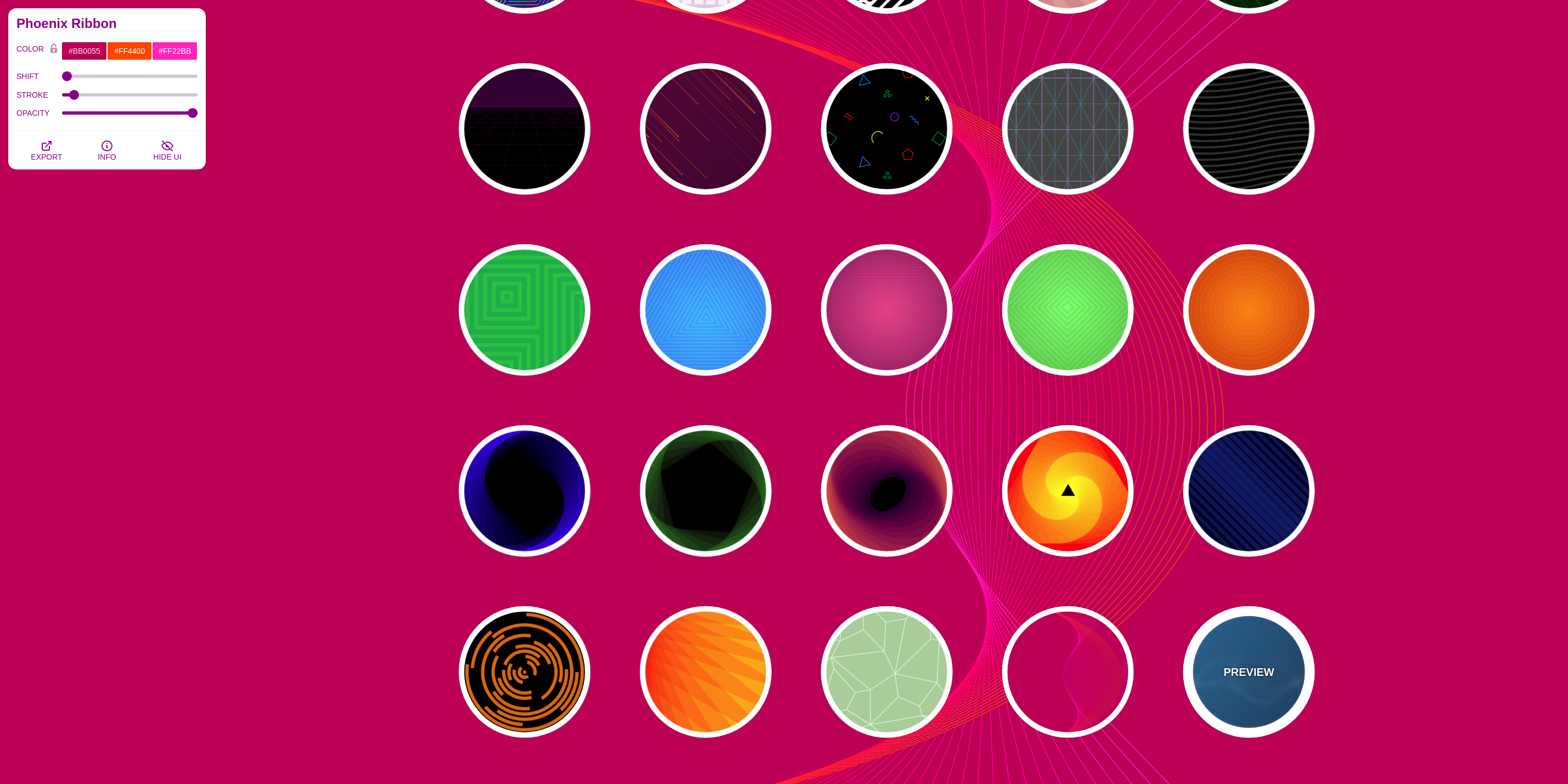
type input "0.5"
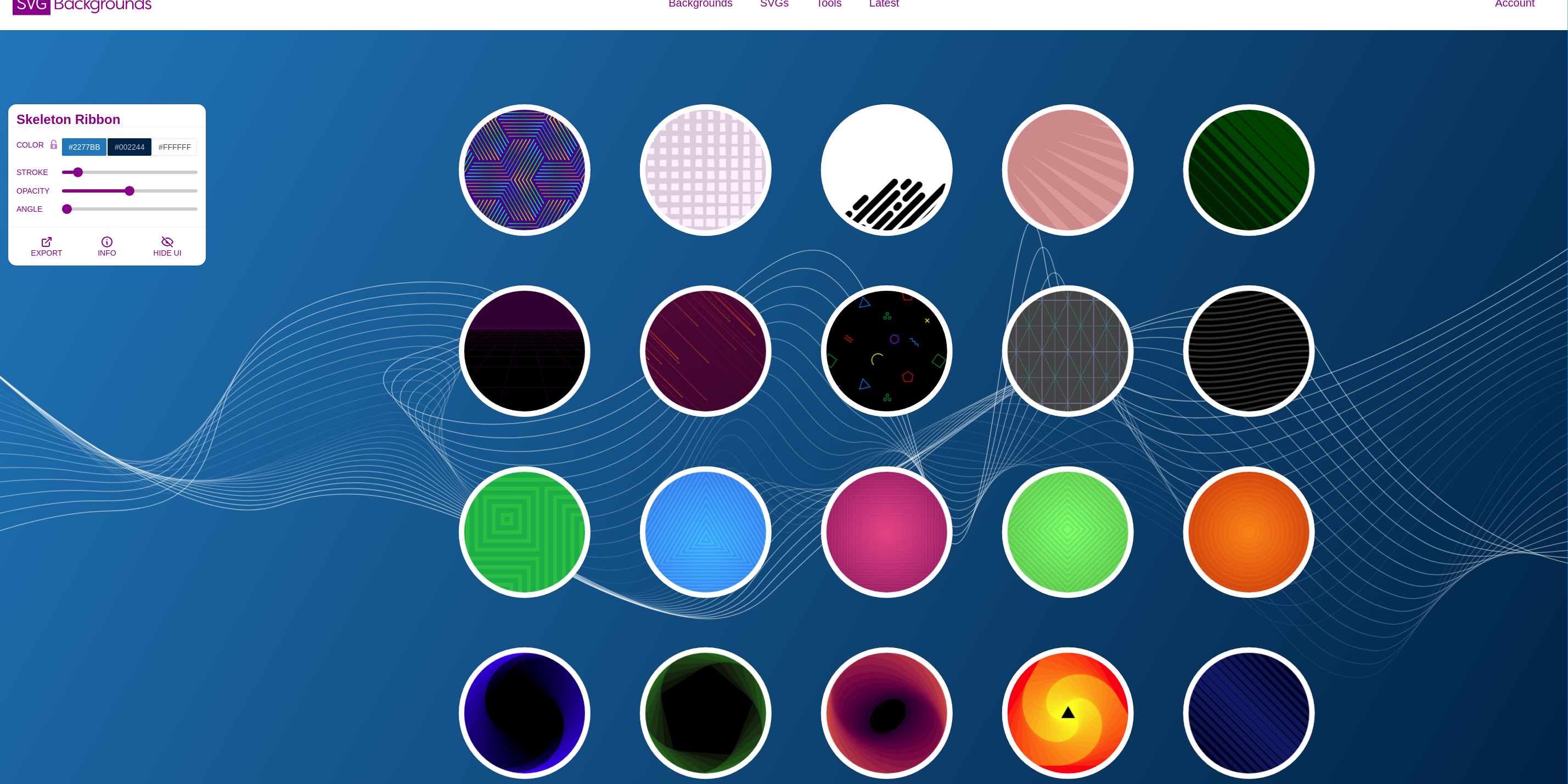
scroll to position [0, 0]
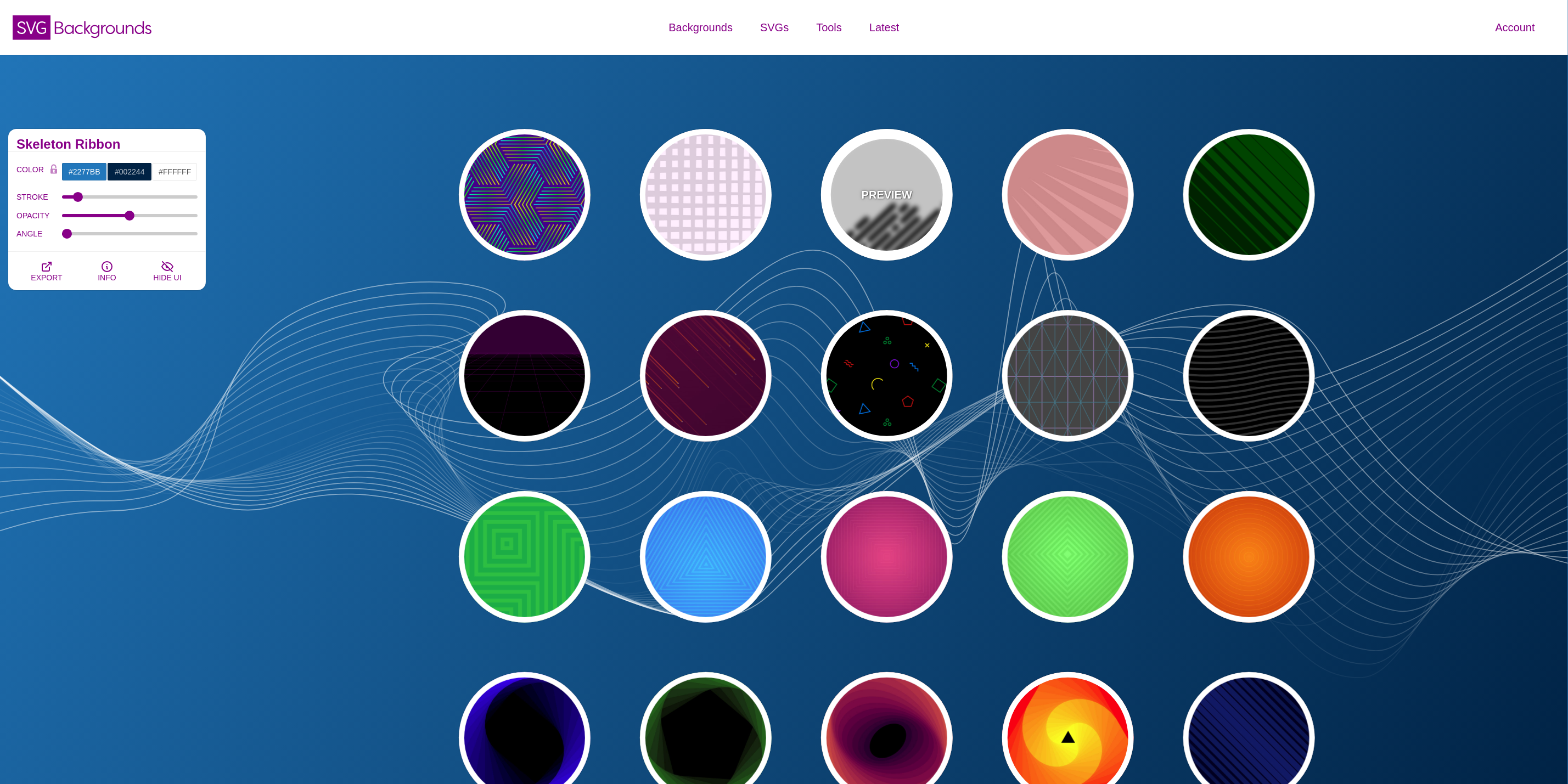
click at [941, 206] on div "PREVIEW" at bounding box center [887, 194] width 132 height 132
type input "#FFFFFF"
type input "#000000"
type input "0"
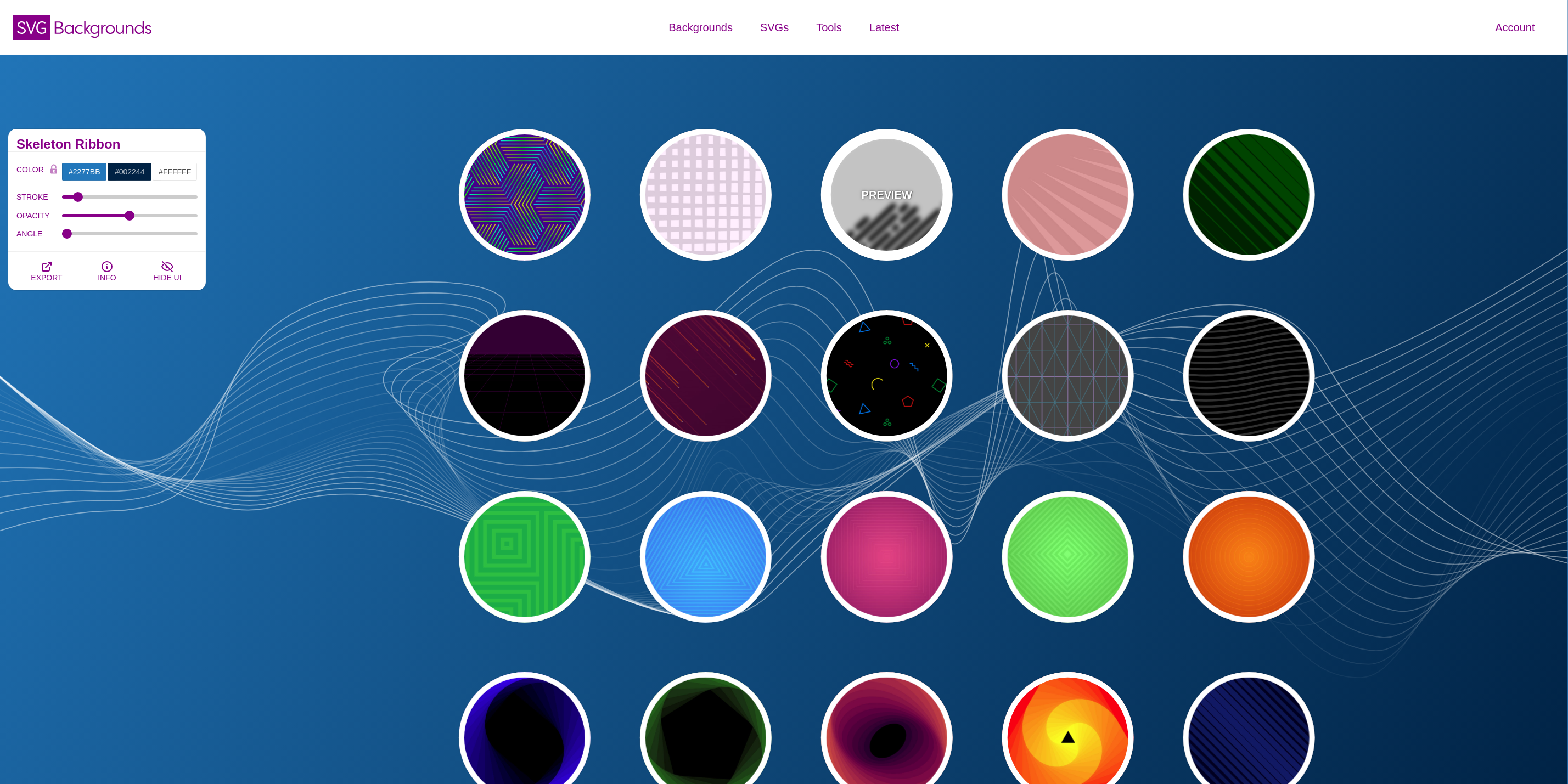
type input "500"
type input "25"
type input "1"
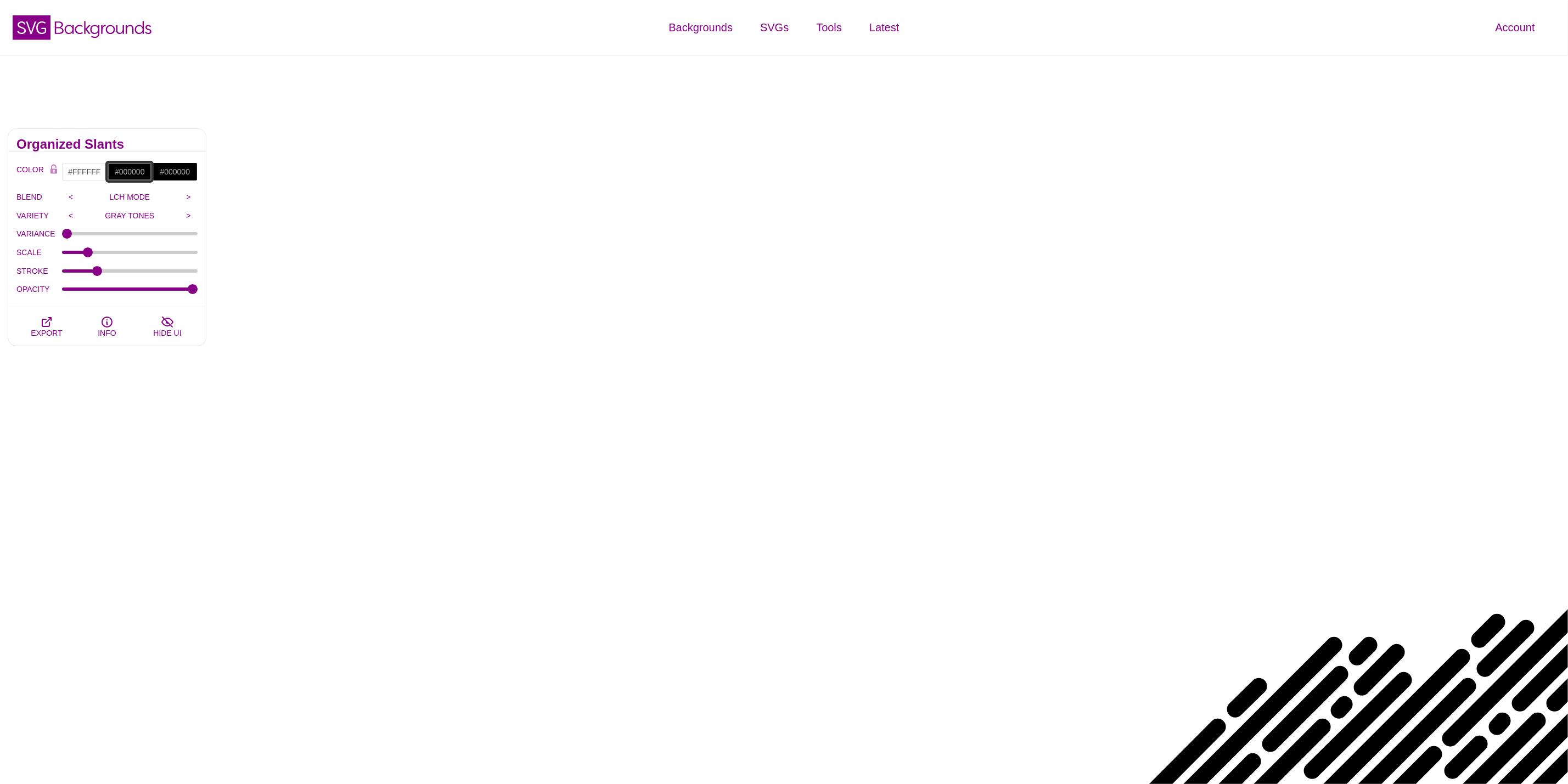
click at [145, 169] on input "#000000" at bounding box center [129, 172] width 45 height 18
type input "#FF0000"
drag, startPoint x: 121, startPoint y: 225, endPoint x: 98, endPoint y: 162, distance: 67.1
